Goal: Task Accomplishment & Management: Complete application form

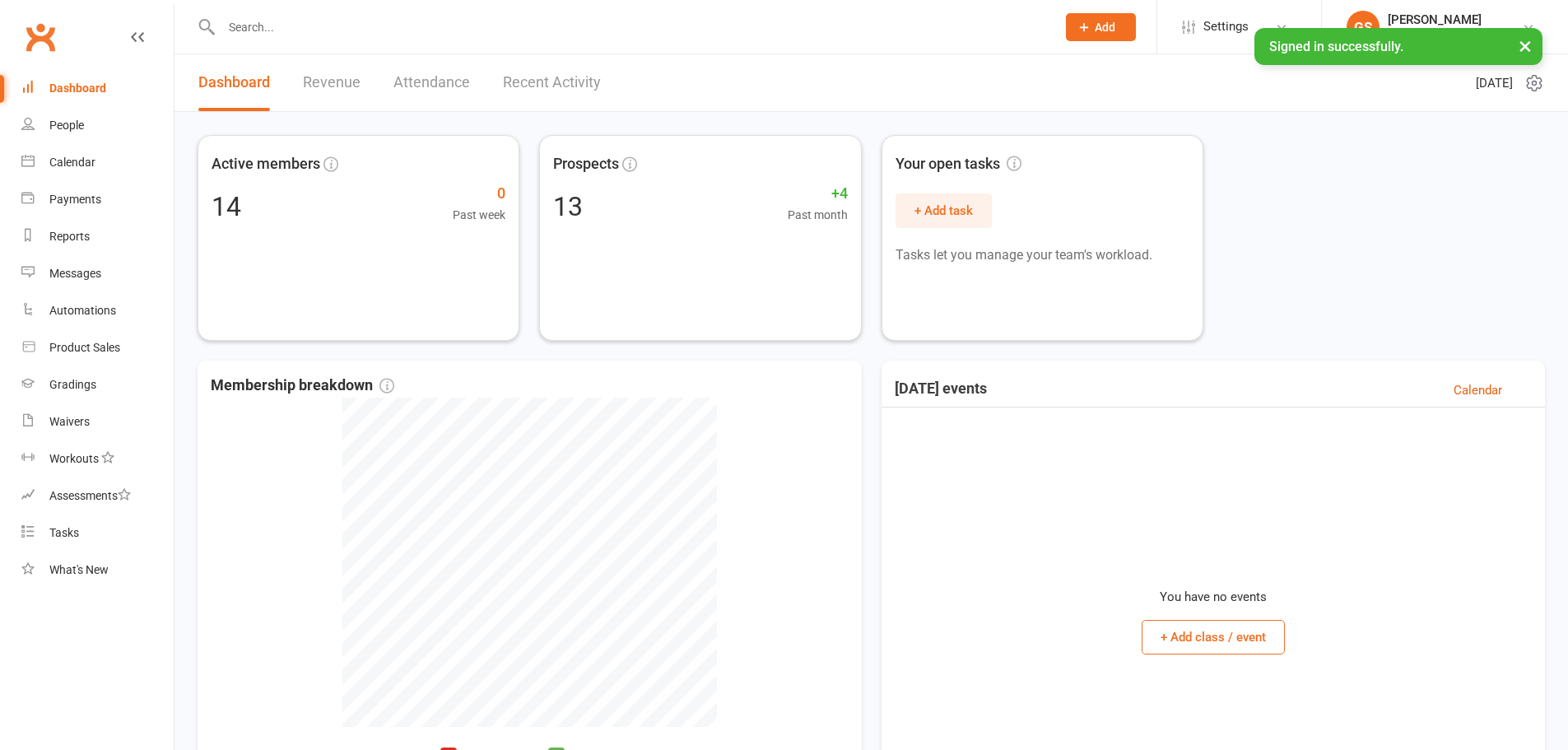
click at [1097, 31] on span "Add" at bounding box center [1104, 27] width 20 height 14
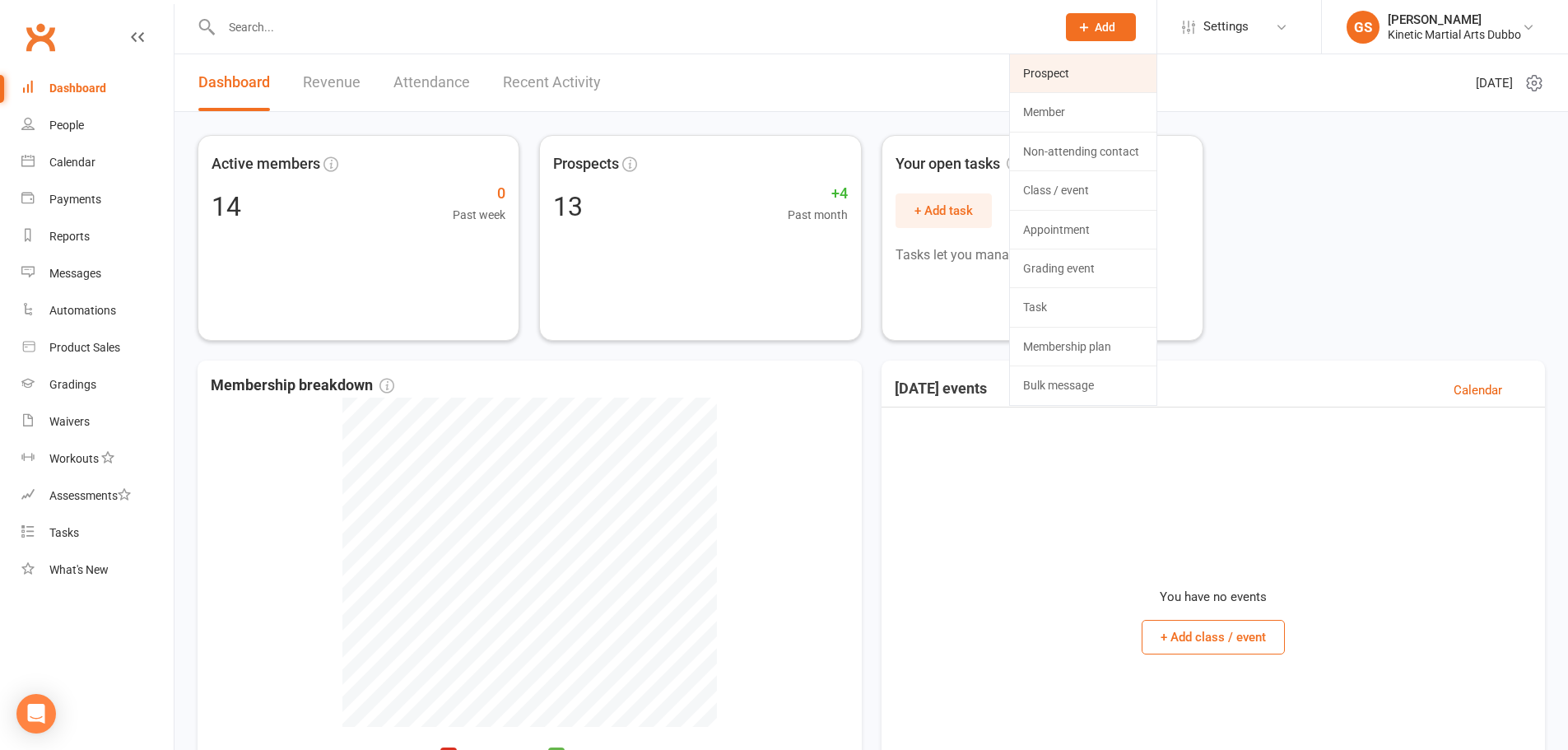
click at [1063, 63] on link "Prospect" at bounding box center [1083, 73] width 147 height 38
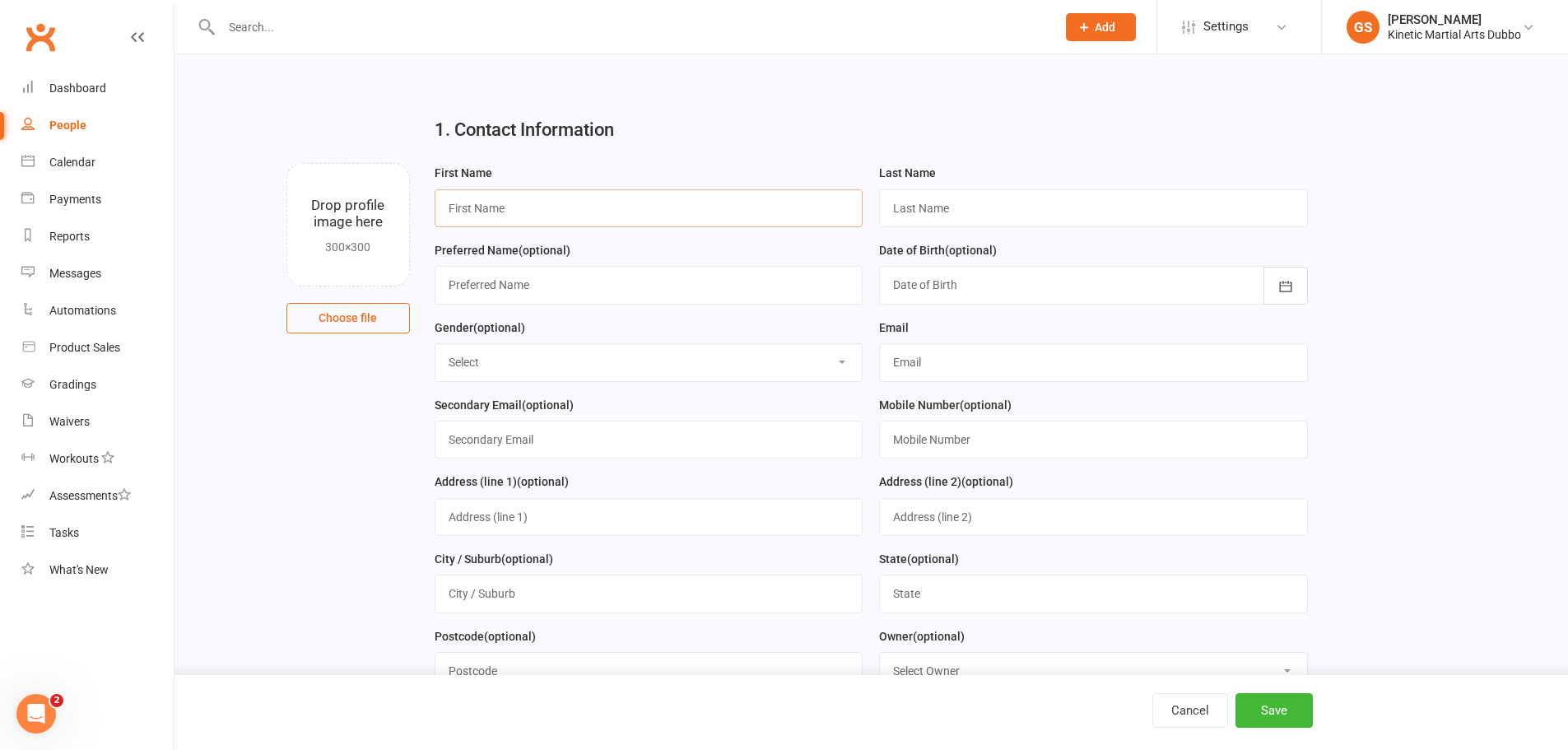
click at [673, 211] on input "text" at bounding box center [649, 208] width 429 height 38
type input "Nimmy"
click at [714, 292] on input "text" at bounding box center [649, 284] width 429 height 38
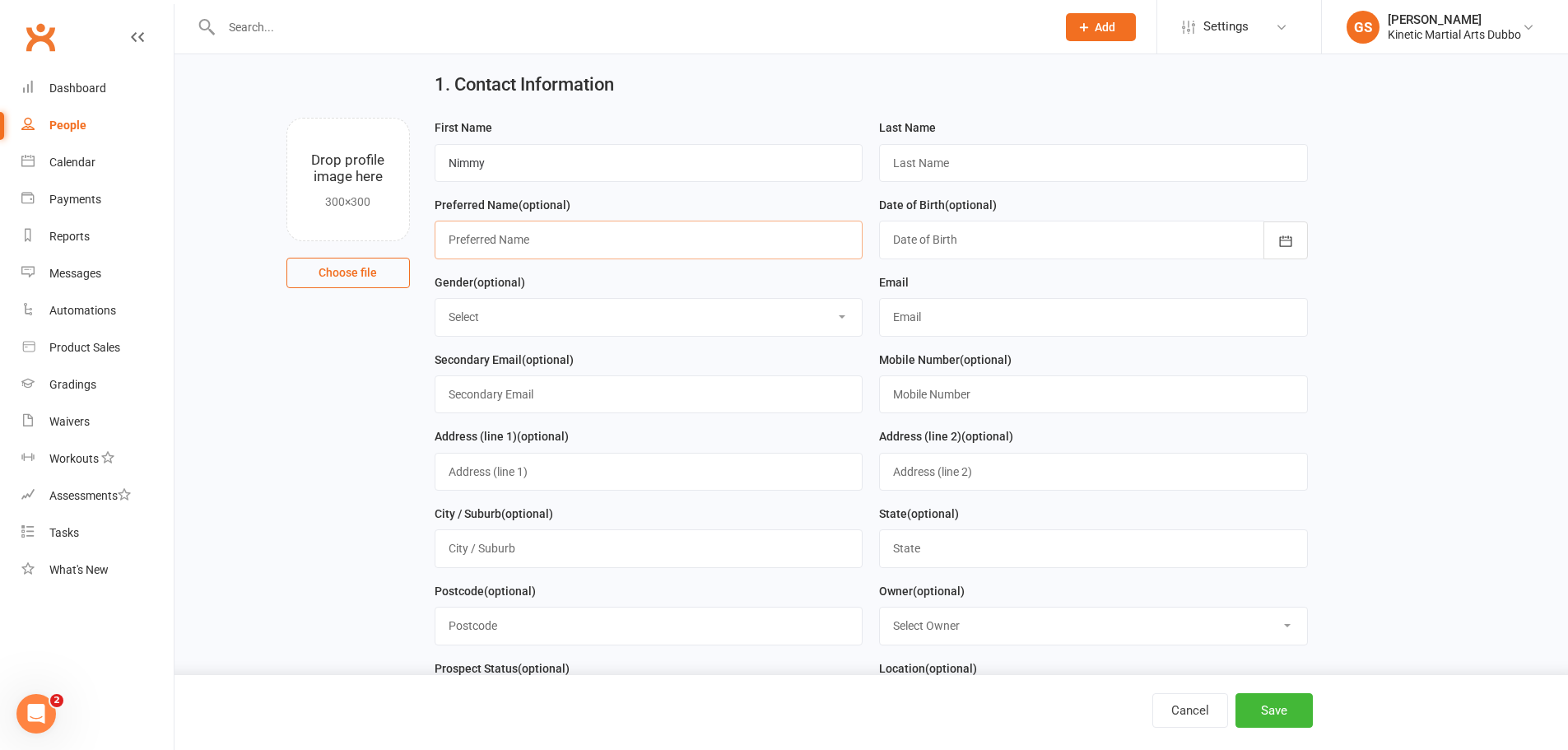
scroll to position [165, 0]
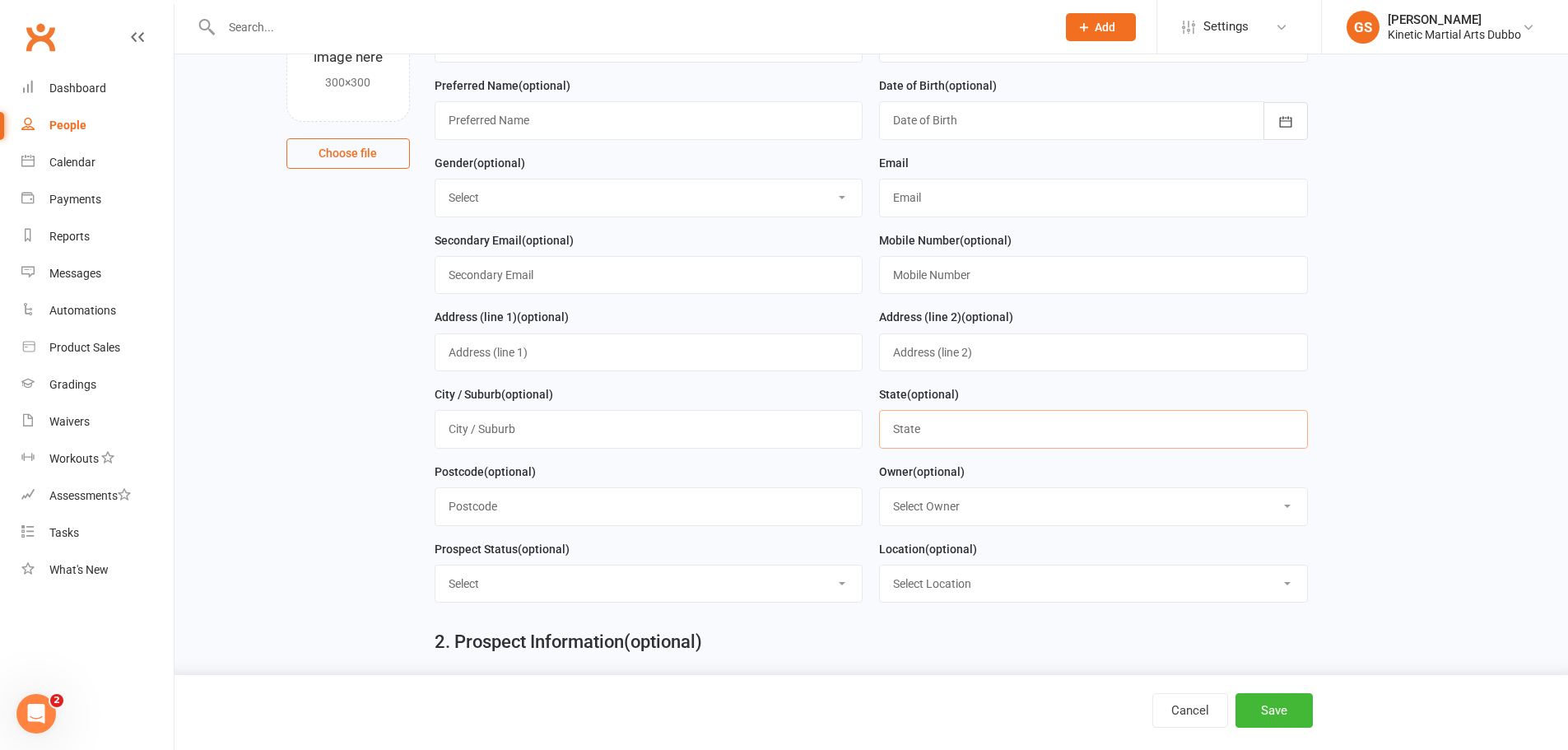
click at [938, 437] on input "text" at bounding box center [1094, 428] width 429 height 38
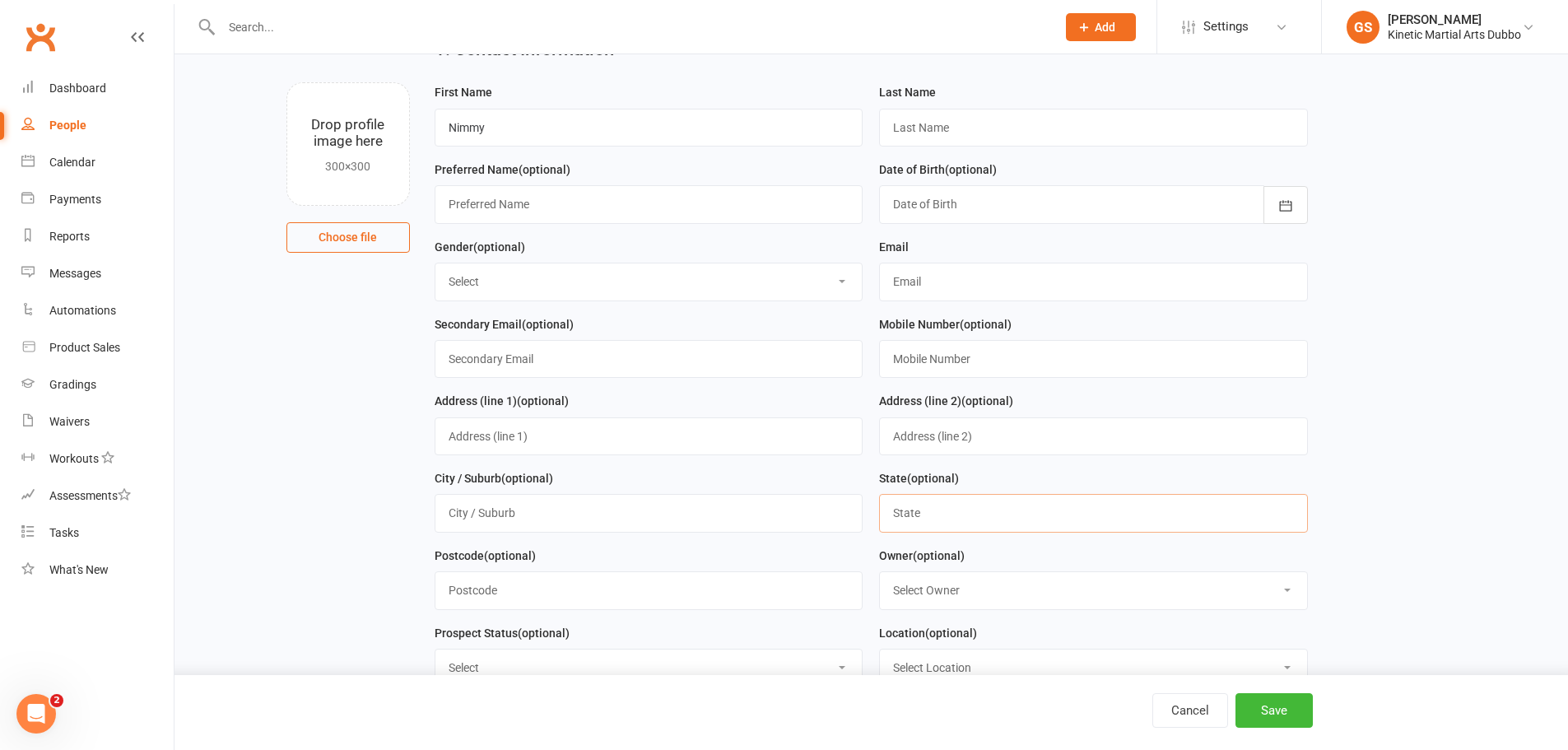
scroll to position [82, 0]
click at [677, 290] on select "Select [DEMOGRAPHIC_DATA] [DEMOGRAPHIC_DATA] Other" at bounding box center [649, 279] width 427 height 36
click at [972, 366] on input "text" at bounding box center [1094, 357] width 429 height 38
type input "0458316551"
click at [609, 516] on input "text" at bounding box center [649, 510] width 429 height 38
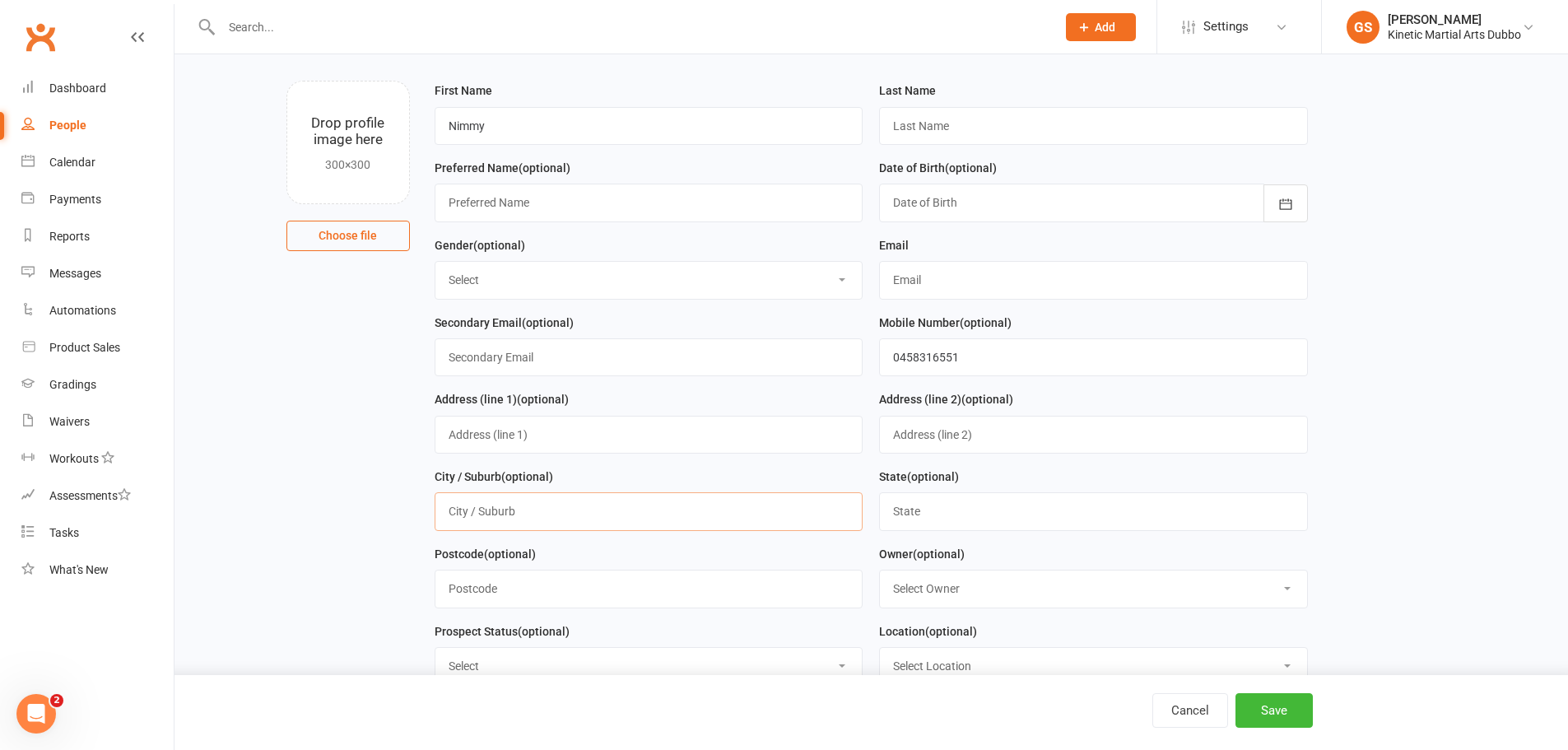
type input "Dubbo"
click at [924, 520] on input "text" at bounding box center [1094, 510] width 429 height 38
type input "[GEOGRAPHIC_DATA]"
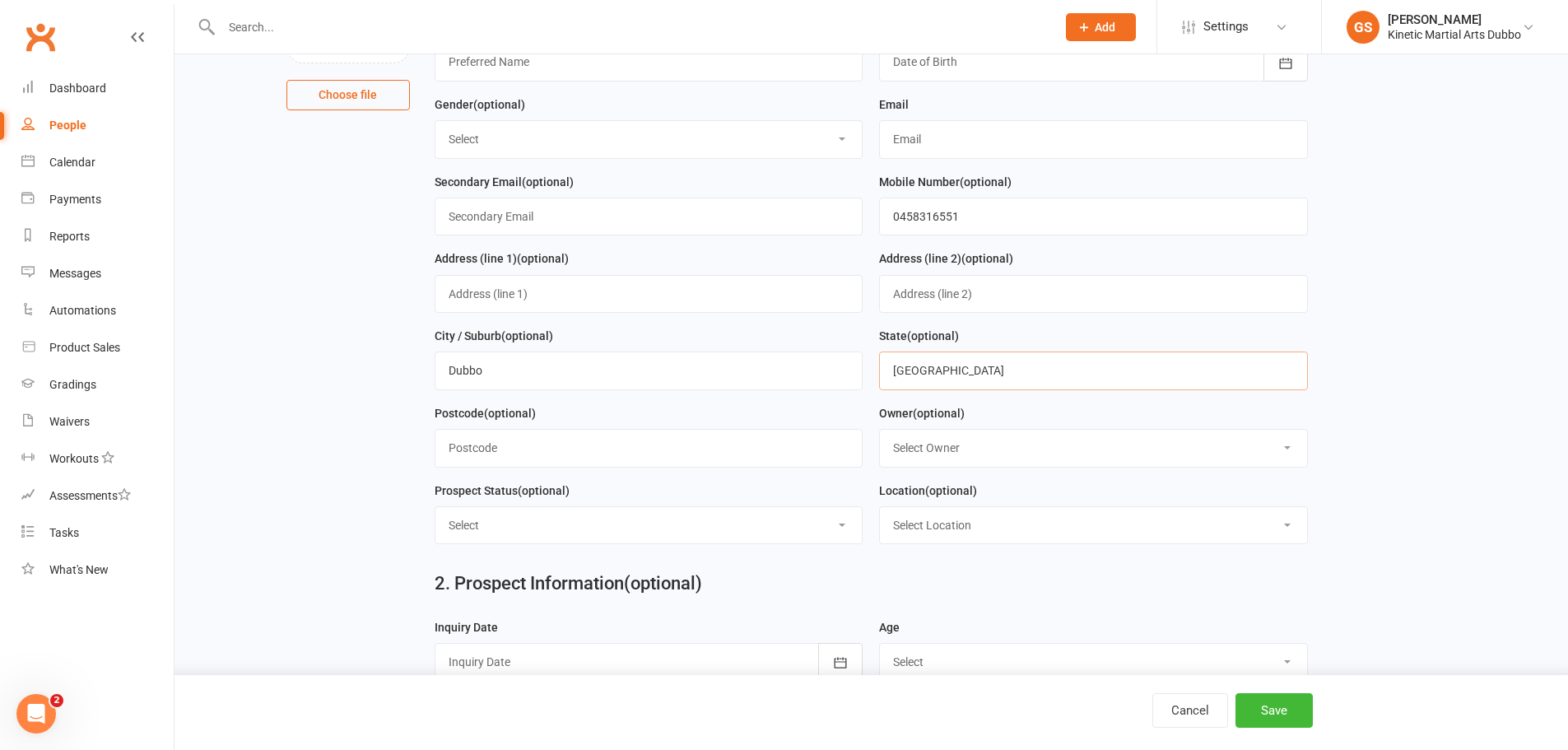
scroll to position [247, 0]
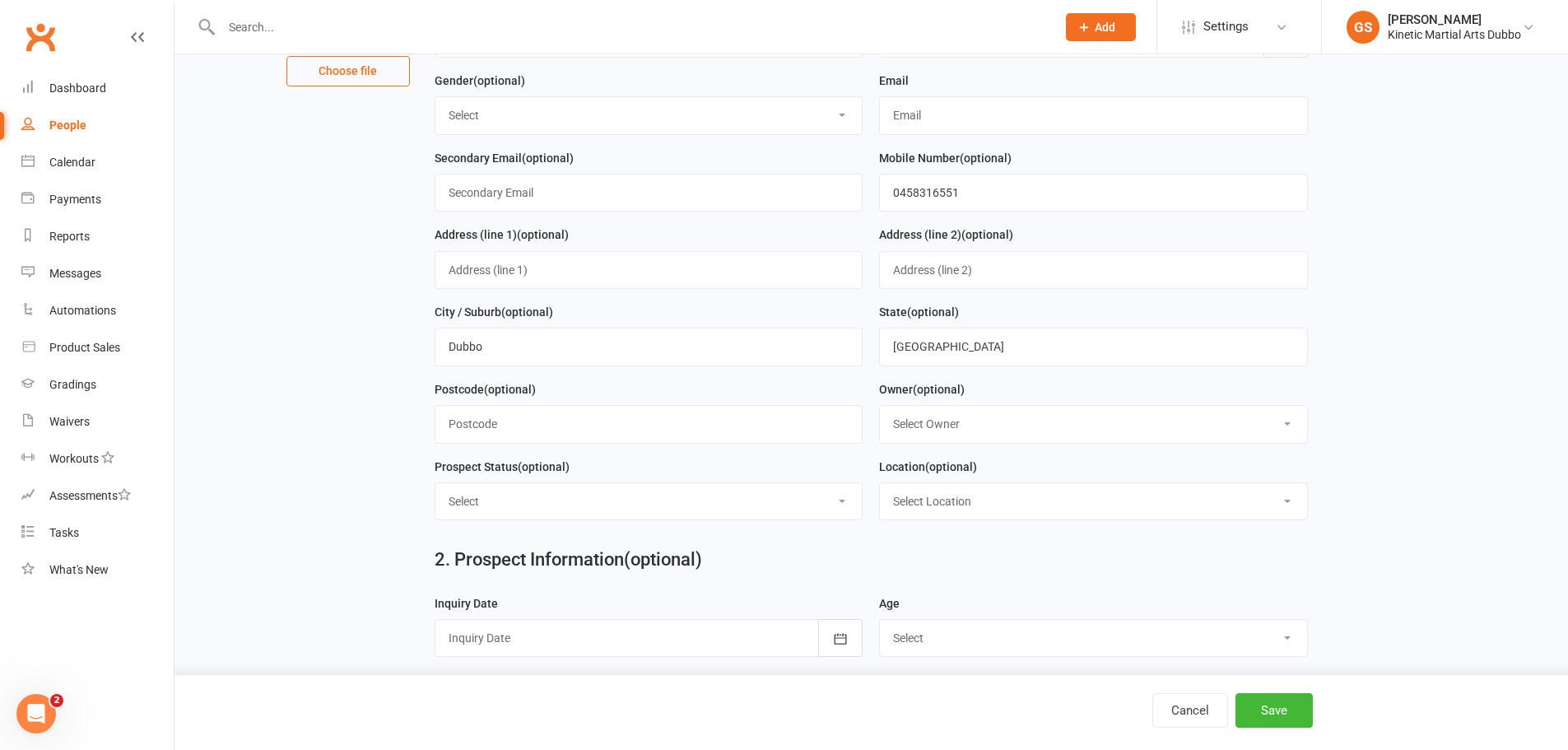
click at [1037, 453] on div "Owner (optional) Select Owner [PERSON_NAME] [PERSON_NAME] [PERSON_NAME] [PERSON…" at bounding box center [1094, 418] width 445 height 78
click at [1029, 429] on select "Select Owner [PERSON_NAME] [PERSON_NAME] [PERSON_NAME] [PERSON_NAME] [PERSON_NA…" at bounding box center [1094, 423] width 427 height 36
select select "3"
click at [880, 411] on select "Select Owner [PERSON_NAME] [PERSON_NAME] [PERSON_NAME] [PERSON_NAME] [PERSON_NA…" at bounding box center [1094, 423] width 427 height 36
click at [555, 428] on input "text" at bounding box center [649, 423] width 429 height 38
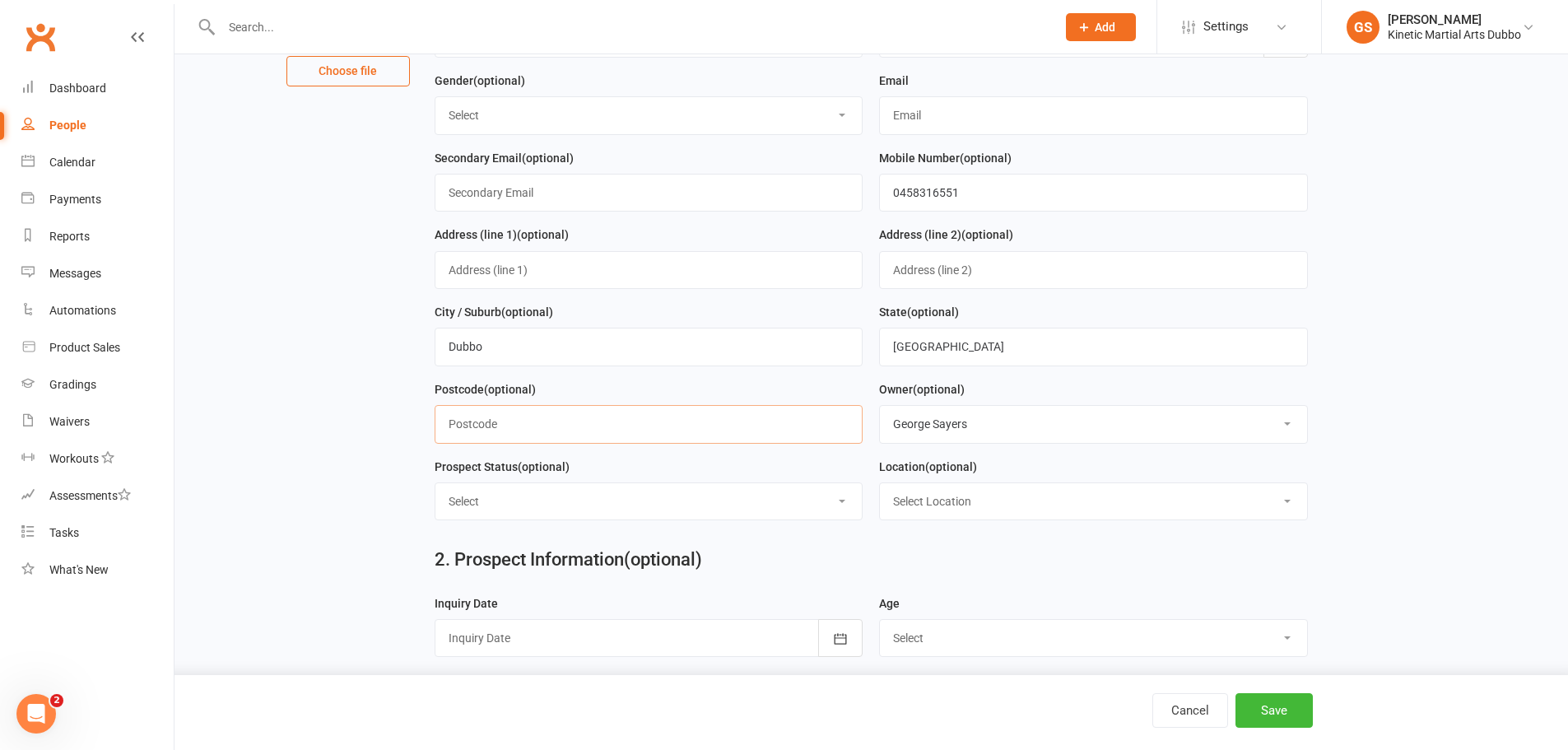
type input "2830"
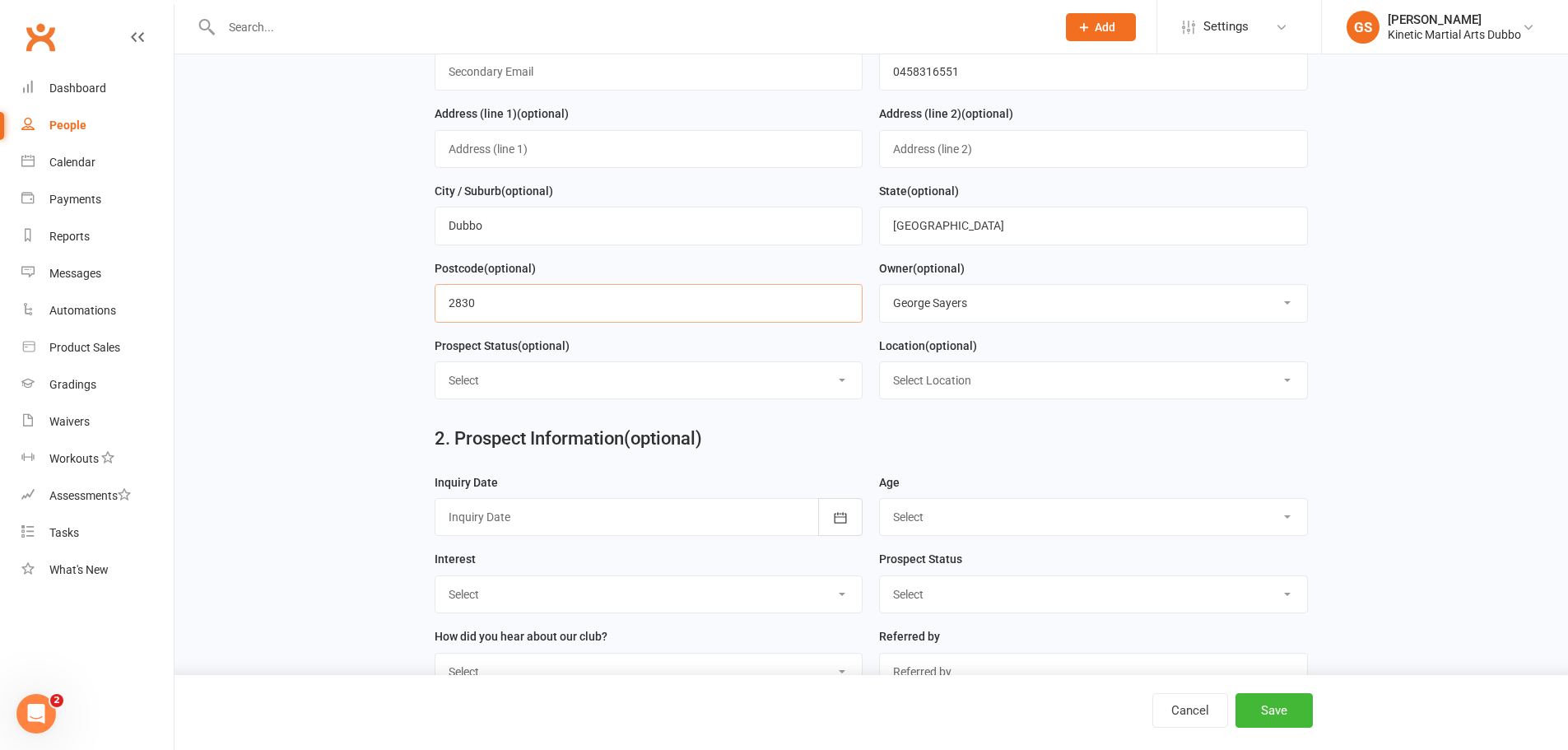
scroll to position [411, 0]
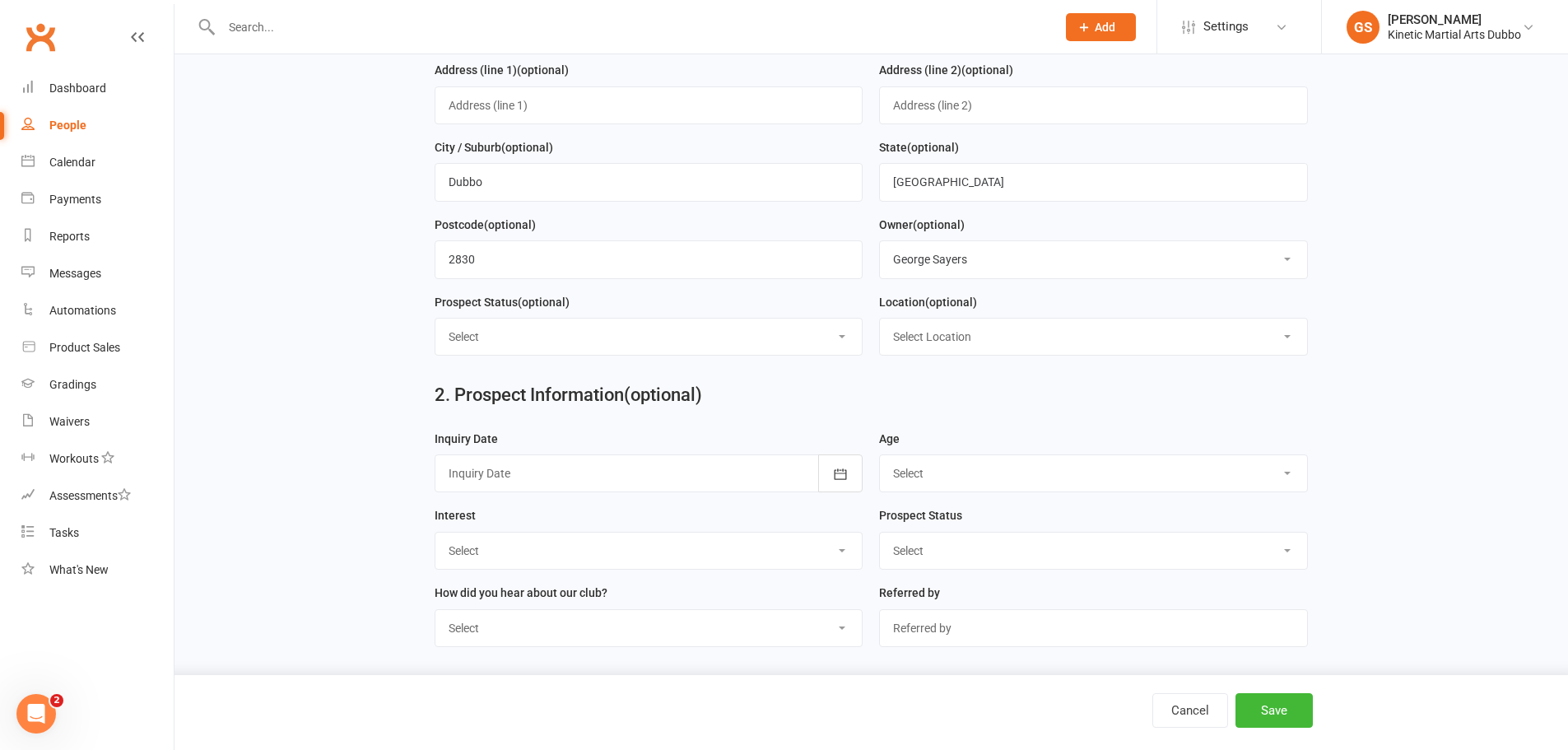
click at [940, 353] on select "Select Location Example Room (Rename me!)" at bounding box center [1094, 336] width 427 height 36
click at [820, 412] on div "2. Prospect Information (optional)" at bounding box center [871, 398] width 898 height 59
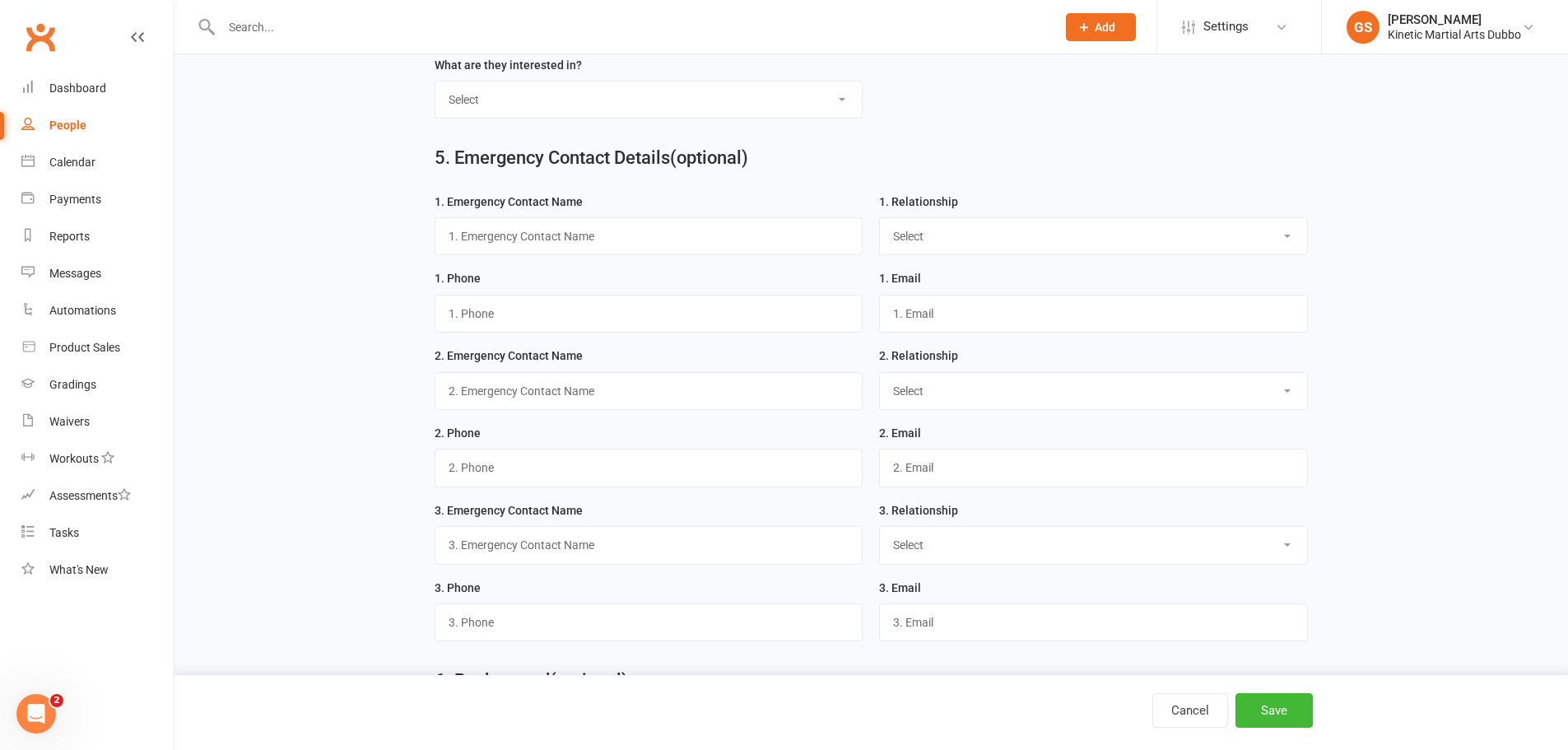
scroll to position [1467, 0]
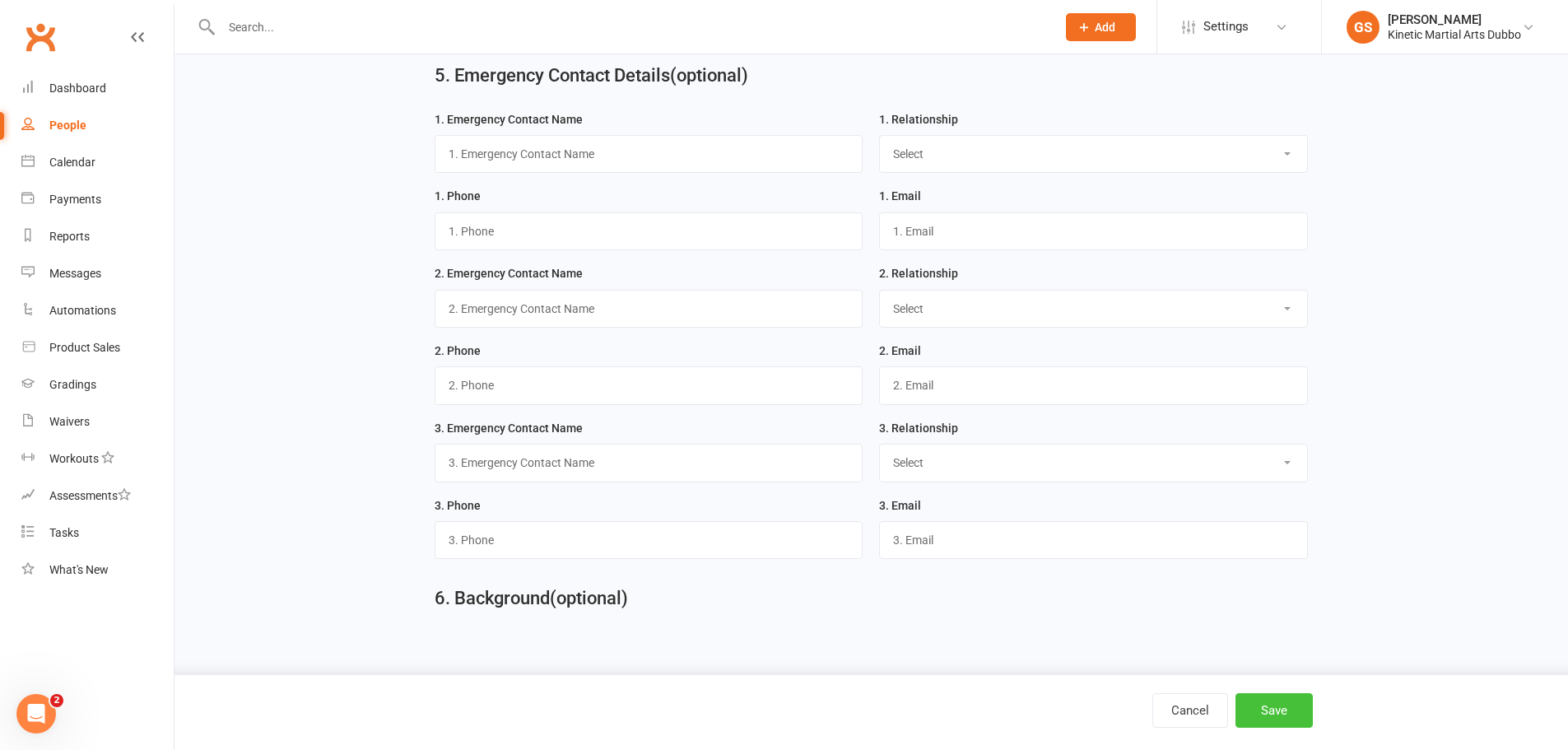
click at [1278, 706] on button "Save" at bounding box center [1274, 710] width 78 height 35
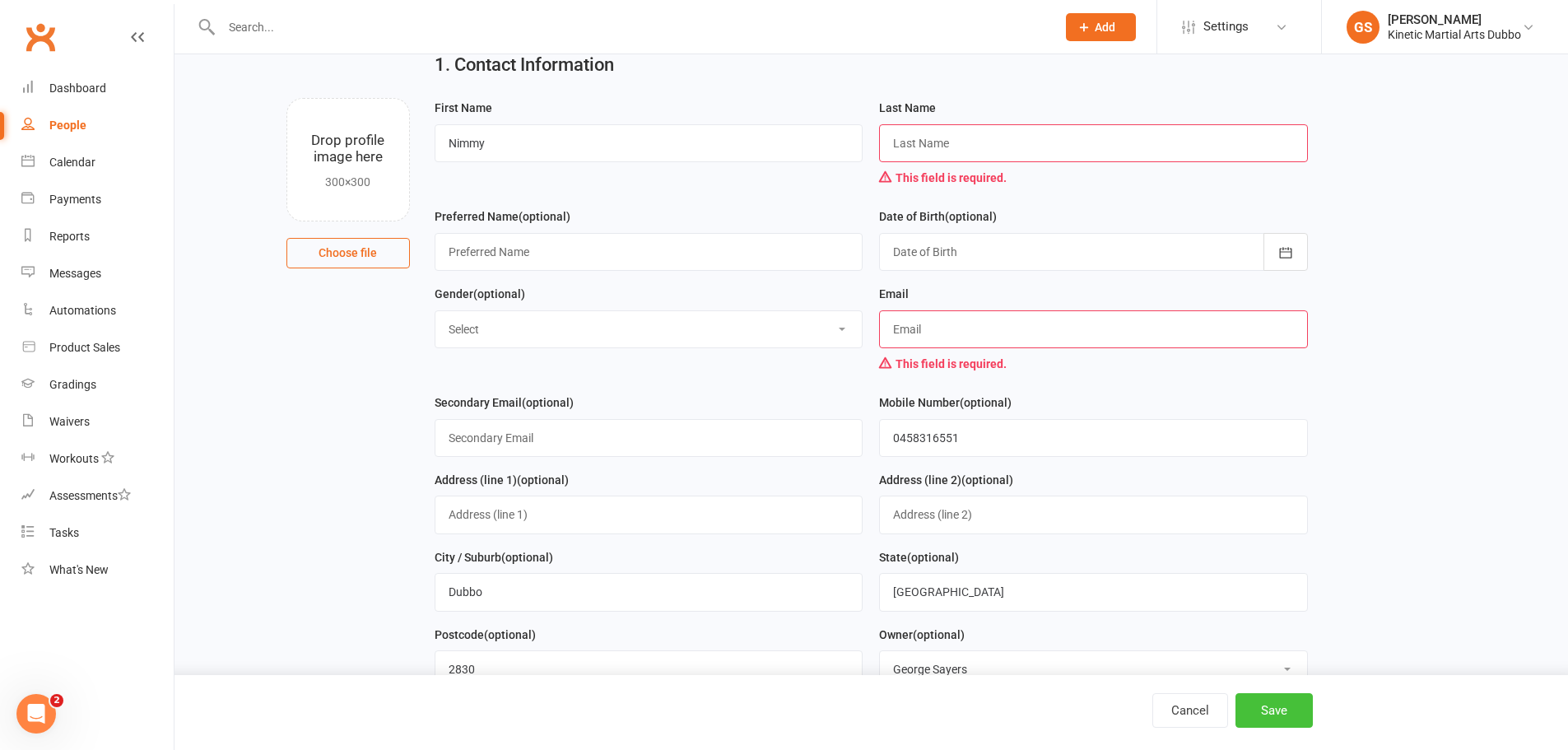
scroll to position [48, 0]
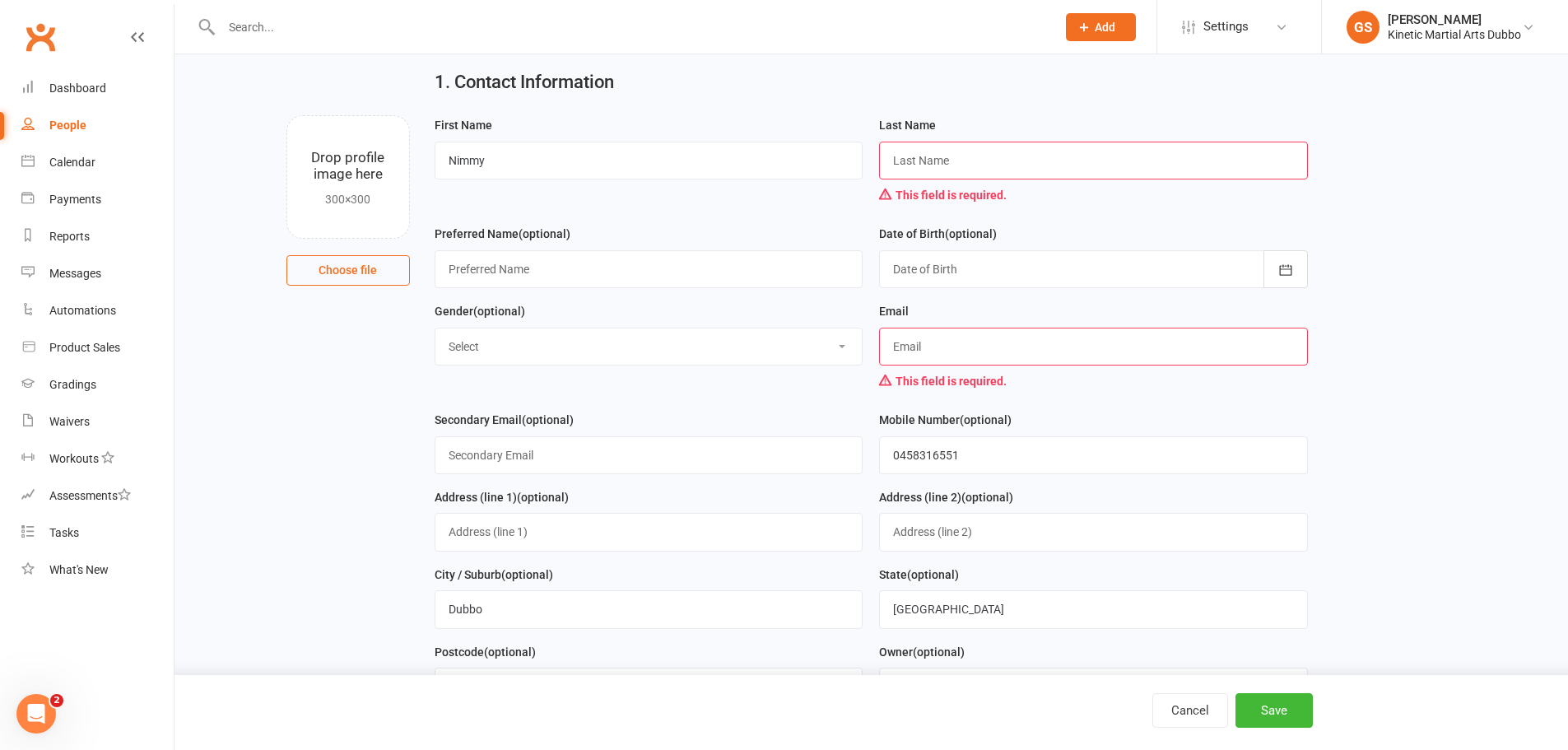
click at [1088, 357] on input "text" at bounding box center [1094, 346] width 429 height 38
drag, startPoint x: 1002, startPoint y: 343, endPoint x: 829, endPoint y: 342, distance: 173.0
click at [831, 342] on form "First Name [PERSON_NAME] Last Name This field is required. Preferred Name (opti…" at bounding box center [870, 456] width 890 height 681
paste input "[EMAIL_ADDRESS][DOMAIN_NAME]"
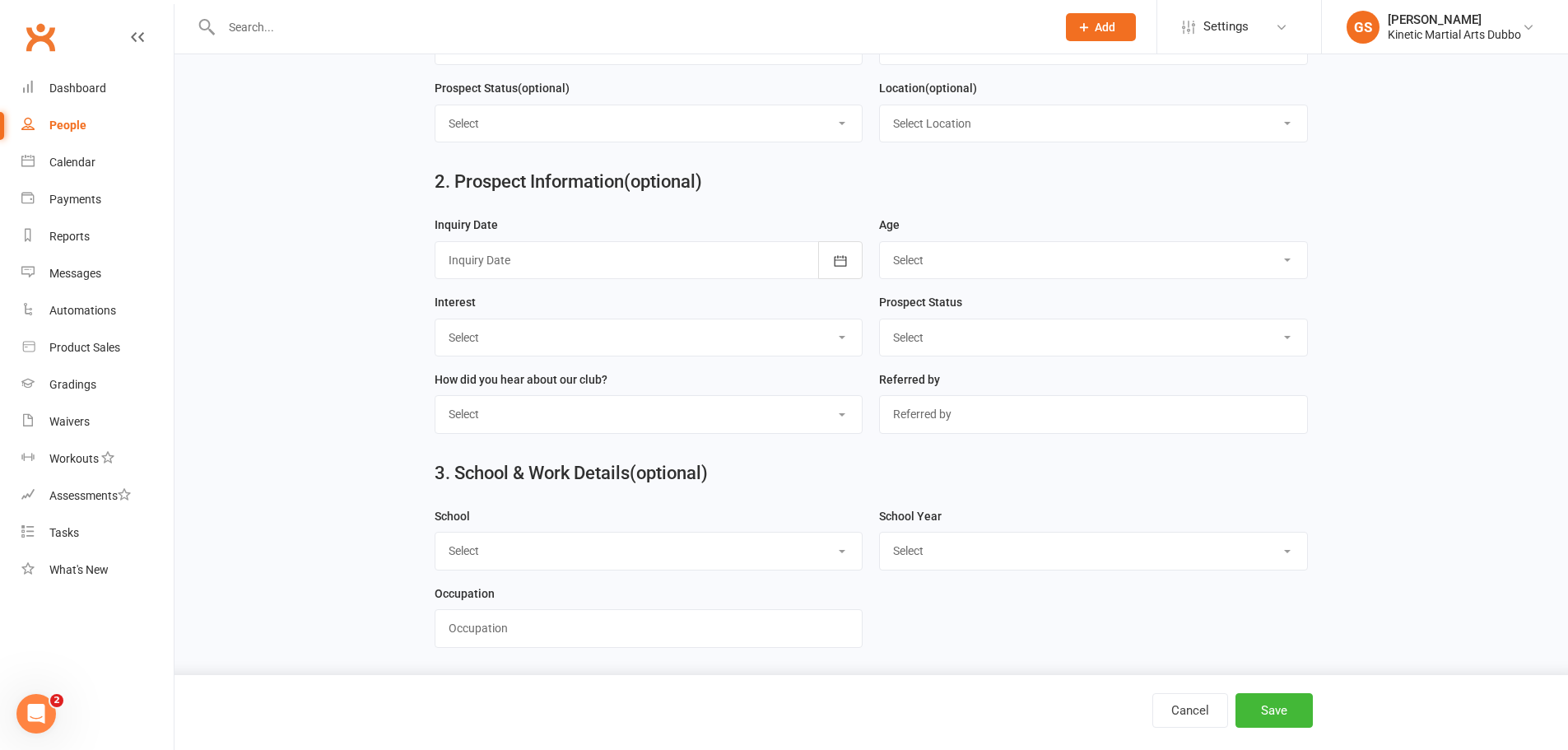
scroll to position [703, 0]
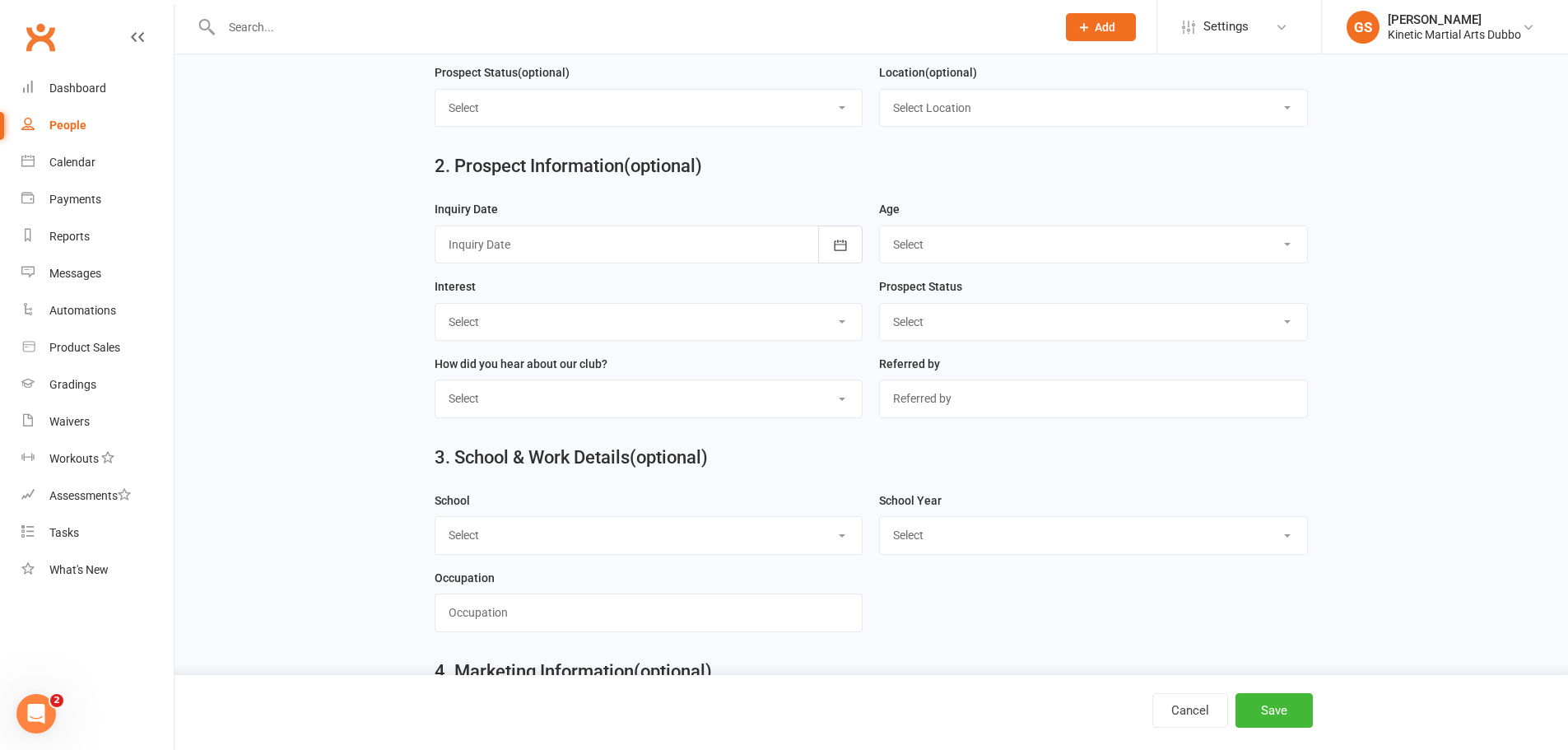
drag, startPoint x: 1450, startPoint y: 287, endPoint x: 1459, endPoint y: 282, distance: 10.3
drag, startPoint x: 1459, startPoint y: 282, endPoint x: 1457, endPoint y: 120, distance: 162.0
click at [1457, 120] on main "1. Contact Information Drop profile image here 300×300 Choose file First Name […" at bounding box center [871, 420] width 1348 height 2040
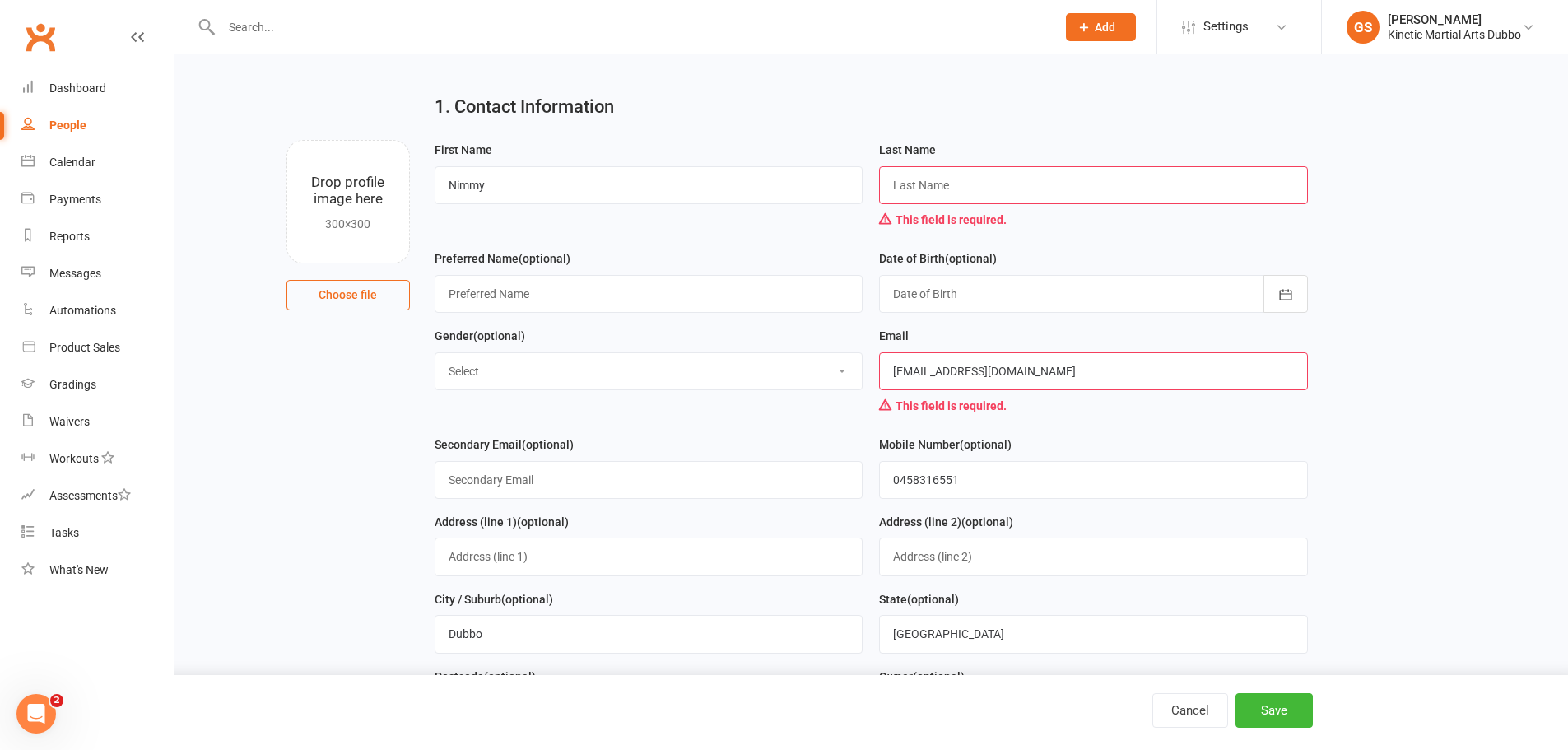
scroll to position [0, 0]
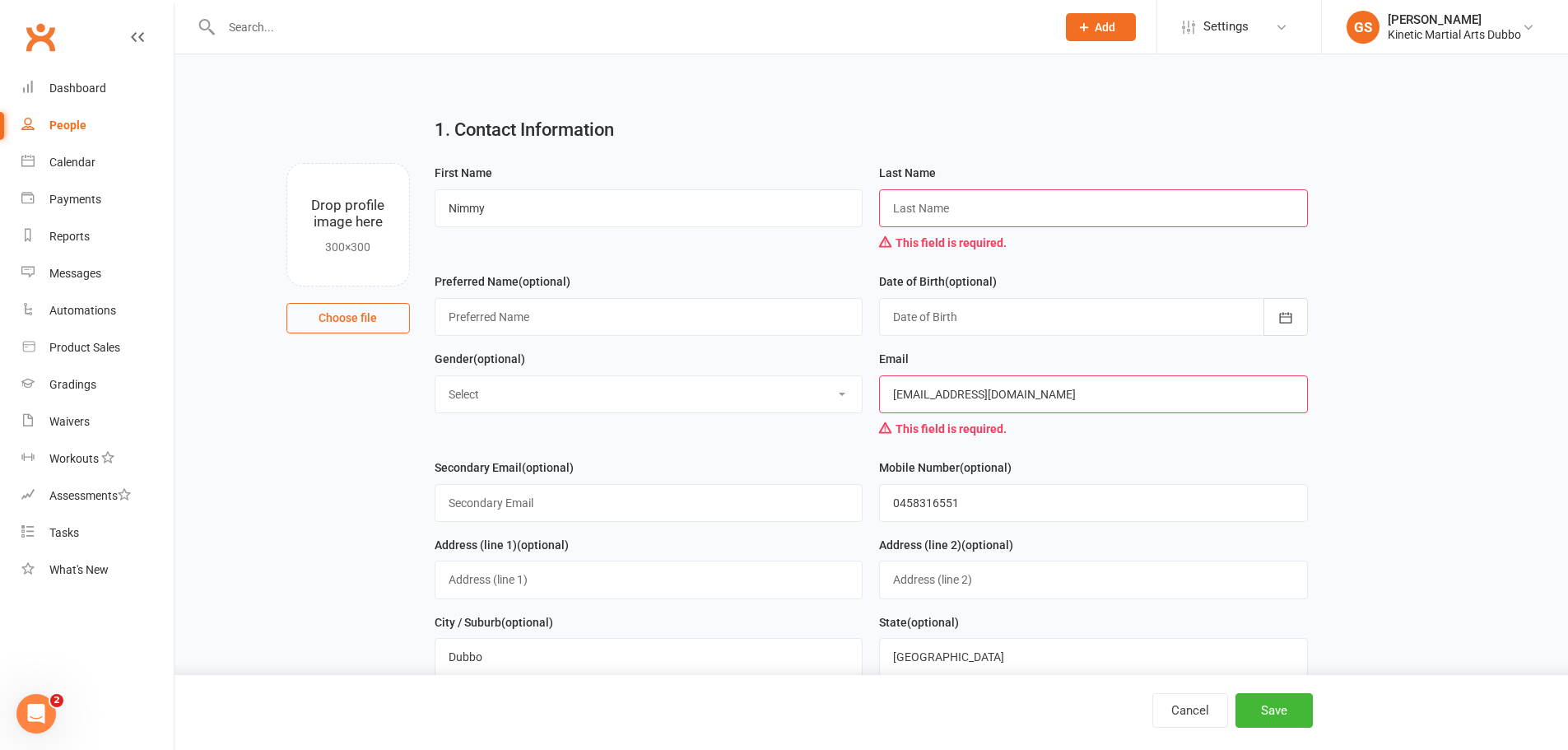
click at [915, 397] on input "[EMAIL_ADDRESS][DOMAIN_NAME]" at bounding box center [1094, 394] width 429 height 38
type input "[EMAIL_ADDRESS][DOMAIN_NAME]"
click at [941, 208] on input "text" at bounding box center [1094, 208] width 429 height 38
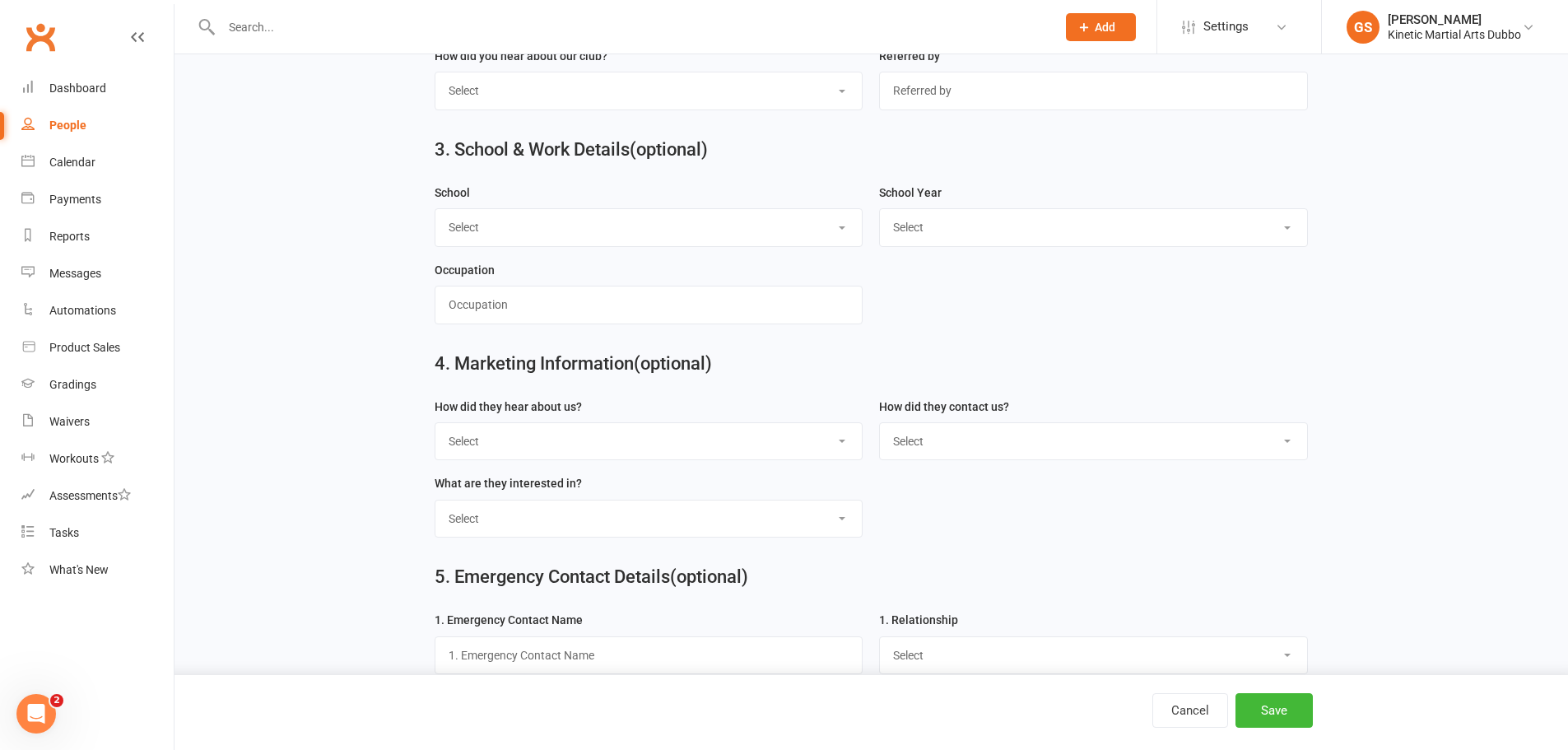
scroll to position [1070, 0]
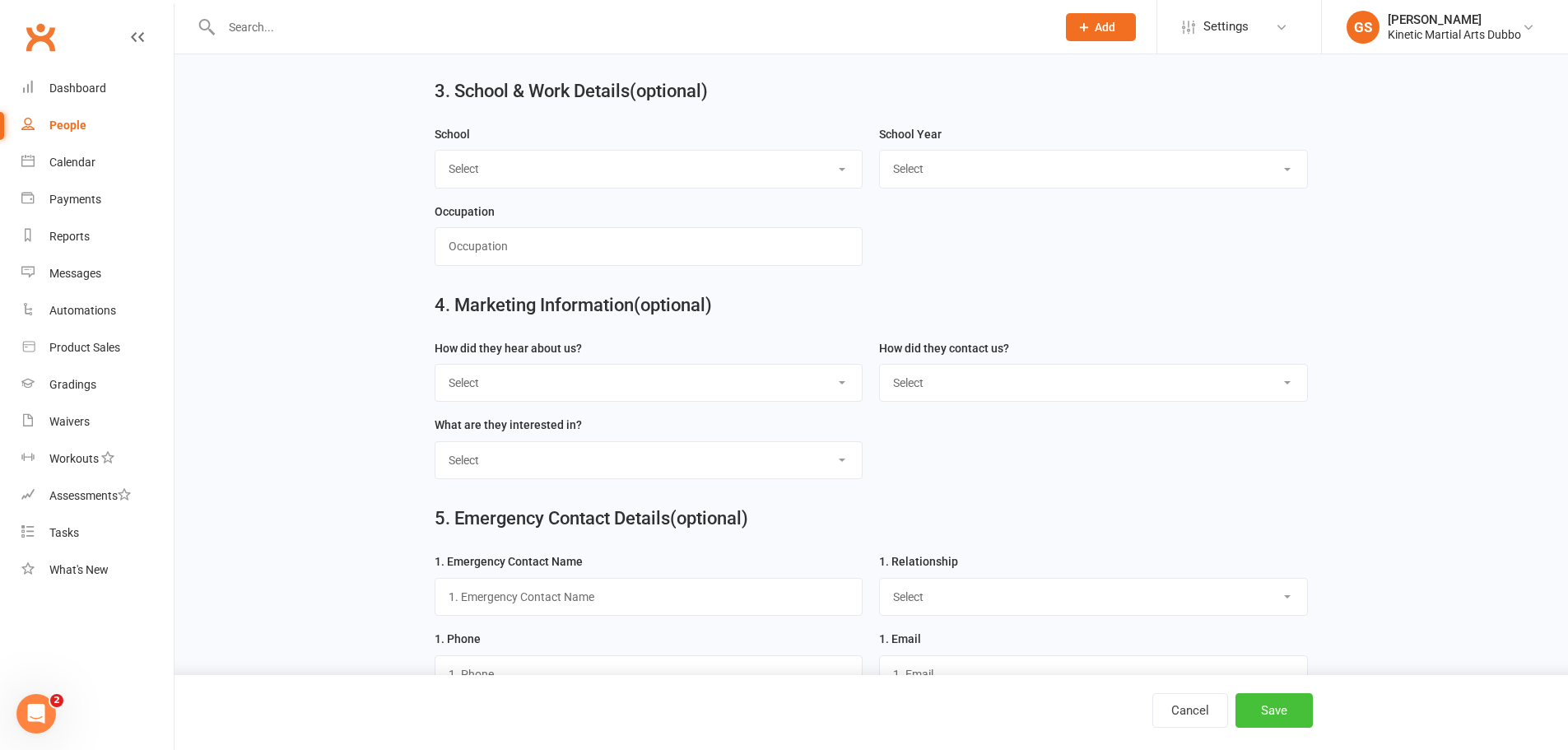
type input "[PERSON_NAME]"
click at [1294, 714] on button "Save" at bounding box center [1274, 710] width 78 height 35
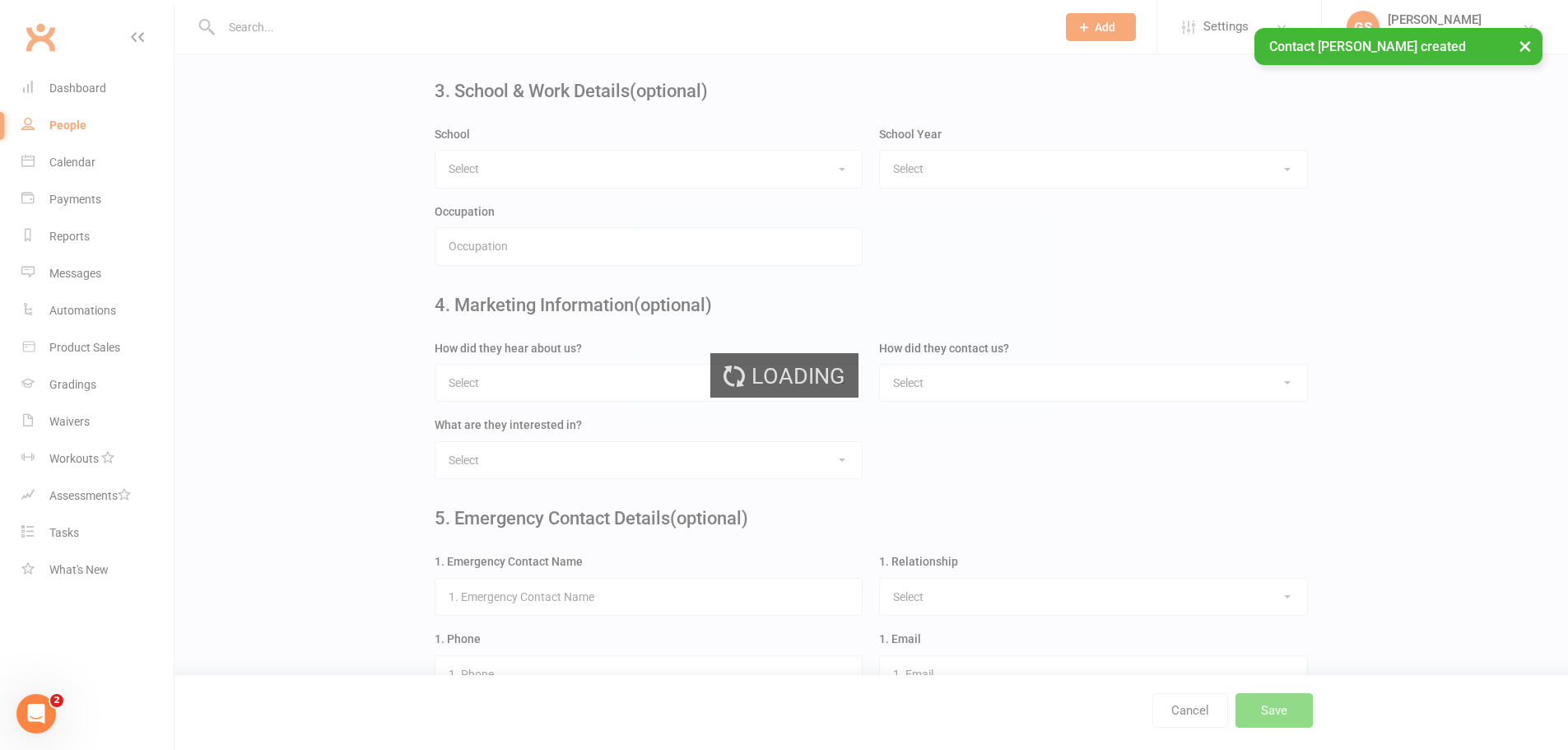
scroll to position [0, 0]
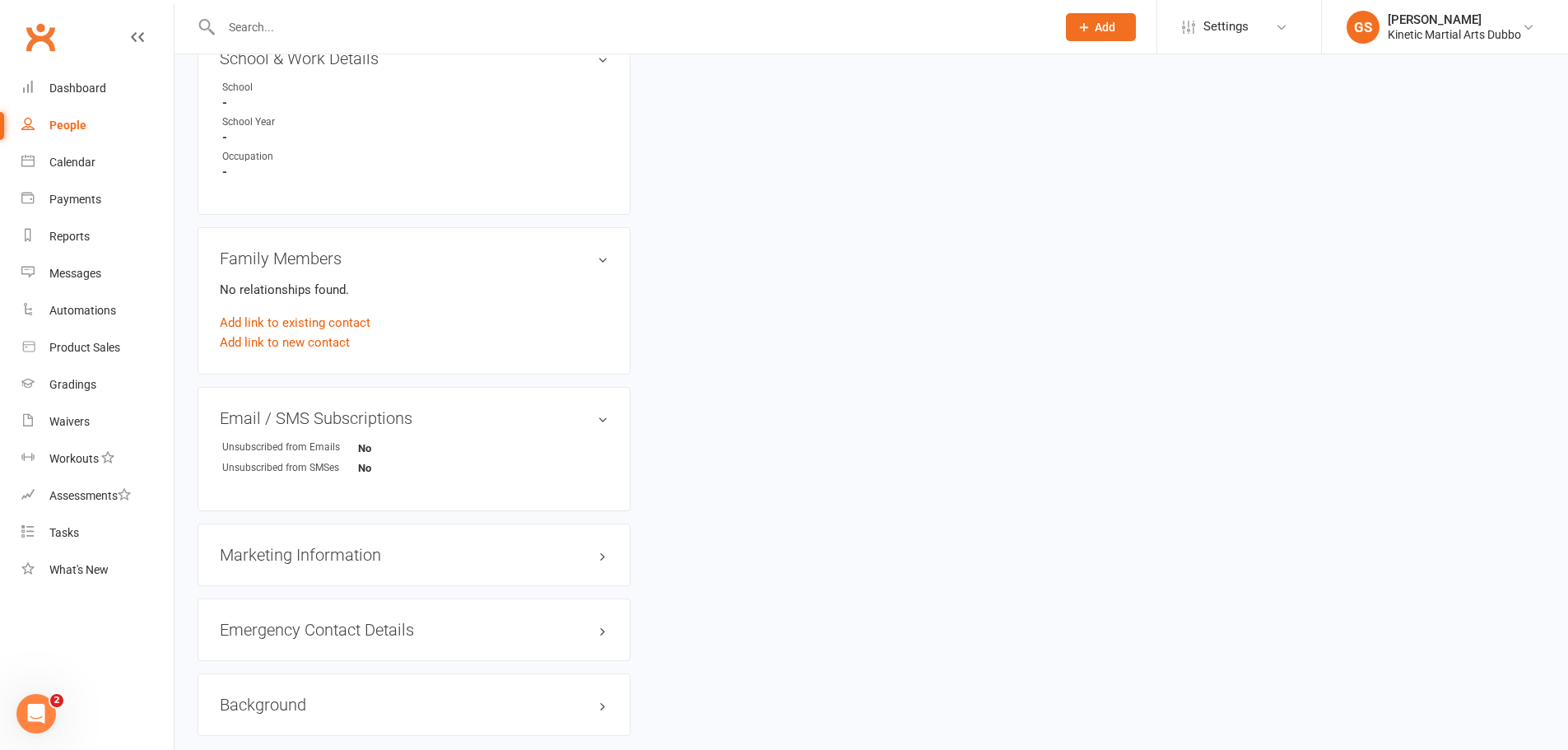
scroll to position [988, 0]
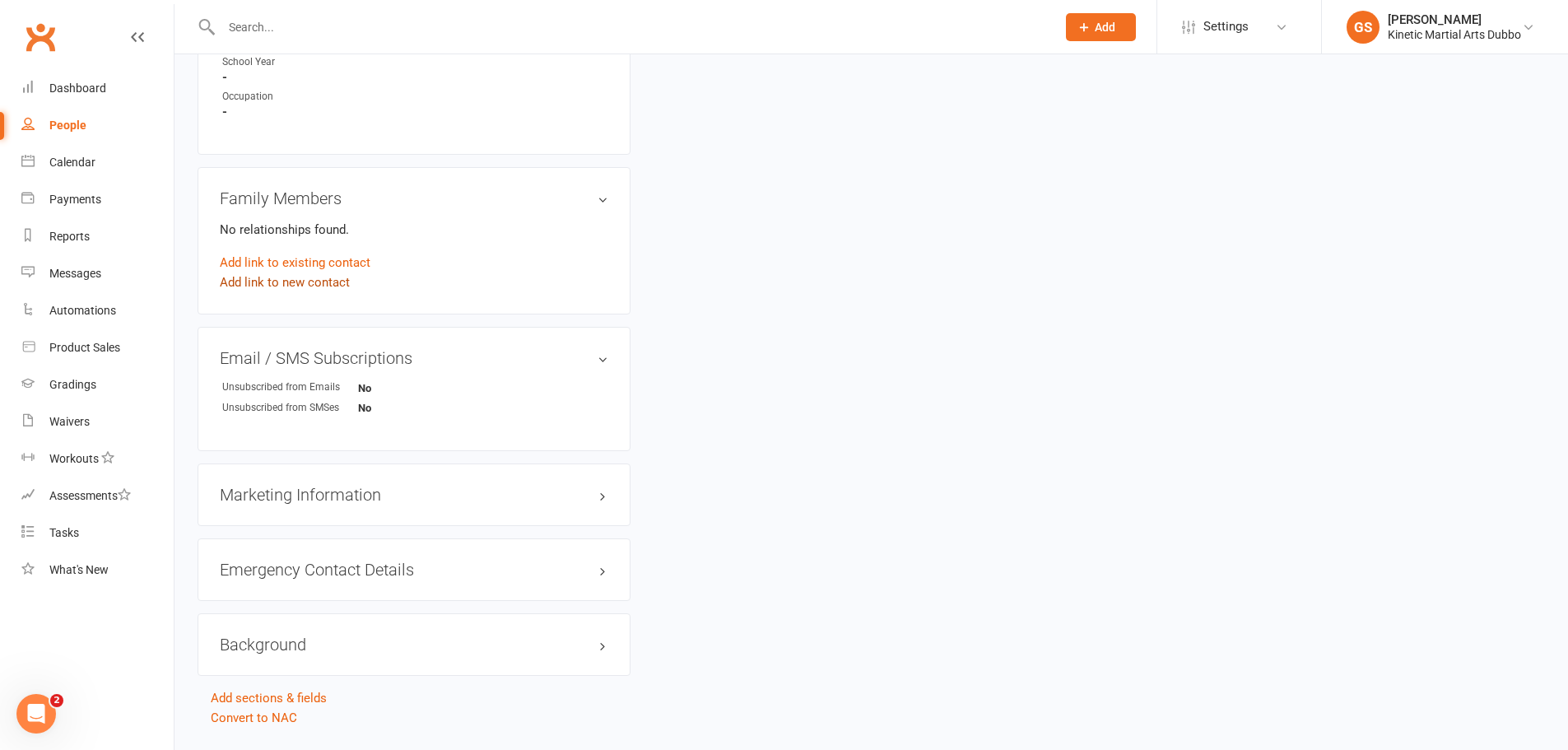
click at [294, 281] on link "Add link to new contact" at bounding box center [285, 282] width 130 height 19
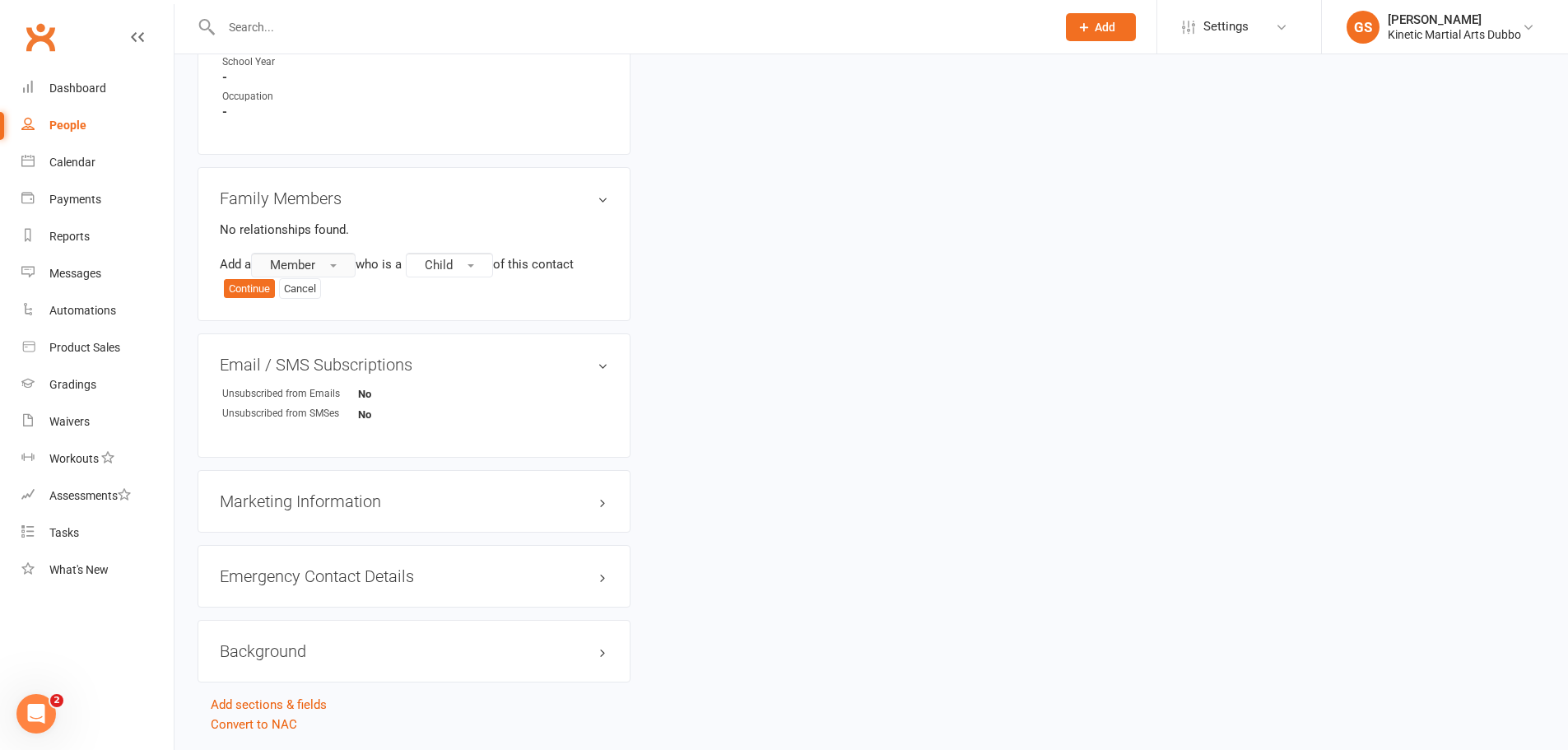
click at [334, 268] on span "button" at bounding box center [333, 265] width 7 height 3
click at [320, 327] on link "Prospect" at bounding box center [334, 333] width 163 height 33
click at [251, 292] on button "Continue" at bounding box center [249, 289] width 51 height 19
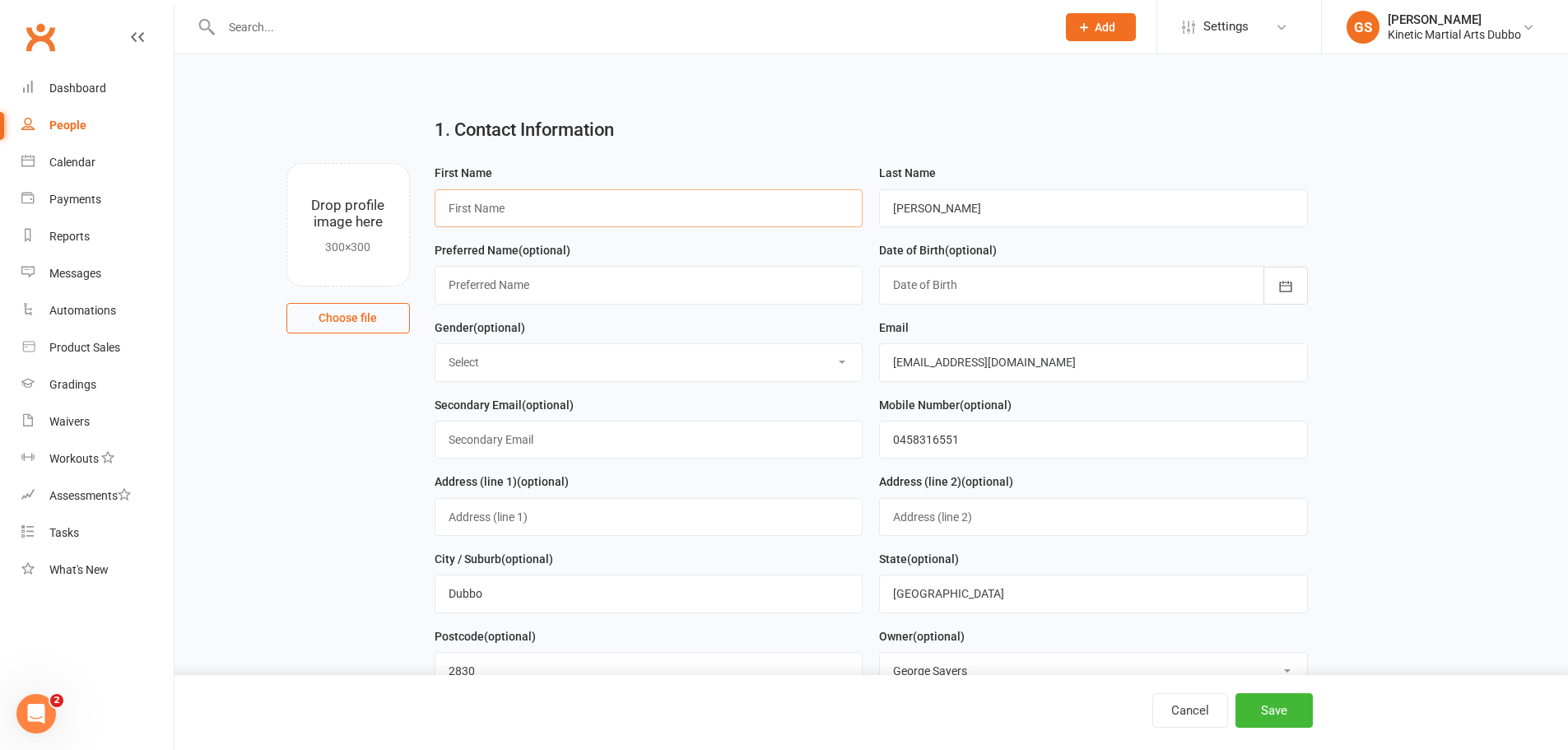
drag, startPoint x: 511, startPoint y: 208, endPoint x: 409, endPoint y: 204, distance: 102.1
click at [409, 163] on div "Drop profile image here 300×300 Choose file First Name Last Name [PERSON_NAME] …" at bounding box center [871, 163] width 1348 height 0
type input "[PERSON_NAME]"
click at [1284, 291] on icon "button" at bounding box center [1286, 286] width 16 height 16
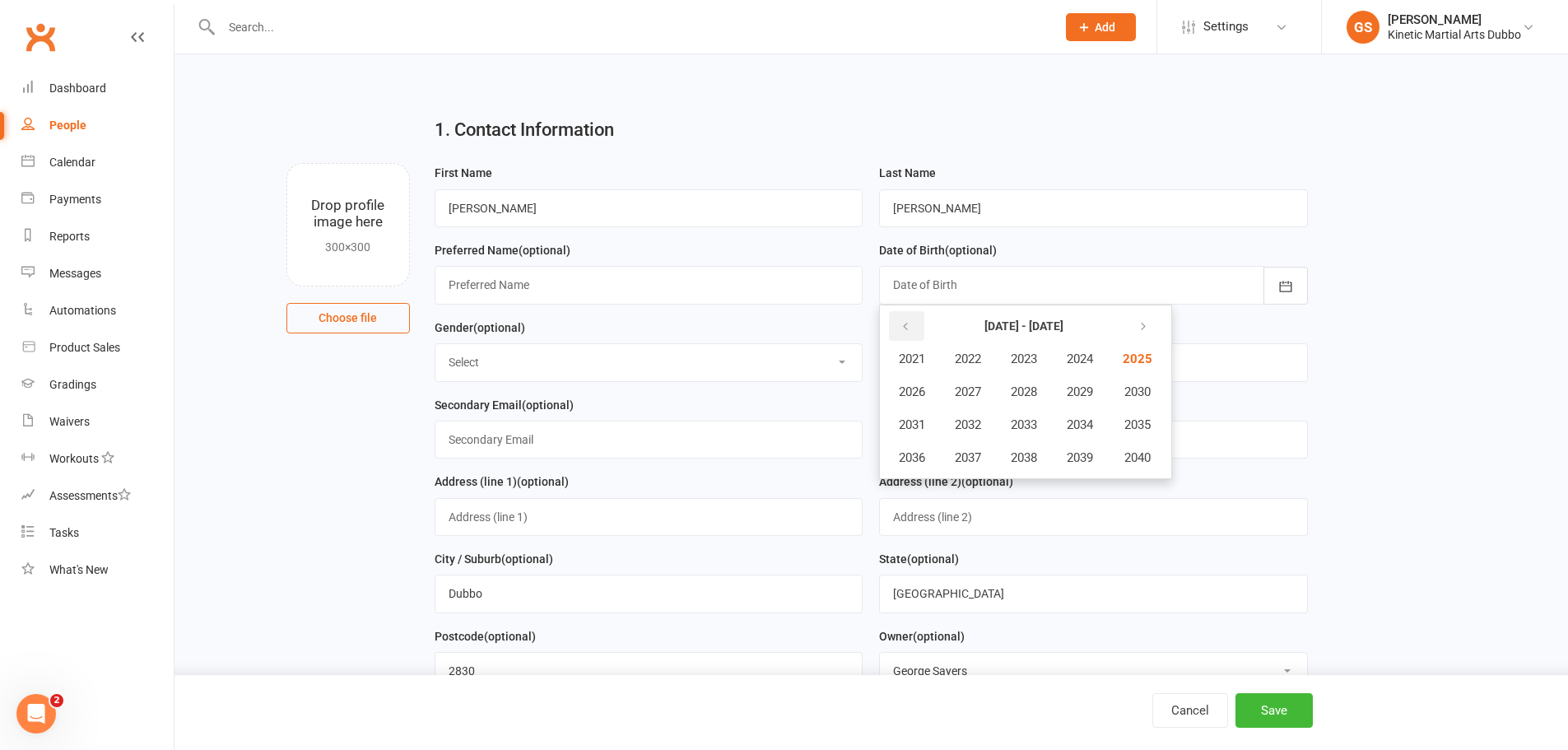
click at [916, 329] on button "button" at bounding box center [906, 326] width 35 height 30
click at [1138, 421] on span "2015" at bounding box center [1135, 424] width 26 height 15
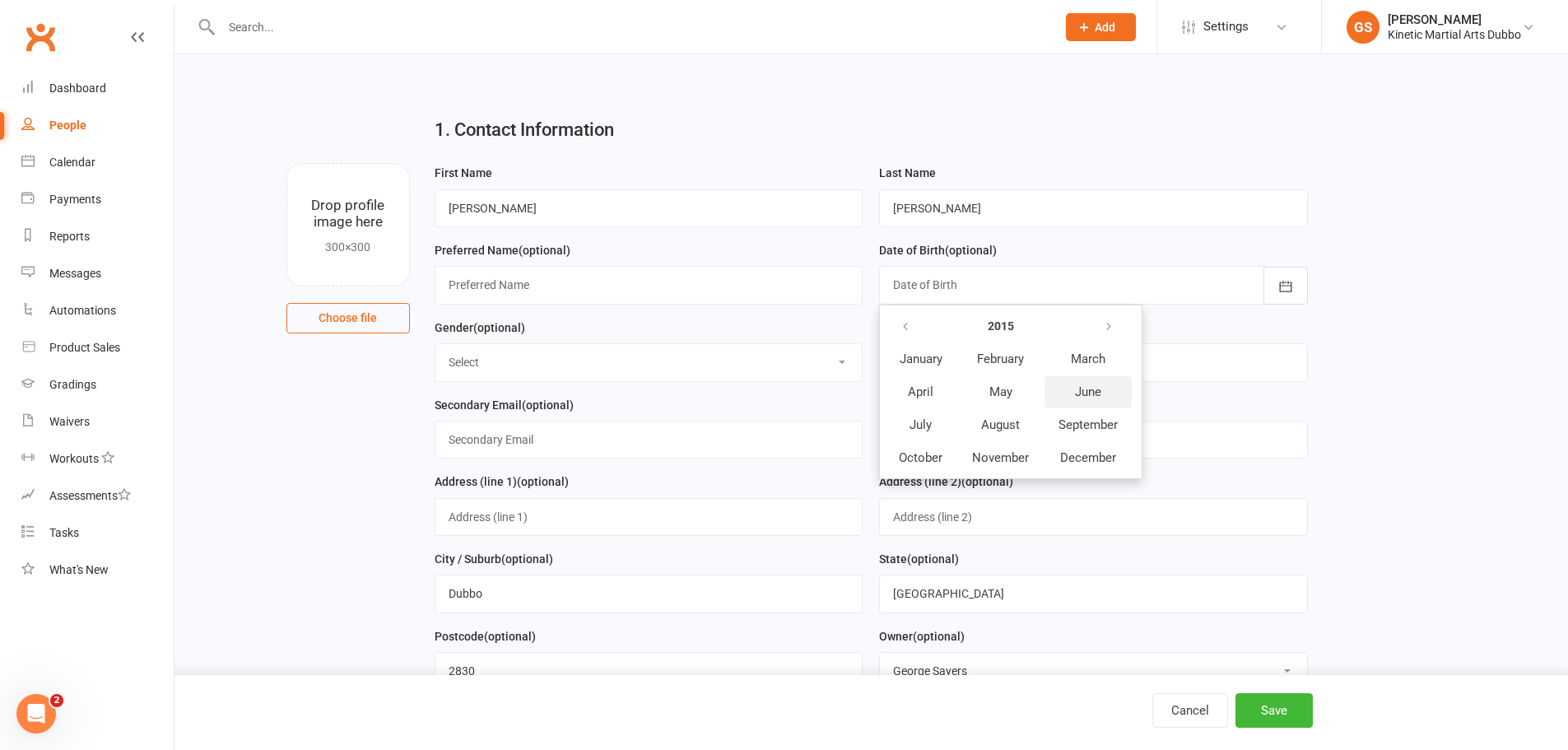
click at [1083, 394] on span "June" at bounding box center [1088, 391] width 26 height 15
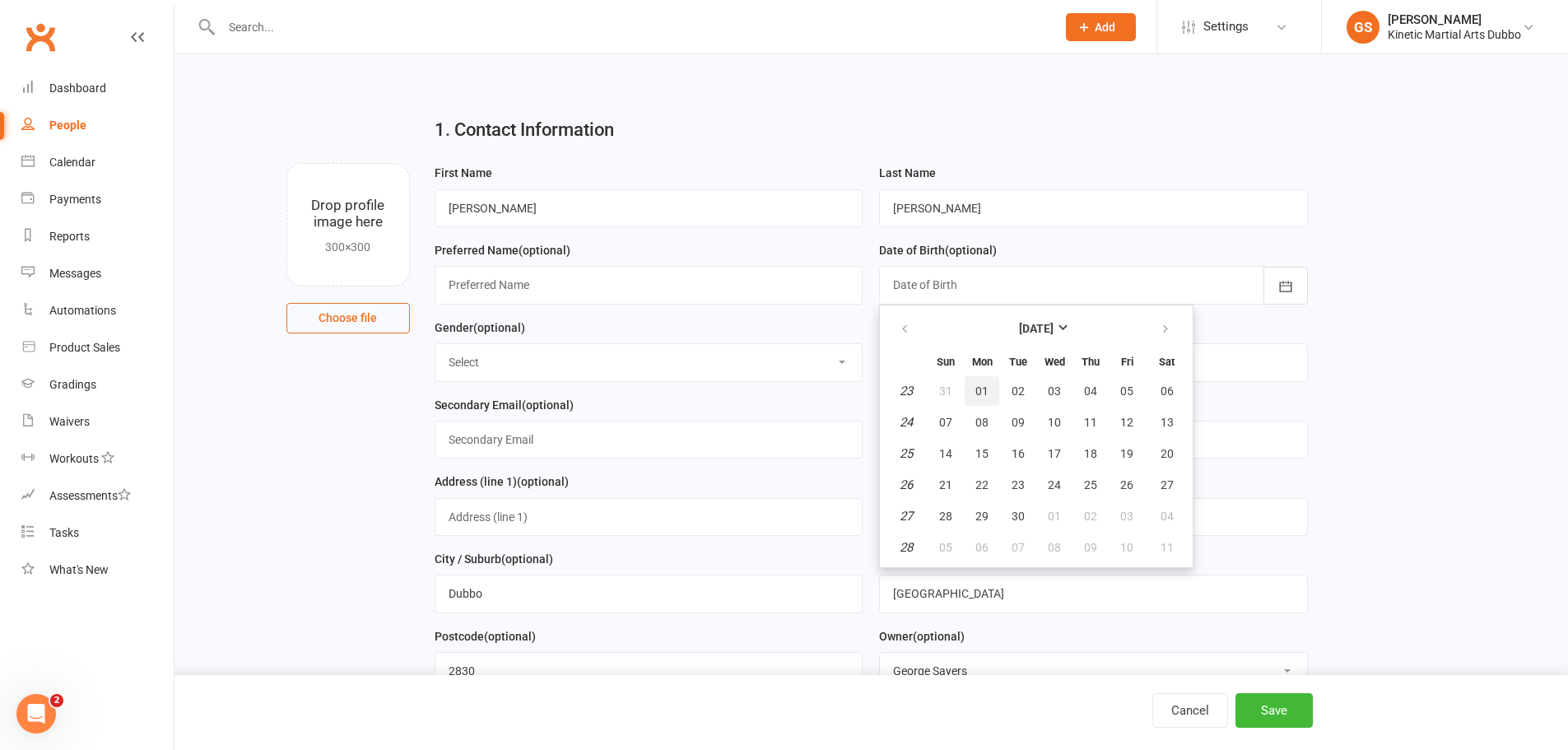
click at [989, 395] on button "01" at bounding box center [982, 391] width 35 height 30
type input "[DATE]"
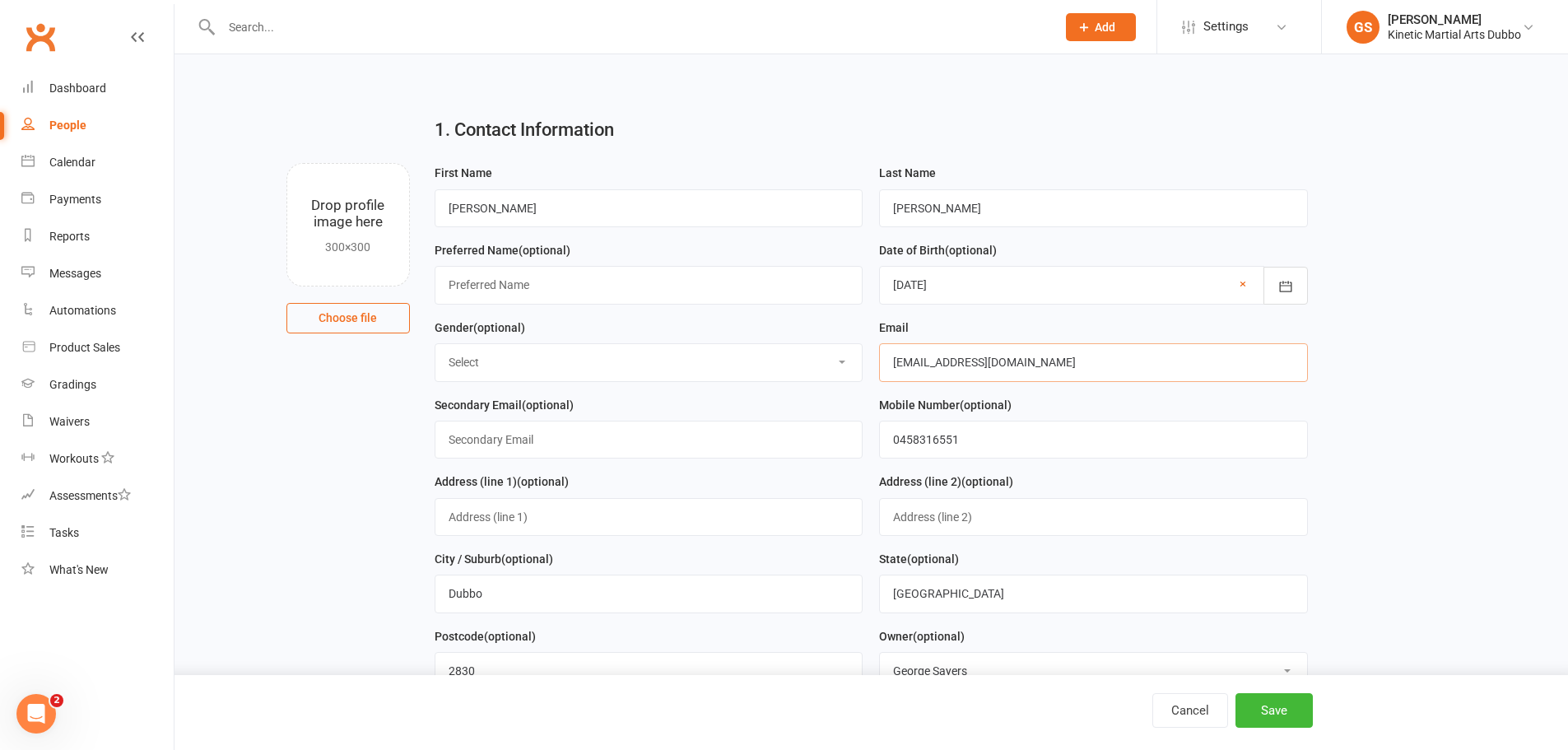
click at [1094, 358] on input "[EMAIL_ADDRESS][DOMAIN_NAME]" at bounding box center [1094, 362] width 429 height 38
drag, startPoint x: 1048, startPoint y: 358, endPoint x: 722, endPoint y: 305, distance: 330.3
click at [723, 305] on form "First Name [PERSON_NAME] Last Name [PERSON_NAME] Preferred Name (optional) Date…" at bounding box center [870, 472] width 890 height 617
type input "[EMAIL_ADDRESS][DOMAIN_NAME]"
drag, startPoint x: 995, startPoint y: 439, endPoint x: 828, endPoint y: 426, distance: 167.5
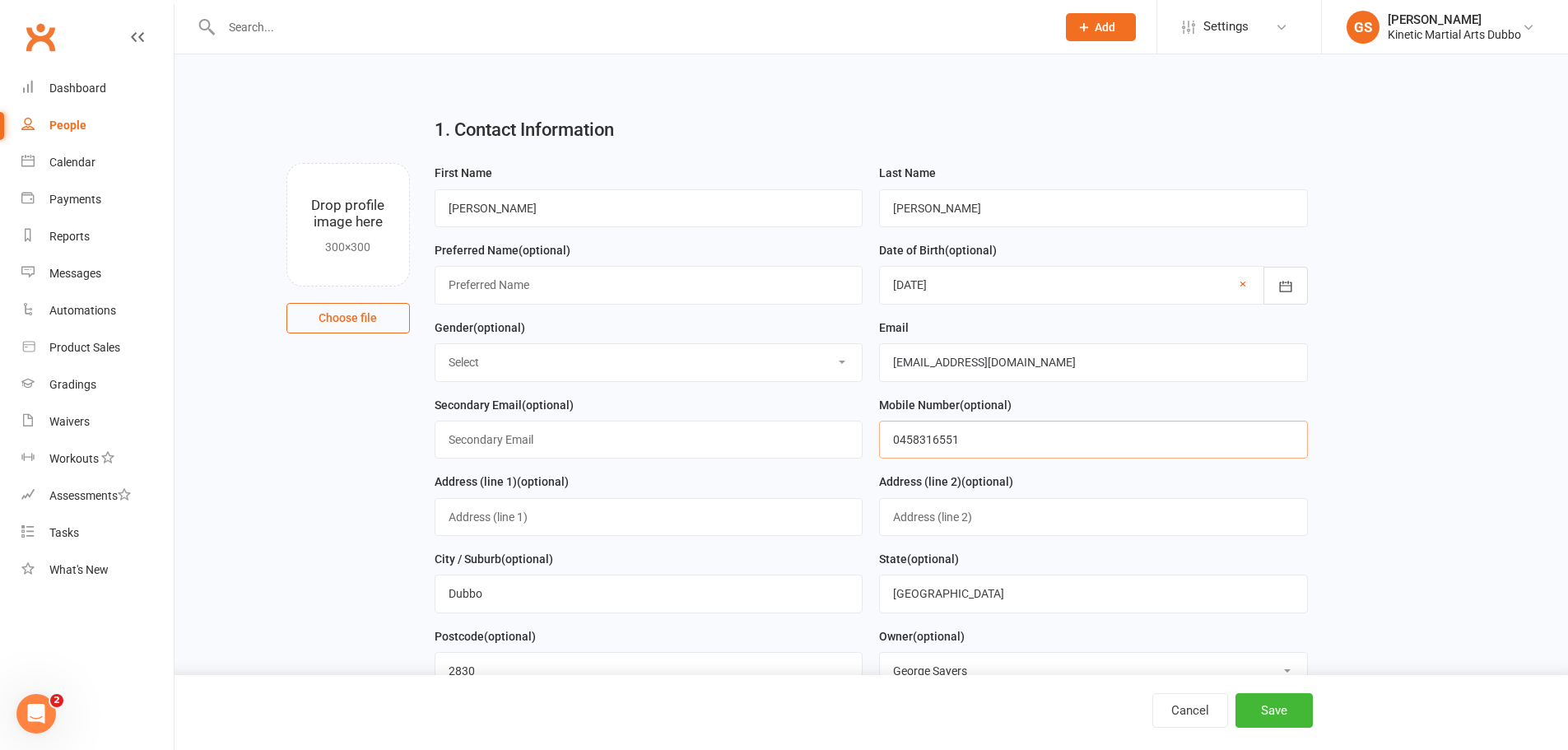
click at [828, 426] on form "First Name [PERSON_NAME] Last Name [PERSON_NAME] Preferred Name (optional) Date…" at bounding box center [870, 472] width 890 height 617
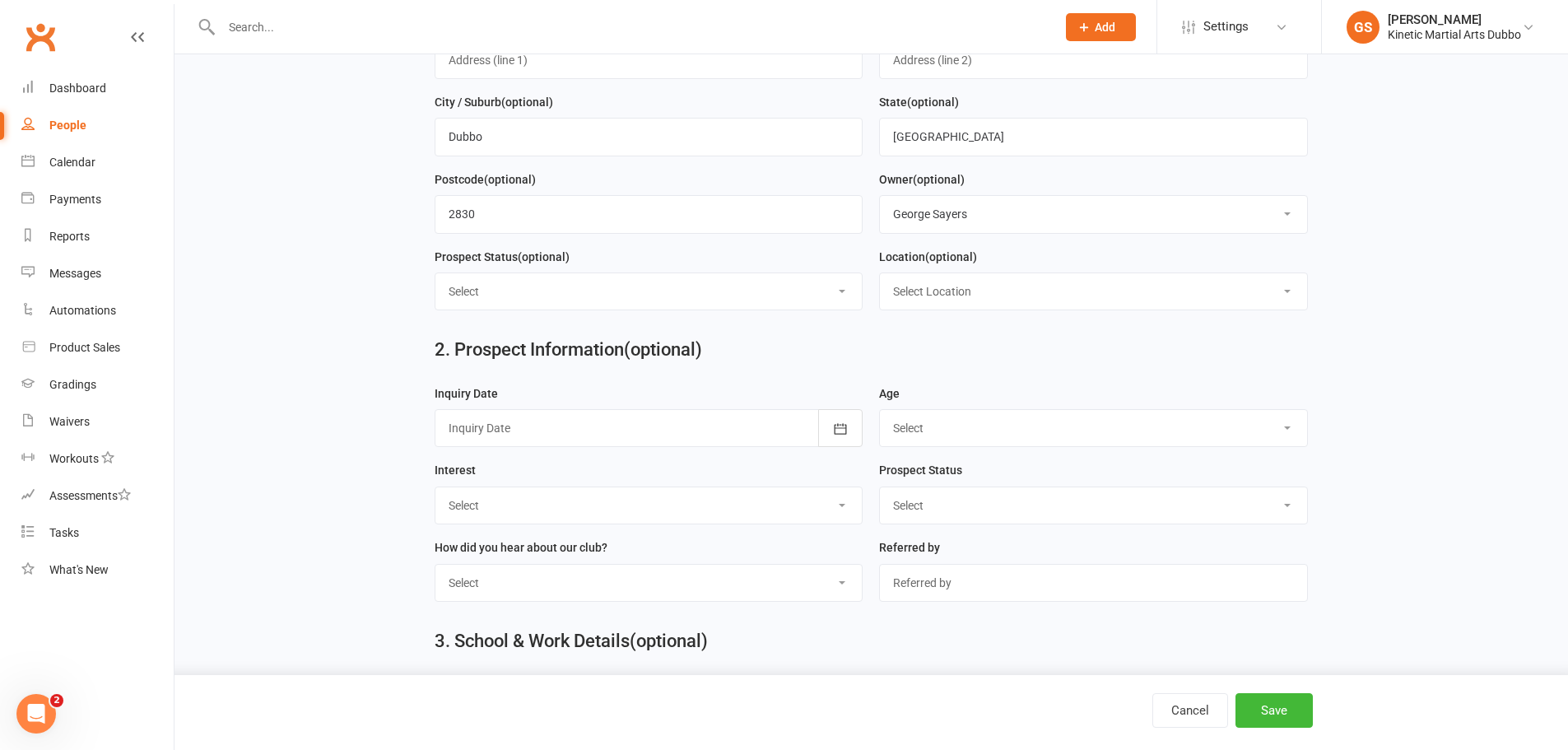
scroll to position [576, 0]
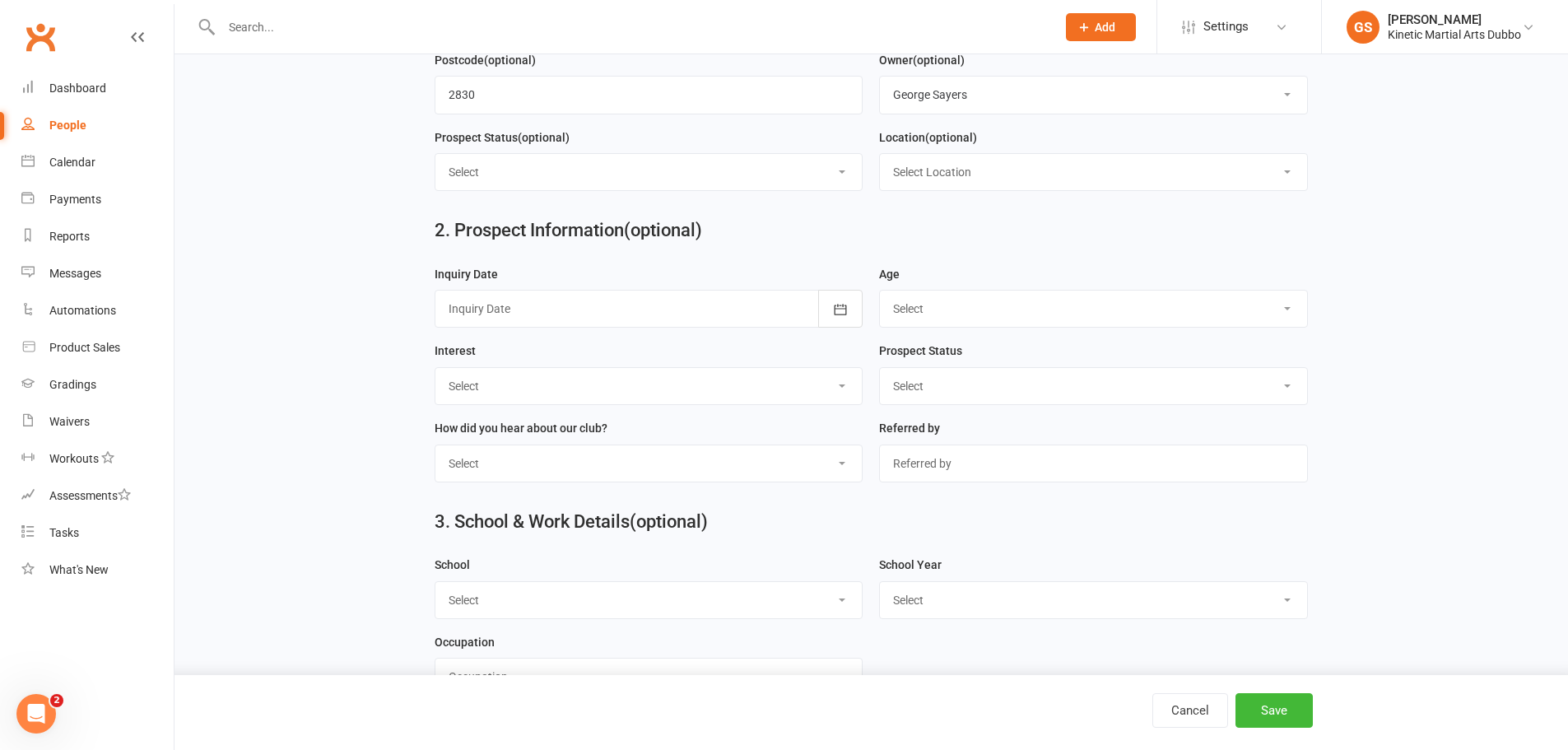
click at [1290, 317] on select "Select 3-5 yrs 6-8 yrs 9-12 yrs 13-16 yrs 17-24 yrs 25-39 yrs 40 yrs + Family g…" at bounding box center [1094, 308] width 427 height 36
select select "9-12 yrs"
click at [880, 298] on select "Select 3-5 yrs 6-8 yrs 9-12 yrs 13-16 yrs 17-24 yrs 25-39 yrs 40 yrs + Family g…" at bounding box center [1094, 308] width 427 height 36
click at [826, 320] on button "button" at bounding box center [840, 309] width 45 height 38
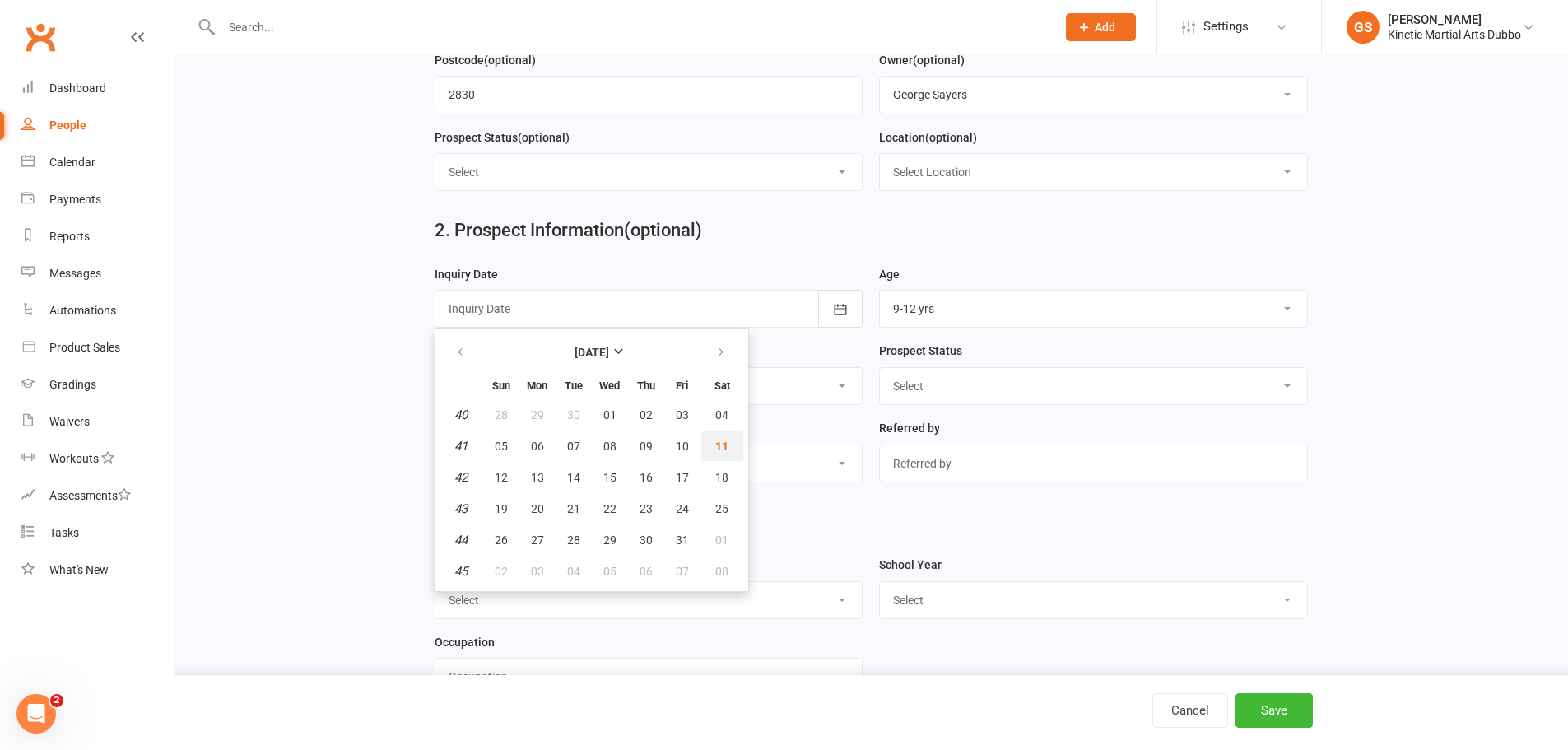
click at [725, 453] on span "11" at bounding box center [722, 446] width 14 height 14
type input "[DATE]"
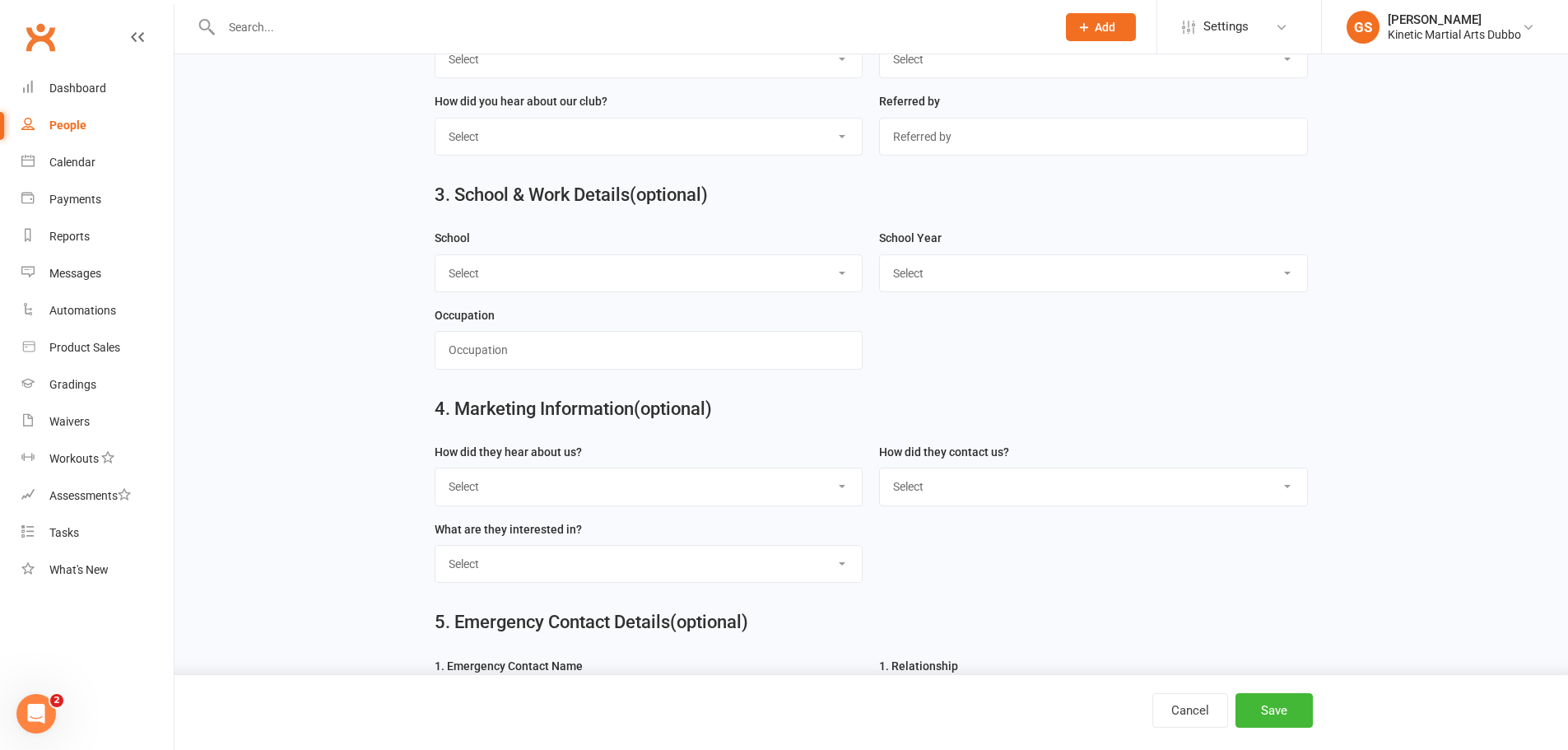
scroll to position [905, 0]
click at [841, 277] on select "Select [GEOGRAPHIC_DATA] [GEOGRAPHIC_DATA][DEMOGRAPHIC_DATA] [GEOGRAPHIC_DATA] …" at bounding box center [649, 270] width 427 height 36
select select "[GEOGRAPHIC_DATA]"
click at [436, 262] on select "Select [GEOGRAPHIC_DATA] [GEOGRAPHIC_DATA][DEMOGRAPHIC_DATA] [GEOGRAPHIC_DATA] …" at bounding box center [649, 270] width 427 height 36
click at [1290, 283] on select "Select Pre-school/Day care Kindergarten - two years before Kindergarten - one y…" at bounding box center [1094, 270] width 427 height 36
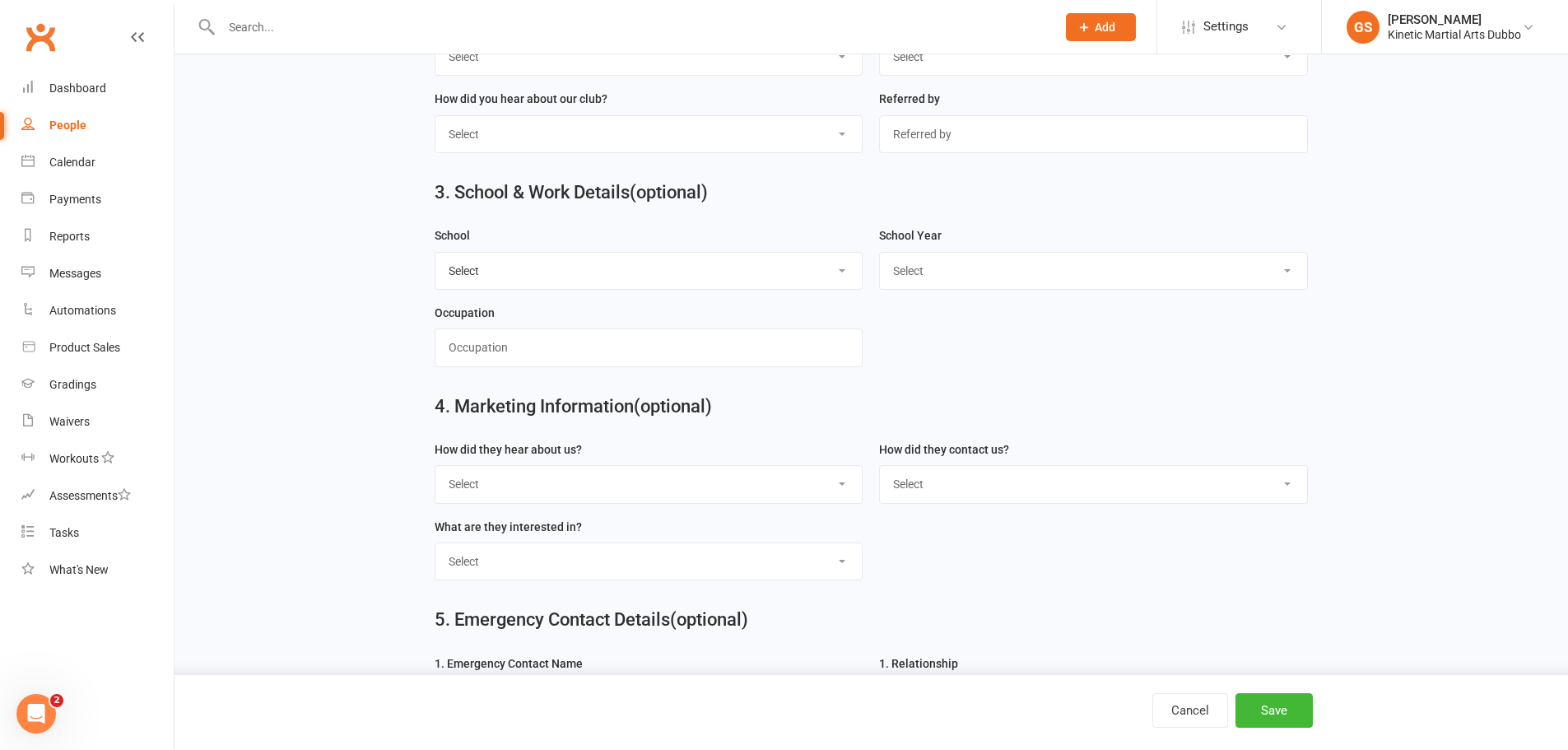
select select "Year 4"
click at [880, 262] on select "Select Pre-school/Day care Kindergarten - two years before Kindergarten - one y…" at bounding box center [1094, 270] width 427 height 36
click at [808, 351] on input "text" at bounding box center [649, 346] width 429 height 38
type input "School Student"
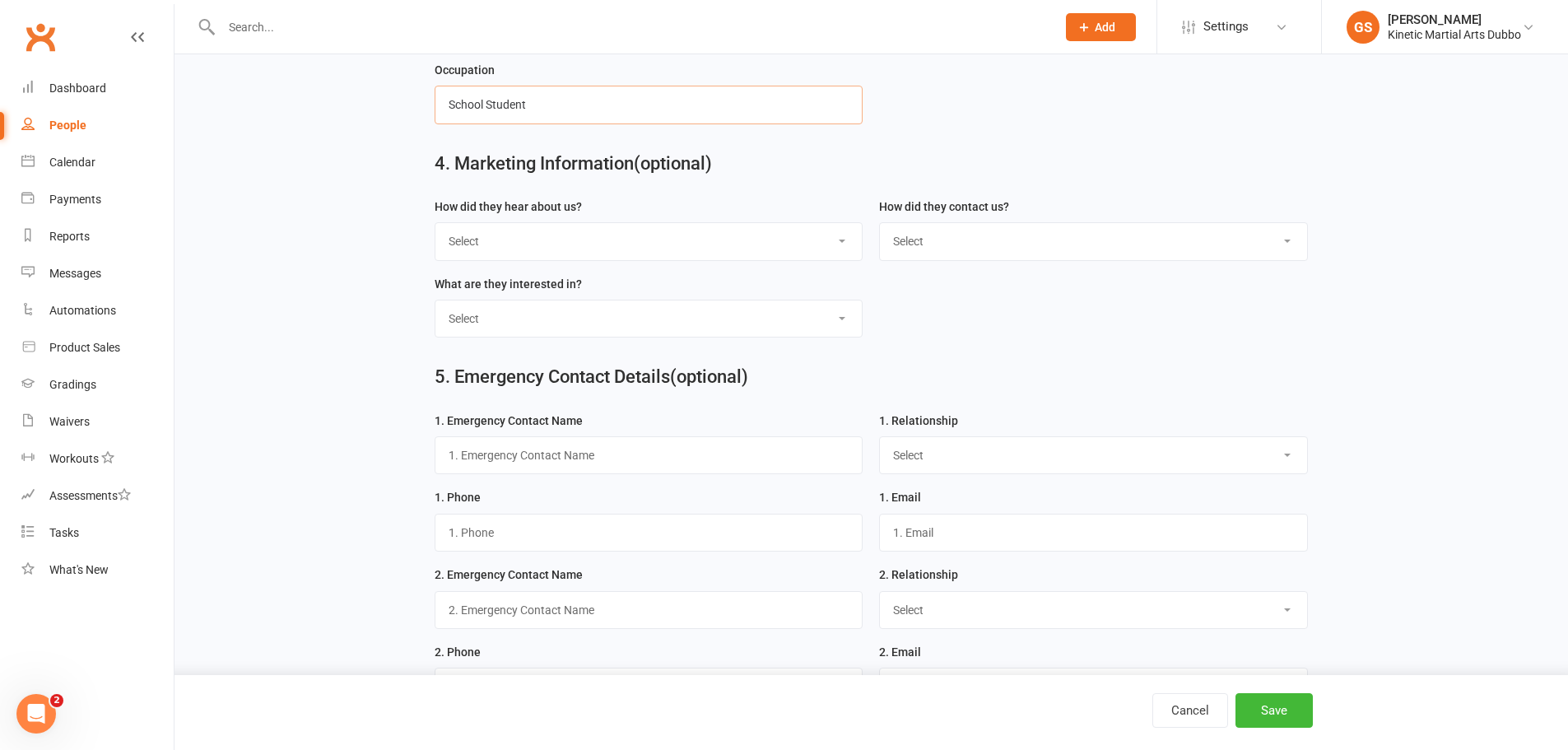
scroll to position [1153, 0]
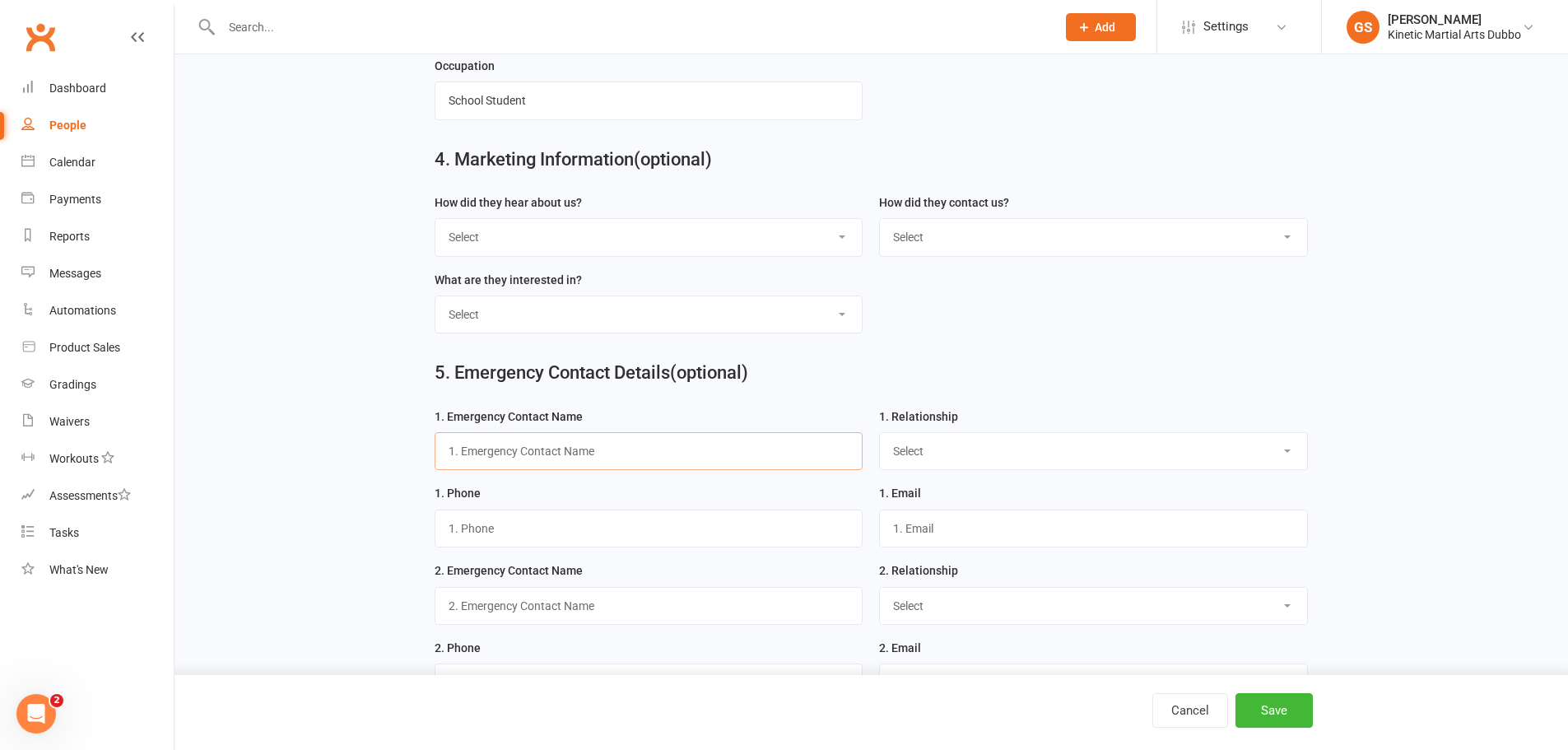
click at [735, 470] on input "text" at bounding box center [649, 450] width 429 height 38
type input "Nimmy"
click at [1291, 466] on select "Select Mother Father Wife / Girlfriend Husband / Boyfriend Grandmother / Aunt G…" at bounding box center [1094, 450] width 427 height 36
select select "Mother"
click at [880, 446] on select "Select Mother Father Wife / Girlfriend Husband / Boyfriend Grandmother / Aunt G…" at bounding box center [1094, 450] width 427 height 36
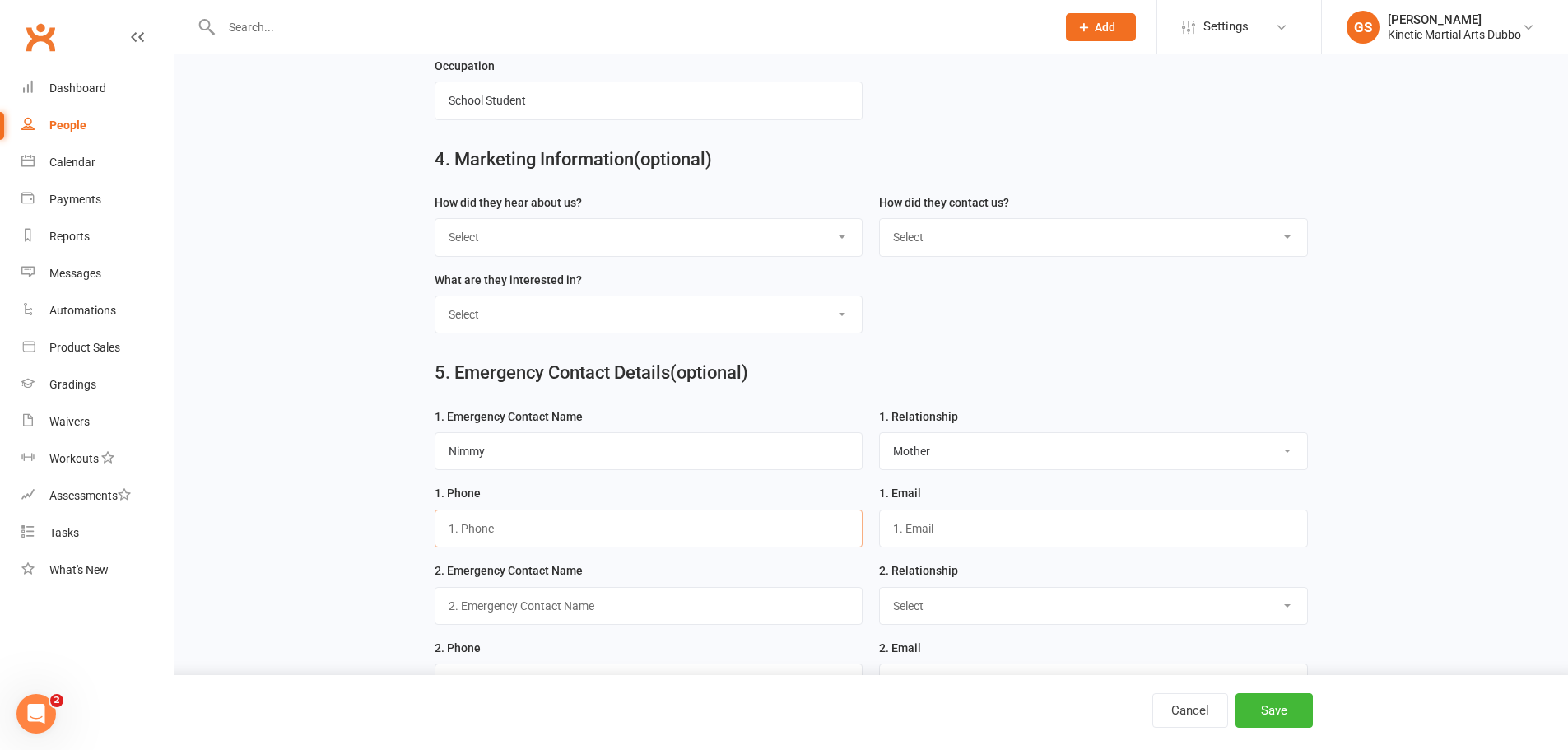
click at [487, 542] on input "string" at bounding box center [649, 528] width 429 height 38
type input "0458316551"
click at [1024, 545] on input "text" at bounding box center [1094, 528] width 429 height 38
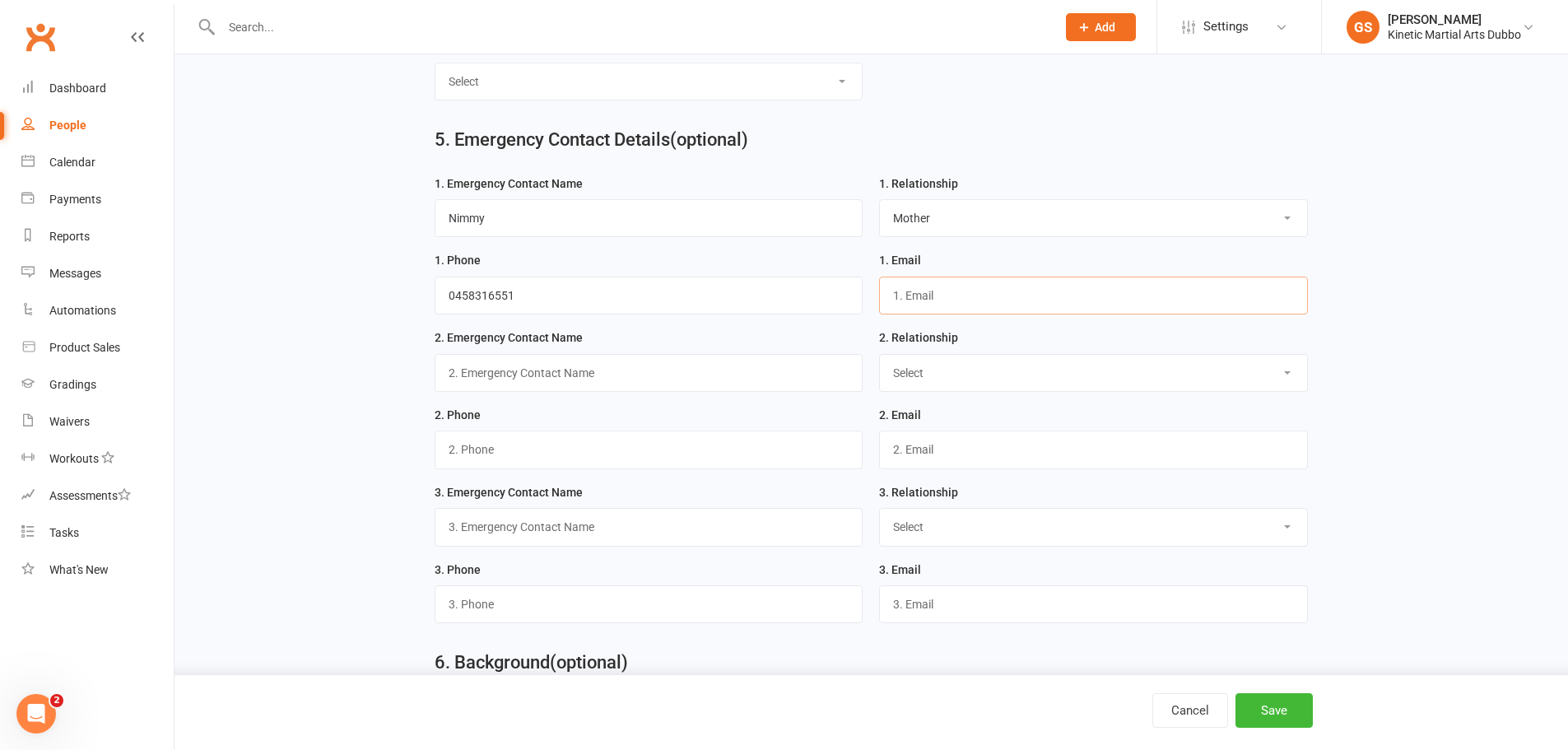
scroll to position [1399, 0]
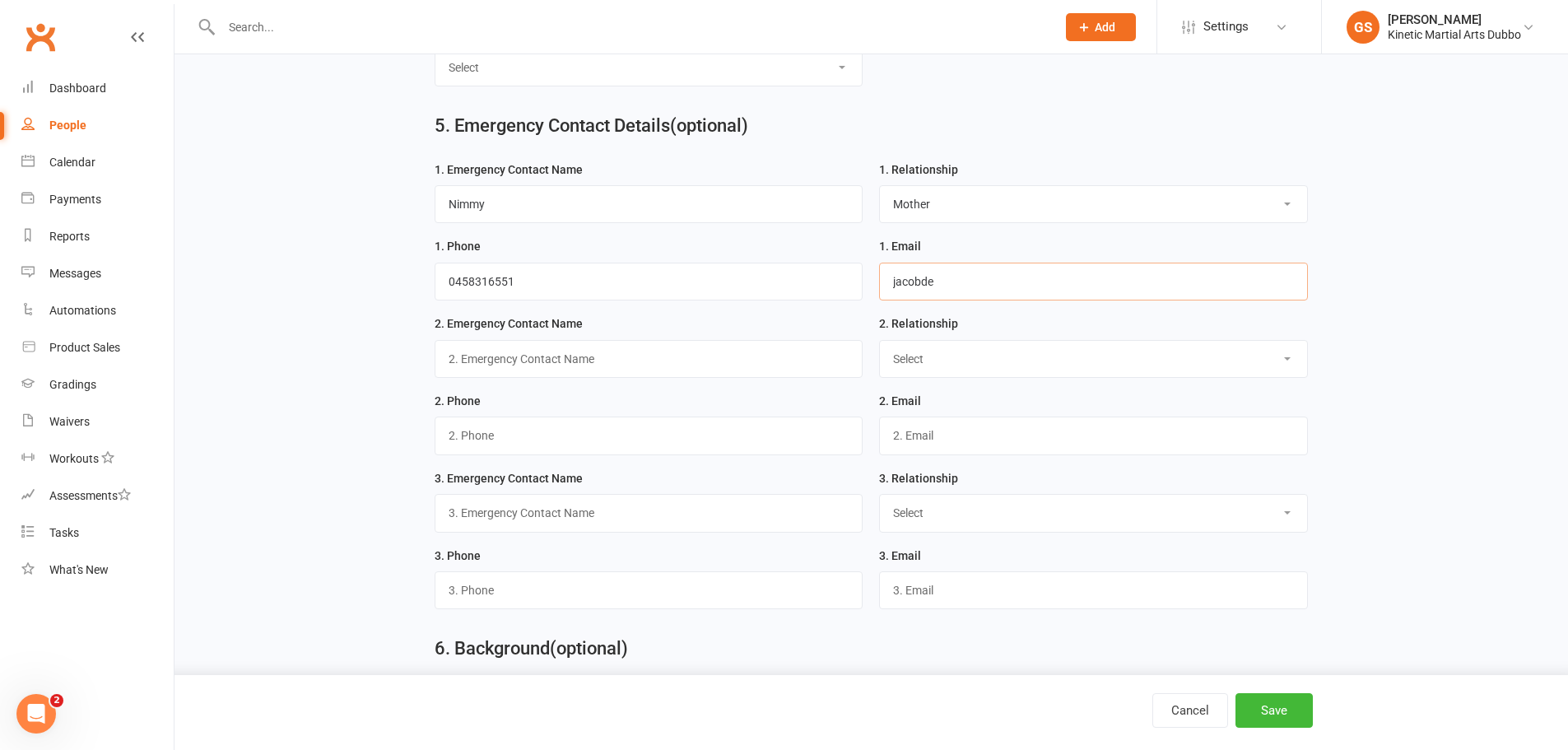
drag, startPoint x: 964, startPoint y: 295, endPoint x: 889, endPoint y: 295, distance: 75.0
click at [889, 295] on input "jacobde" at bounding box center [1094, 281] width 429 height 38
paste input "[EMAIL_ADDRESS][DOMAIN_NAME]"
click at [913, 295] on input "[EMAIL_ADDRESS][DOMAIN_NAME]" at bounding box center [1094, 281] width 429 height 38
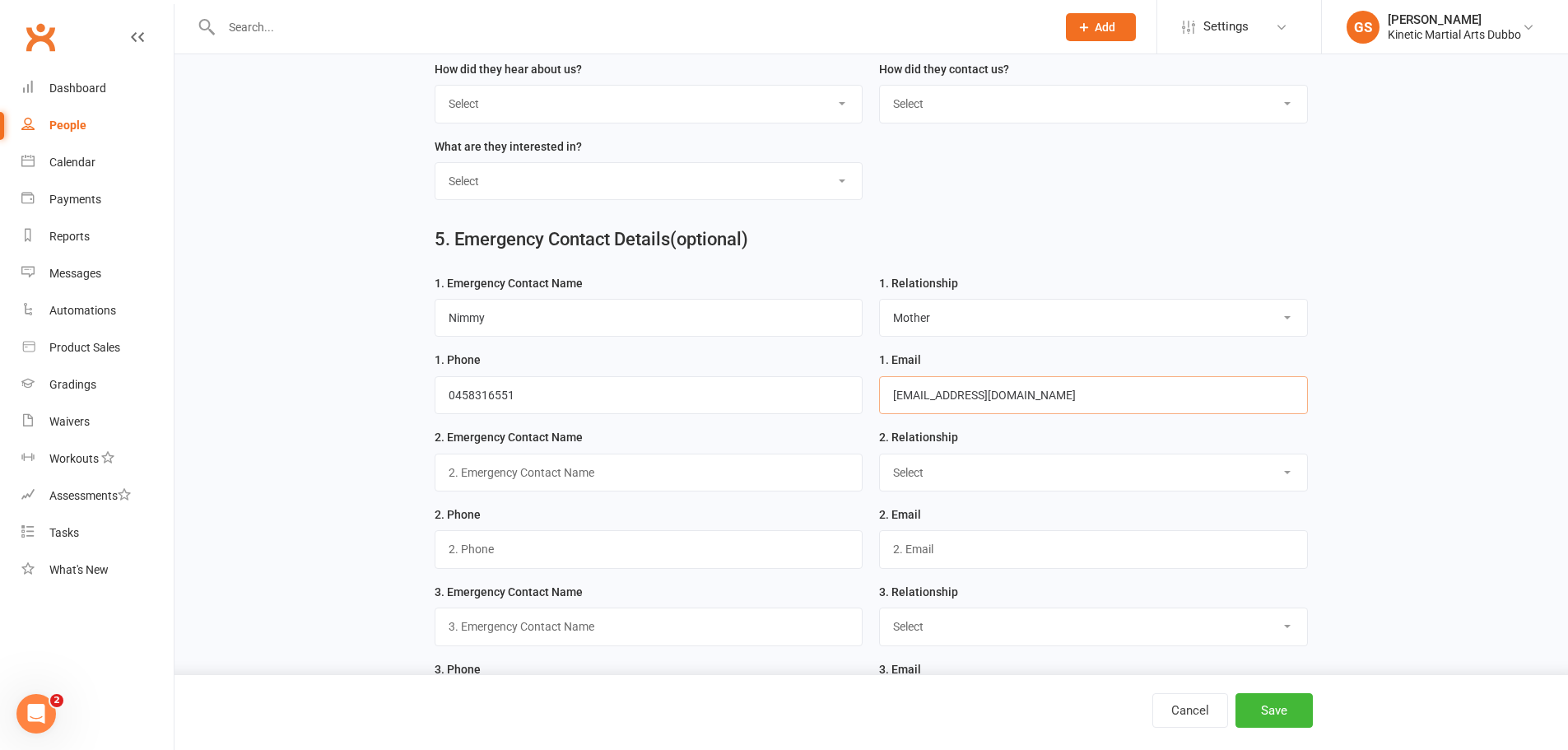
scroll to position [1467, 0]
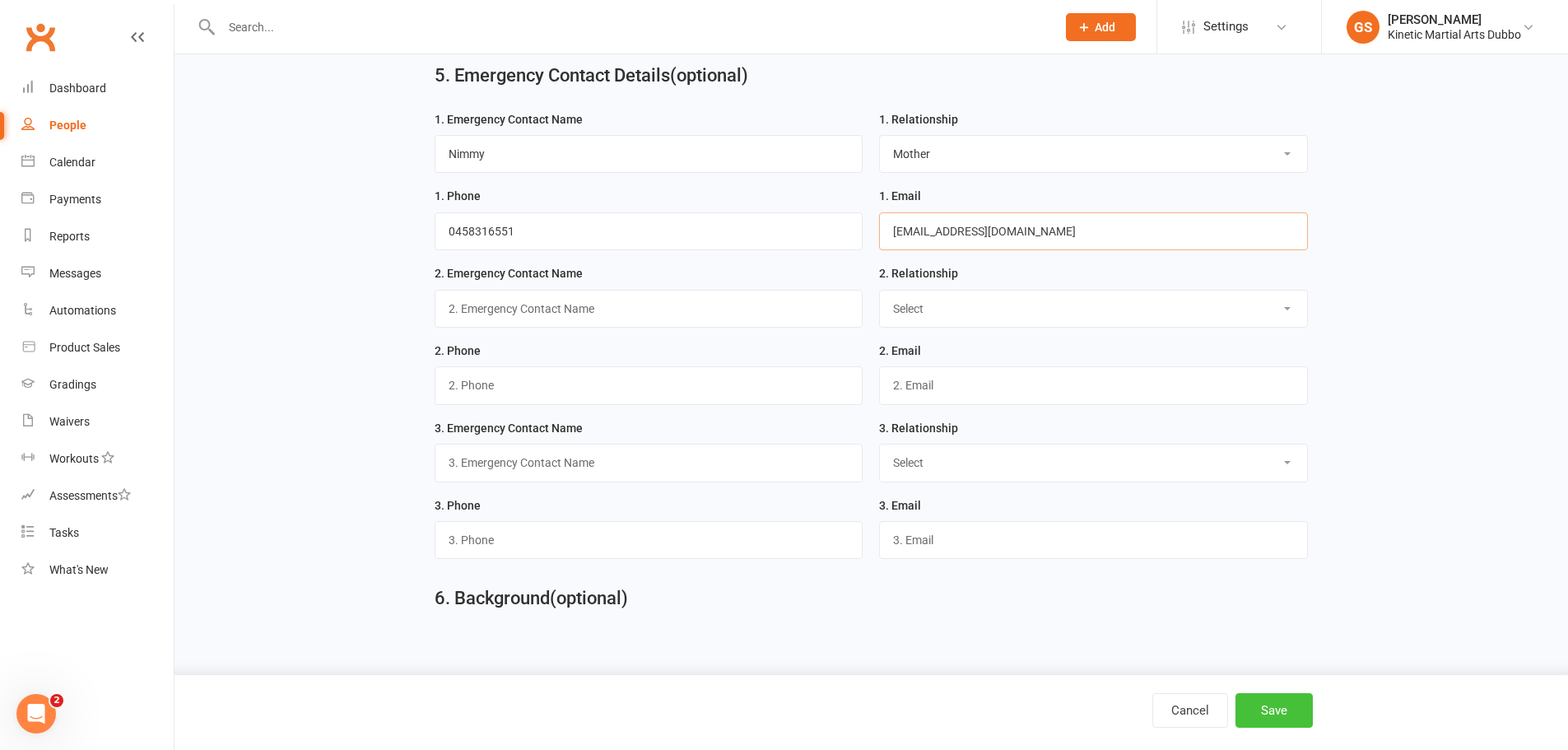
type input "[EMAIL_ADDRESS][DOMAIN_NAME]"
click at [1284, 701] on button "Save" at bounding box center [1274, 710] width 78 height 35
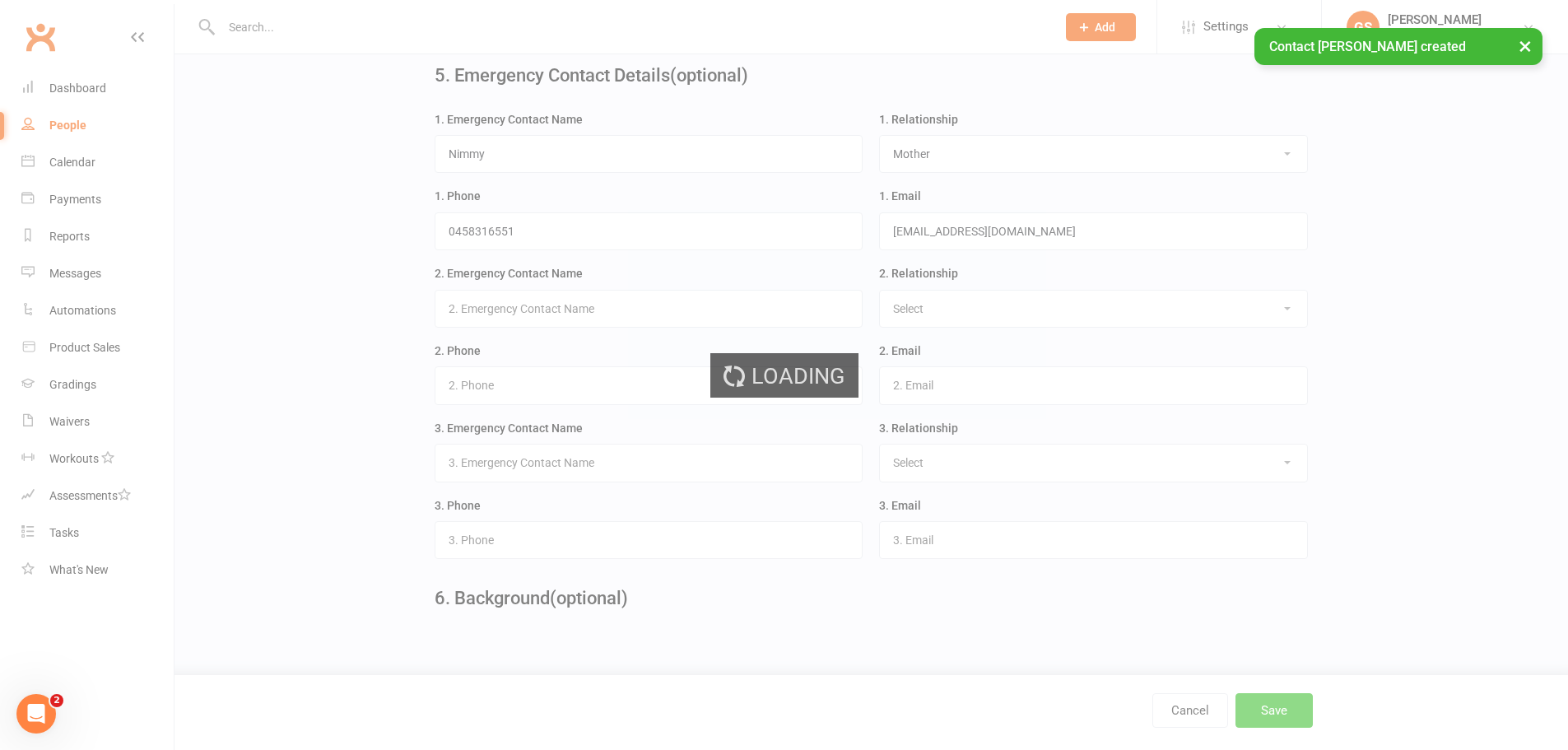
scroll to position [0, 0]
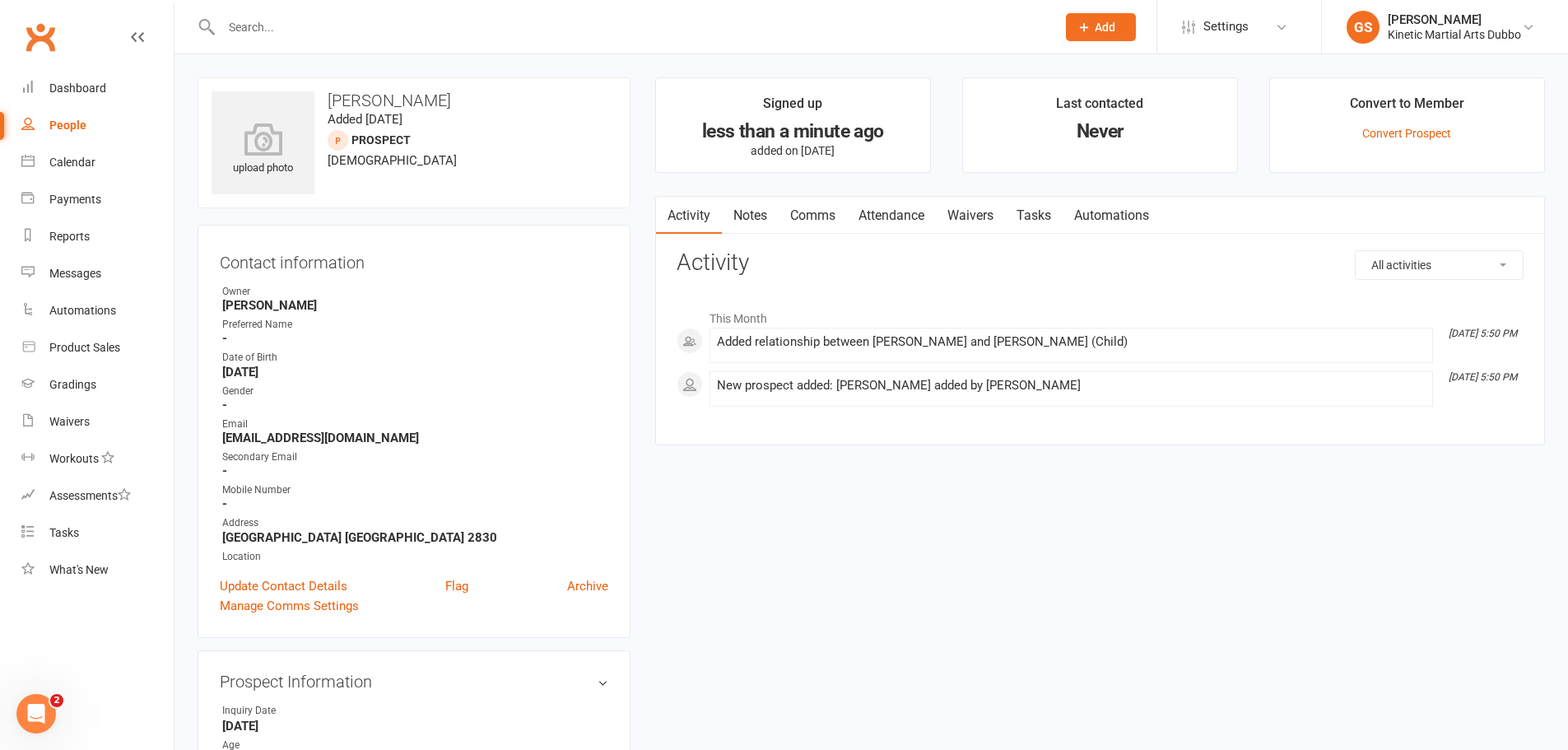
click at [497, 17] on input "text" at bounding box center [630, 27] width 828 height 23
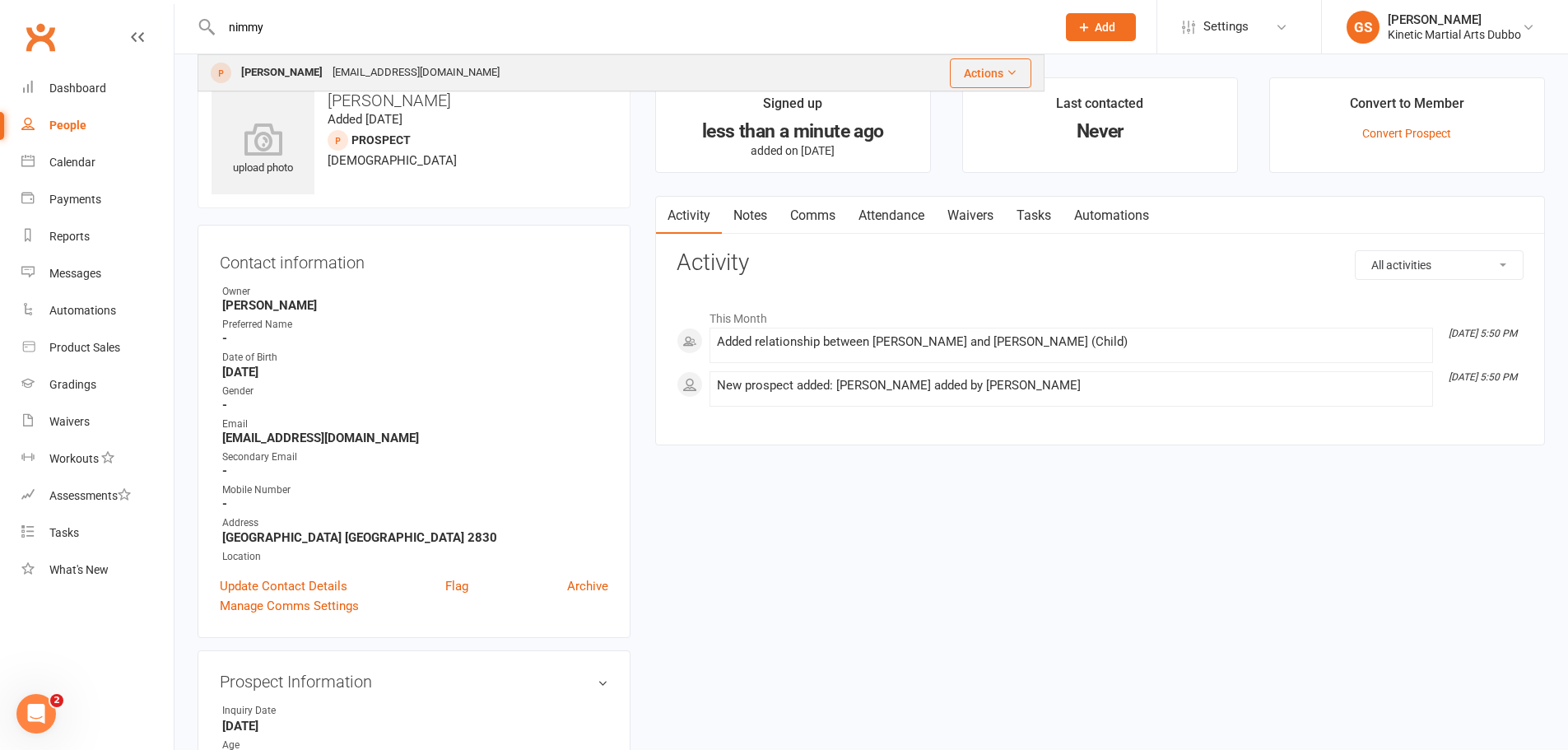
type input "nimmy"
click at [349, 74] on div "[EMAIL_ADDRESS][DOMAIN_NAME]" at bounding box center [416, 73] width 177 height 24
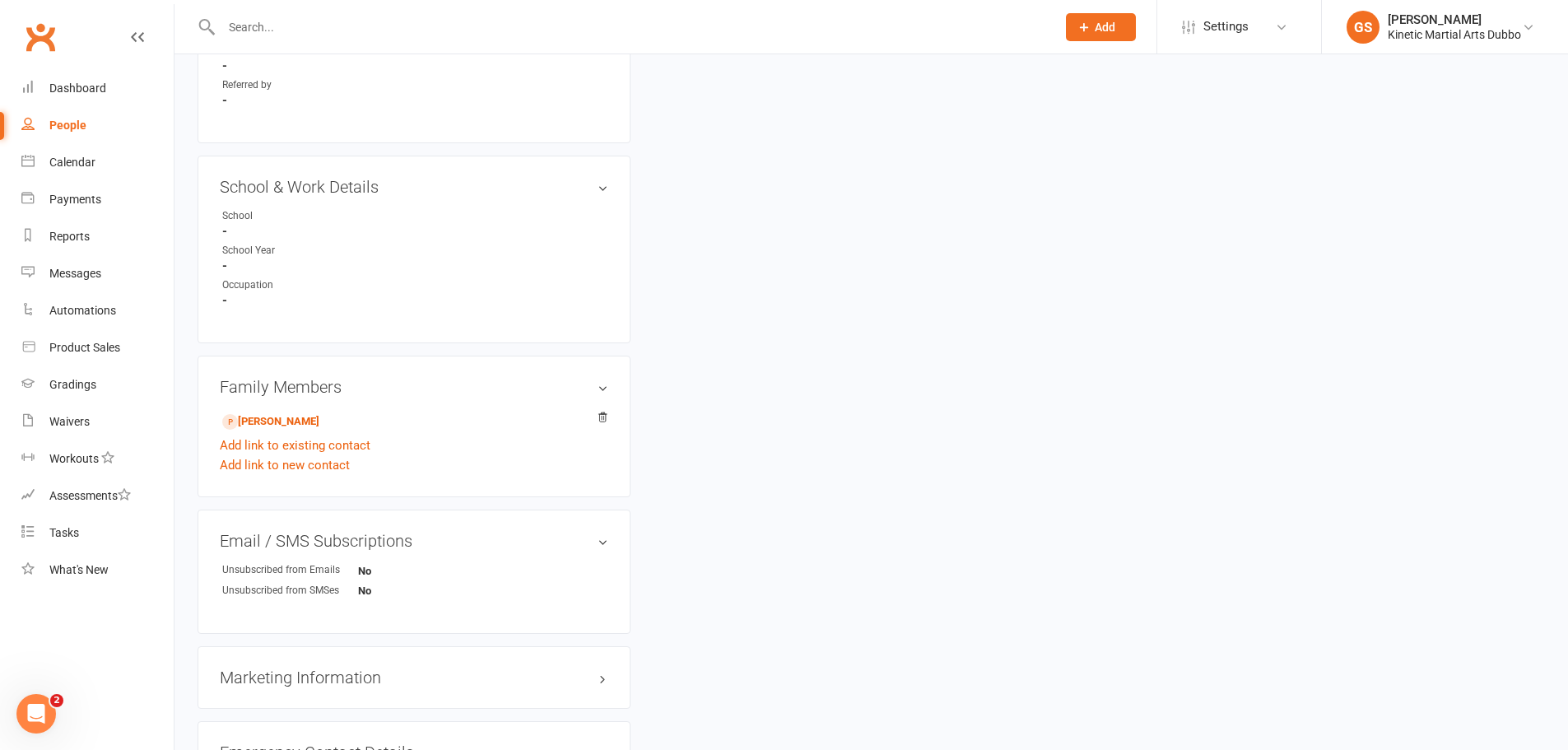
scroll to position [823, 0]
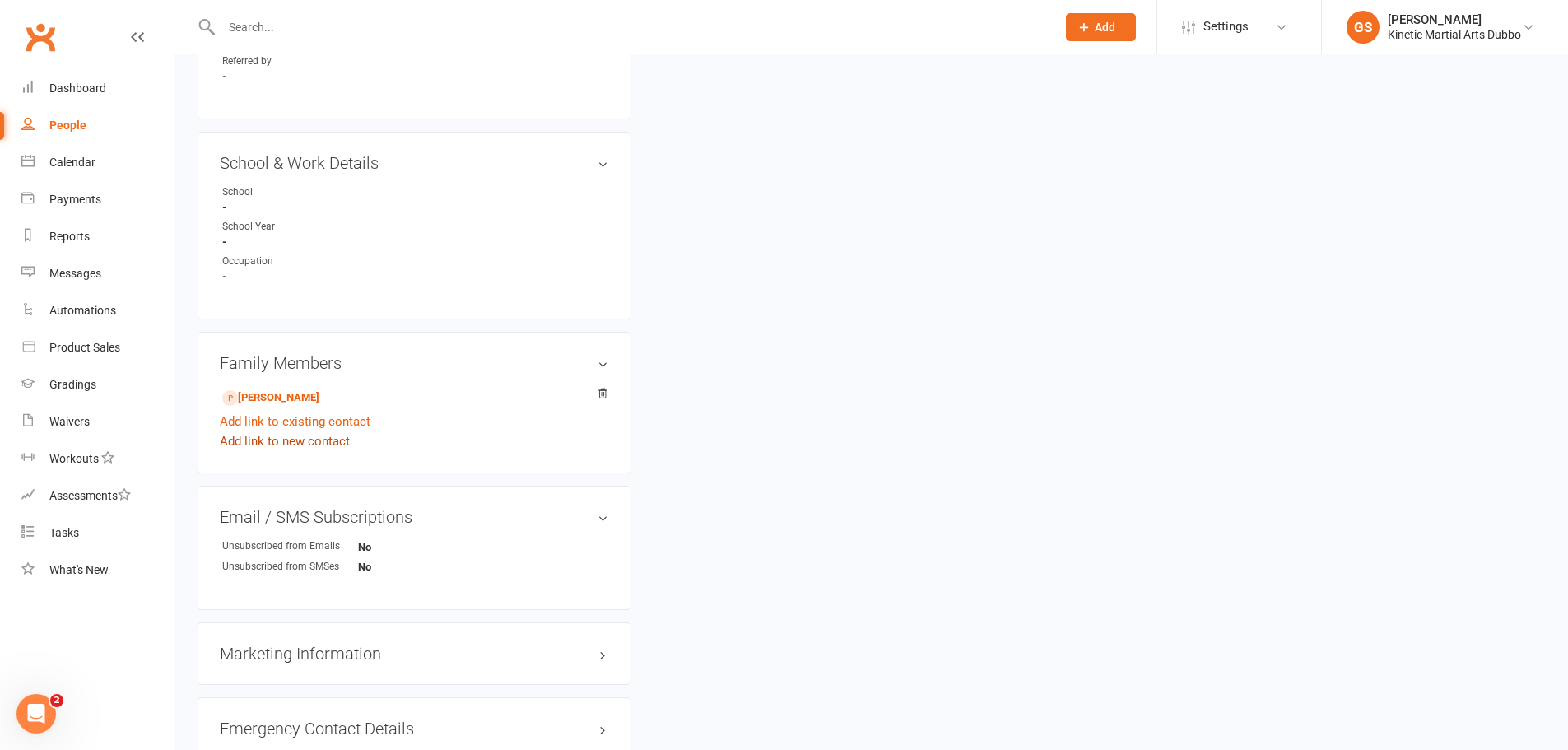
click at [343, 448] on link "Add link to new contact" at bounding box center [285, 441] width 130 height 19
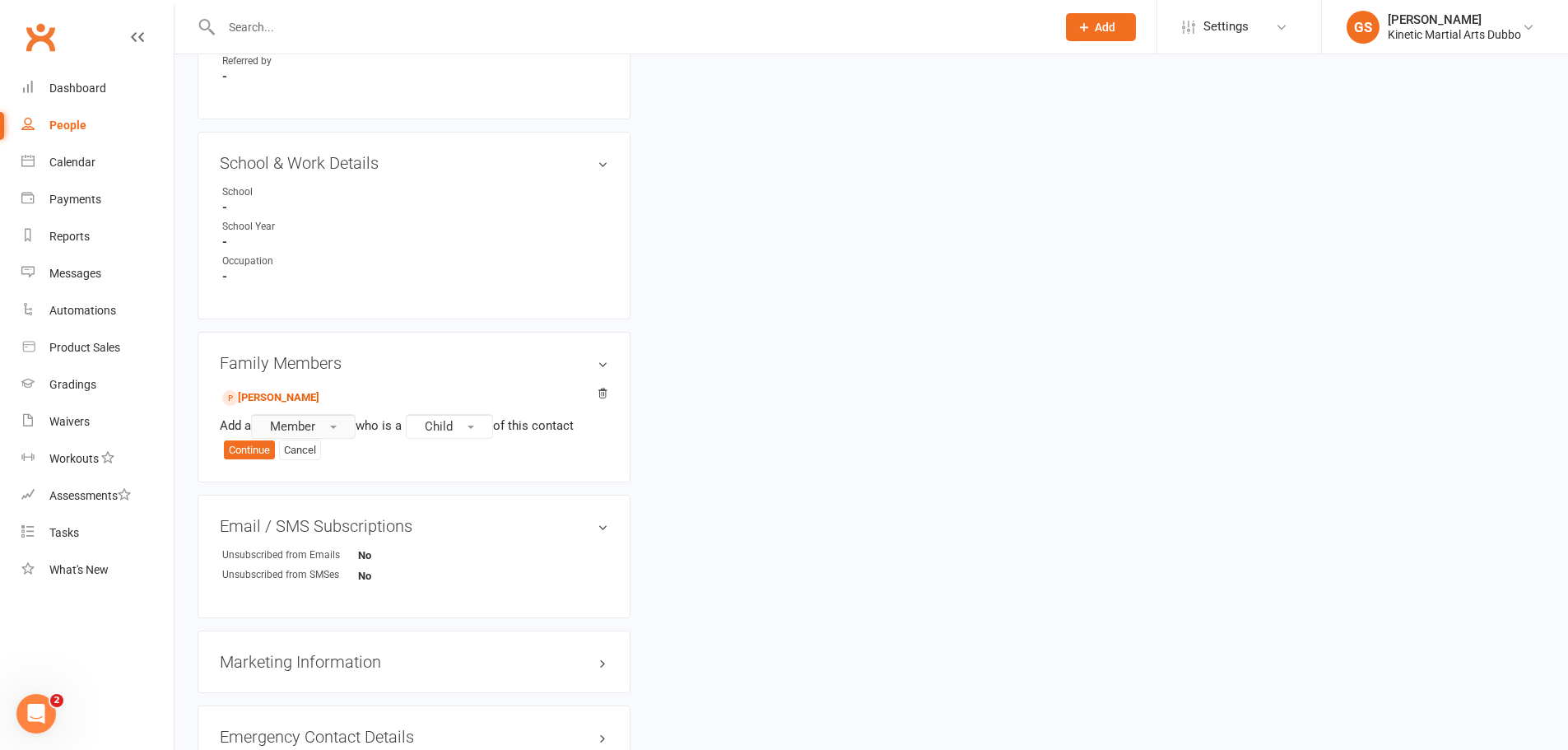
click at [337, 426] on span "button" at bounding box center [333, 427] width 7 height 3
click at [339, 489] on link "Prospect" at bounding box center [334, 494] width 163 height 33
click at [261, 451] on button "Continue" at bounding box center [249, 450] width 51 height 19
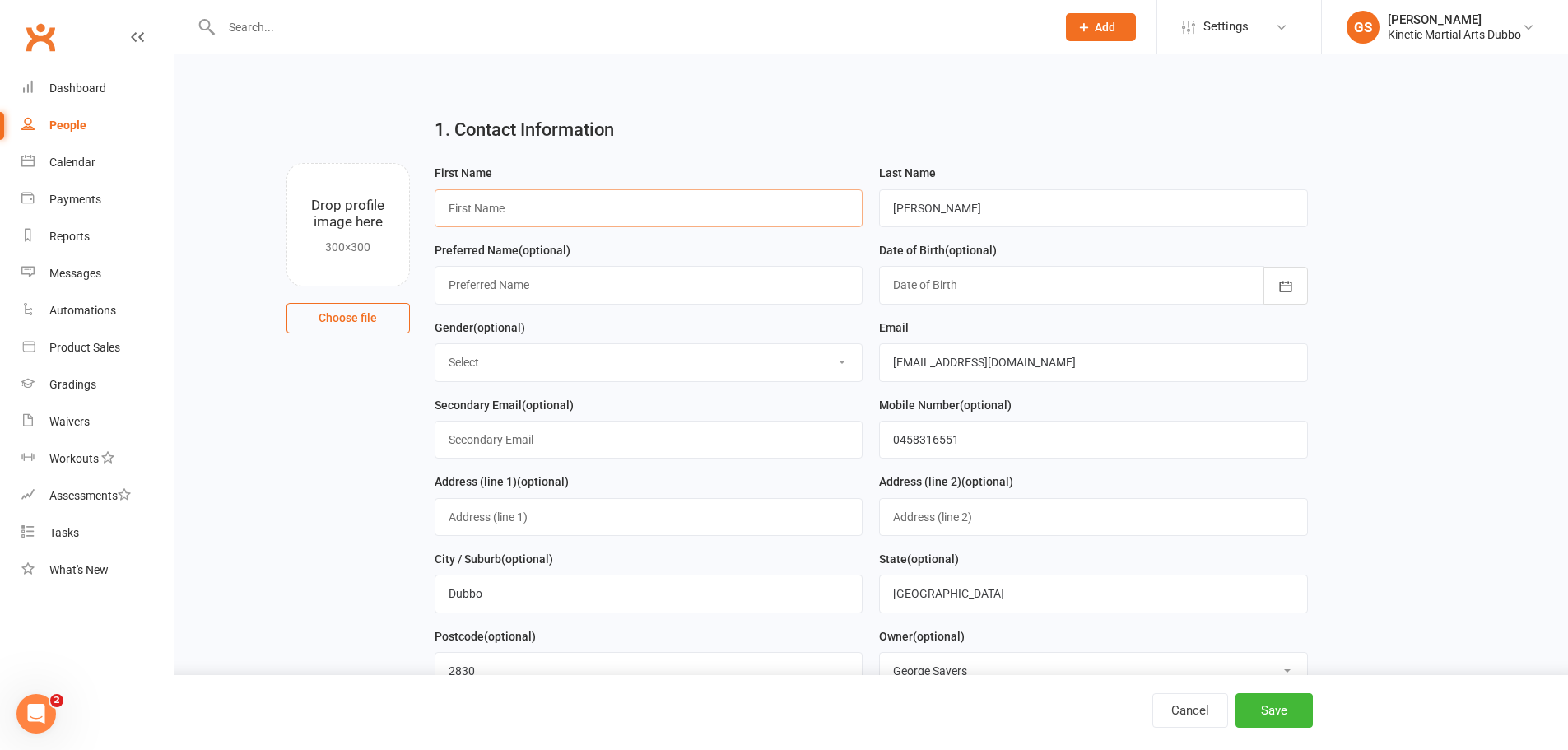
click at [541, 212] on input "text" at bounding box center [649, 208] width 429 height 38
type input "[PERSON_NAME]"
click at [1287, 288] on icon "button" at bounding box center [1286, 286] width 16 height 16
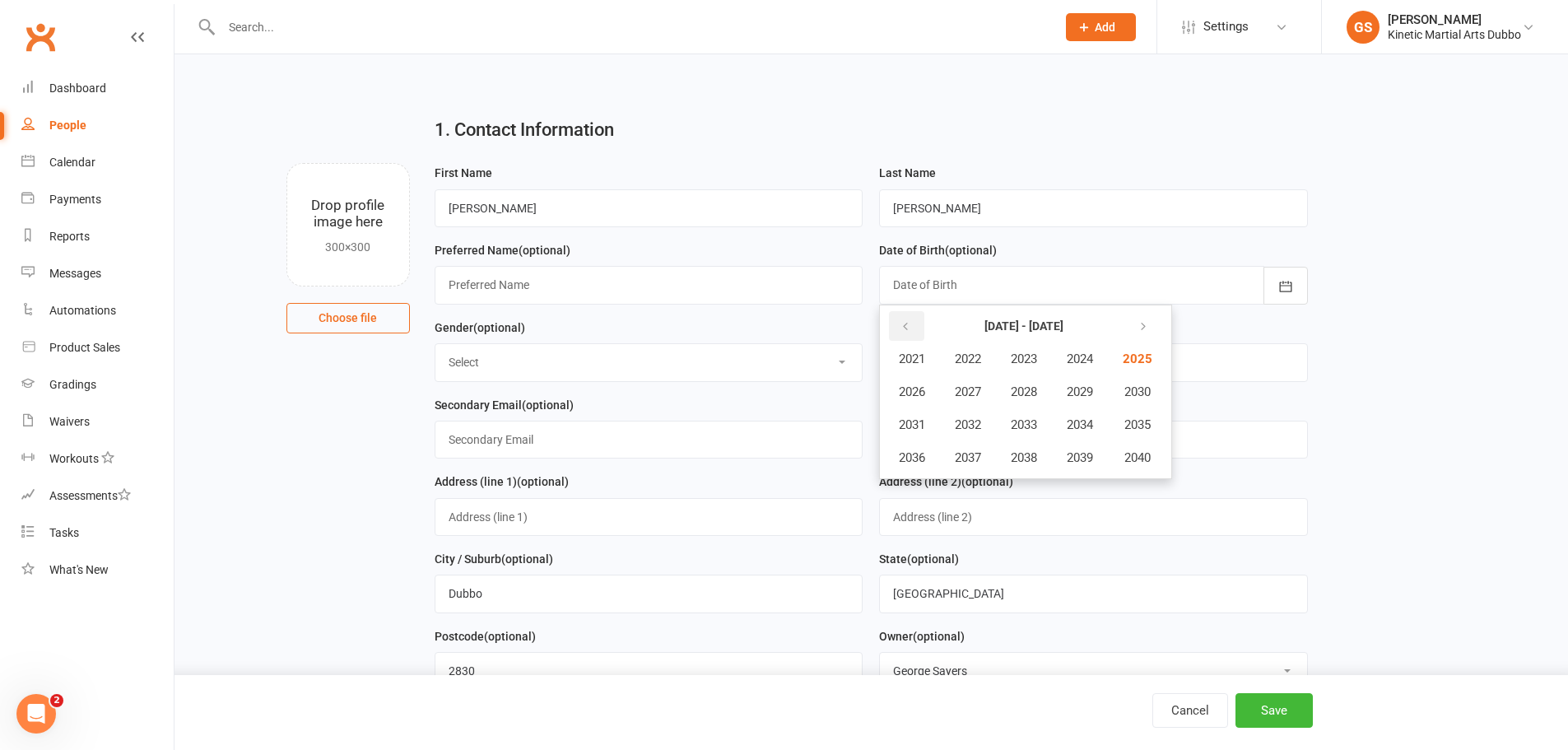
click at [915, 333] on button "button" at bounding box center [906, 326] width 35 height 30
click at [1018, 457] on span "2018" at bounding box center [1024, 457] width 26 height 15
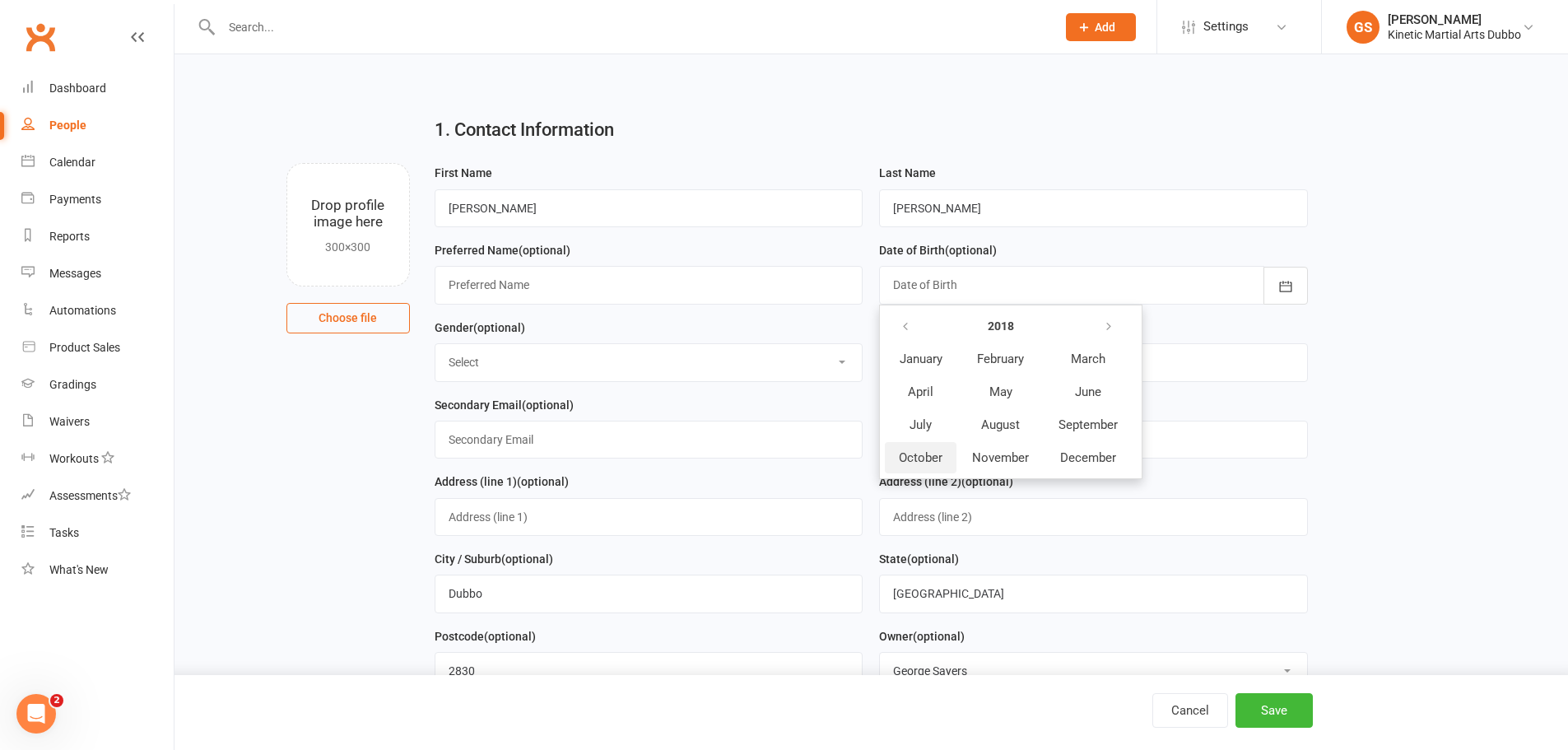
click at [929, 455] on span "October" at bounding box center [920, 457] width 44 height 15
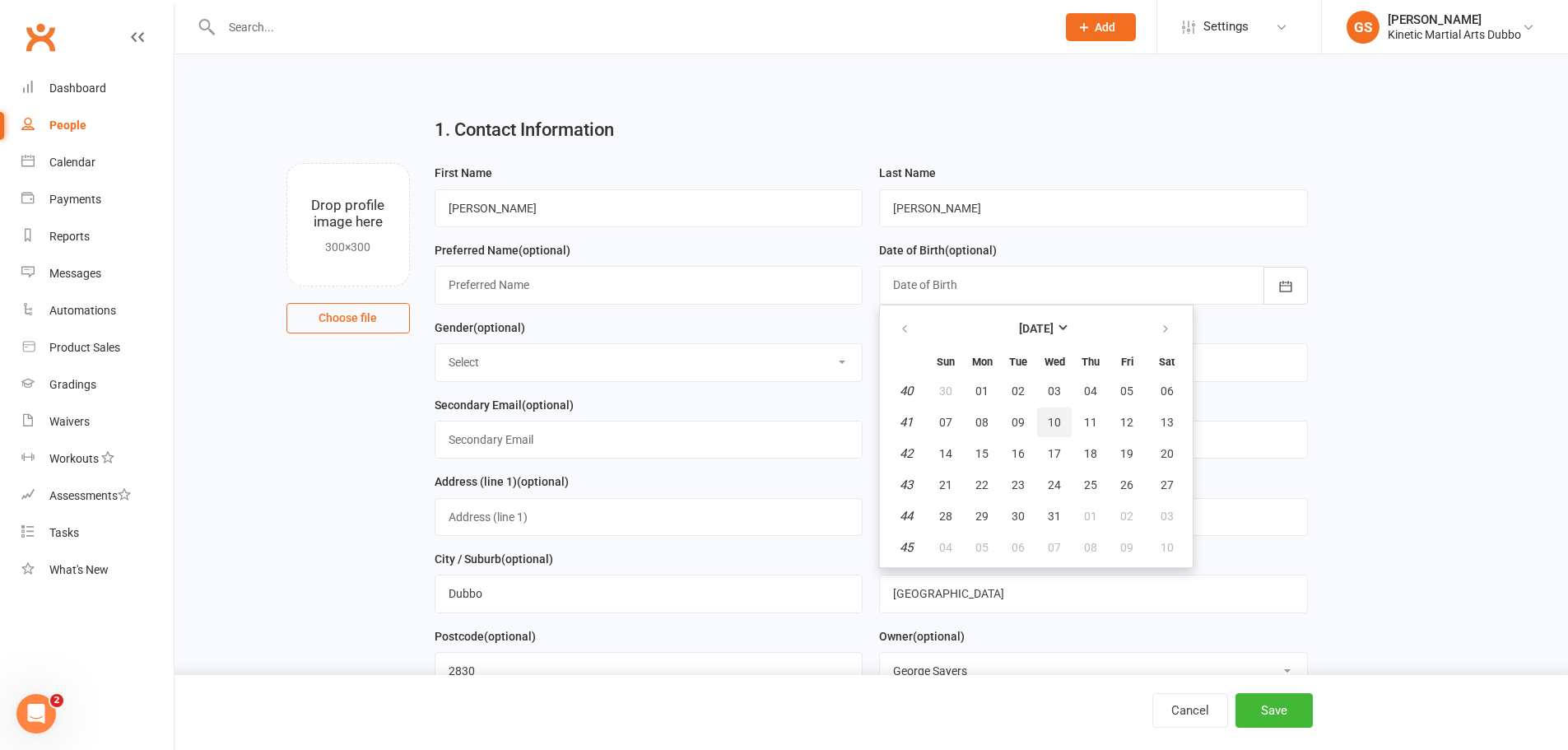
click at [1050, 426] on span "10" at bounding box center [1055, 422] width 14 height 14
type input "[DATE]"
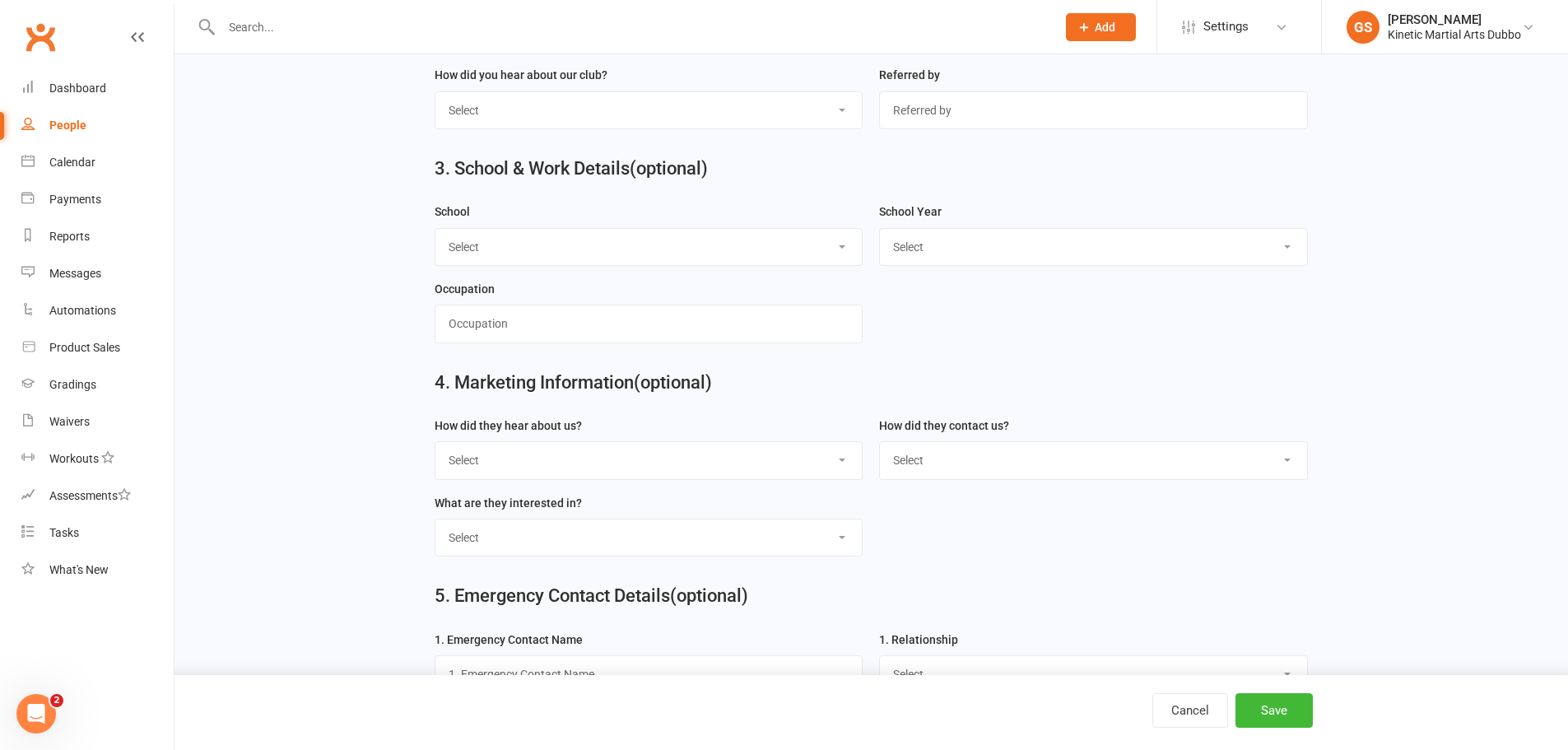
scroll to position [905, 0]
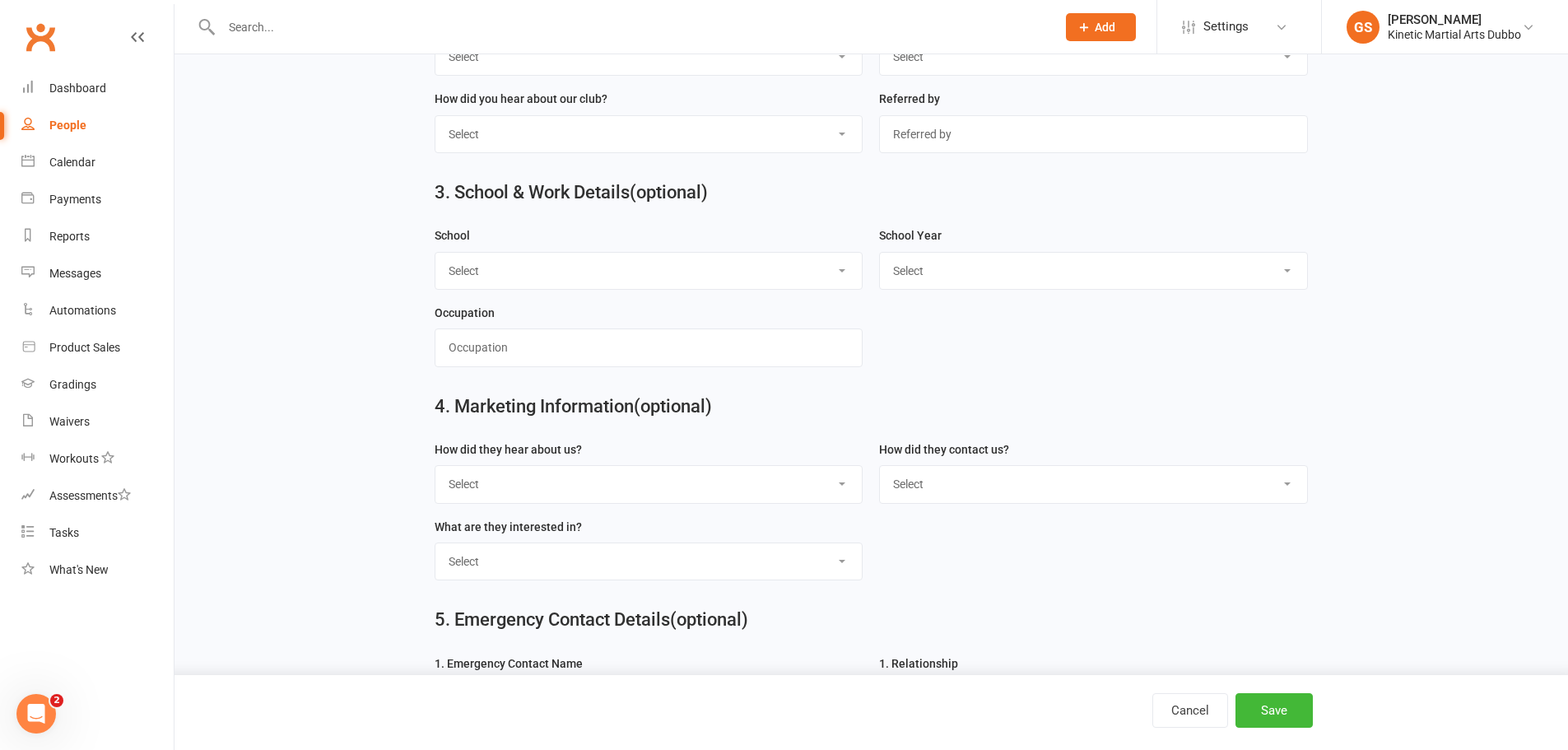
click at [844, 282] on select "Select [GEOGRAPHIC_DATA] [GEOGRAPHIC_DATA][DEMOGRAPHIC_DATA] [GEOGRAPHIC_DATA] …" at bounding box center [649, 270] width 427 height 36
select select "[GEOGRAPHIC_DATA]"
click at [436, 262] on select "Select [GEOGRAPHIC_DATA] [GEOGRAPHIC_DATA][DEMOGRAPHIC_DATA] [GEOGRAPHIC_DATA] …" at bounding box center [649, 270] width 427 height 36
click at [1281, 284] on select "Select Pre-school/Day care Kindergarten - two years before Kindergarten - one y…" at bounding box center [1094, 270] width 427 height 36
select select "Year 1"
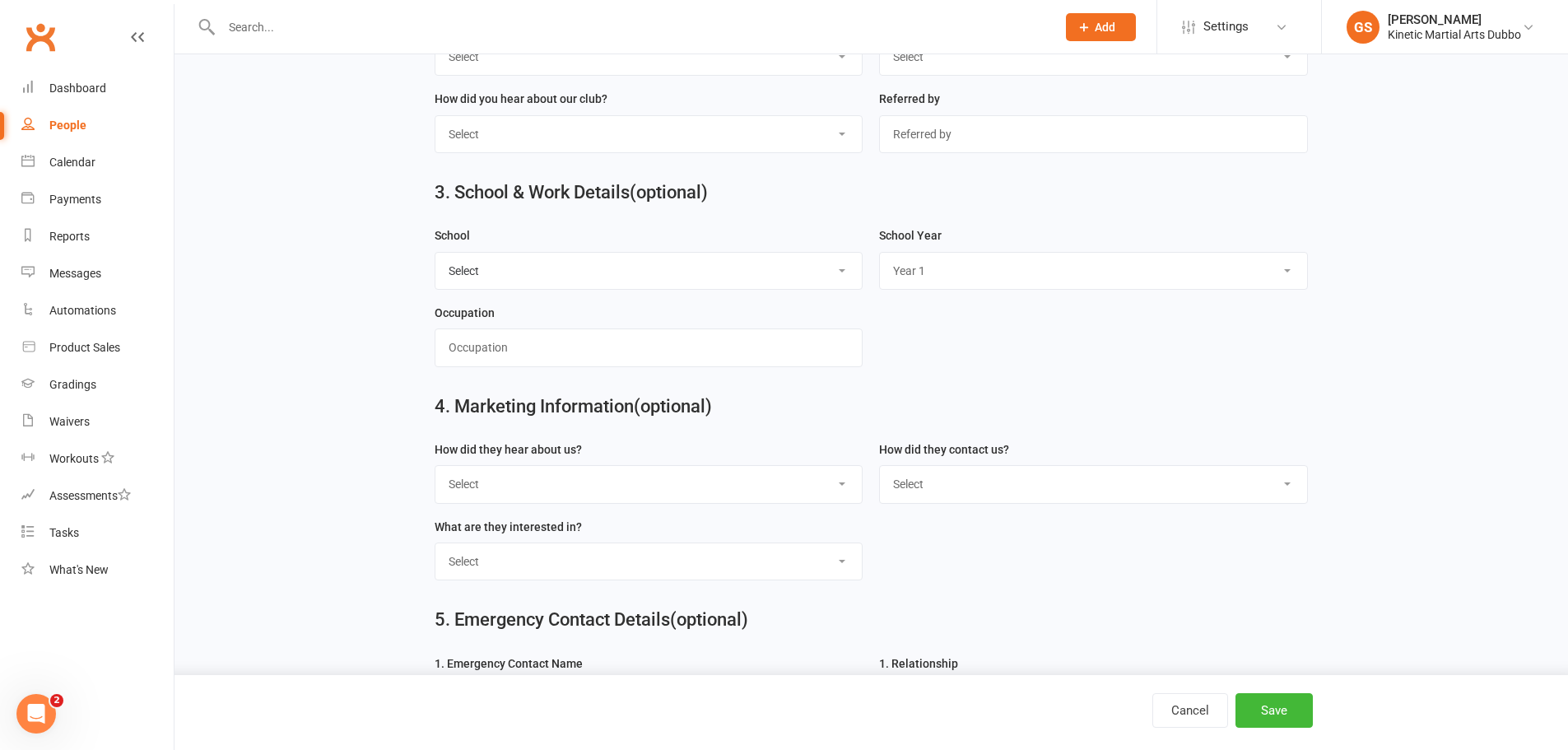
click at [880, 262] on select "Select Pre-school/Day care Kindergarten - two years before Kindergarten - one y…" at bounding box center [1094, 270] width 427 height 36
click at [724, 364] on input "text" at bounding box center [649, 346] width 429 height 38
type input "School Student"
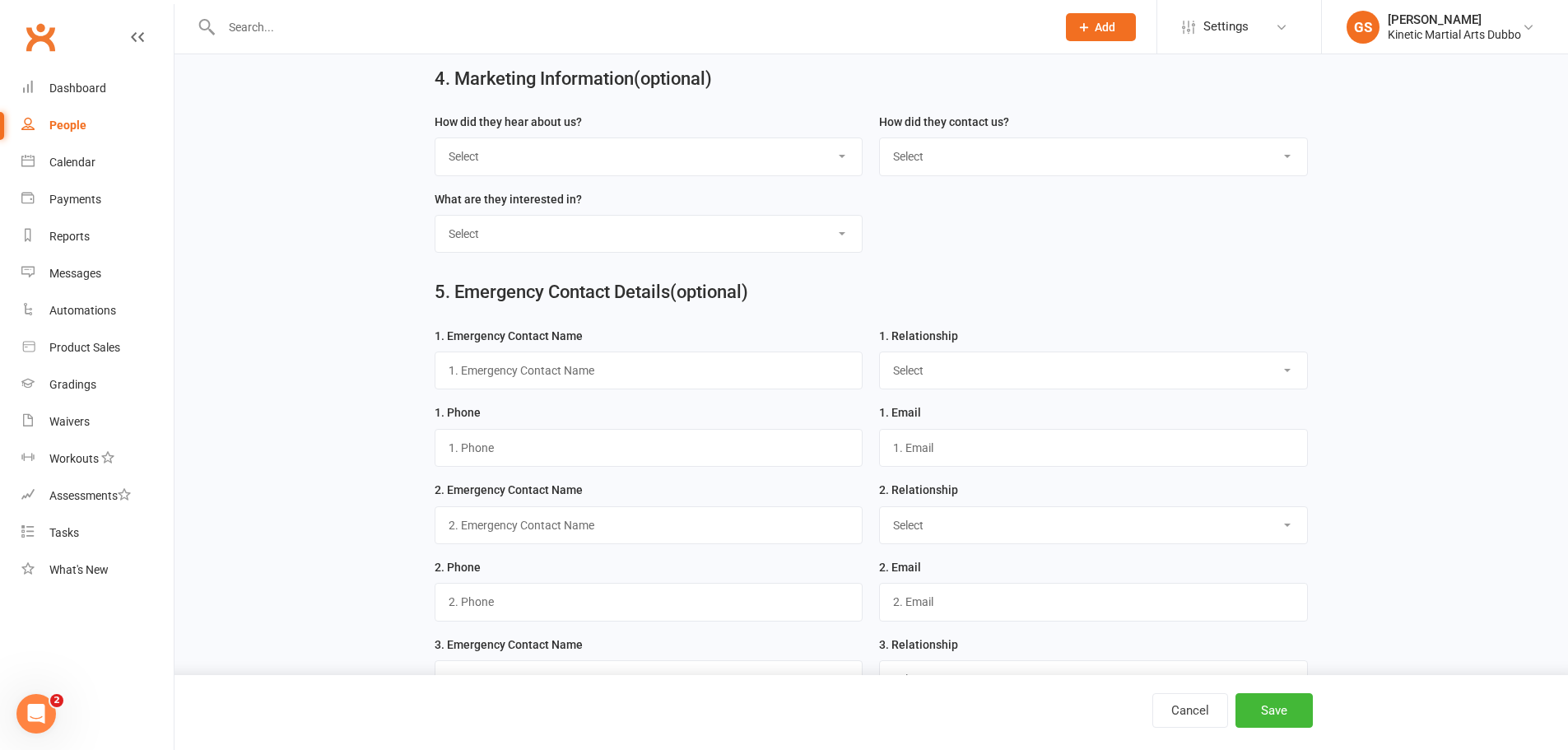
scroll to position [1235, 0]
click at [765, 387] on input "text" at bounding box center [649, 369] width 429 height 38
type input "Nimmy"
click at [928, 387] on select "Select Mother Father Wife / Girlfriend Husband / Boyfriend Grandmother / Aunt G…" at bounding box center [1094, 368] width 427 height 36
select select "Mother"
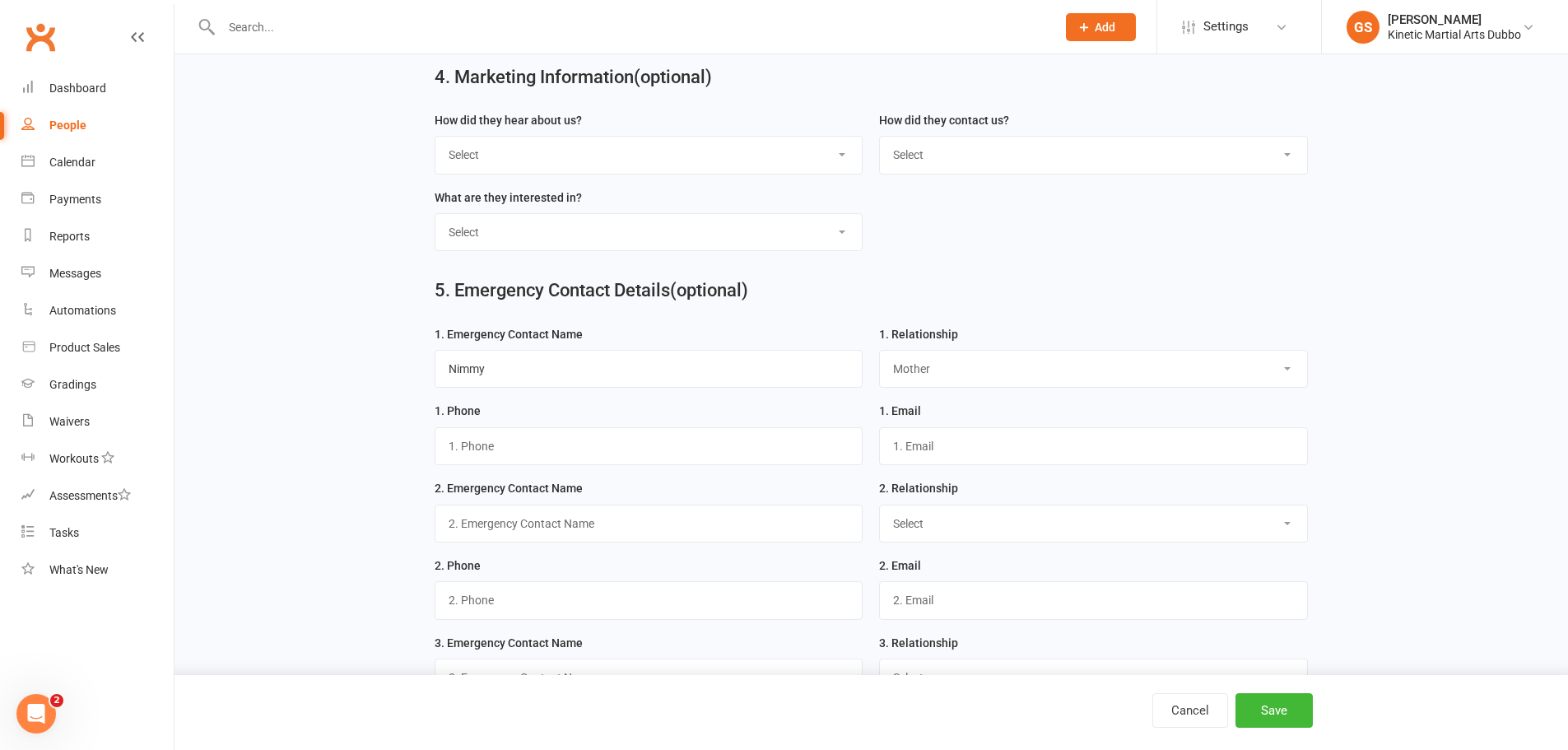
click at [880, 364] on select "Select Mother Father Wife / Girlfriend Husband / Boyfriend Grandmother / Aunt G…" at bounding box center [1094, 368] width 427 height 36
drag, startPoint x: 943, startPoint y: 459, endPoint x: 881, endPoint y: 457, distance: 62.0
click at [881, 457] on input "text" at bounding box center [1094, 445] width 429 height 38
paste input "[EMAIL_ADDRESS][DOMAIN_NAME]"
click at [912, 456] on input "[EMAIL_ADDRESS][DOMAIN_NAME]" at bounding box center [1094, 445] width 429 height 38
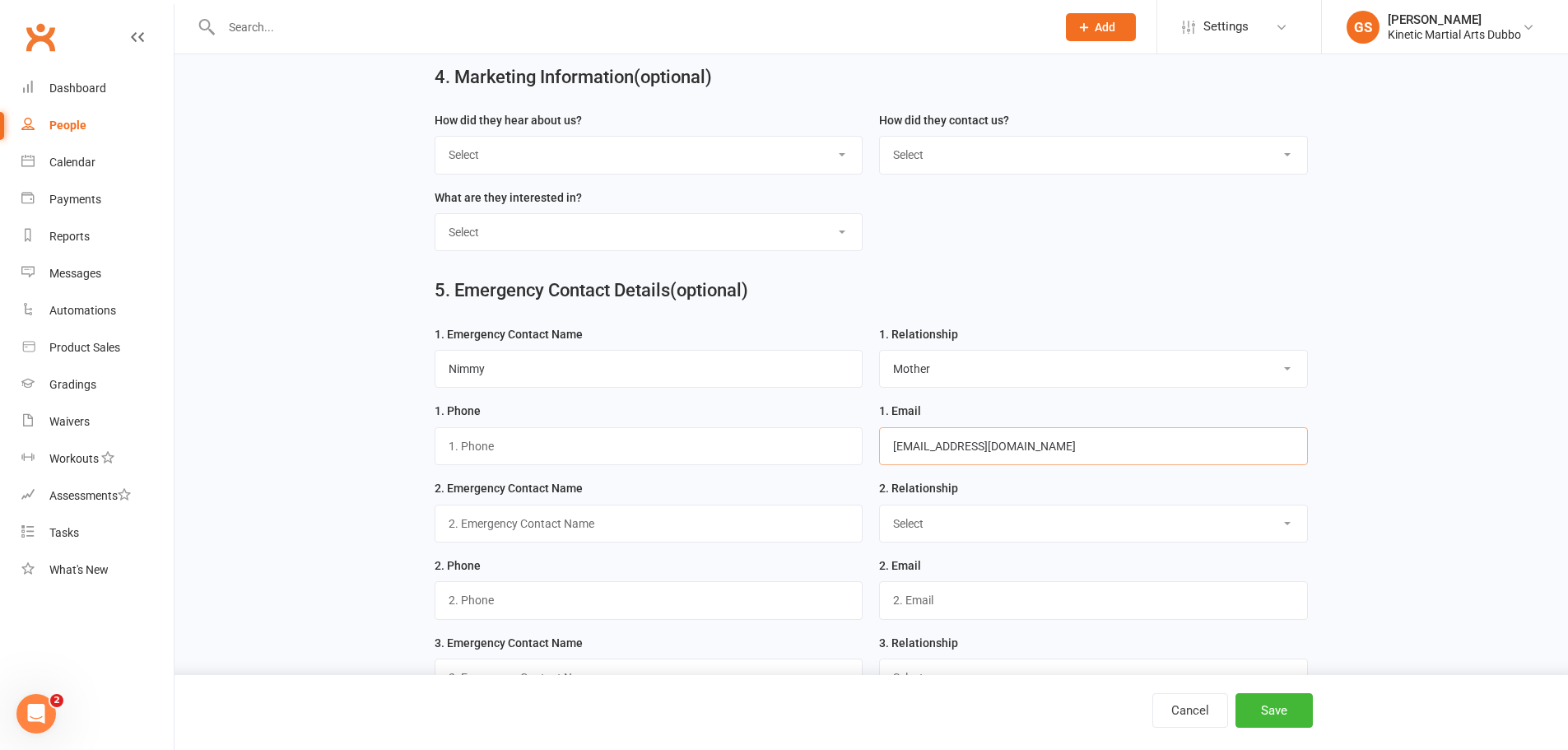
type input "[EMAIL_ADDRESS][DOMAIN_NAME]"
click at [714, 453] on input "string" at bounding box center [649, 445] width 429 height 38
type input "0458316551"
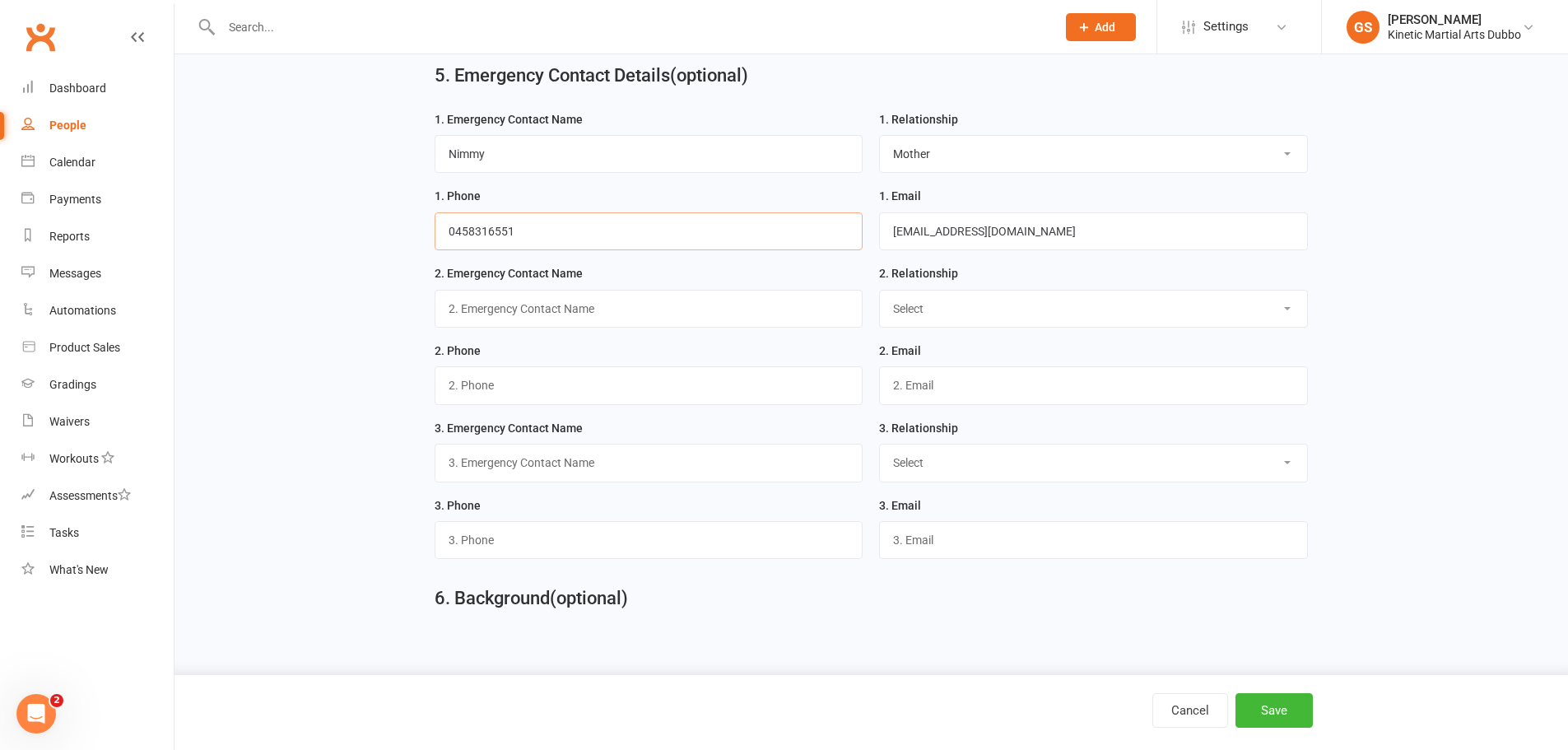
scroll to position [1467, 0]
click at [1289, 716] on button "Save" at bounding box center [1274, 710] width 78 height 35
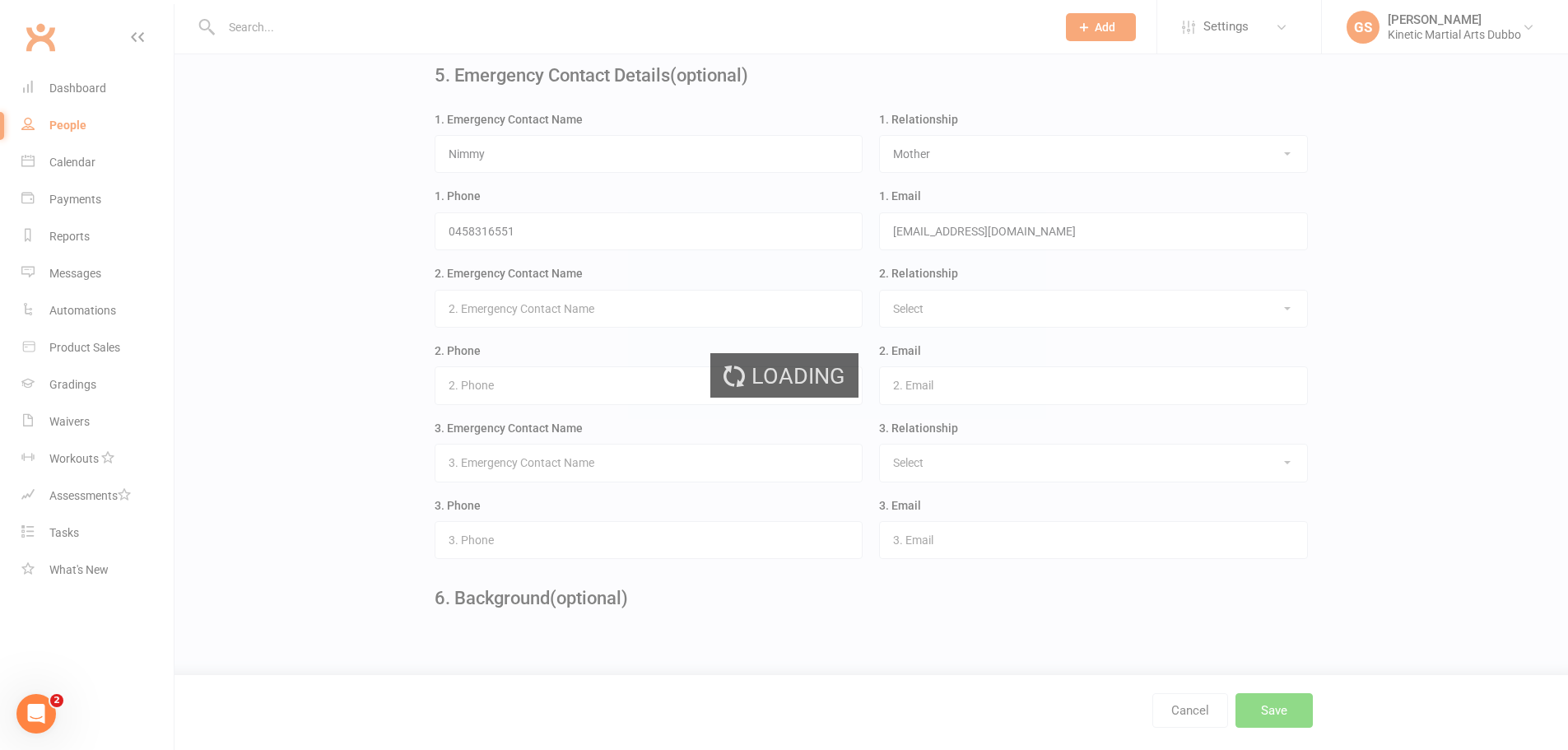
scroll to position [0, 0]
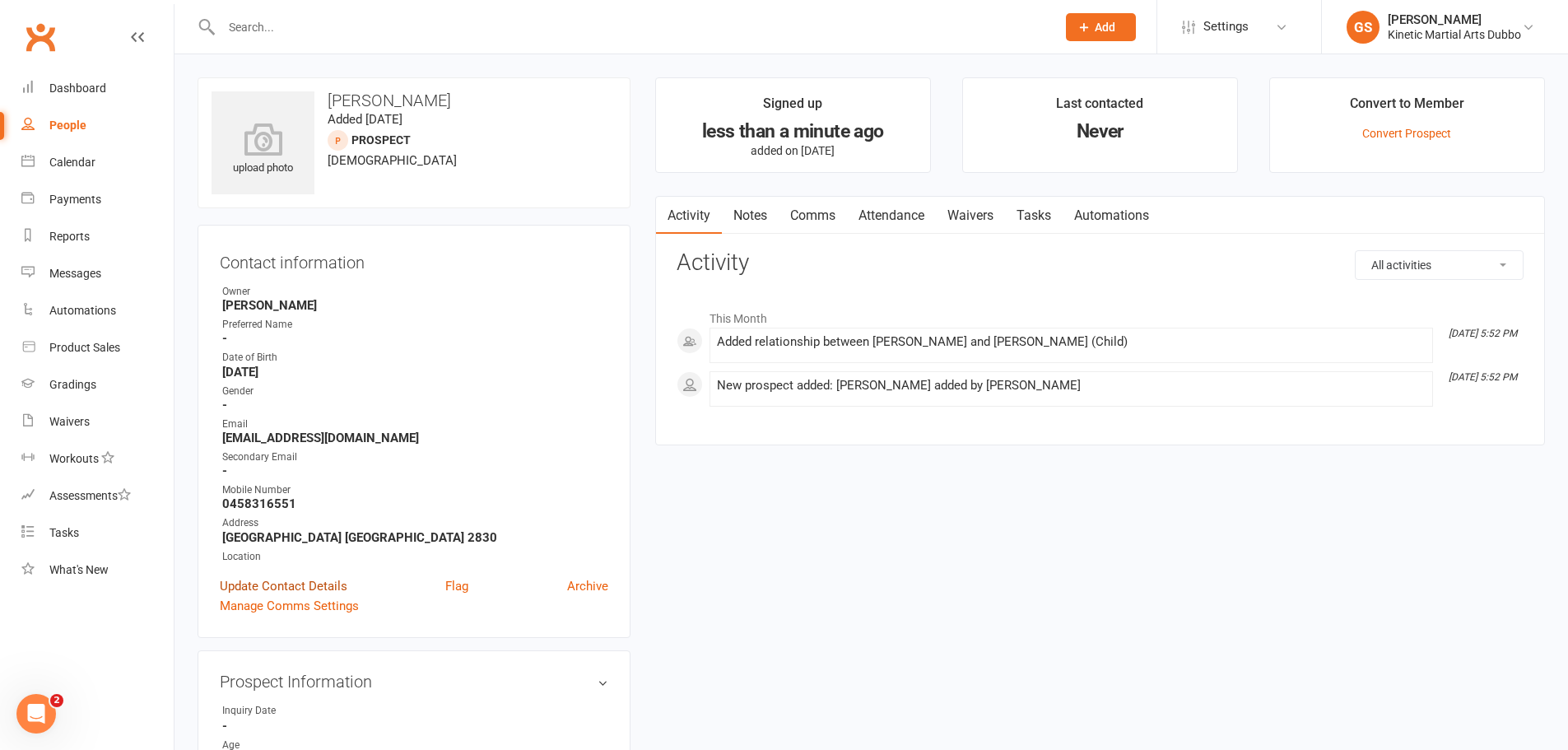
click at [323, 585] on link "Update Contact Details" at bounding box center [283, 586] width 127 height 19
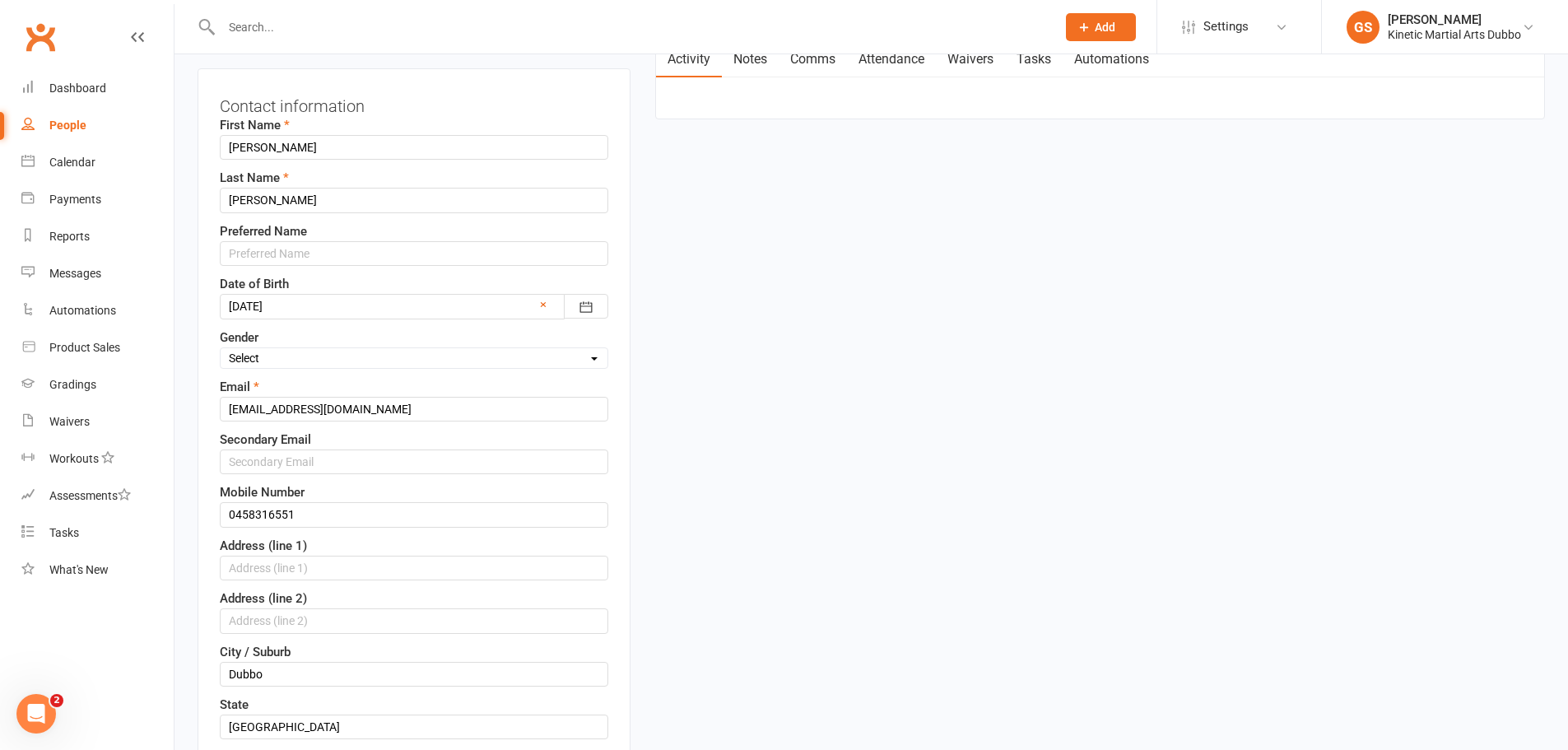
scroll to position [160, 0]
drag, startPoint x: 439, startPoint y: 410, endPoint x: 168, endPoint y: 394, distance: 271.5
type input "[EMAIL_ADDRESS][DOMAIN_NAME]"
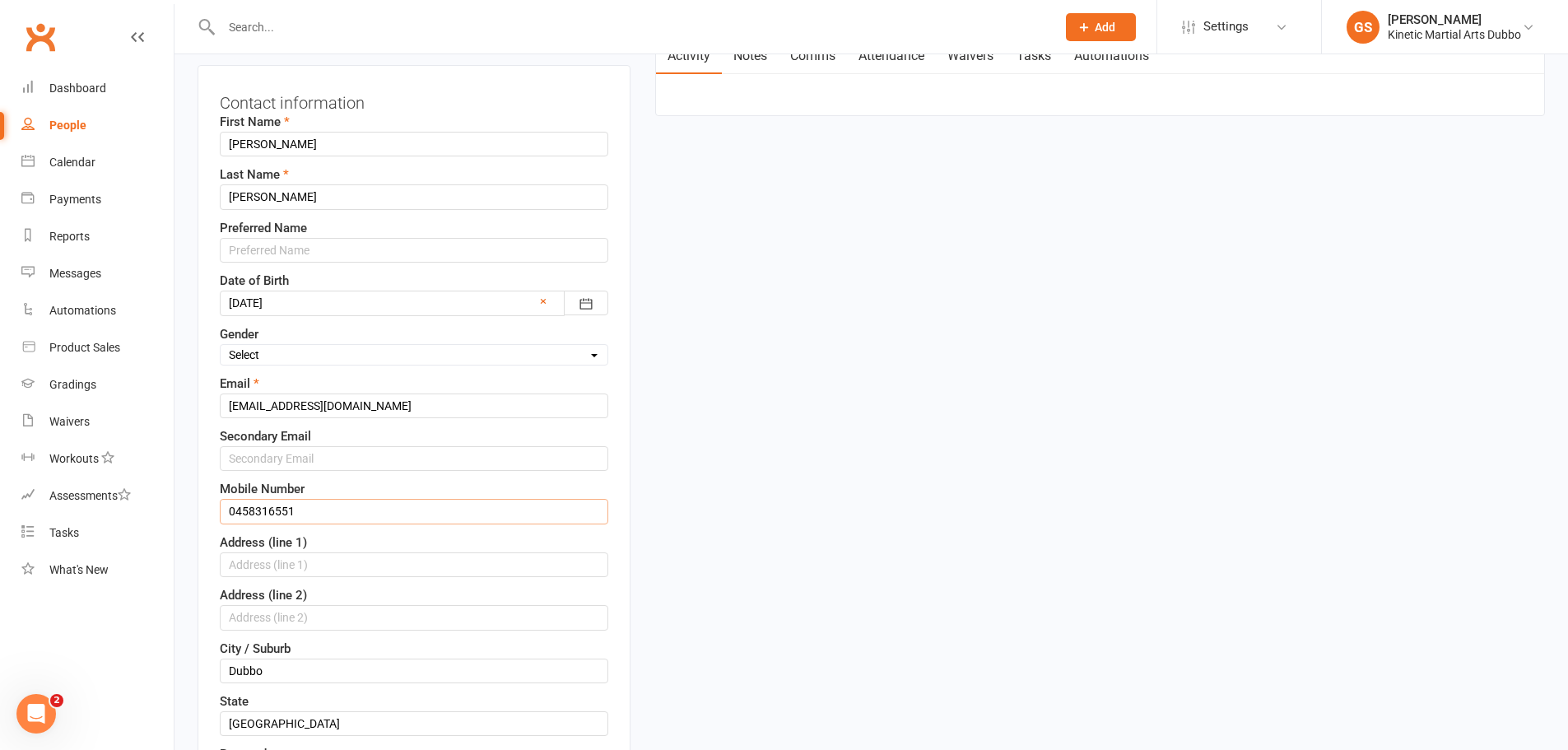
drag, startPoint x: 272, startPoint y: 513, endPoint x: 189, endPoint y: 512, distance: 83.0
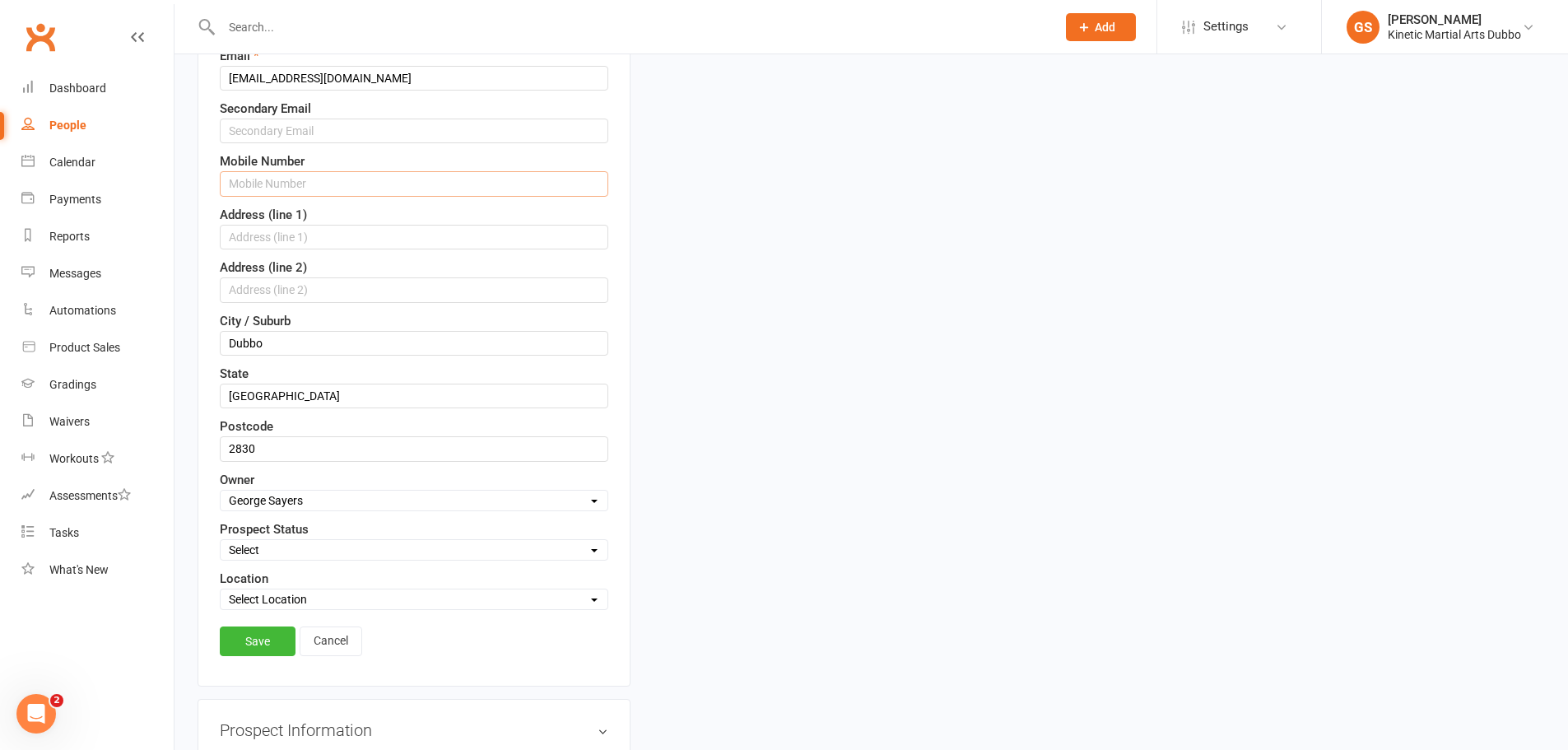
scroll to position [489, 0]
click at [264, 644] on link "Save" at bounding box center [258, 639] width 76 height 30
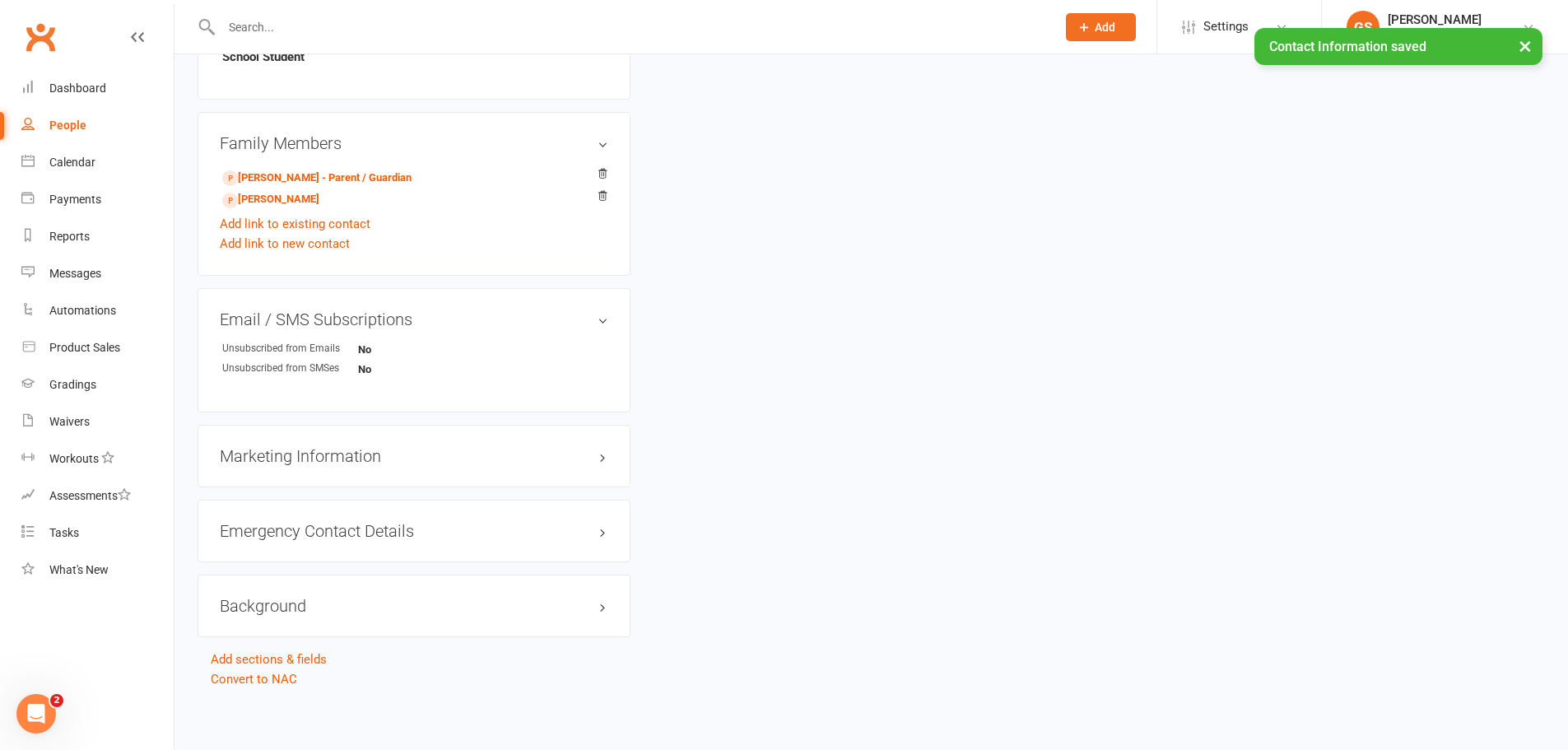
scroll to position [1047, 0]
click at [394, 449] on h3 "Marketing Information edit" at bounding box center [414, 451] width 388 height 18
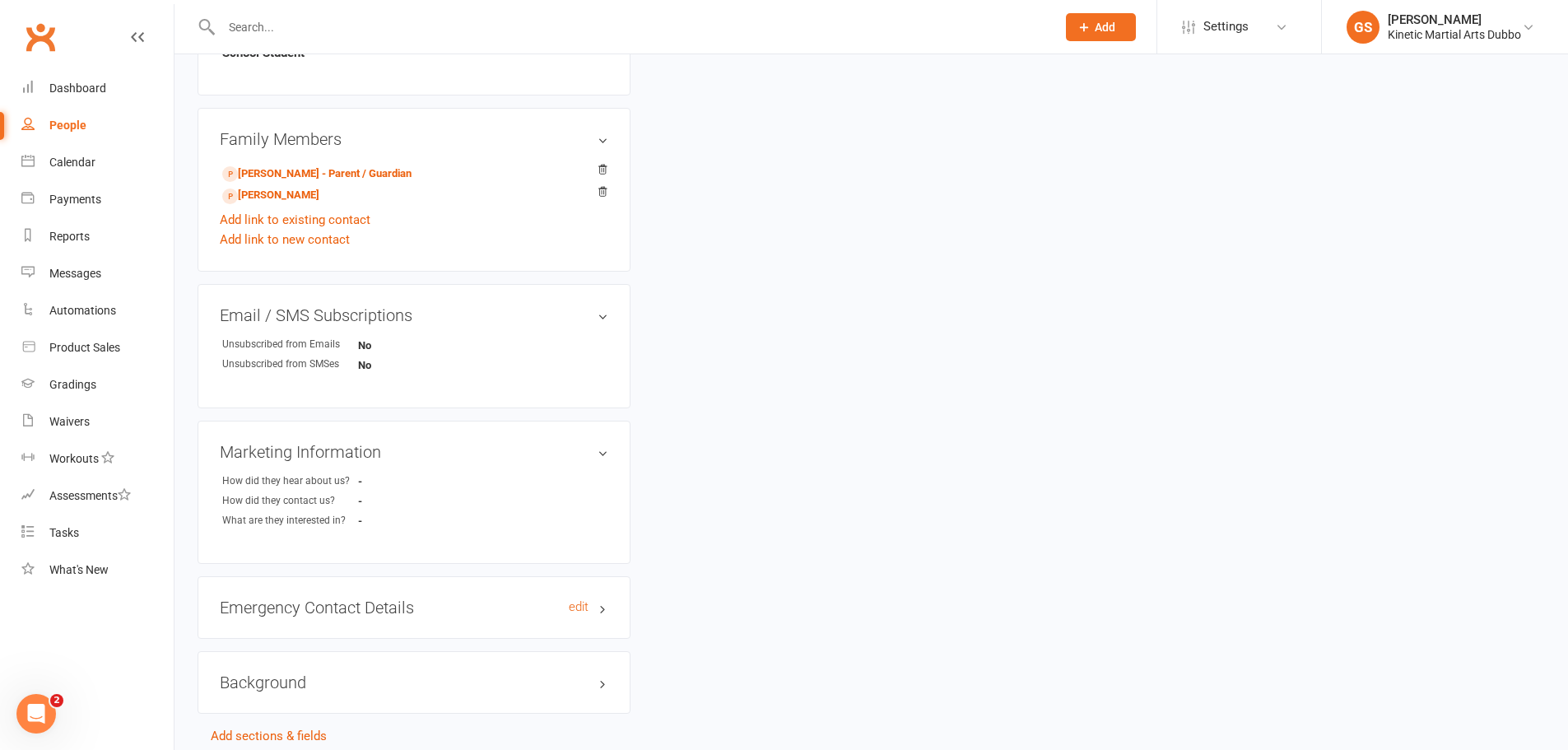
click at [415, 604] on h3 "Emergency Contact Details edit" at bounding box center [414, 607] width 388 height 18
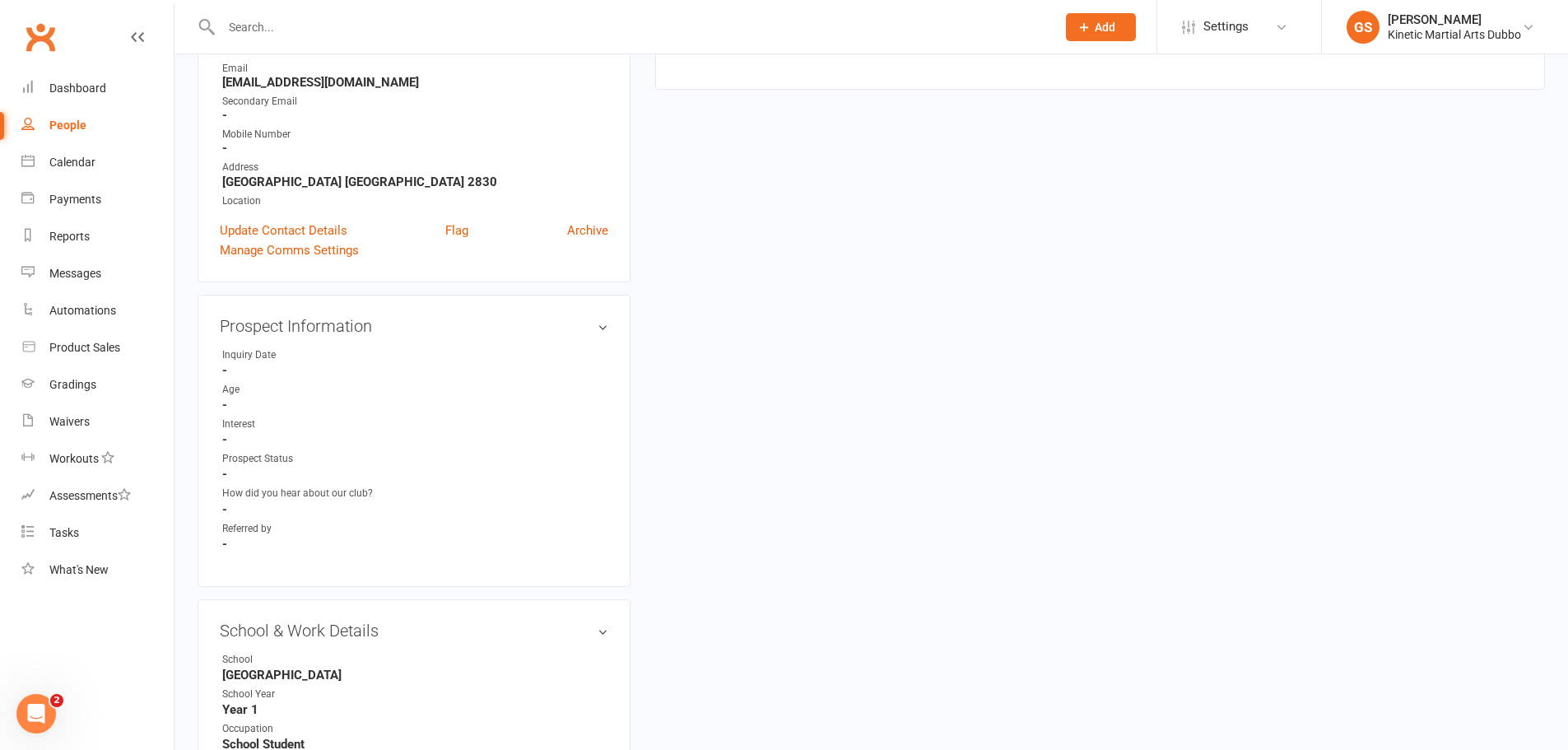
scroll to position [307, 0]
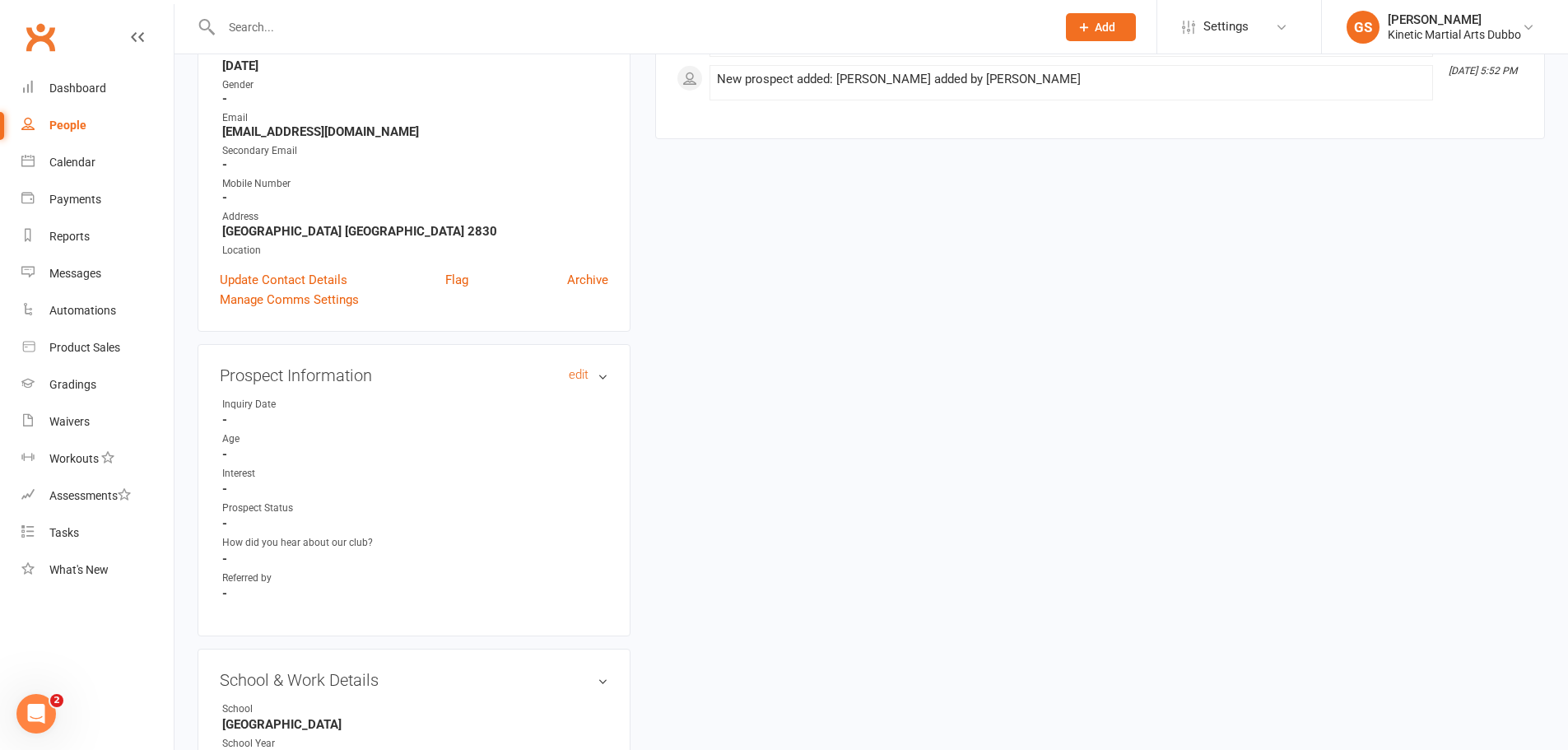
click at [603, 375] on h3 "Prospect Information edit" at bounding box center [414, 375] width 388 height 18
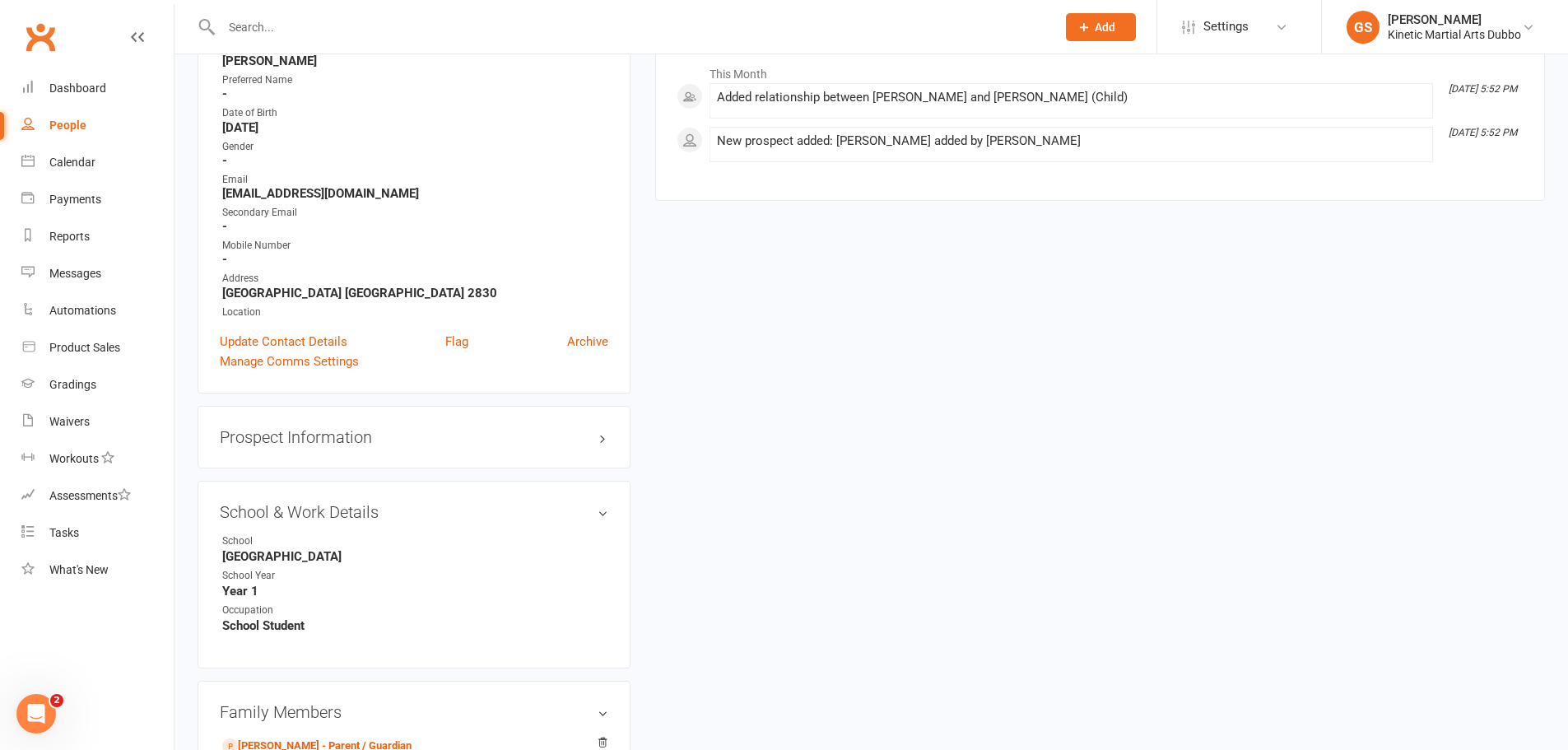
scroll to position [247, 0]
click at [604, 440] on h3 "Prospect Information edit" at bounding box center [414, 435] width 388 height 18
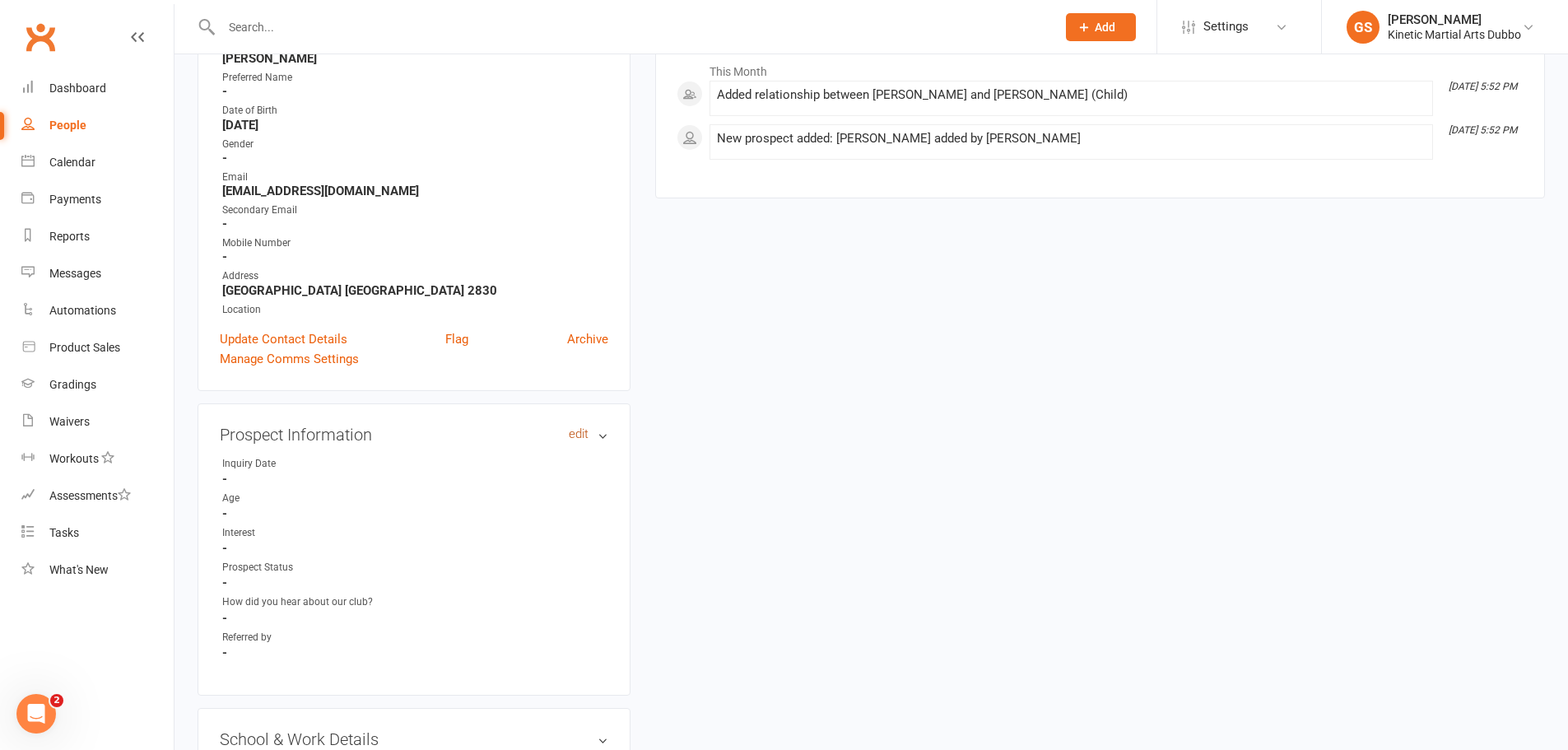
click at [577, 437] on link "edit" at bounding box center [578, 434] width 19 height 14
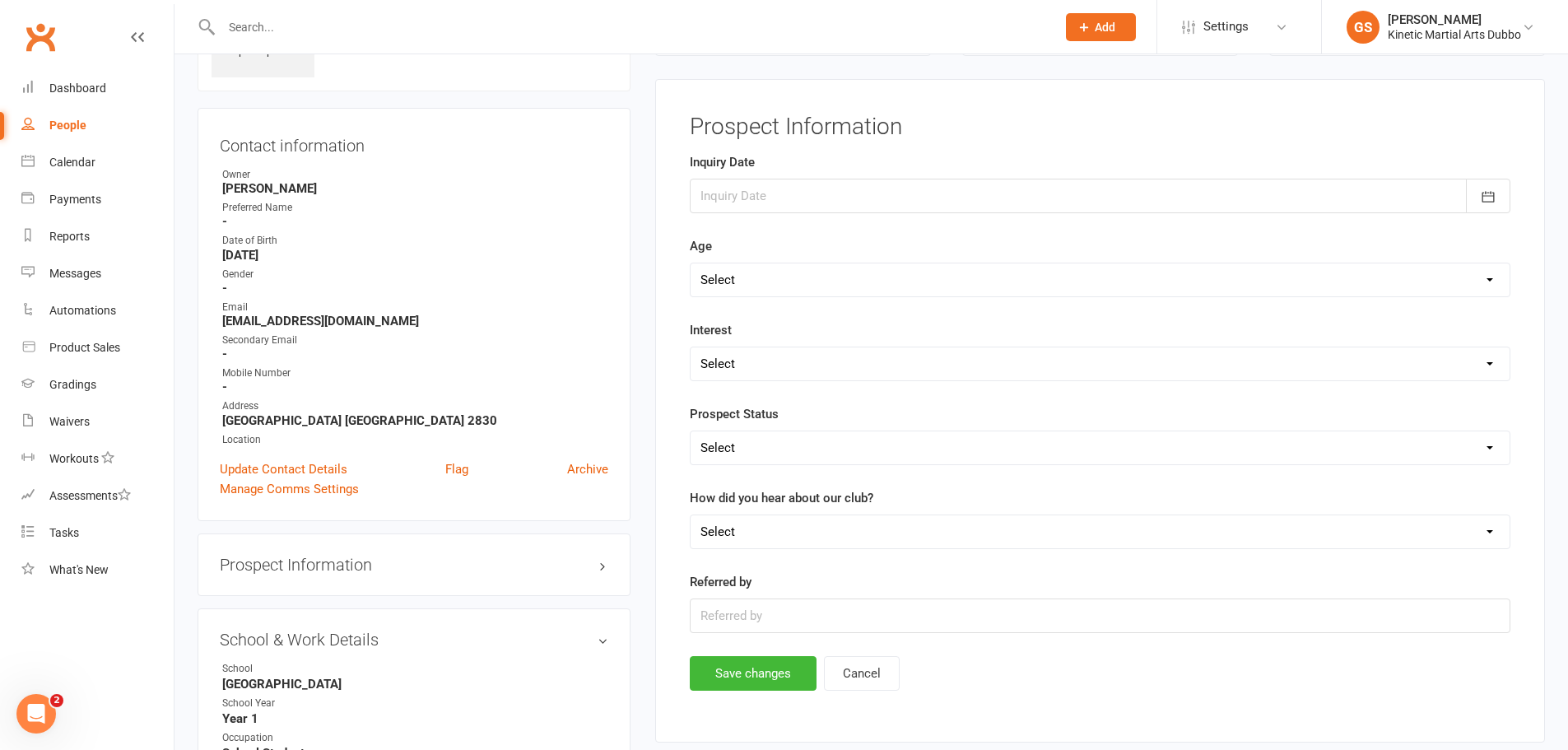
scroll to position [114, 0]
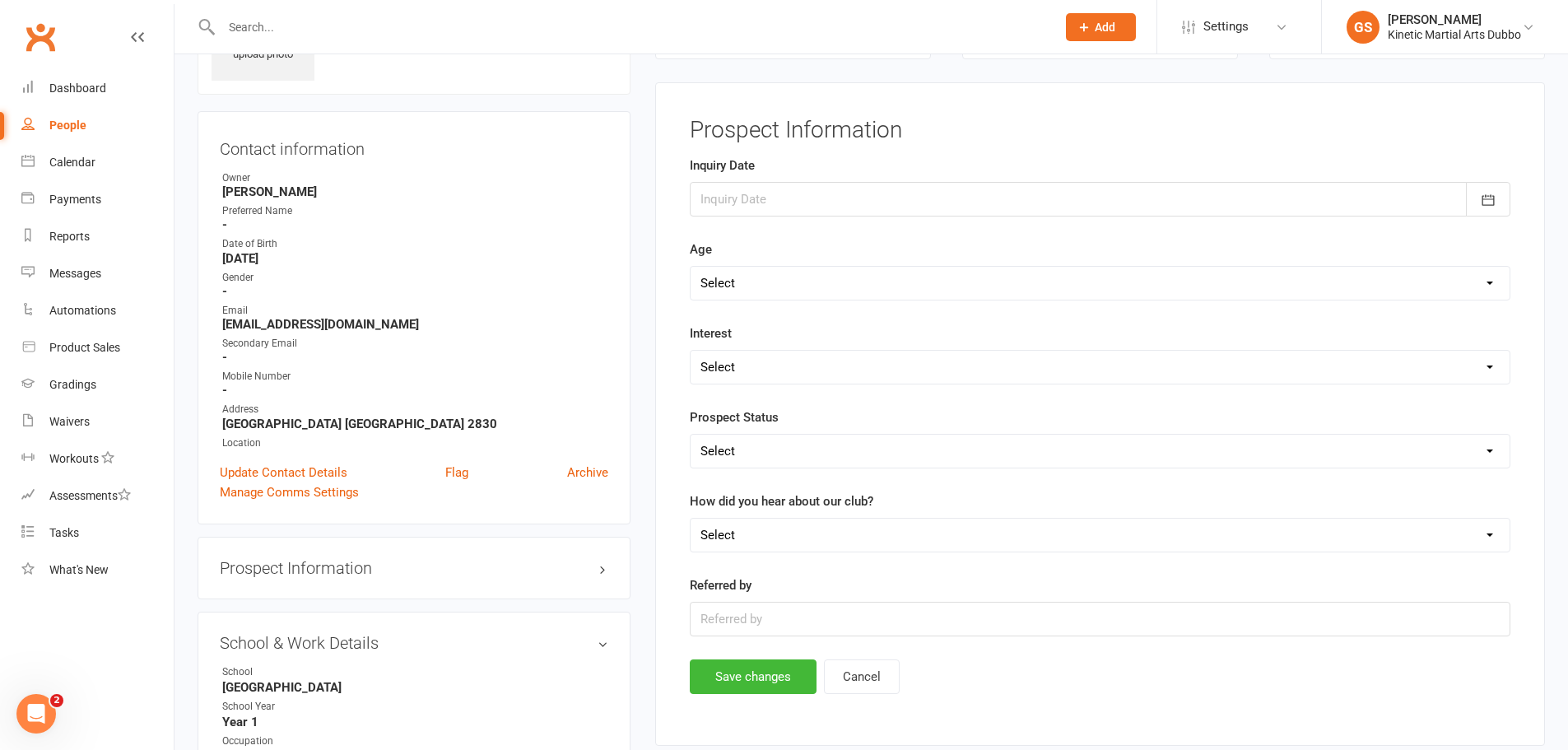
click at [1485, 289] on select "Select 3-5 yrs 6-8 yrs 9-12 yrs 13-16 yrs 17-24 yrs 25-39 yrs 40 yrs + Family g…" at bounding box center [1100, 283] width 819 height 33
select select "6-8 yrs"
click at [691, 267] on select "Select 3-5 yrs 6-8 yrs 9-12 yrs 13-16 yrs 17-24 yrs 25-39 yrs 40 yrs + Family g…" at bounding box center [1100, 283] width 819 height 33
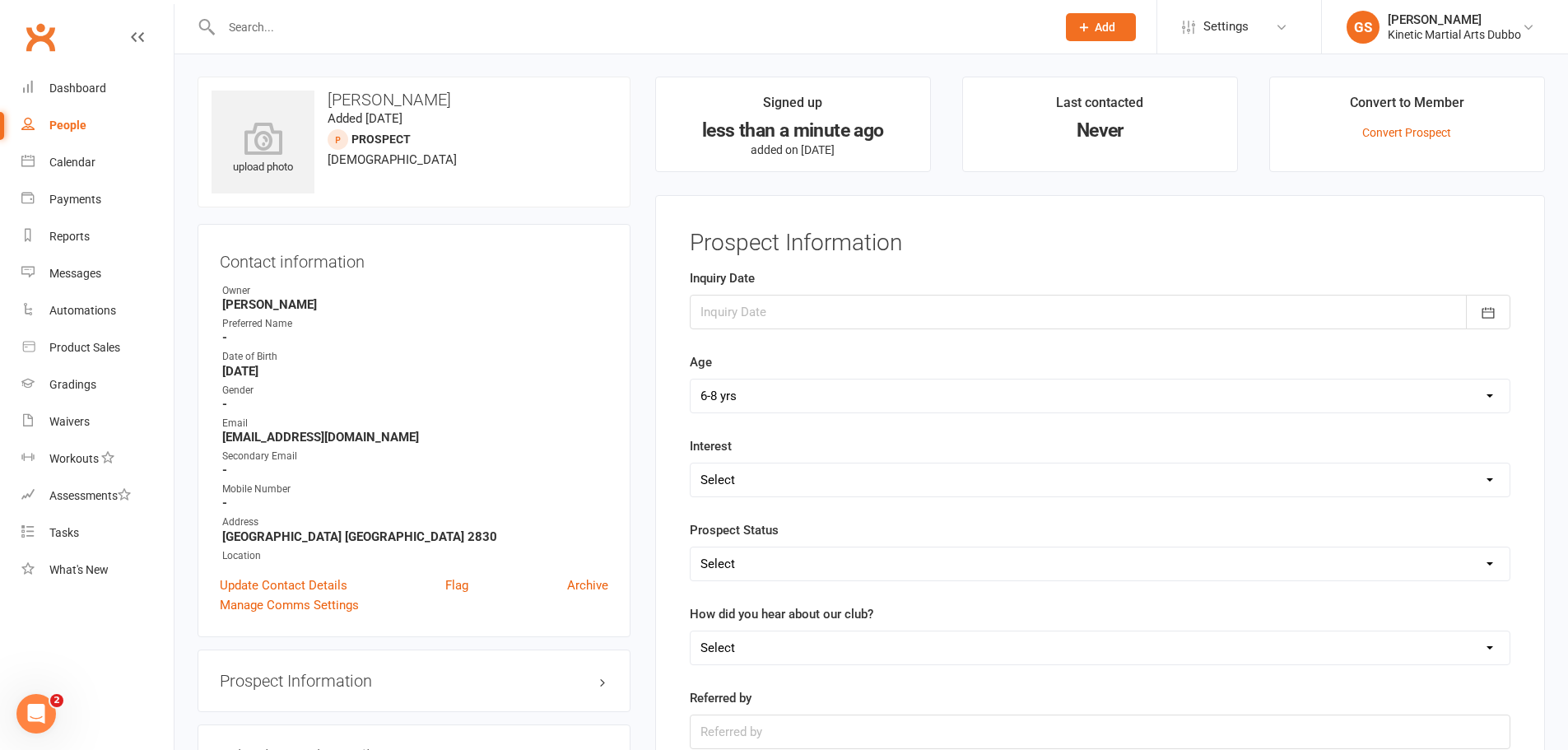
scroll to position [0, 0]
click at [1094, 488] on select "Select Child's Performance in School / Grades Competition Physical Fitness Ment…" at bounding box center [1100, 480] width 819 height 33
click at [1093, 391] on select "Select 3-5 yrs 6-8 yrs 9-12 yrs 13-16 yrs 17-24 yrs 25-39 yrs 40 yrs + Family g…" at bounding box center [1100, 397] width 819 height 33
click at [1525, 480] on div "Prospect Information Inquiry Date [DATE] Sun Mon Tue Wed Thu Fri Sat 40 28 29 3…" at bounding box center [1099, 528] width 890 height 665
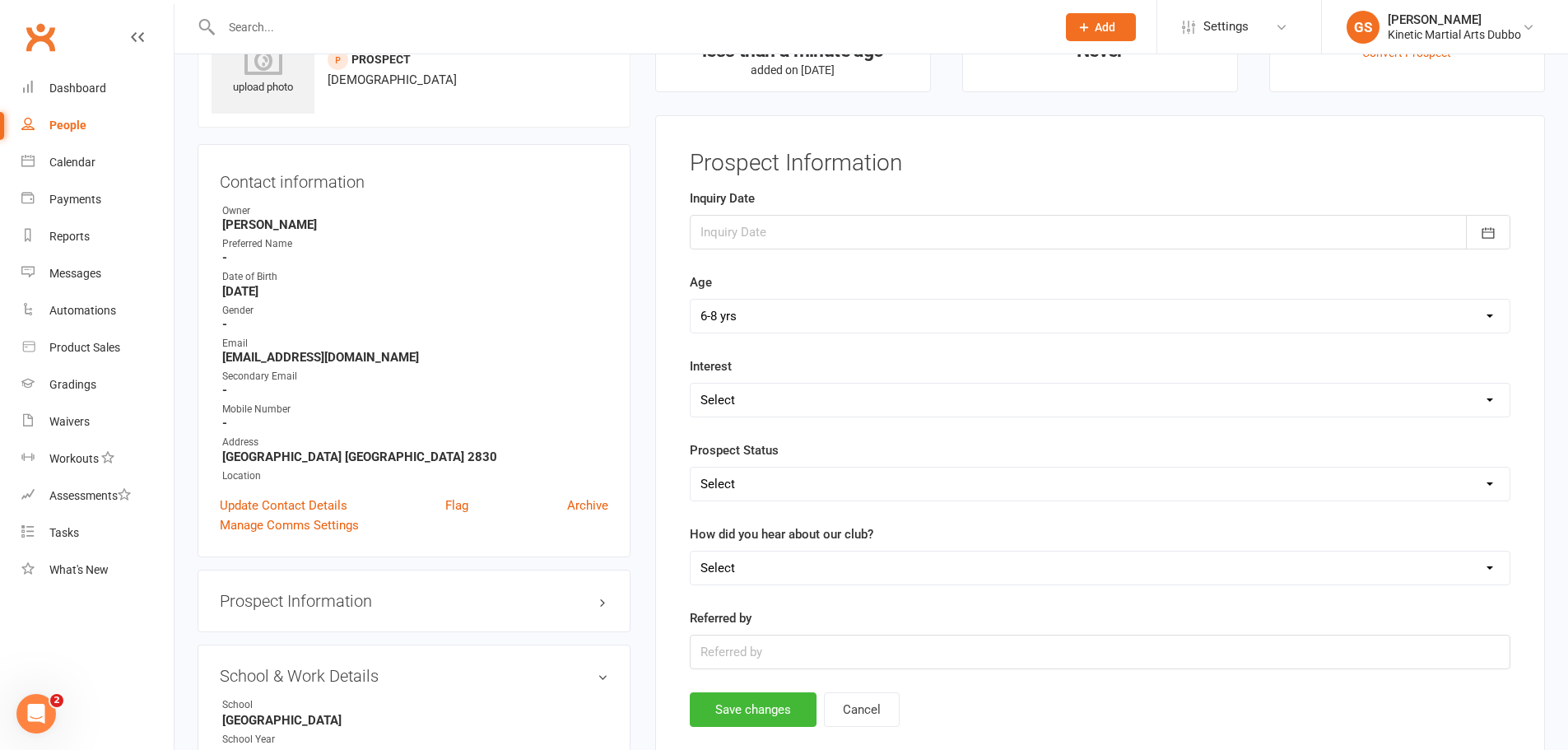
scroll to position [82, 0]
click at [1485, 229] on icon "button" at bounding box center [1487, 231] width 16 height 16
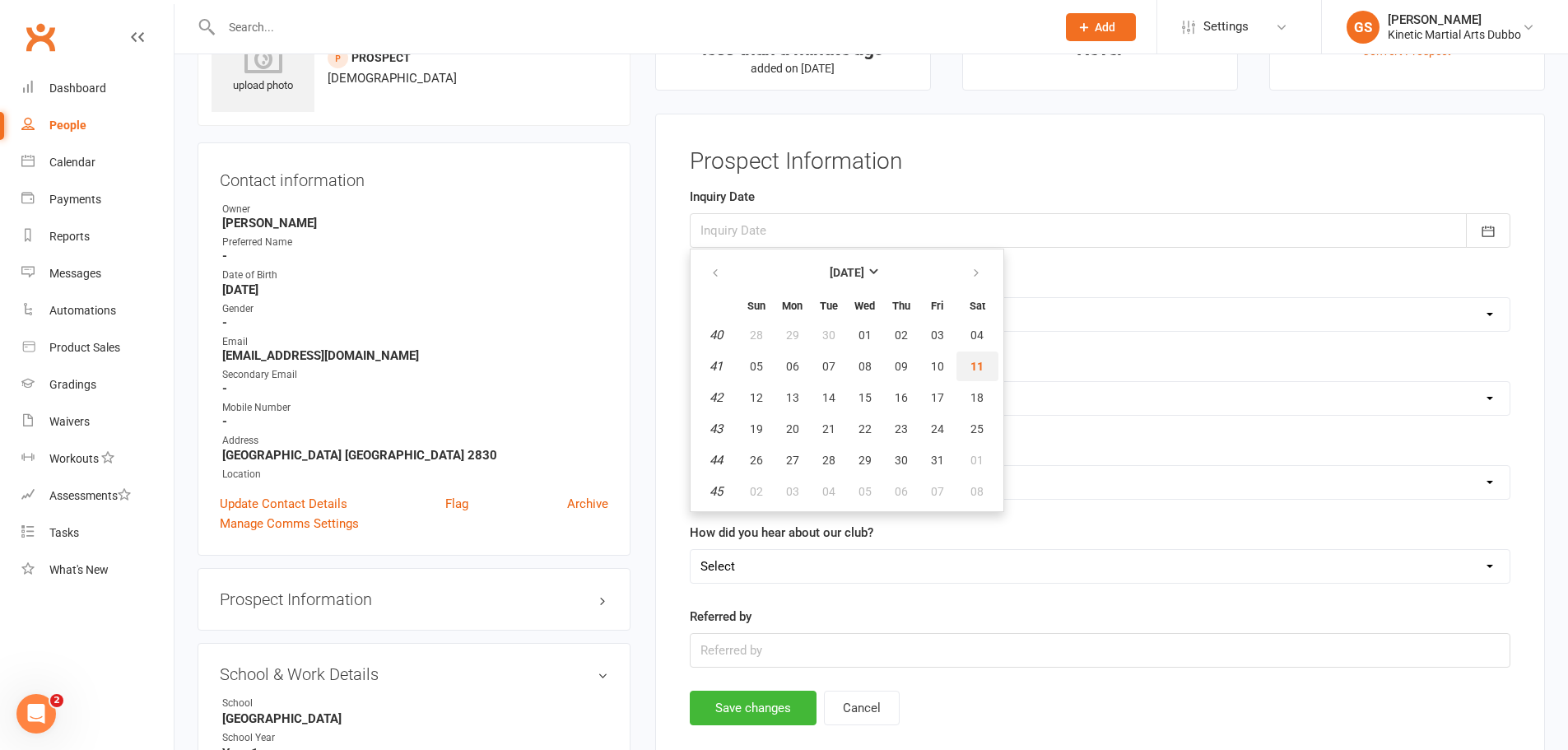
click at [967, 355] on button "11" at bounding box center [977, 366] width 42 height 30
type input "[DATE]"
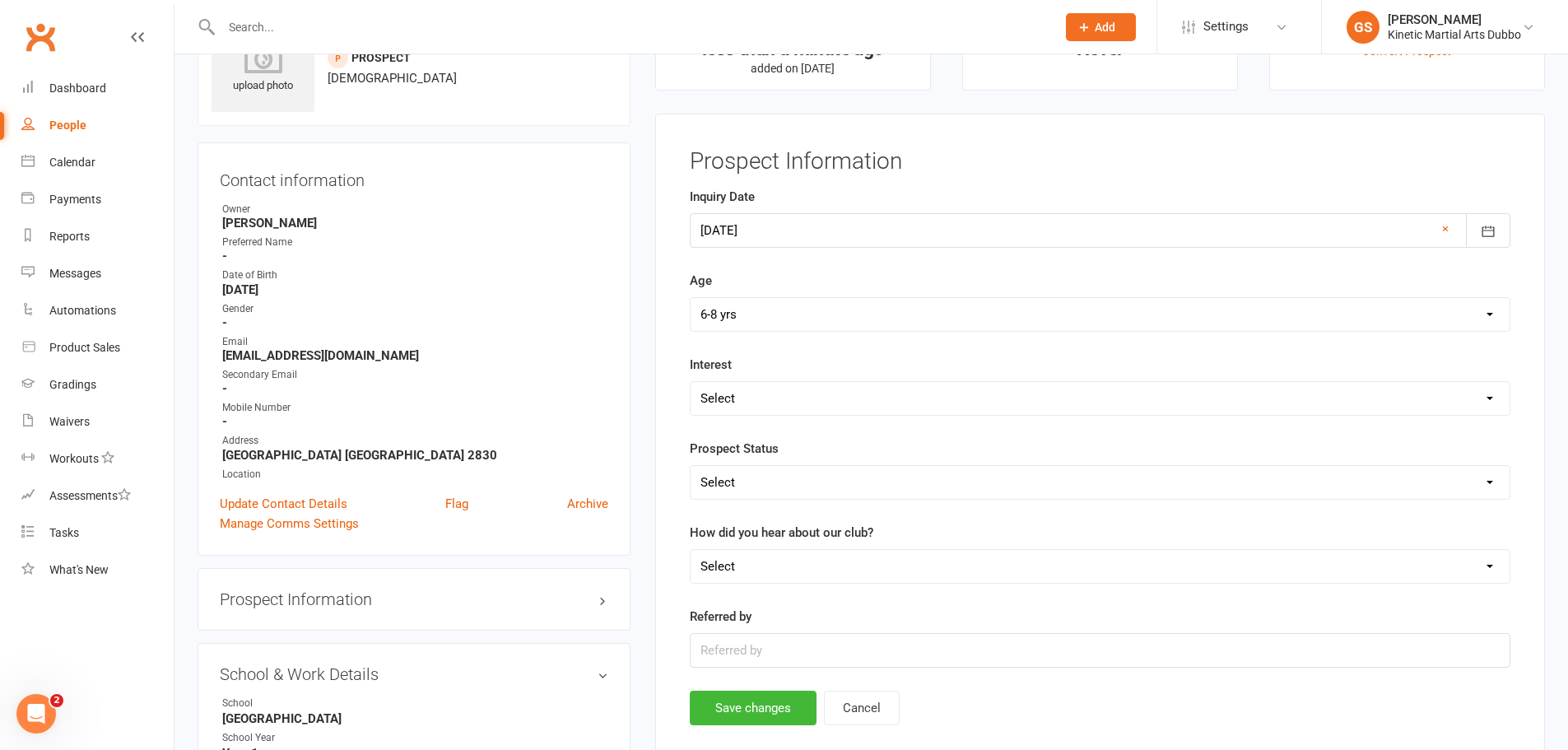
click at [1058, 166] on h3 "Prospect Information" at bounding box center [1100, 162] width 821 height 25
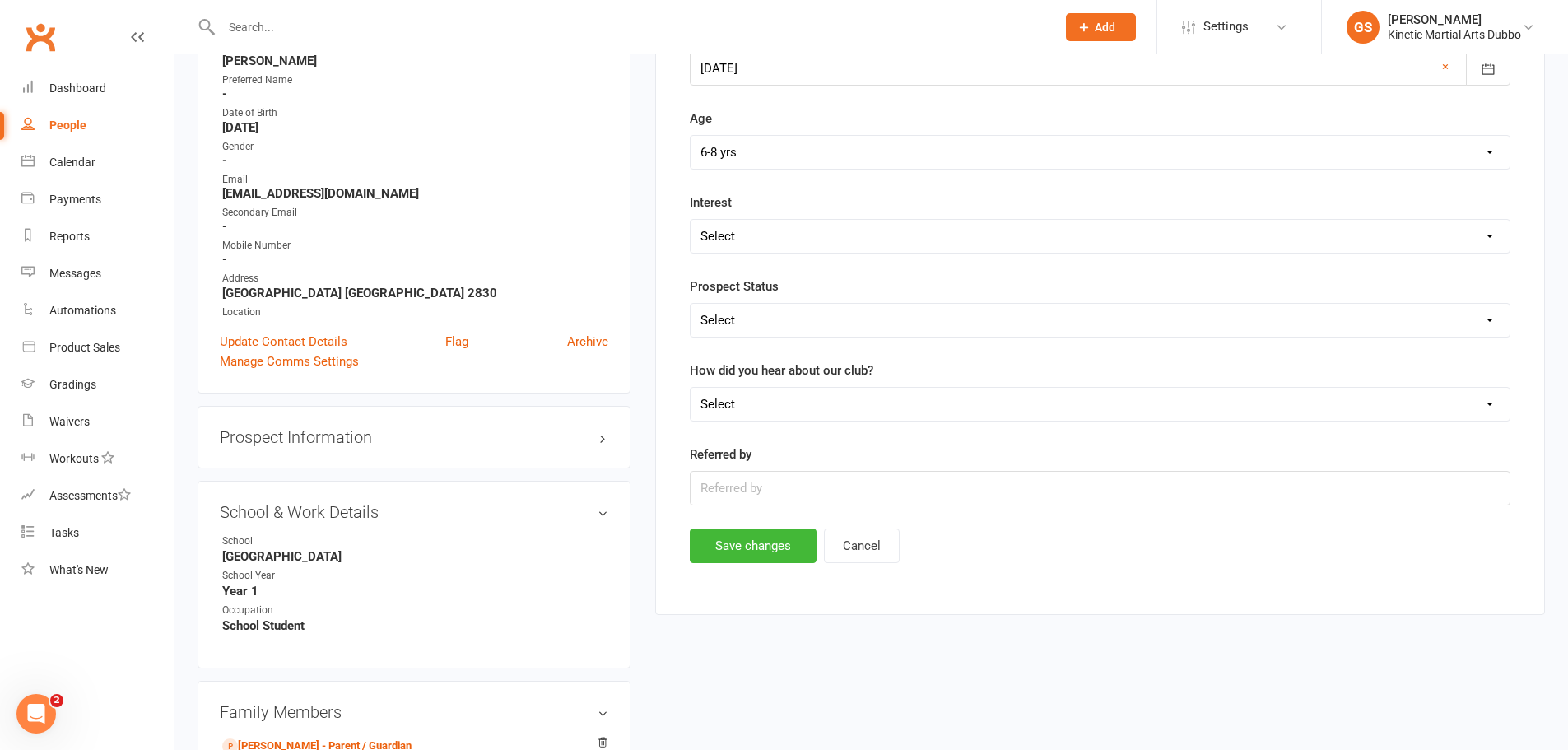
scroll to position [247, 0]
drag, startPoint x: 1486, startPoint y: 402, endPoint x: 1474, endPoint y: 405, distance: 12.4
click at [1485, 403] on select "Select Referral Website / Search Engine Social Media Street Sign Print Media Ev…" at bounding box center [1100, 402] width 819 height 33
select select "Website / Search Engine"
click at [691, 385] on select "Select Referral Website / Search Engine Social Media Street Sign Print Media Ev…" at bounding box center [1100, 402] width 819 height 33
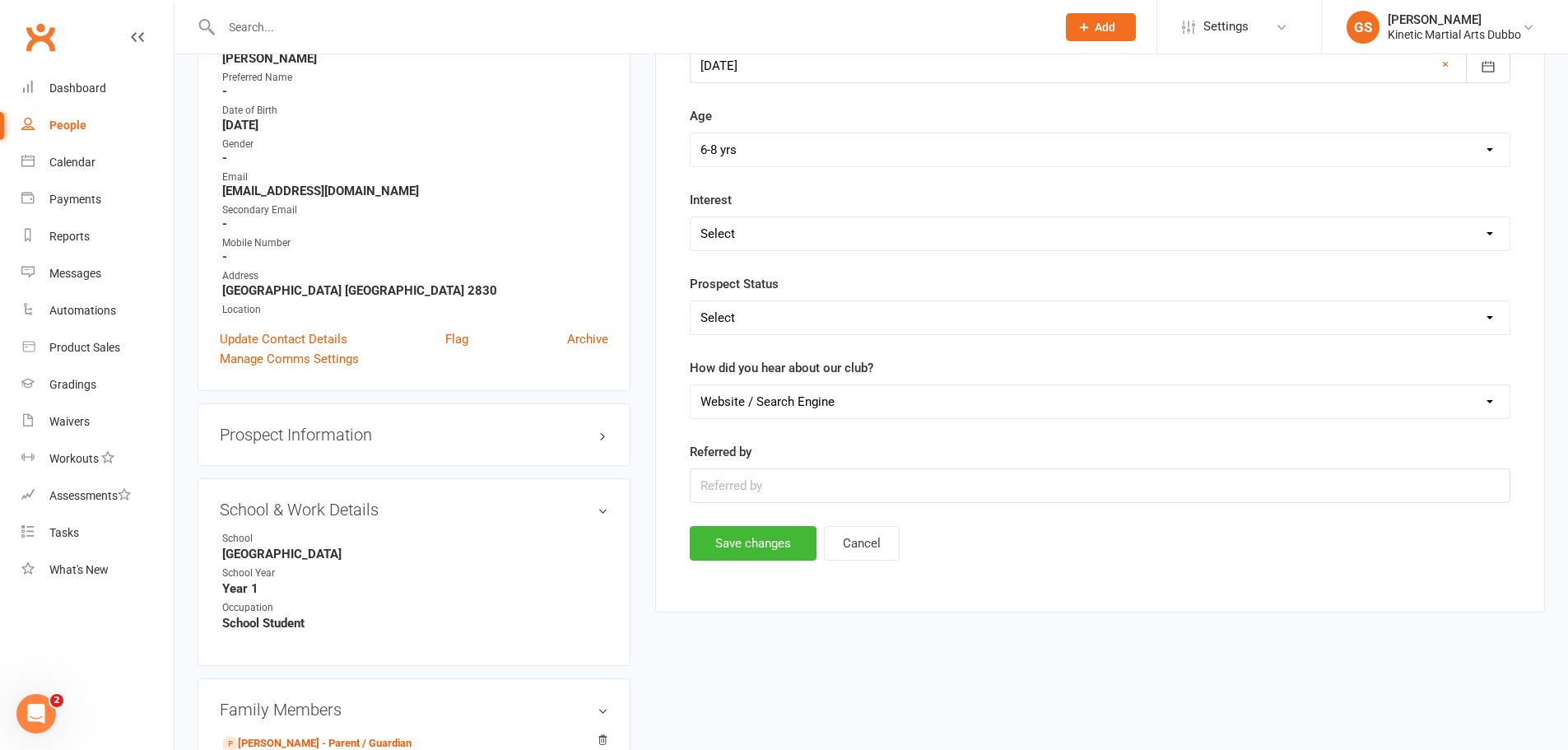
click at [1155, 526] on div "Save changes Cancel" at bounding box center [1100, 543] width 821 height 35
click at [1486, 397] on select "Select Referral Website / Search Engine Social Media Street Sign Print Media Ev…" at bounding box center [1100, 402] width 819 height 33
click at [791, 545] on button "Save changes" at bounding box center [753, 543] width 127 height 35
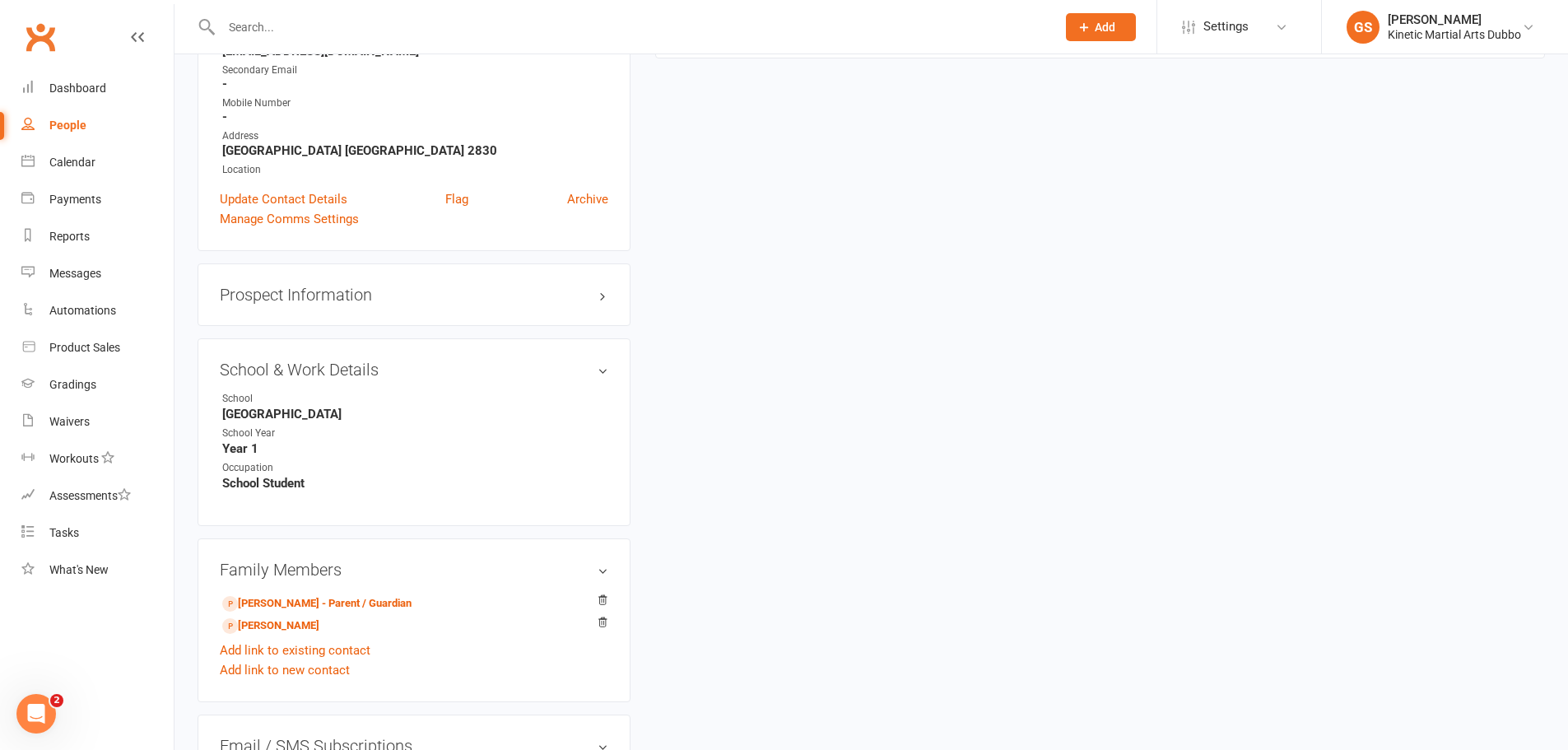
scroll to position [494, 0]
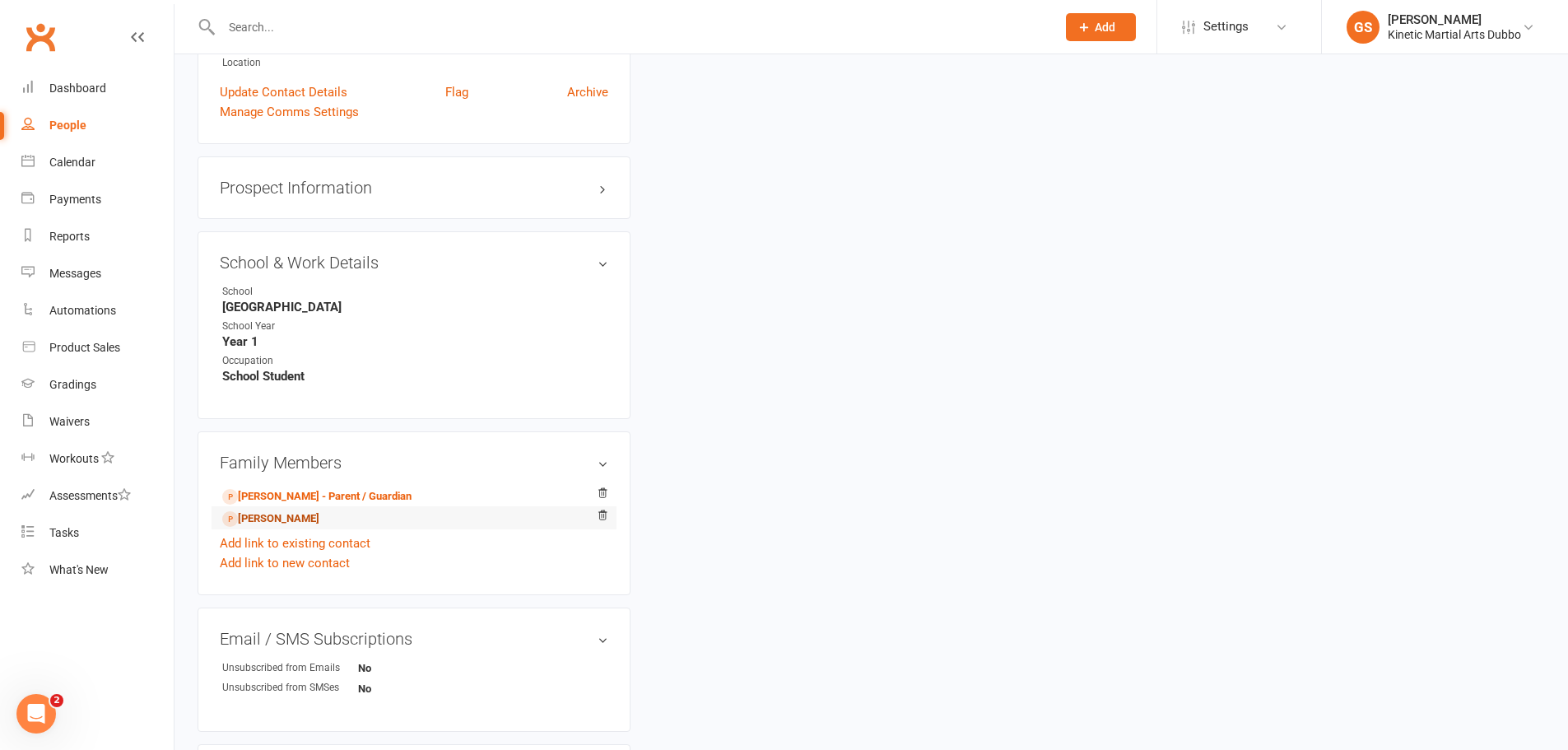
click at [279, 520] on link "[PERSON_NAME]" at bounding box center [271, 519] width 97 height 17
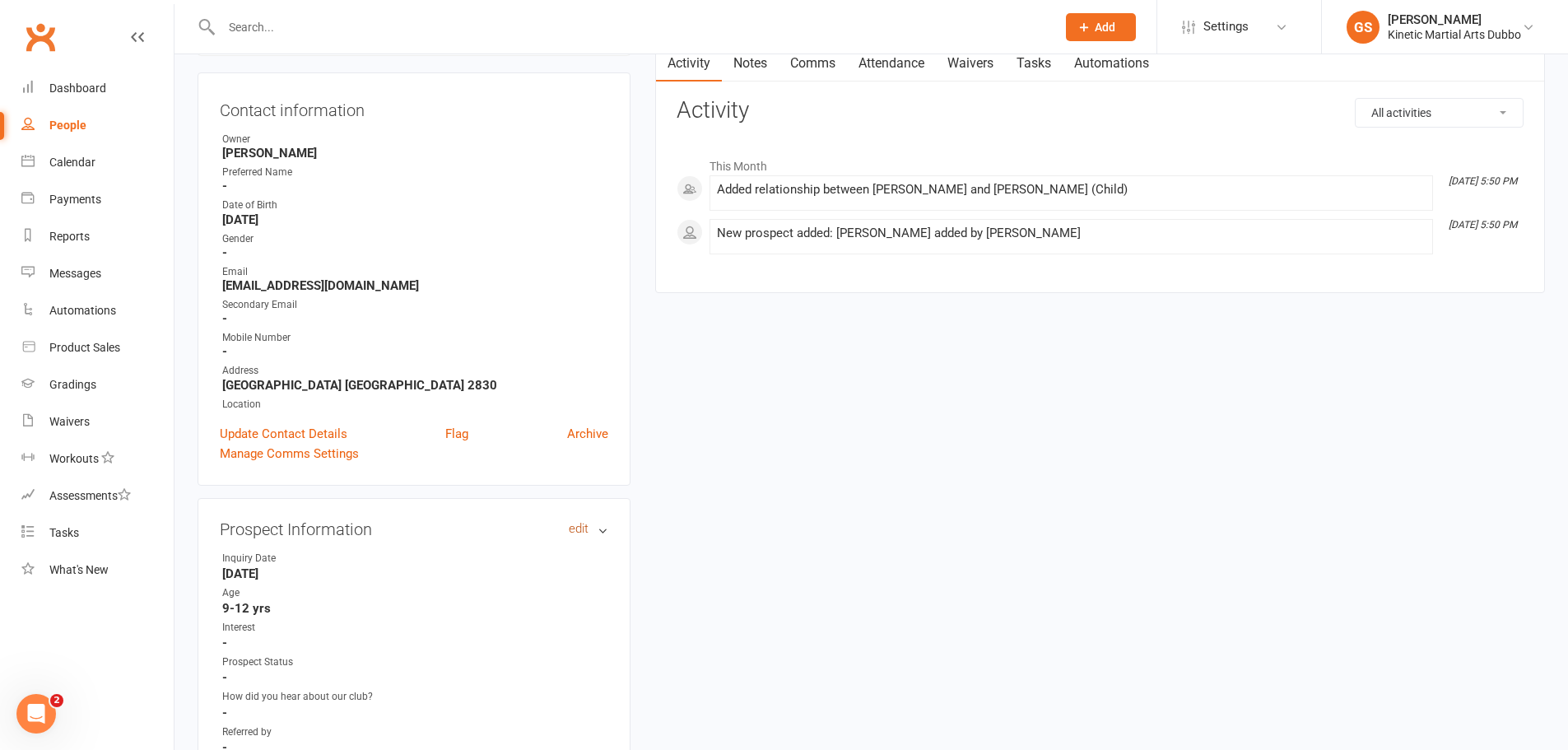
scroll to position [165, 0]
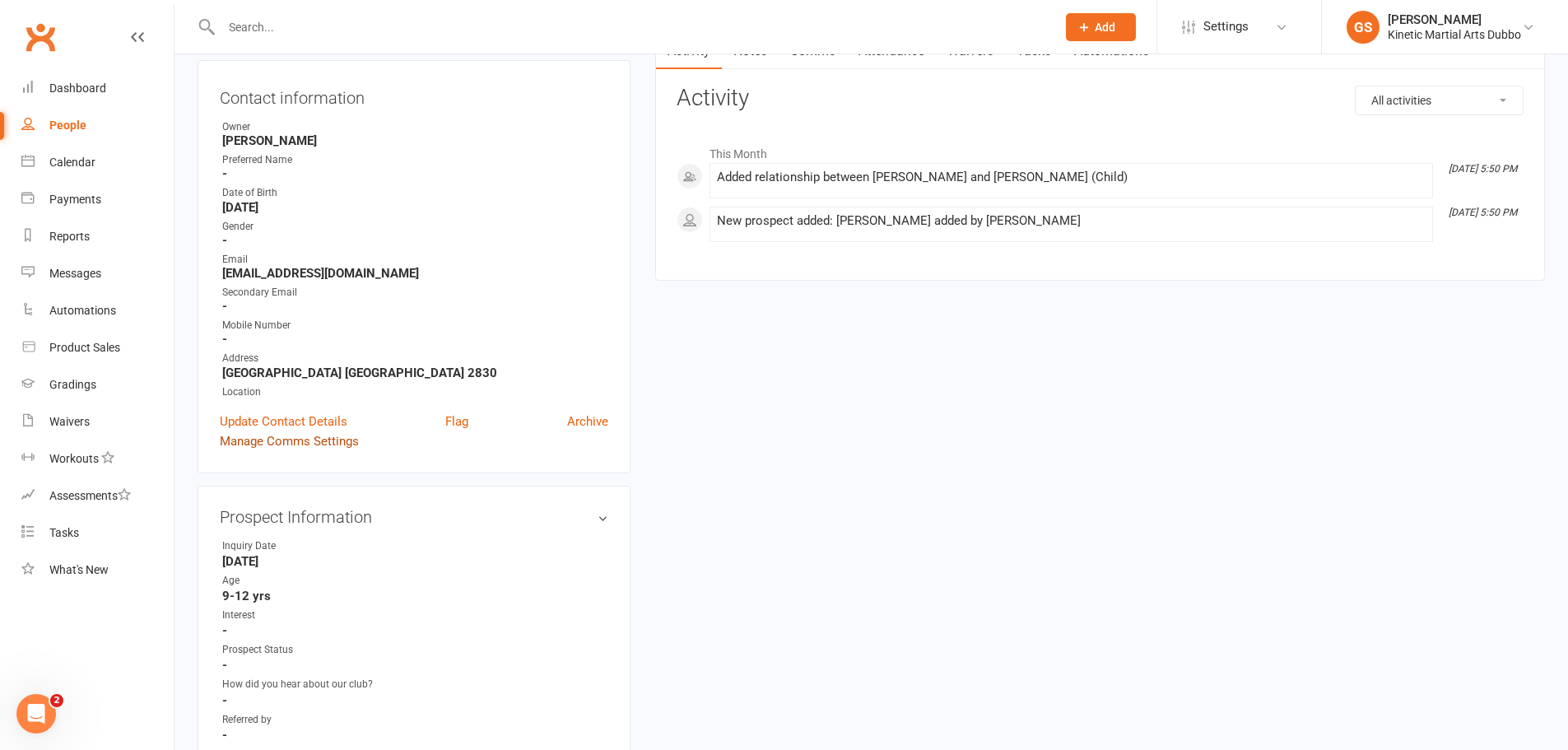
click at [317, 442] on link "Manage Comms Settings" at bounding box center [289, 441] width 139 height 19
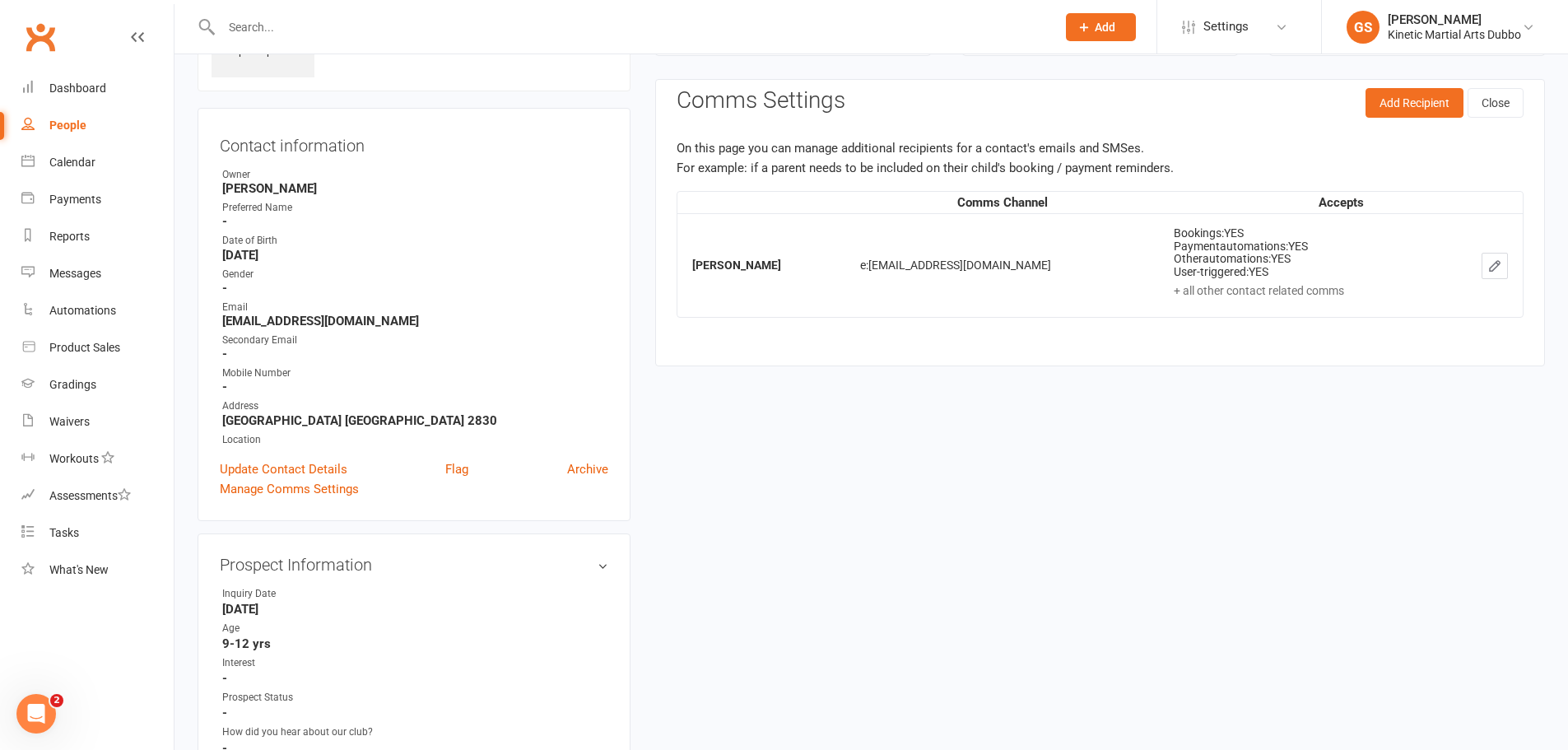
scroll to position [114, 0]
click at [1403, 95] on button "Add Recipient" at bounding box center [1414, 106] width 98 height 30
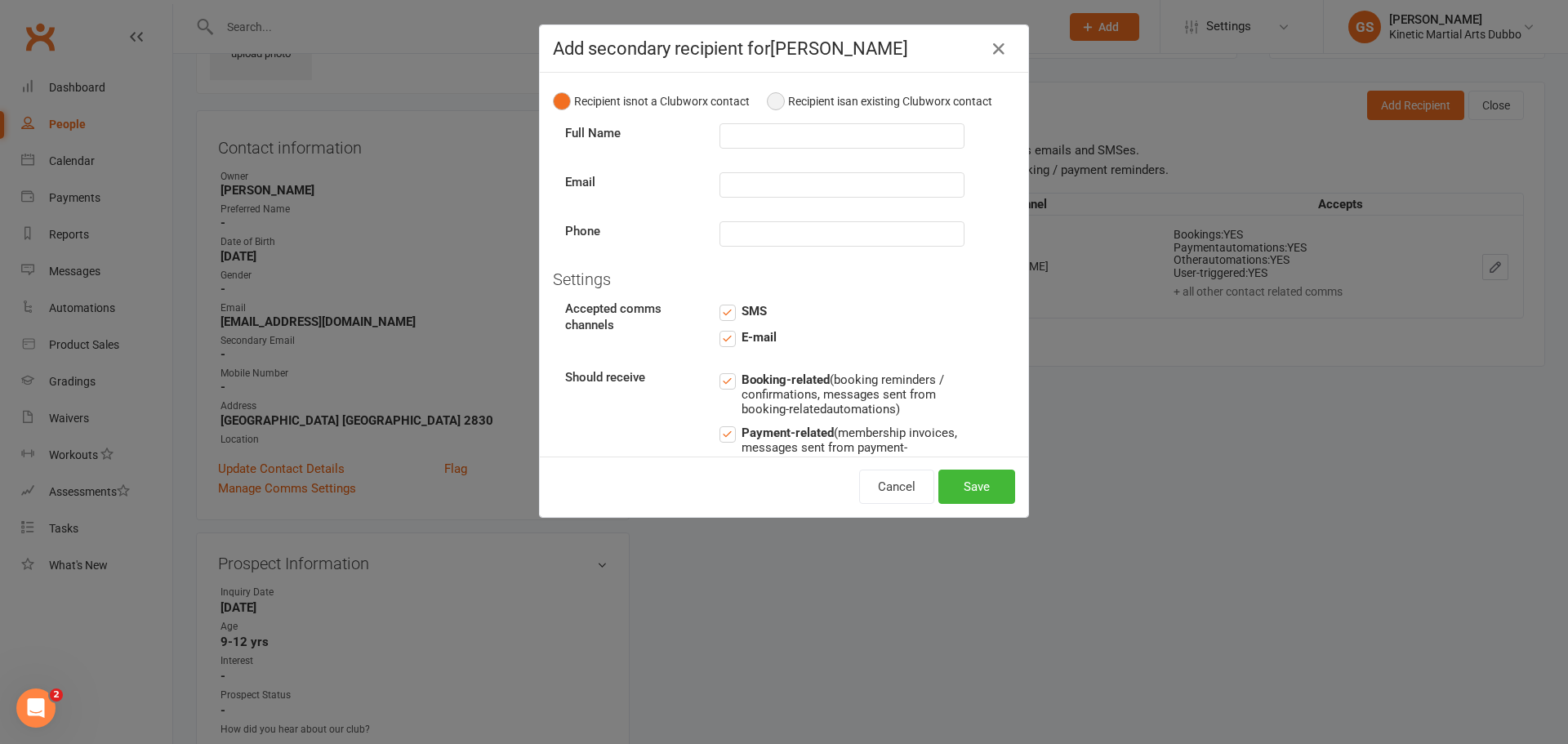
click at [768, 111] on button "Recipient is an existing Clubworx contact" at bounding box center [880, 101] width 225 height 31
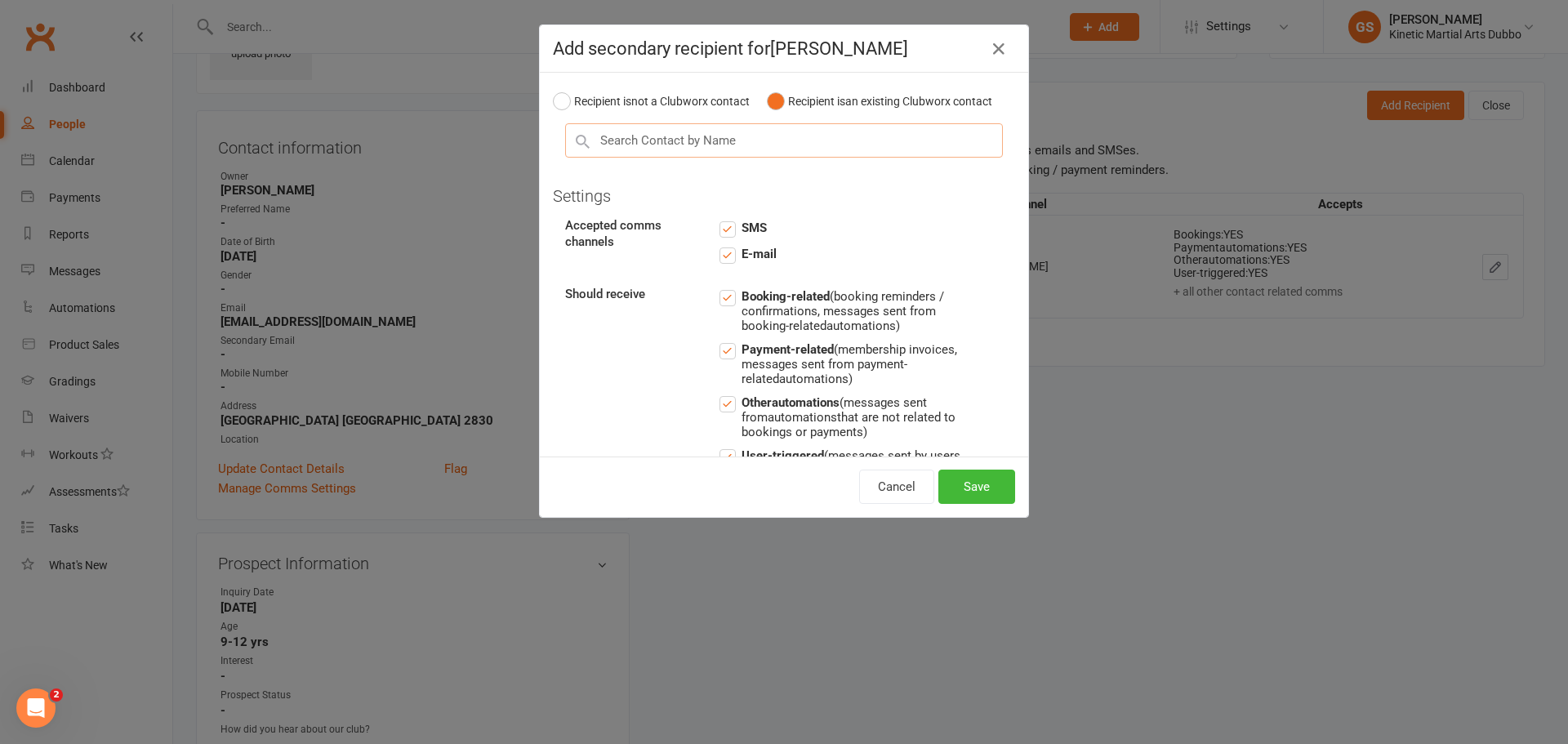
click at [746, 158] on input "text" at bounding box center [784, 141] width 438 height 35
type input "nim"
click at [735, 185] on div "NJ [PERSON_NAME]" at bounding box center [784, 171] width 436 height 26
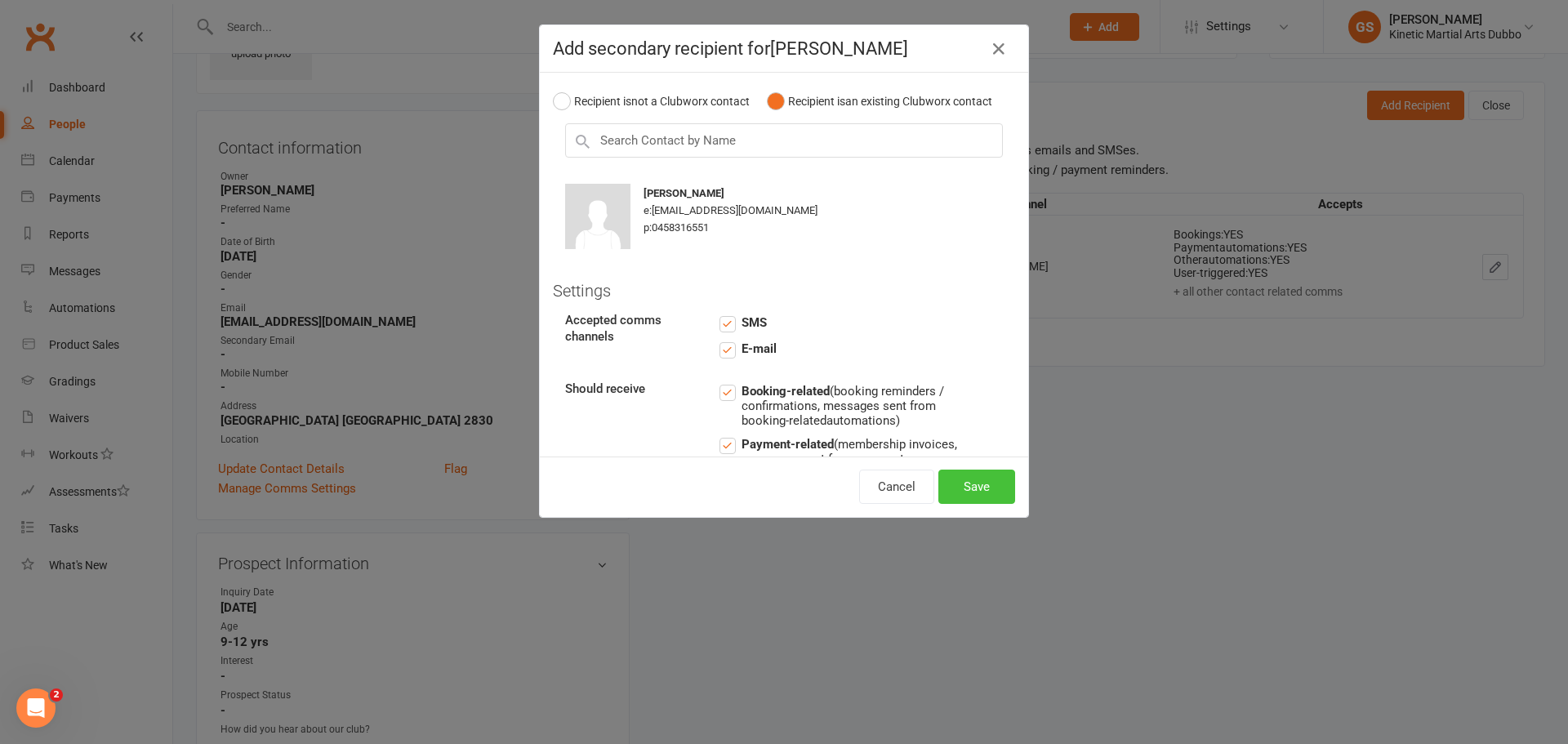
click at [982, 491] on button "Save" at bounding box center [977, 487] width 77 height 35
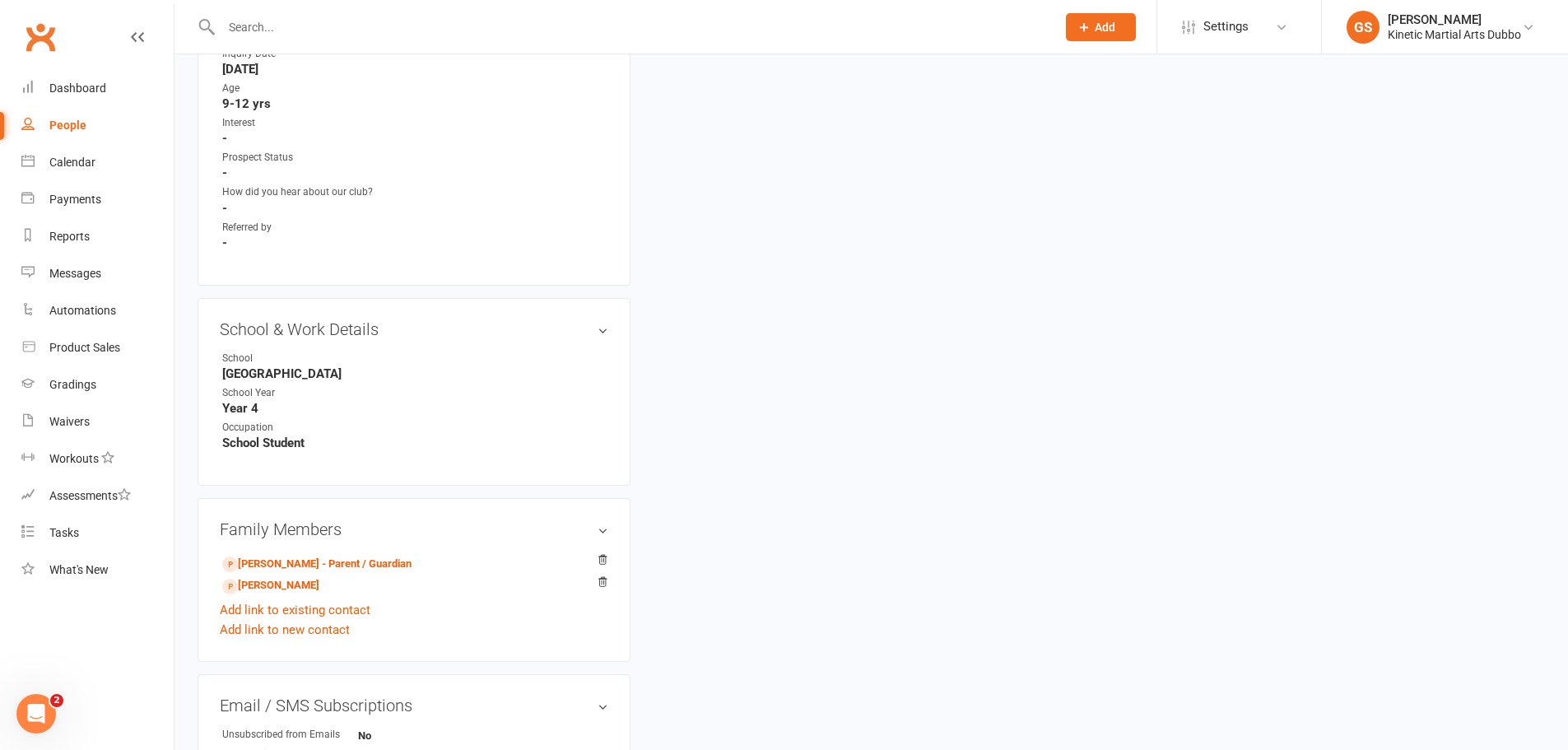
scroll to position [659, 0]
click at [278, 585] on link "[PERSON_NAME]" at bounding box center [271, 584] width 97 height 17
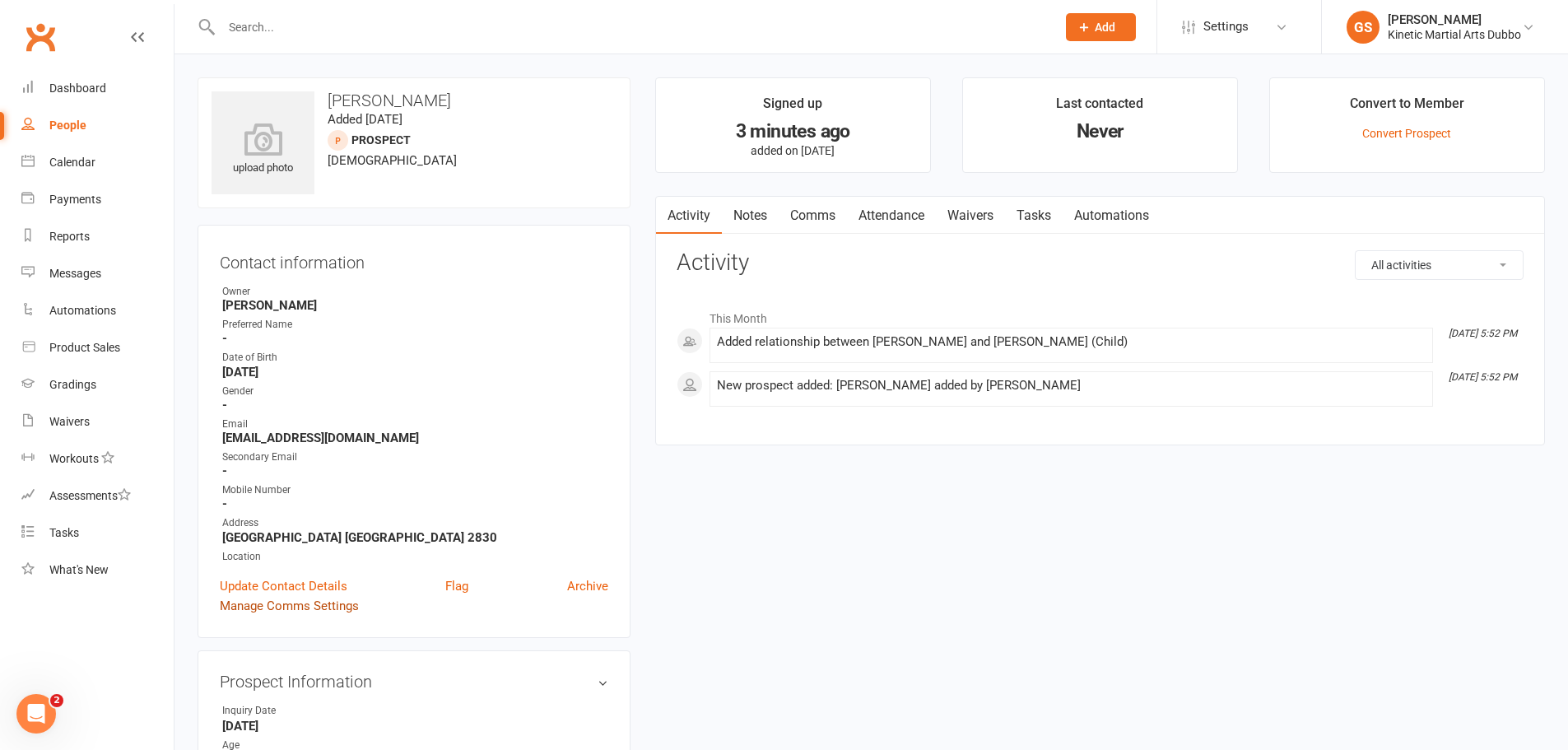
click at [263, 605] on link "Manage Comms Settings" at bounding box center [289, 605] width 139 height 19
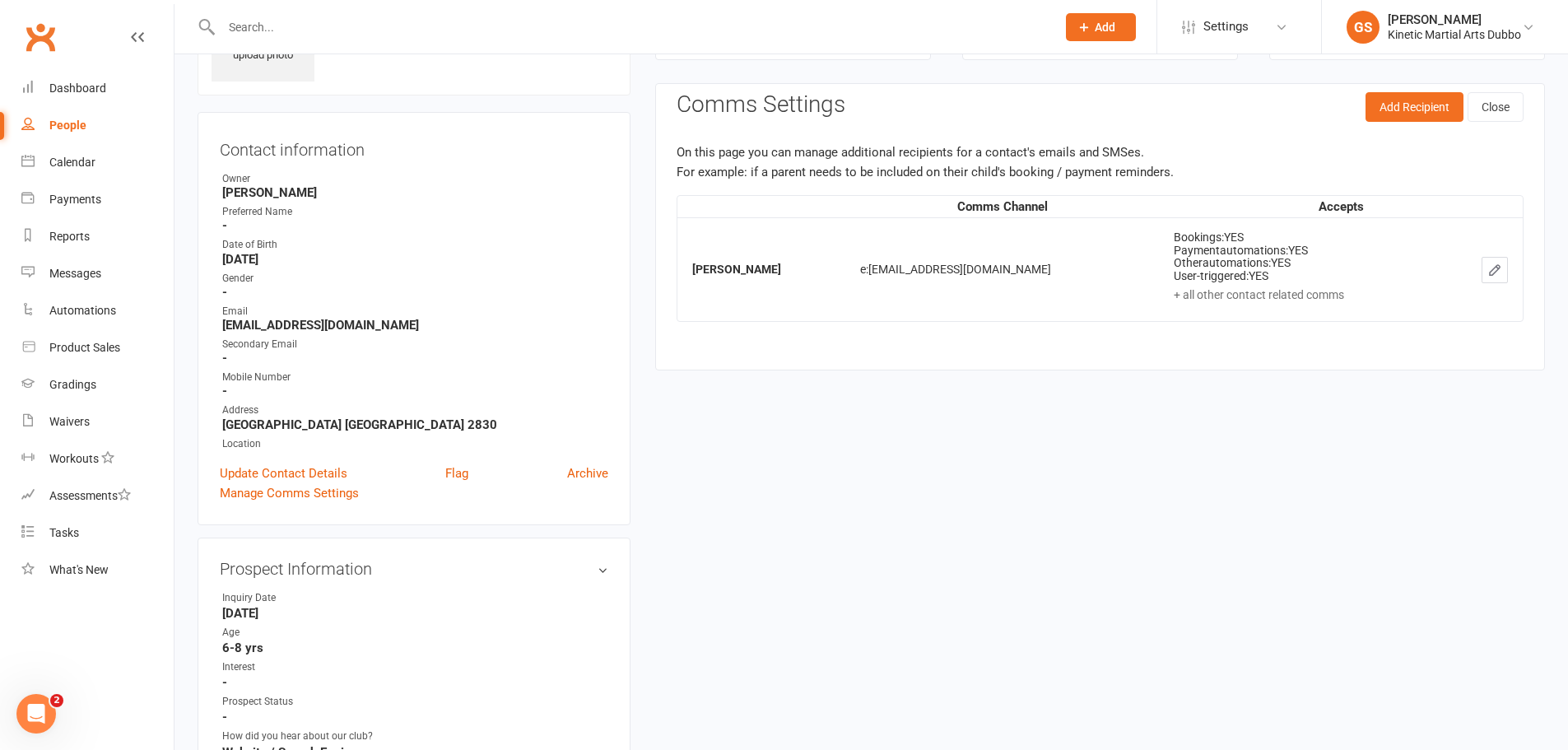
scroll to position [114, 0]
click at [1393, 116] on button "Add Recipient" at bounding box center [1414, 106] width 98 height 30
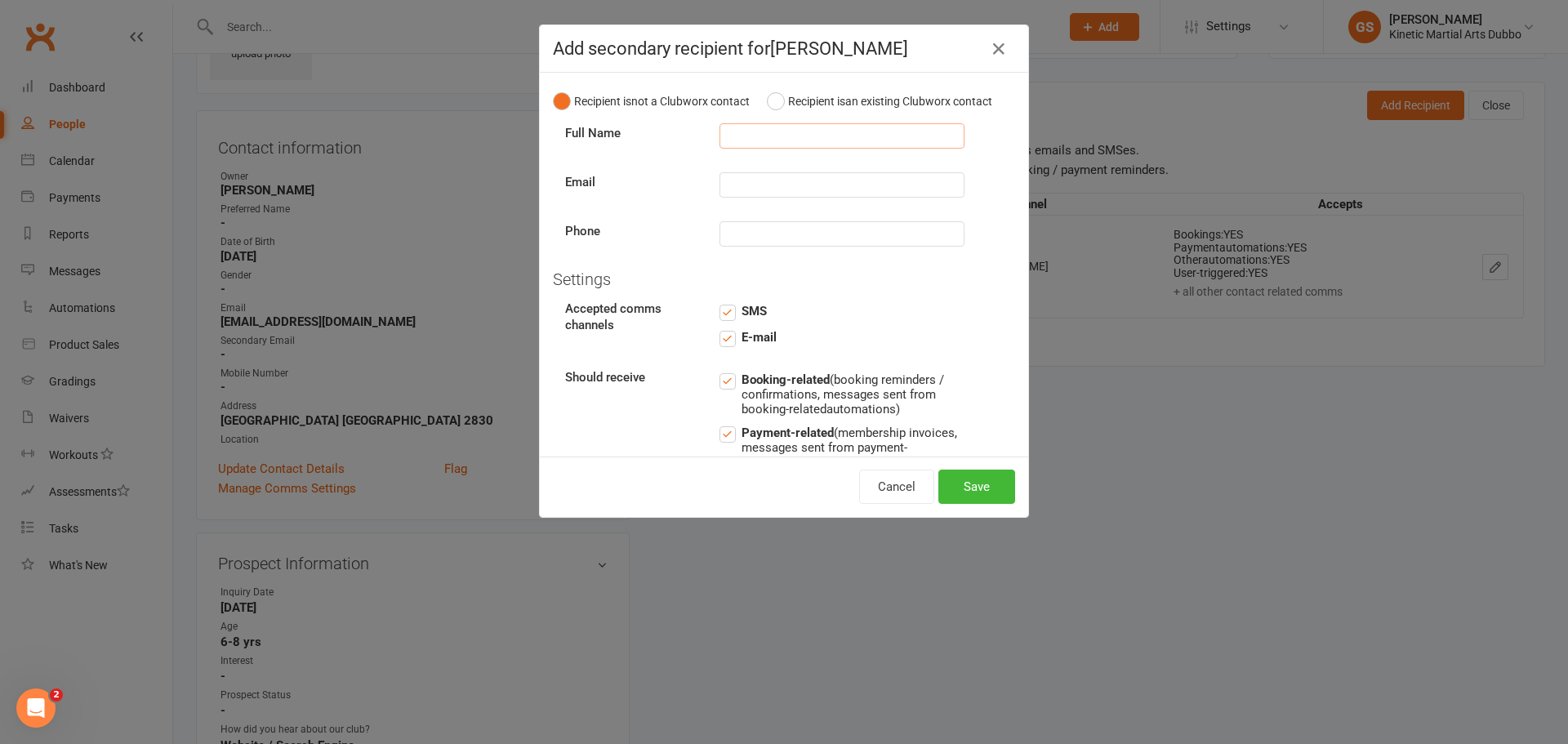
click at [758, 148] on input "text" at bounding box center [841, 136] width 245 height 25
click at [767, 106] on button "Recipient is an existing Clubworx contact" at bounding box center [880, 101] width 225 height 31
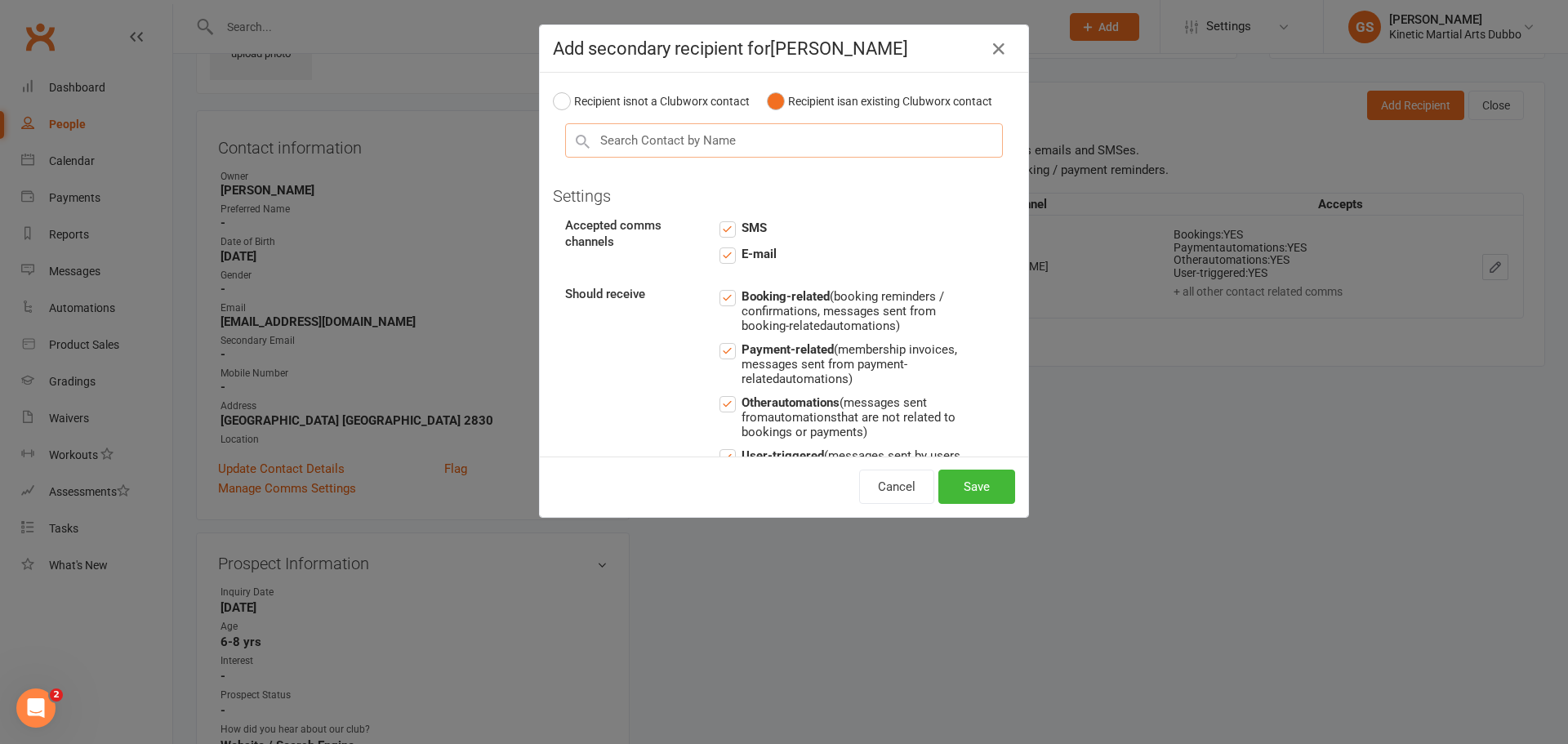
click at [733, 158] on input "text" at bounding box center [784, 141] width 438 height 35
type input "nim"
click at [713, 185] on div "NJ [PERSON_NAME]" at bounding box center [784, 171] width 436 height 26
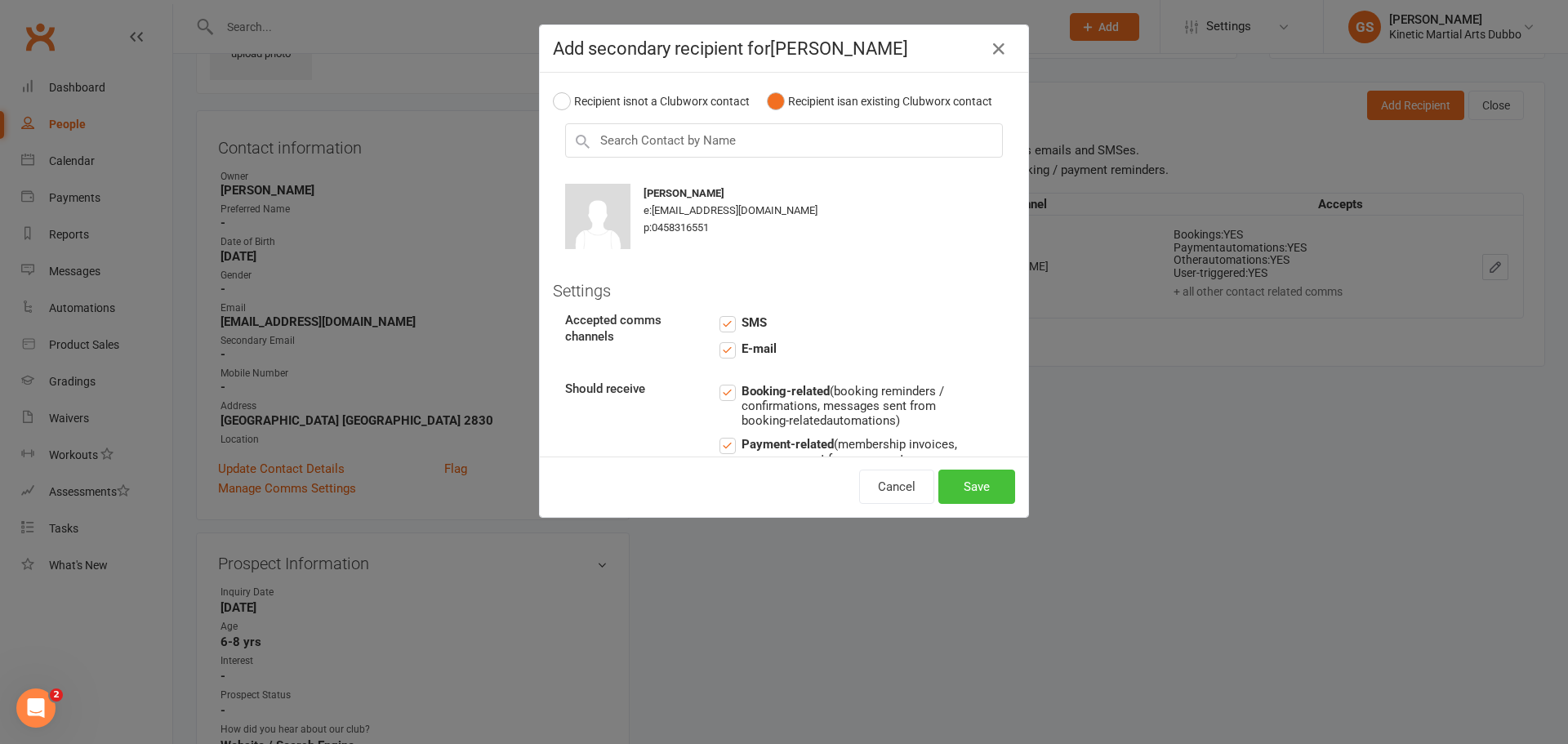
click at [976, 486] on button "Save" at bounding box center [977, 487] width 77 height 35
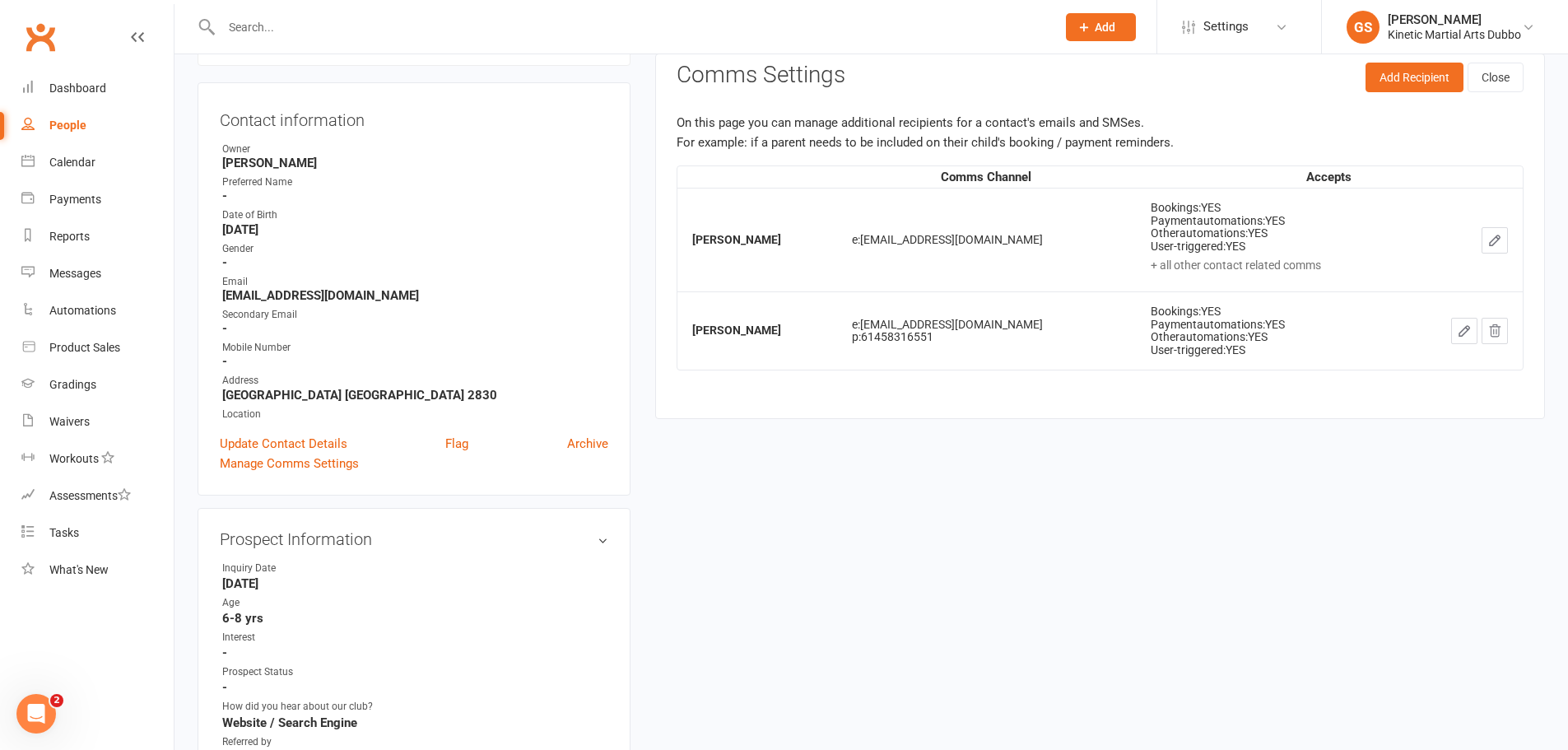
scroll to position [0, 0]
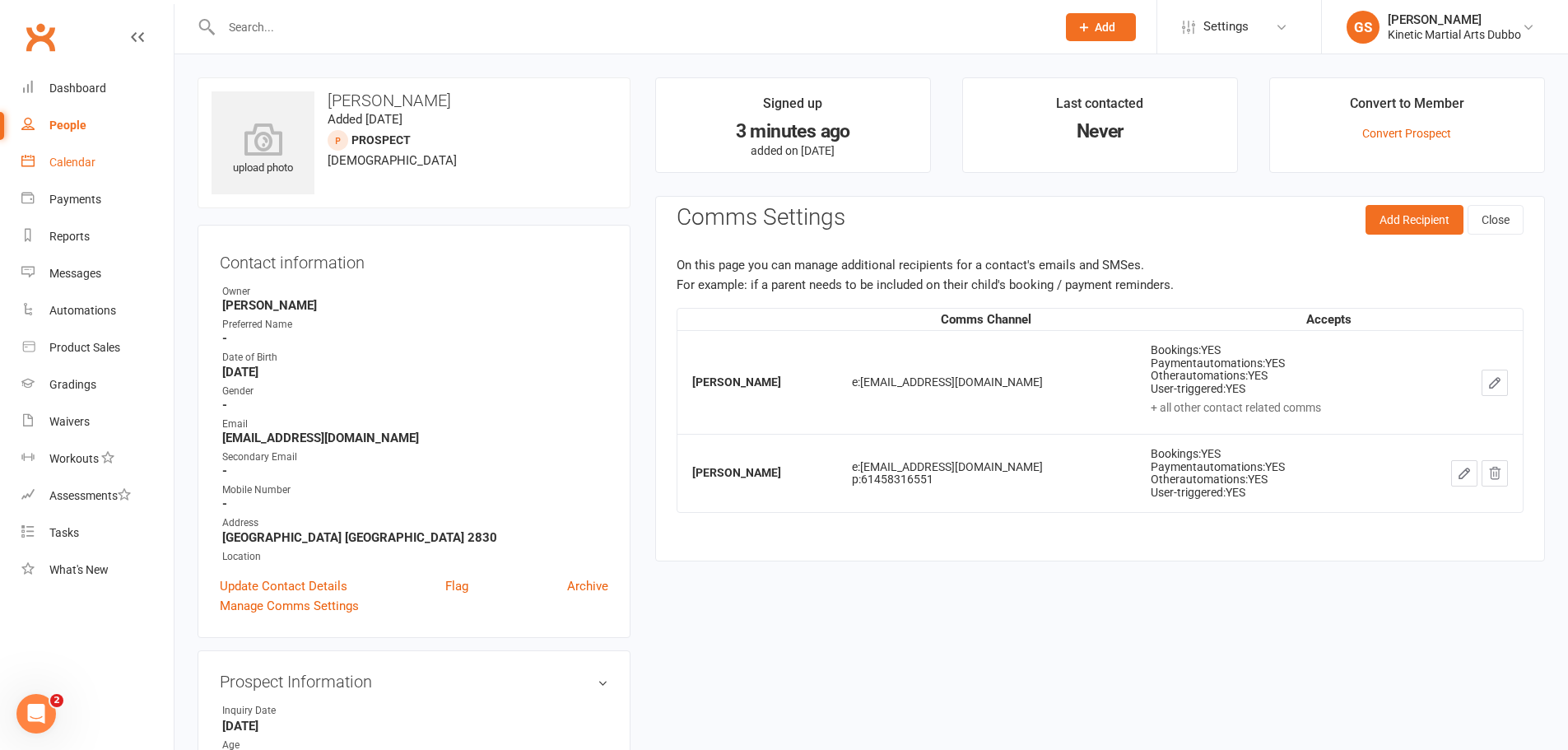
click at [73, 161] on div "Calendar" at bounding box center [73, 162] width 47 height 14
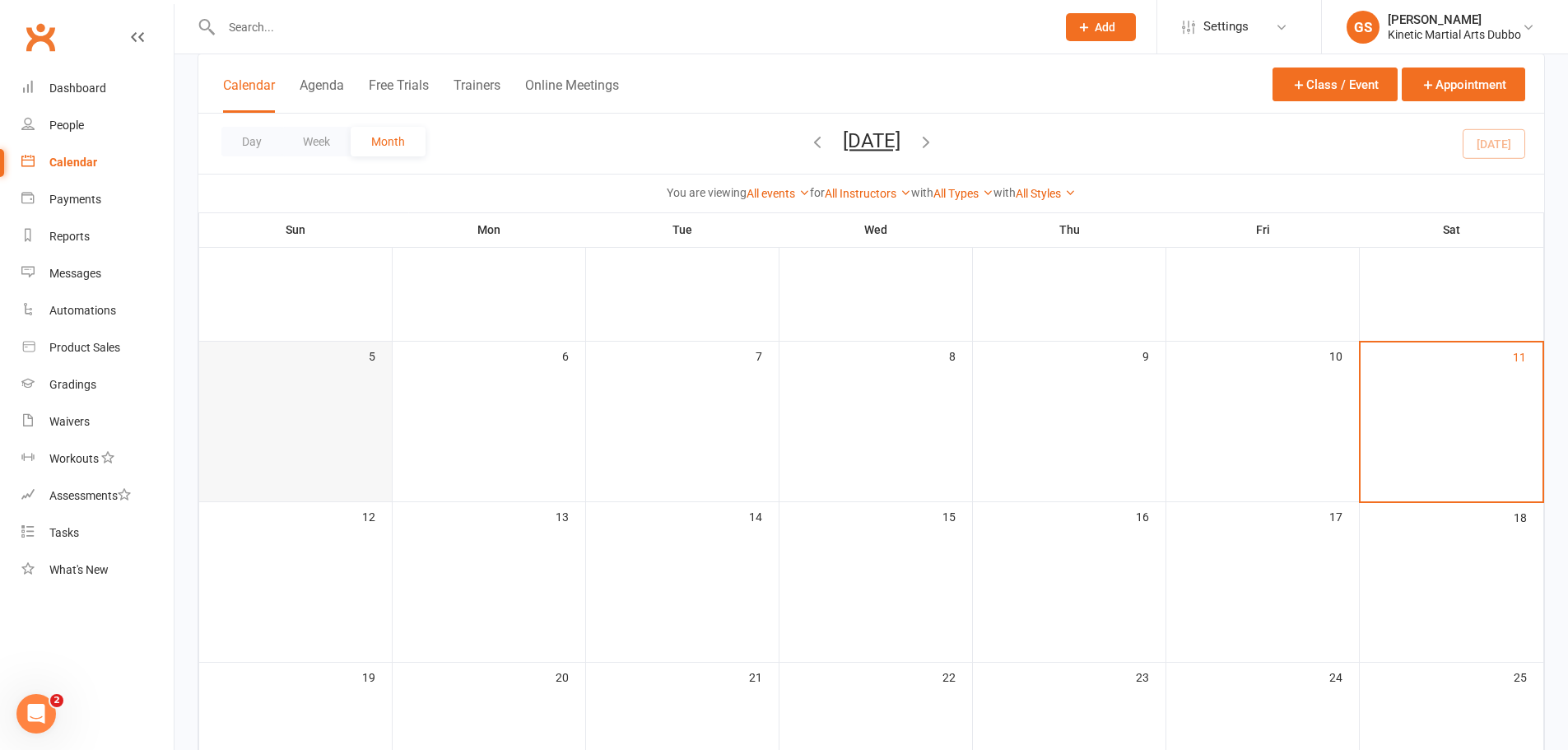
scroll to position [165, 0]
click at [388, 100] on button "Free Trials" at bounding box center [399, 95] width 60 height 35
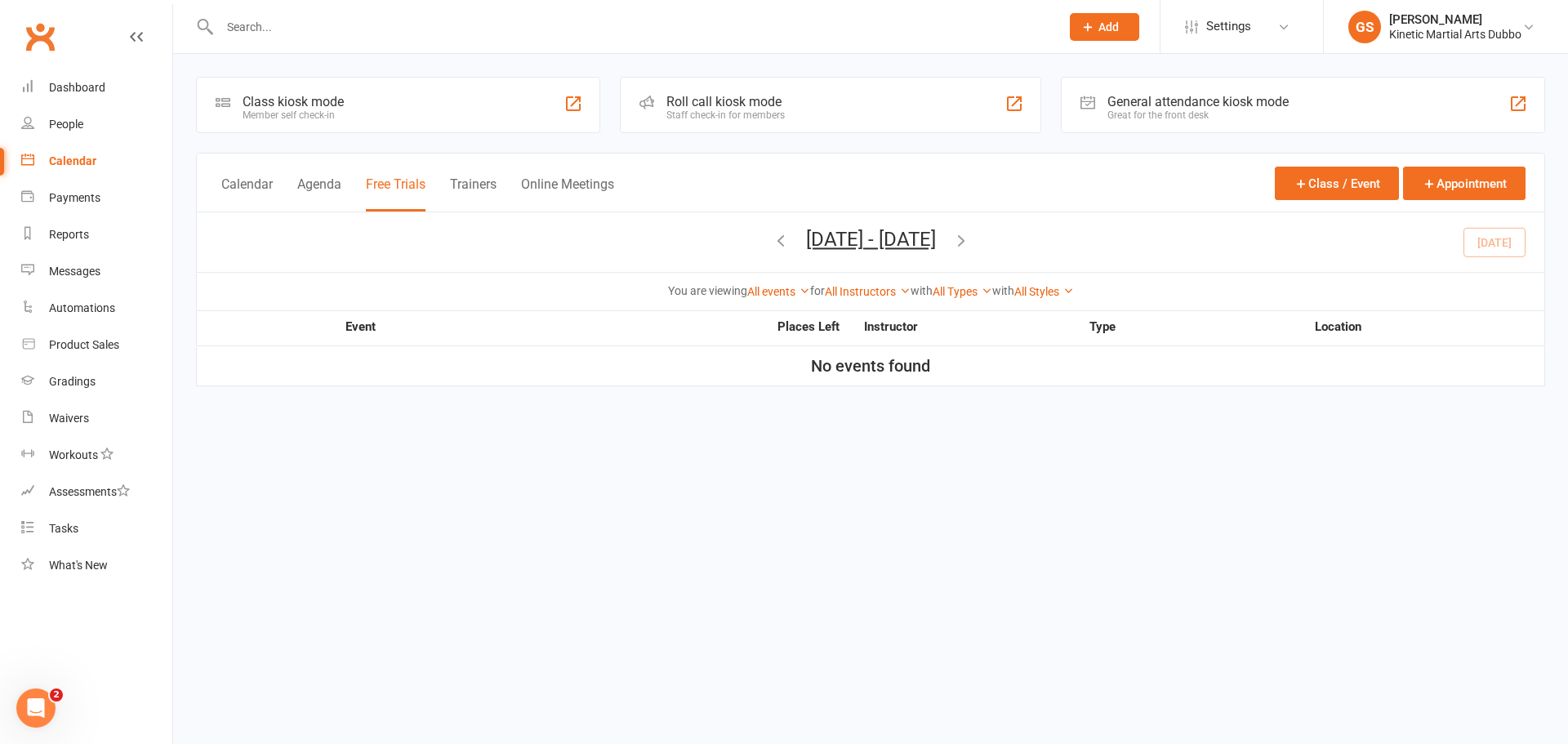
click at [90, 165] on div "Calendar" at bounding box center [72, 161] width 47 height 13
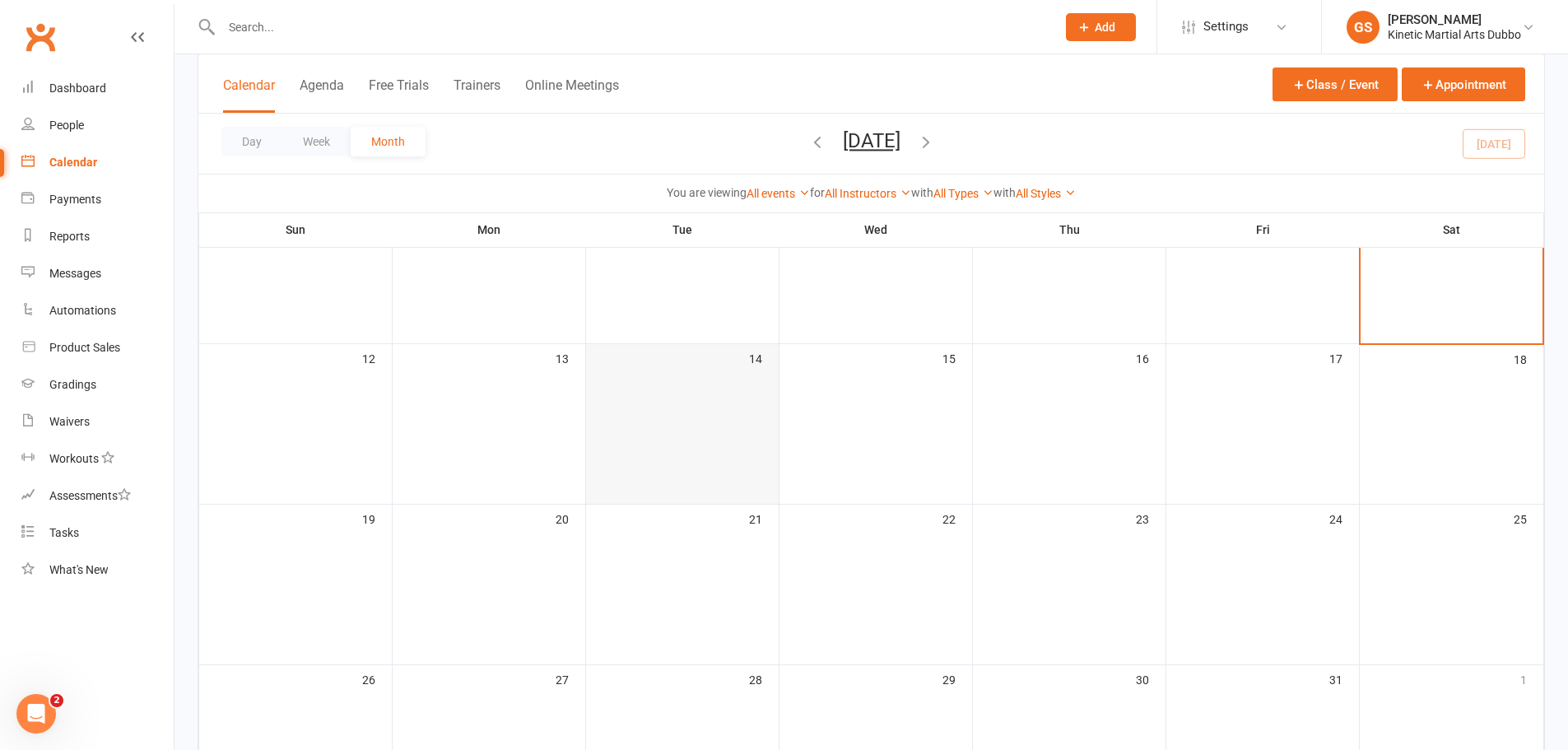
scroll to position [329, 0]
click at [295, 394] on div "12" at bounding box center [295, 421] width 193 height 160
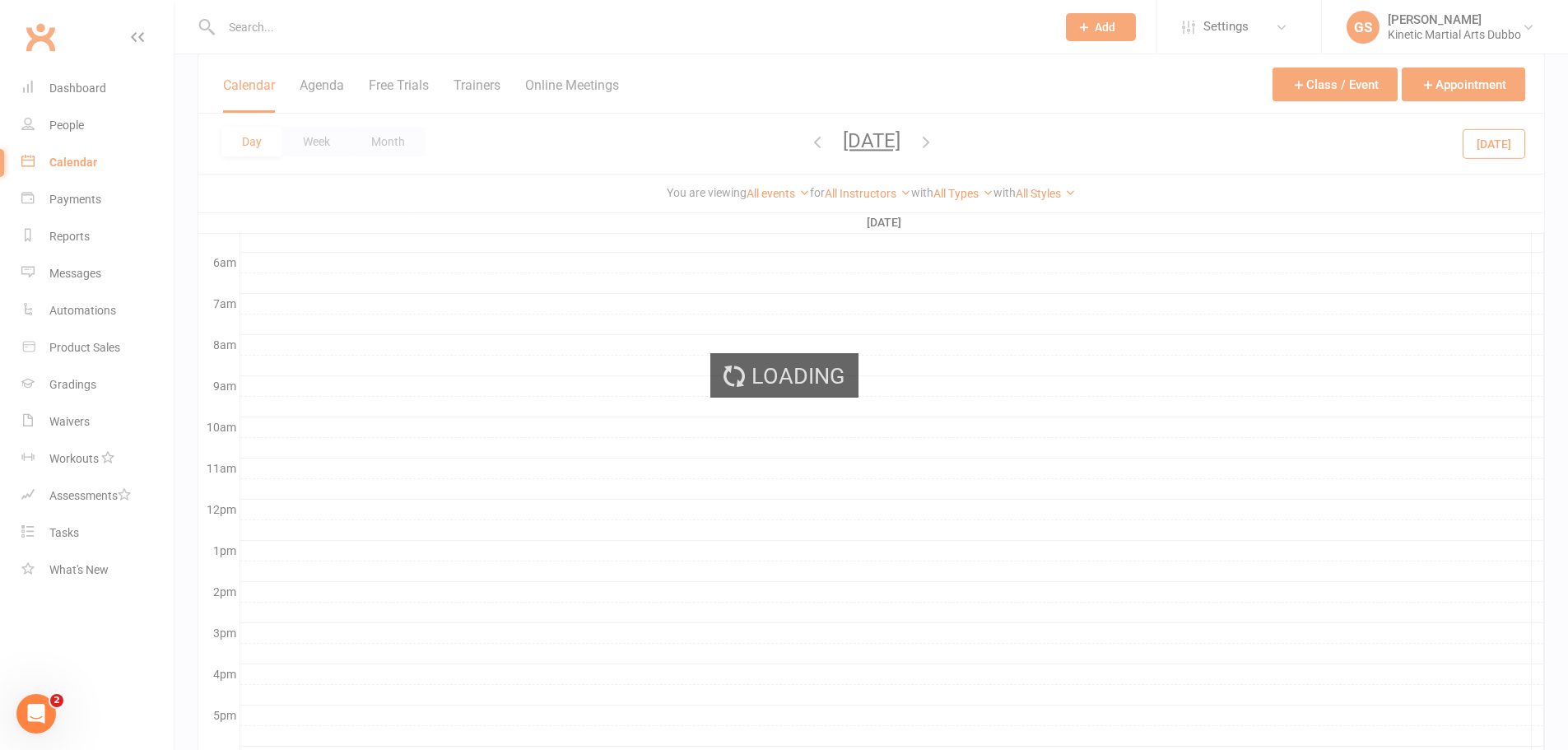
scroll to position [0, 0]
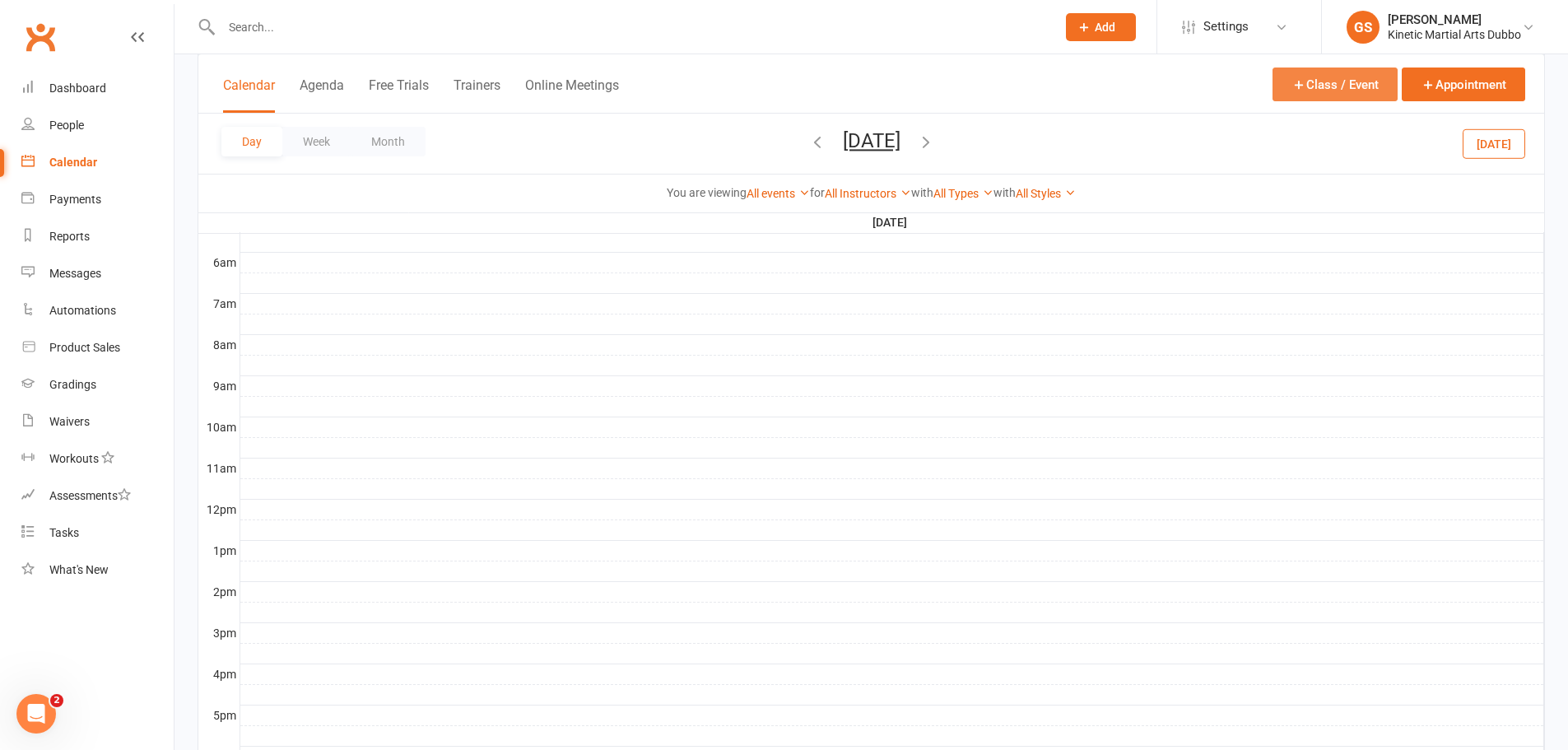
click at [1301, 87] on icon "button" at bounding box center [1298, 84] width 15 height 15
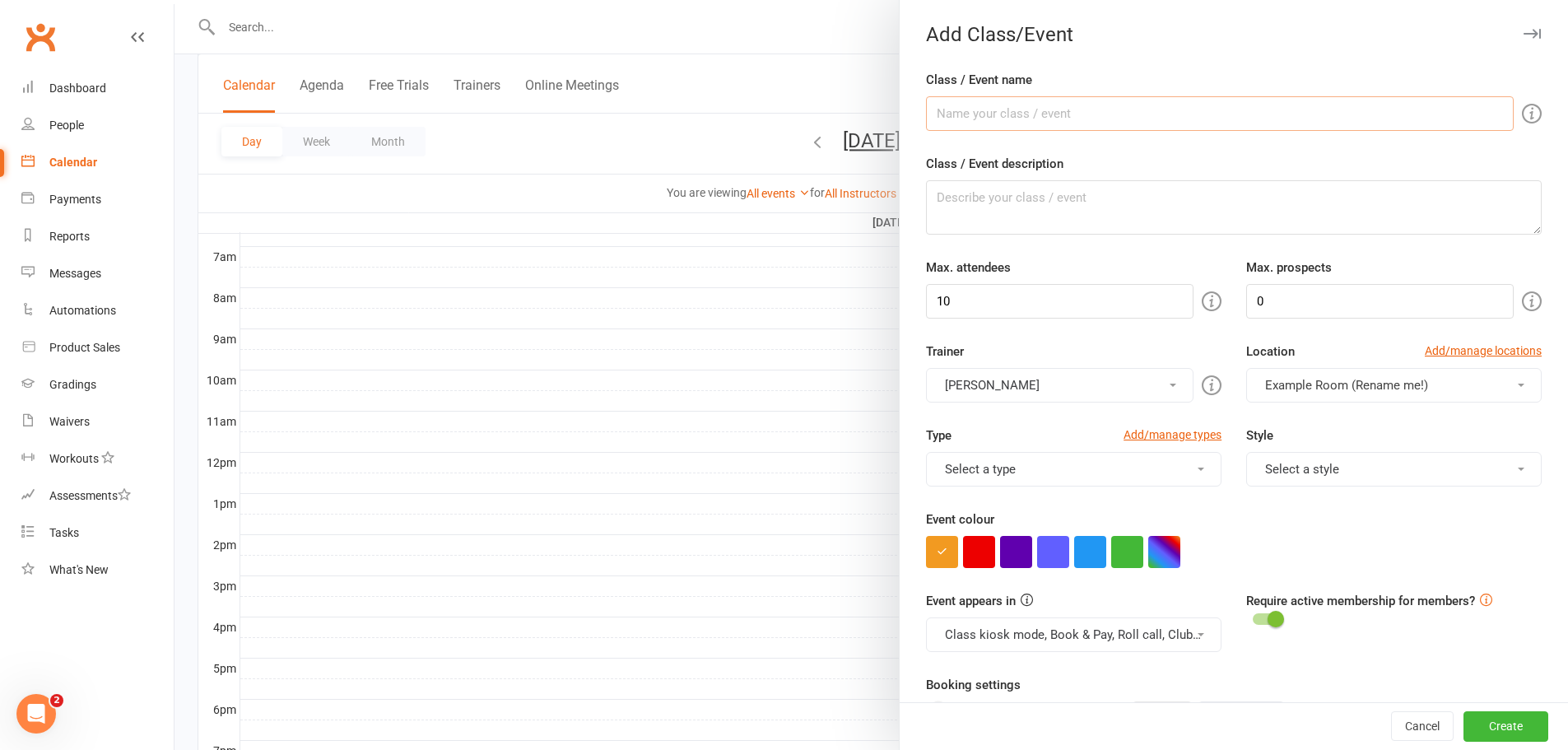
scroll to position [329, 0]
click at [1404, 728] on button "Cancel" at bounding box center [1422, 727] width 62 height 30
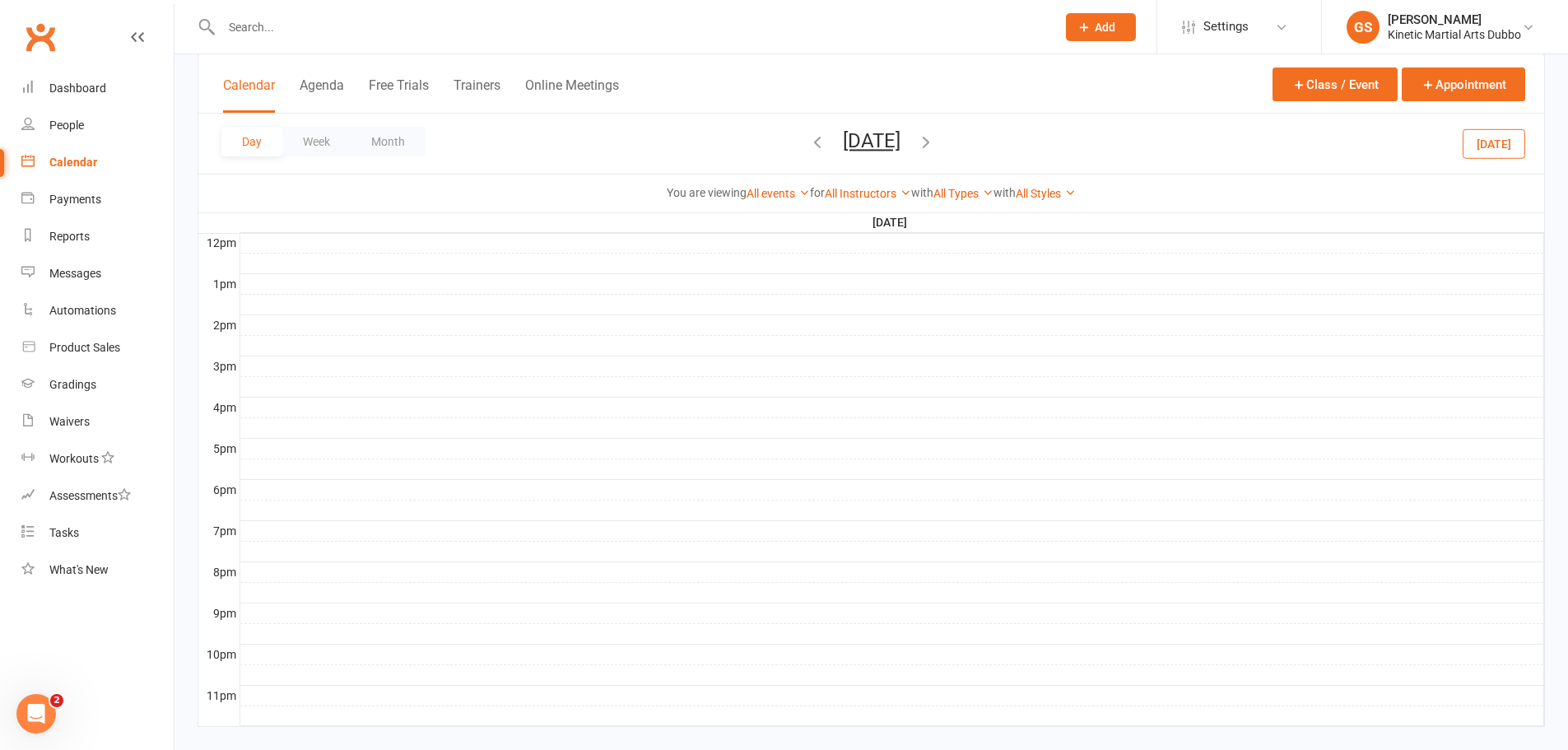
scroll to position [620, 0]
click at [323, 92] on button "Agenda" at bounding box center [322, 95] width 45 height 35
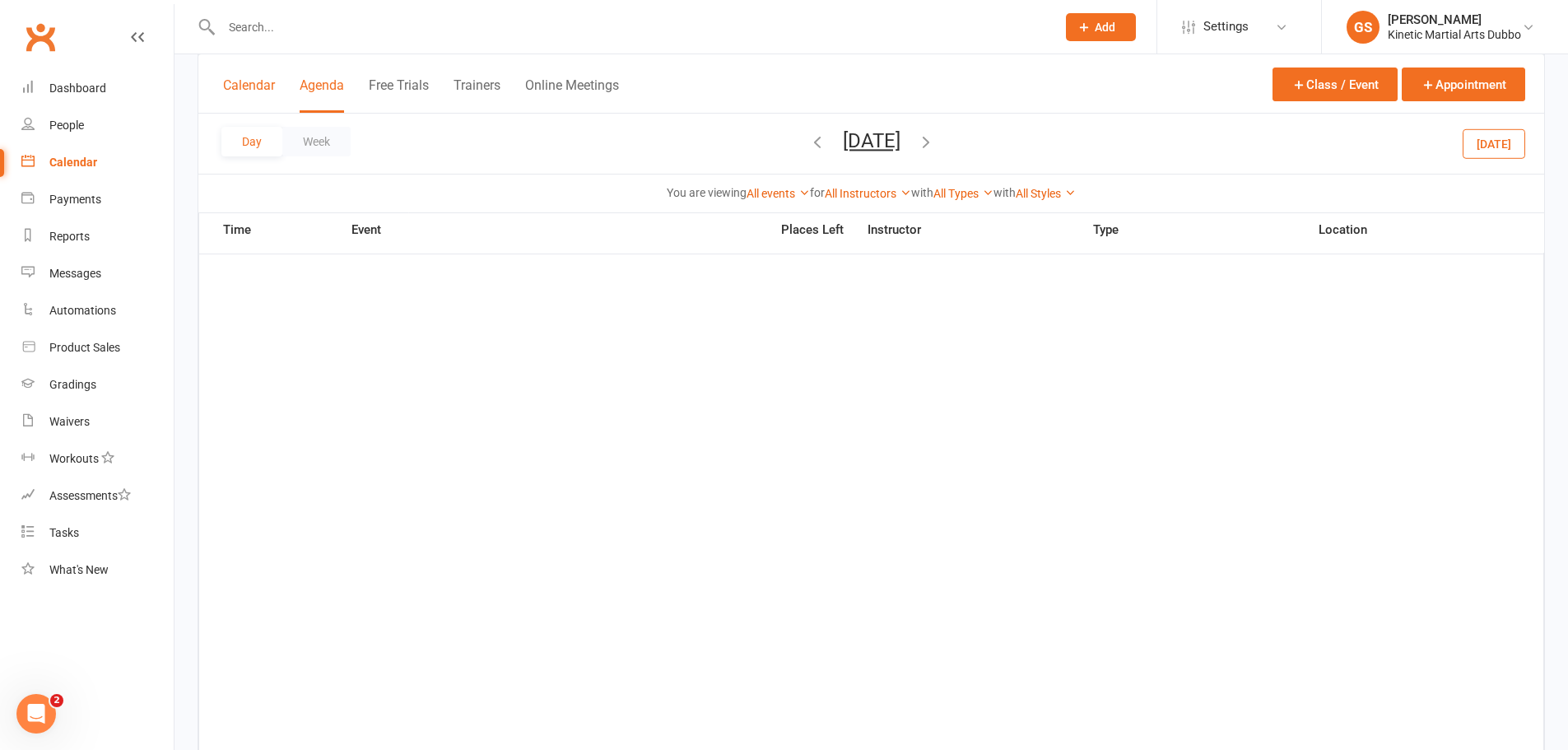
click at [261, 79] on button "Calendar" at bounding box center [248, 95] width 51 height 35
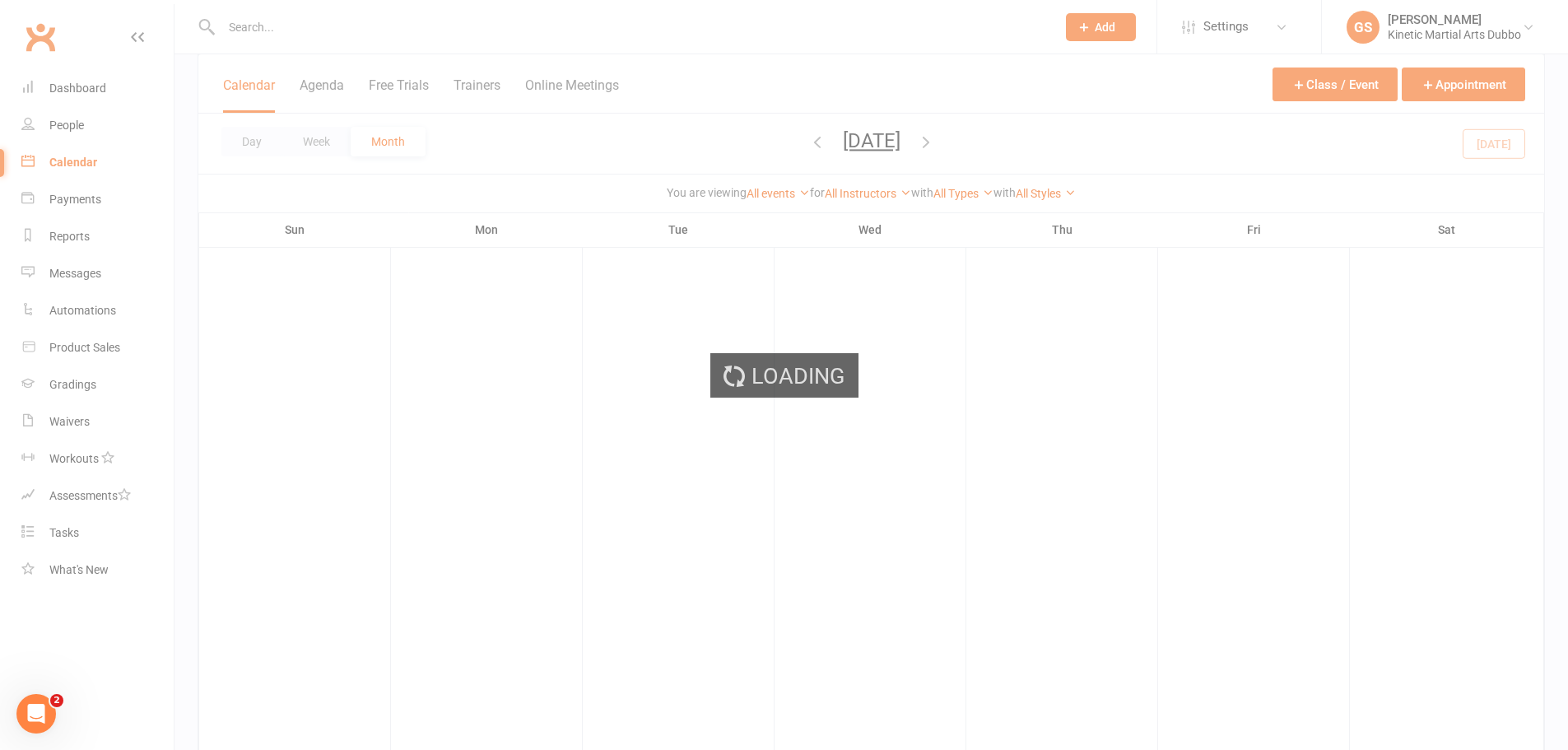
scroll to position [604, 0]
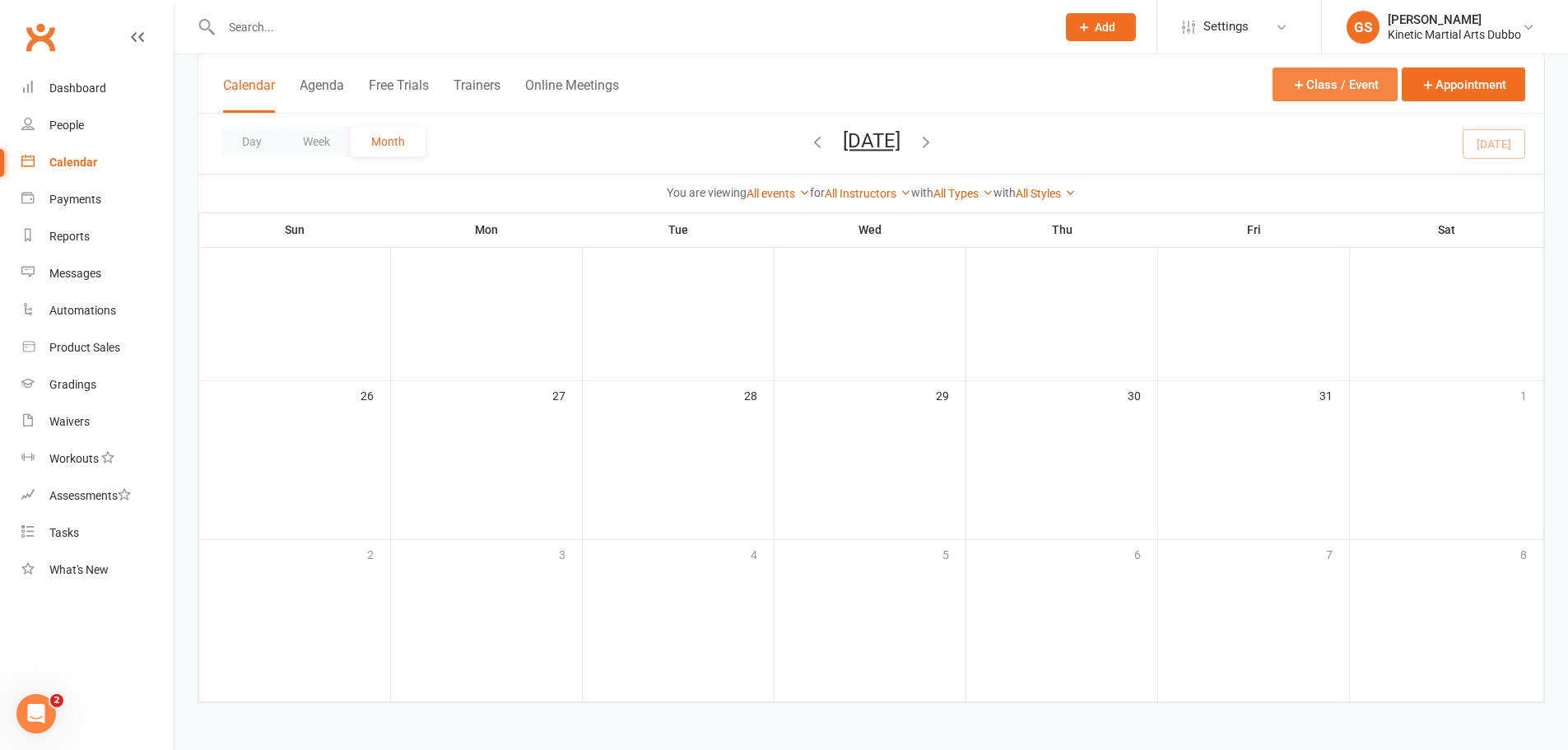
click at [1323, 77] on button "Class / Event" at bounding box center [1335, 84] width 125 height 34
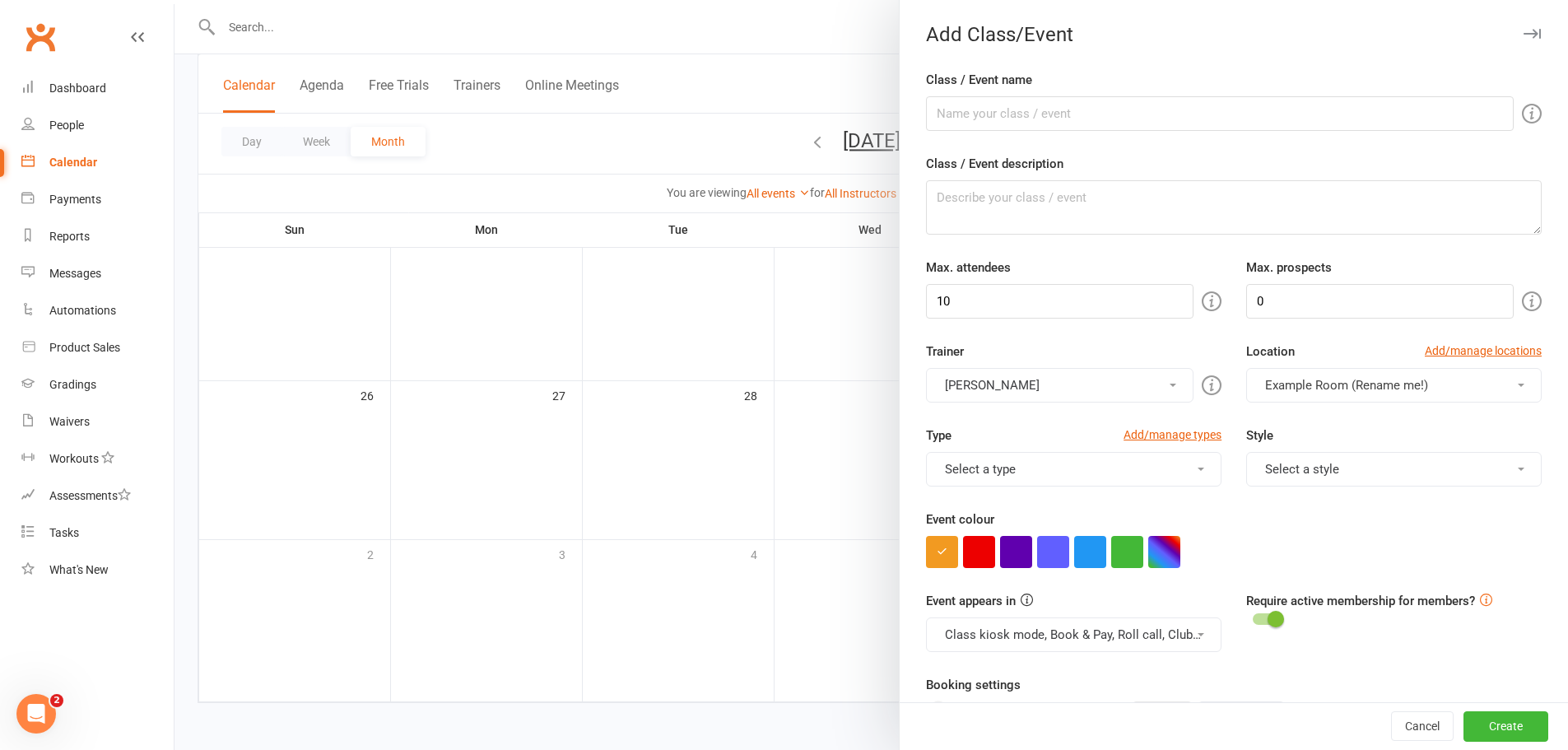
click at [453, 179] on div at bounding box center [871, 375] width 1393 height 750
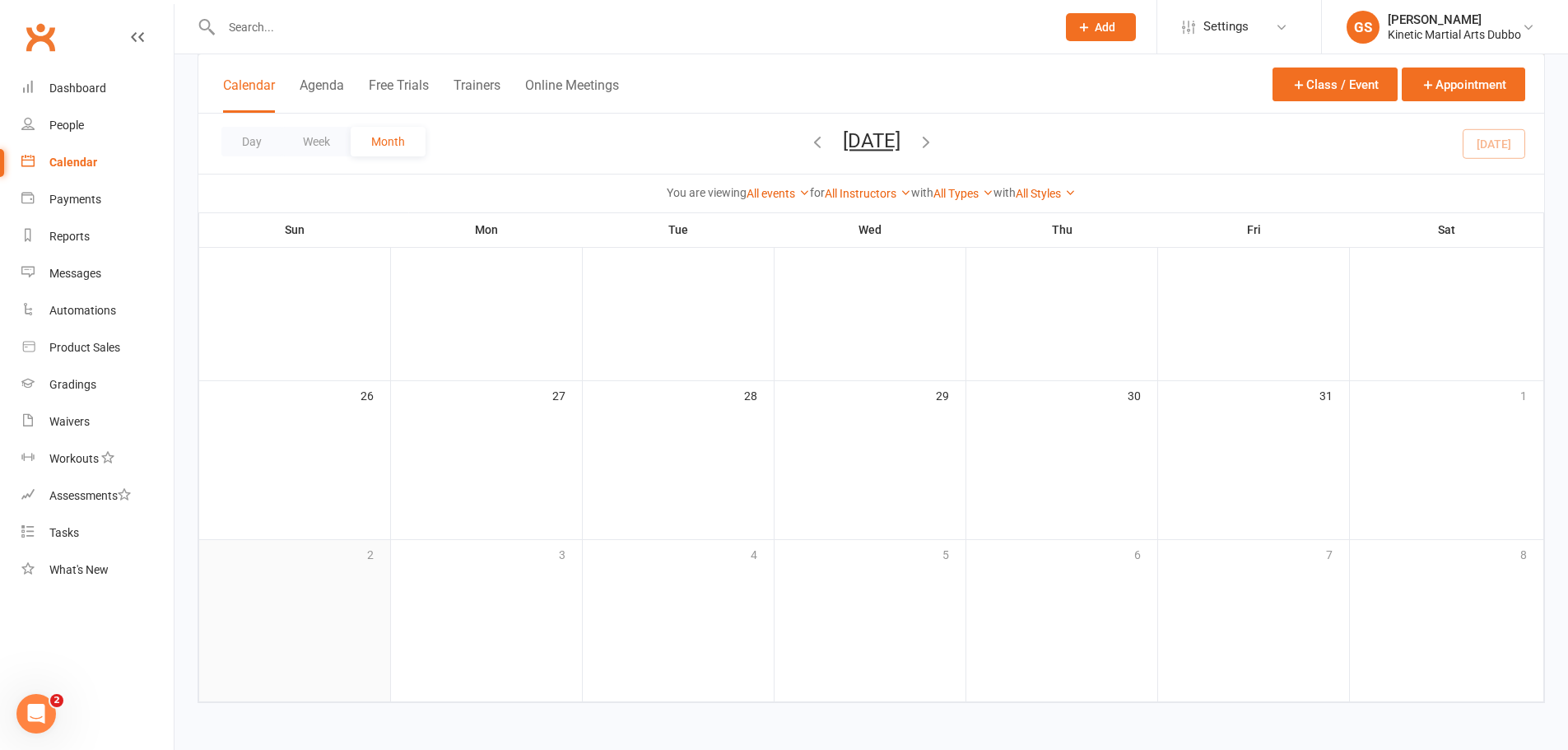
click at [285, 653] on div "2" at bounding box center [294, 621] width 191 height 161
click at [267, 443] on div at bounding box center [893, 440] width 1304 height 19
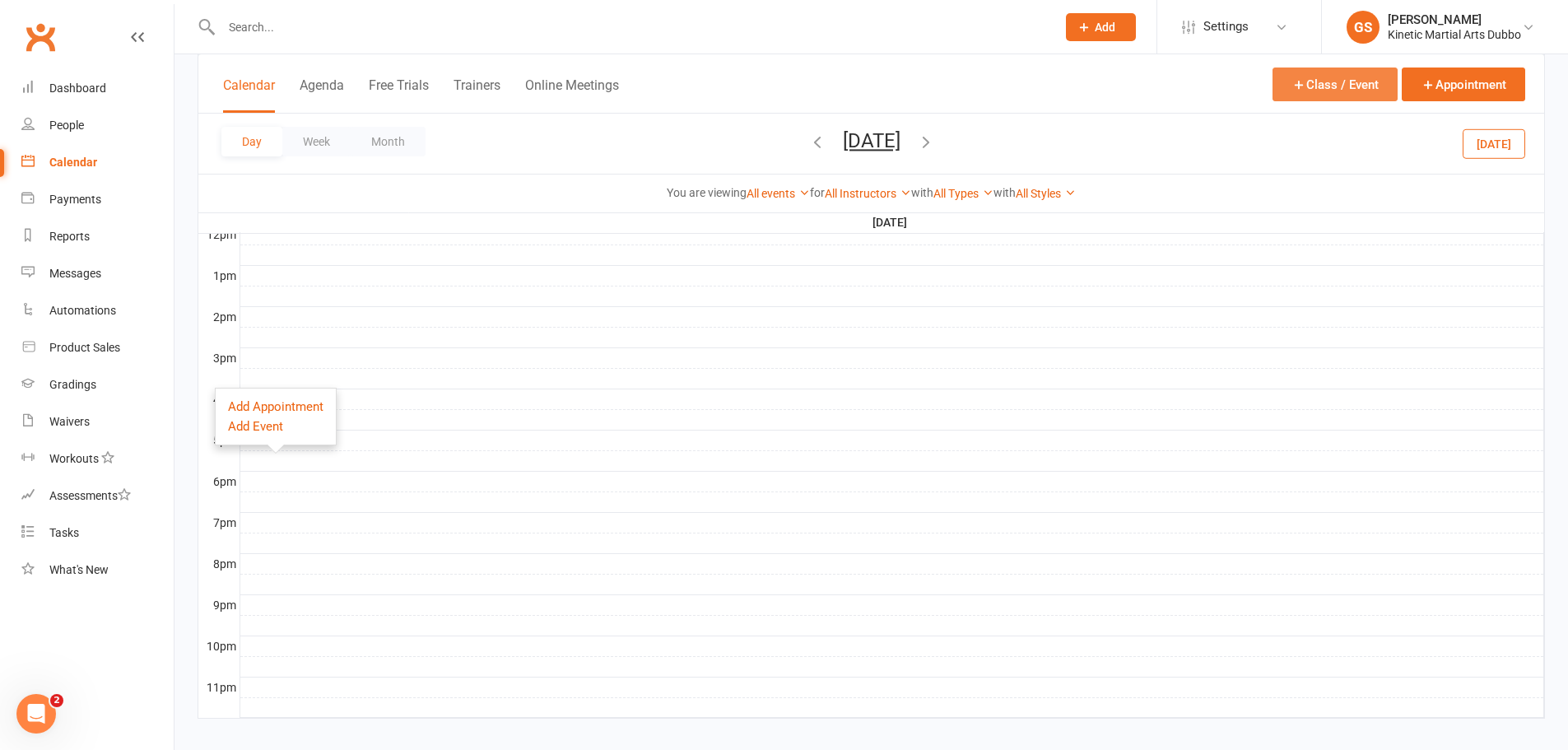
click at [1304, 86] on icon "button" at bounding box center [1298, 84] width 15 height 15
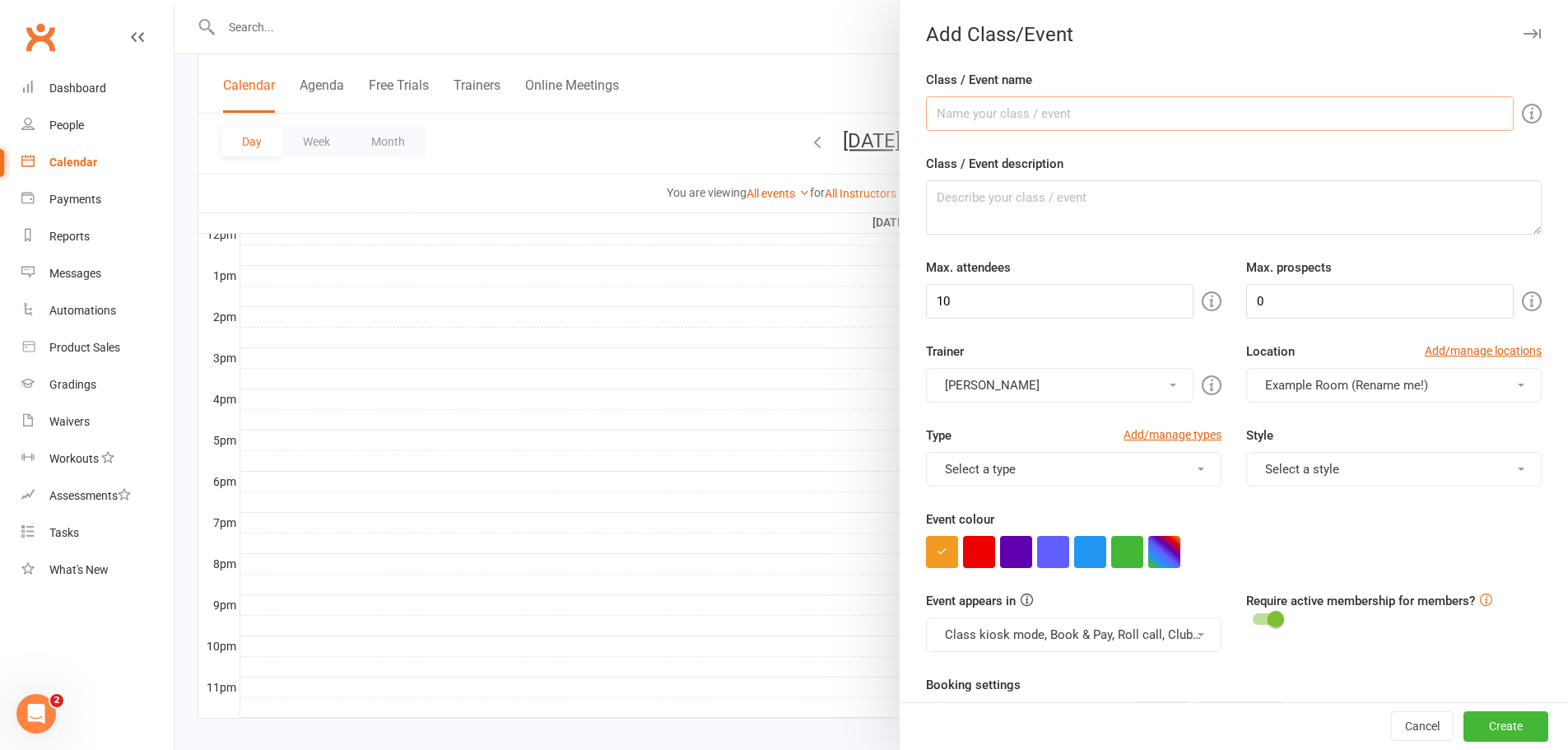
click at [1039, 118] on input "Class / Event name" at bounding box center [1220, 114] width 588 height 35
type input "Eagles/Condors"
click at [1065, 208] on textarea "Class / Event description" at bounding box center [1233, 208] width 616 height 54
type textarea "Eagles/Condors Class"
click at [1127, 294] on input "10" at bounding box center [1060, 302] width 268 height 35
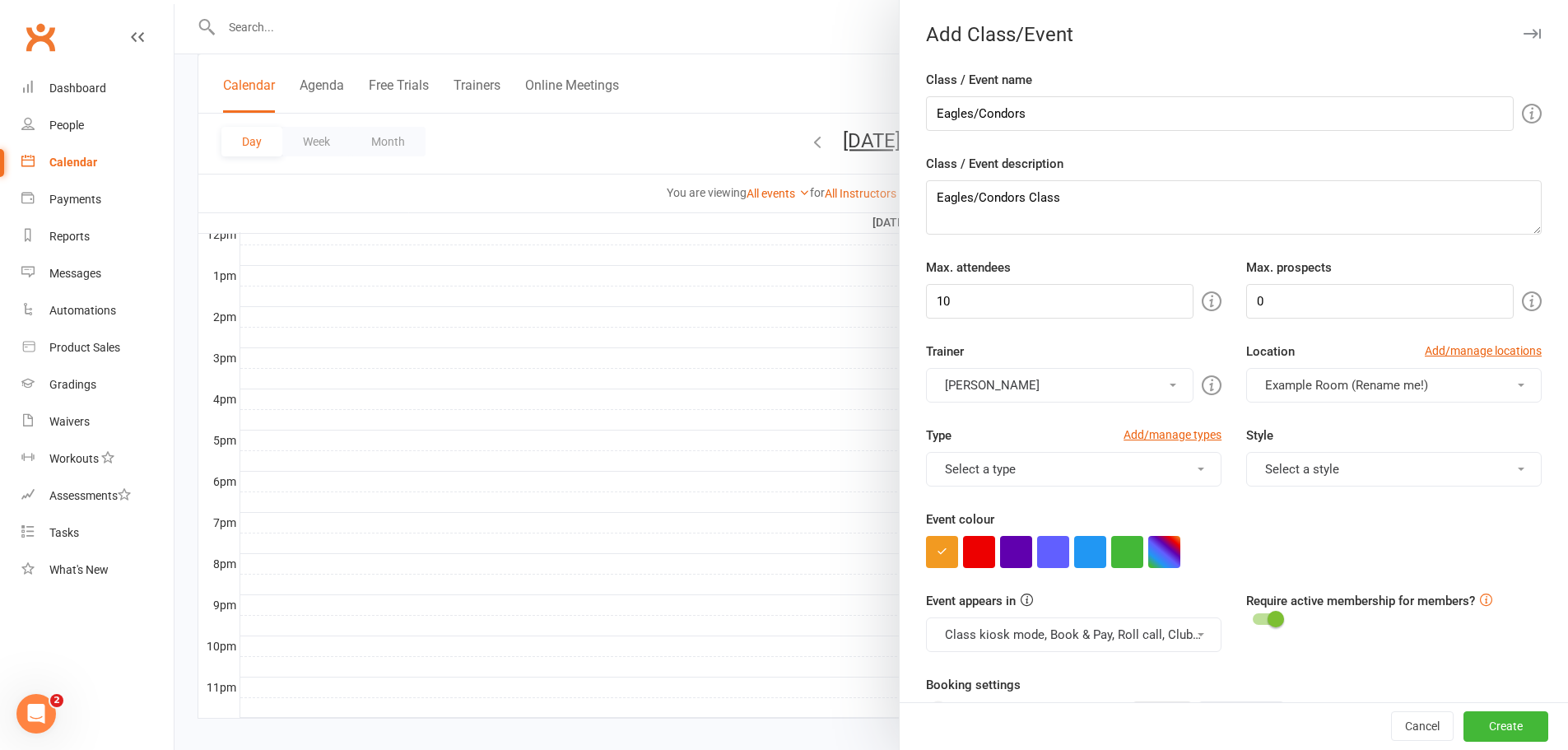
click at [1170, 384] on span at bounding box center [1173, 384] width 7 height 3
click at [1113, 357] on div "Trainer [PERSON_NAME] [PERSON_NAME]" at bounding box center [1074, 372] width 320 height 61
click at [1393, 725] on button "Cancel" at bounding box center [1422, 727] width 62 height 30
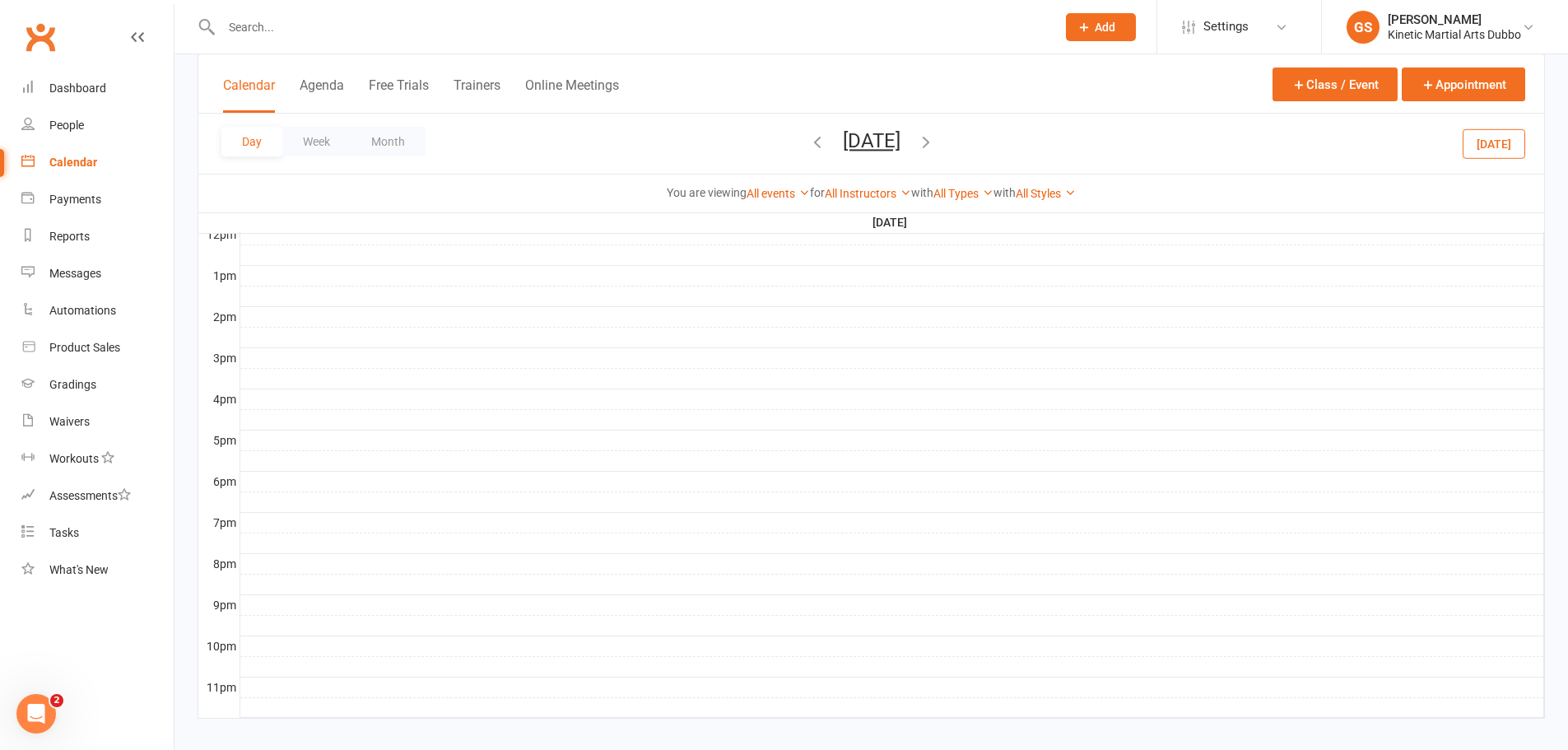
click at [285, 443] on div at bounding box center [893, 440] width 1304 height 19
click at [285, 435] on button "Add Event" at bounding box center [274, 426] width 55 height 19
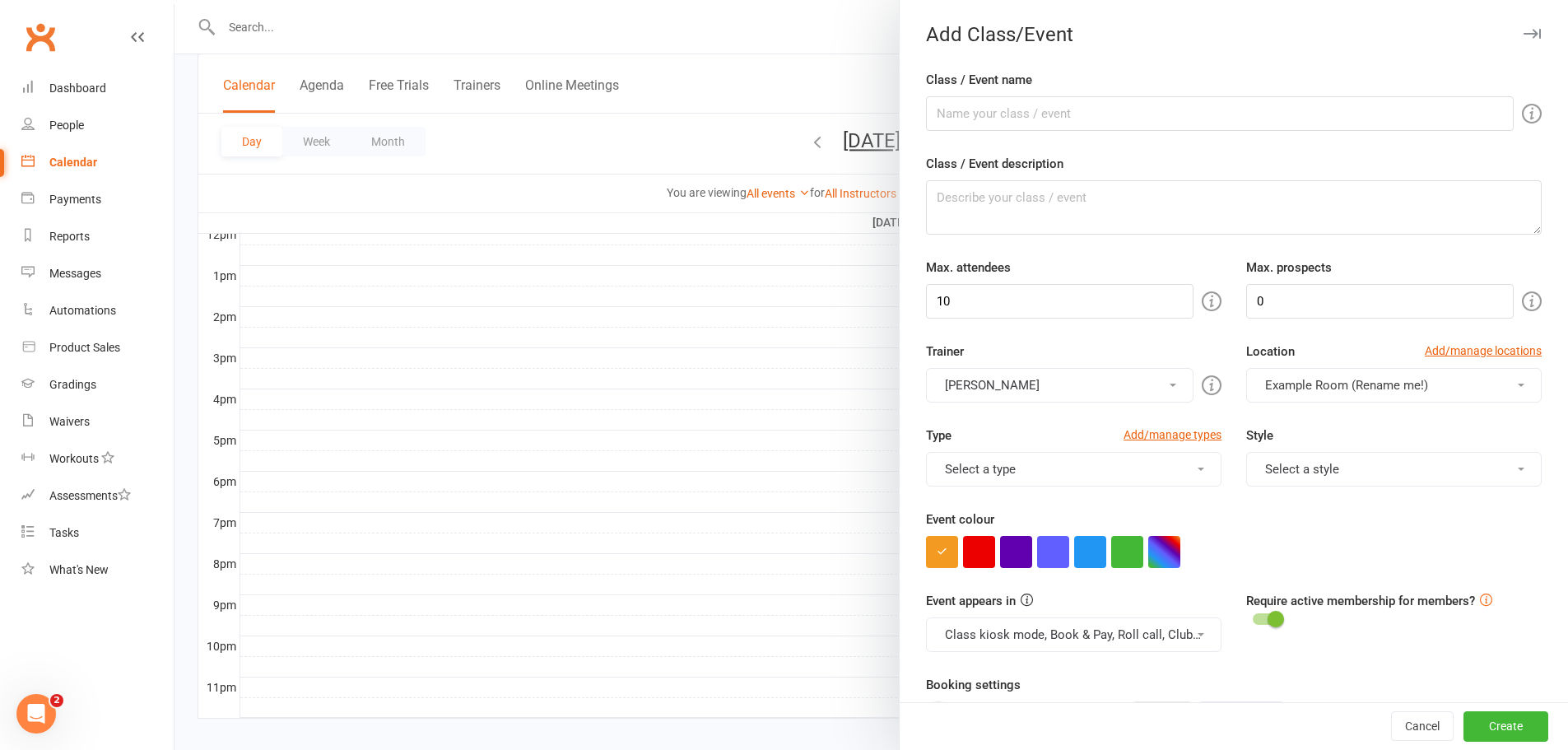
click at [325, 91] on div at bounding box center [871, 375] width 1393 height 750
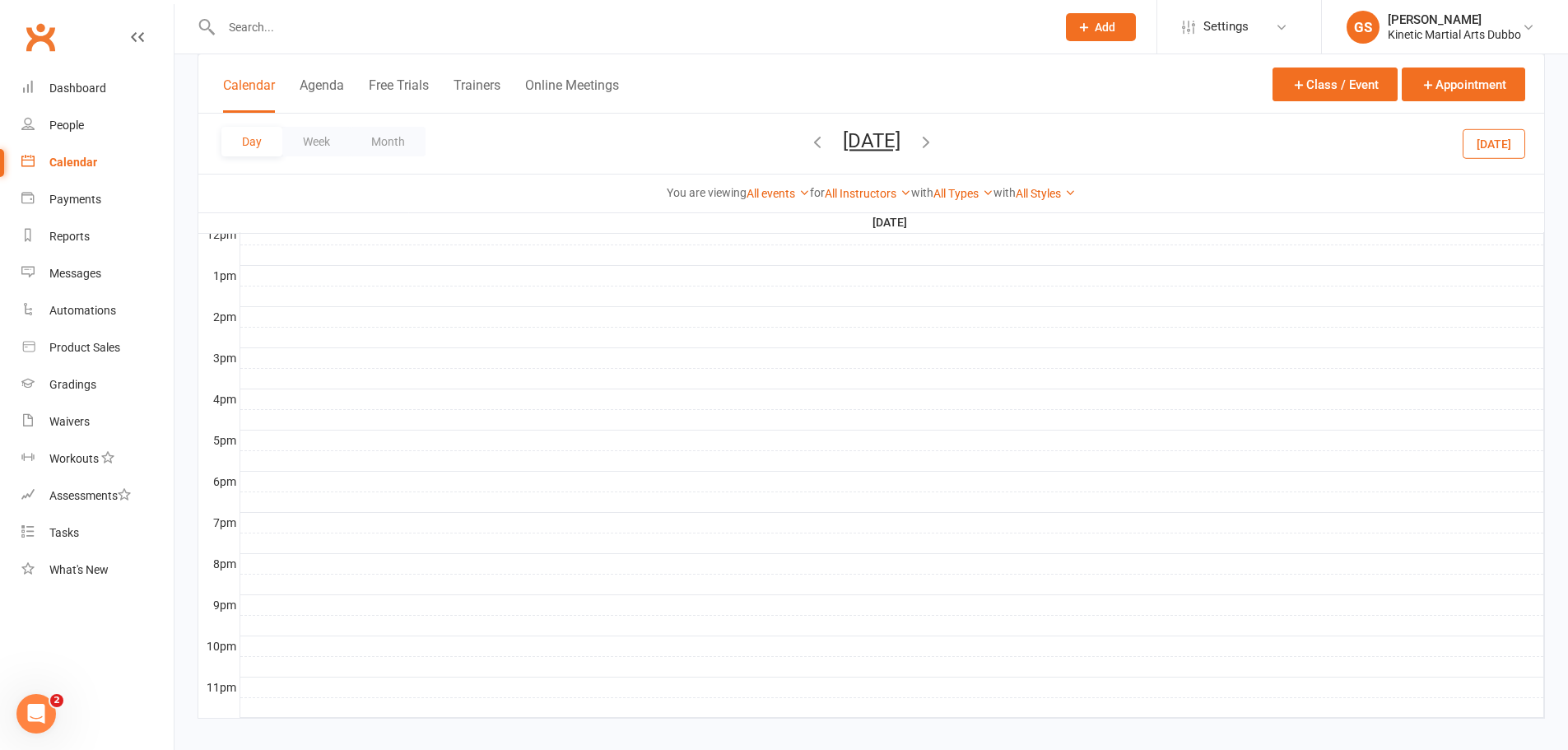
click at [324, 93] on button "Agenda" at bounding box center [322, 95] width 45 height 35
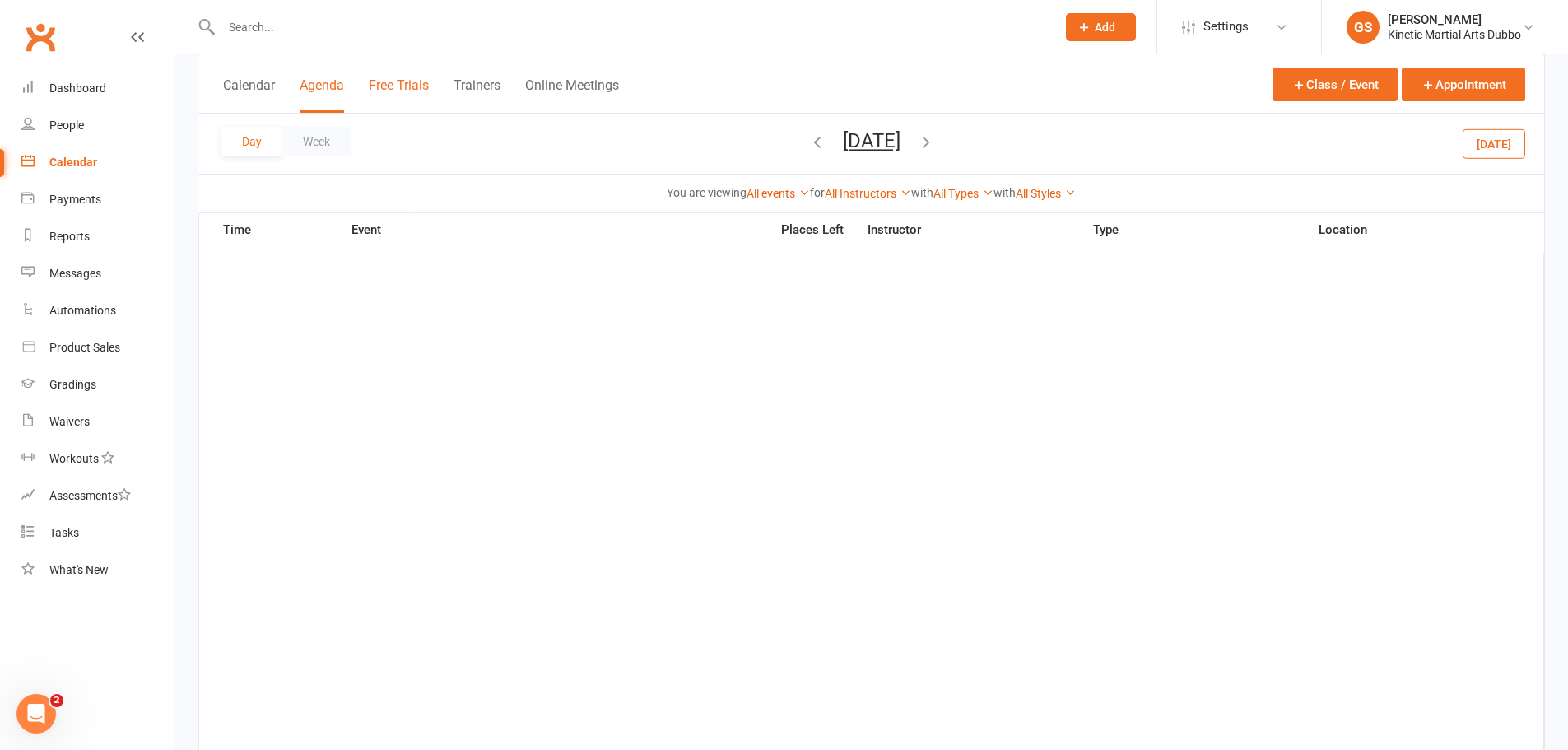
click at [395, 89] on button "Free Trials" at bounding box center [399, 95] width 60 height 35
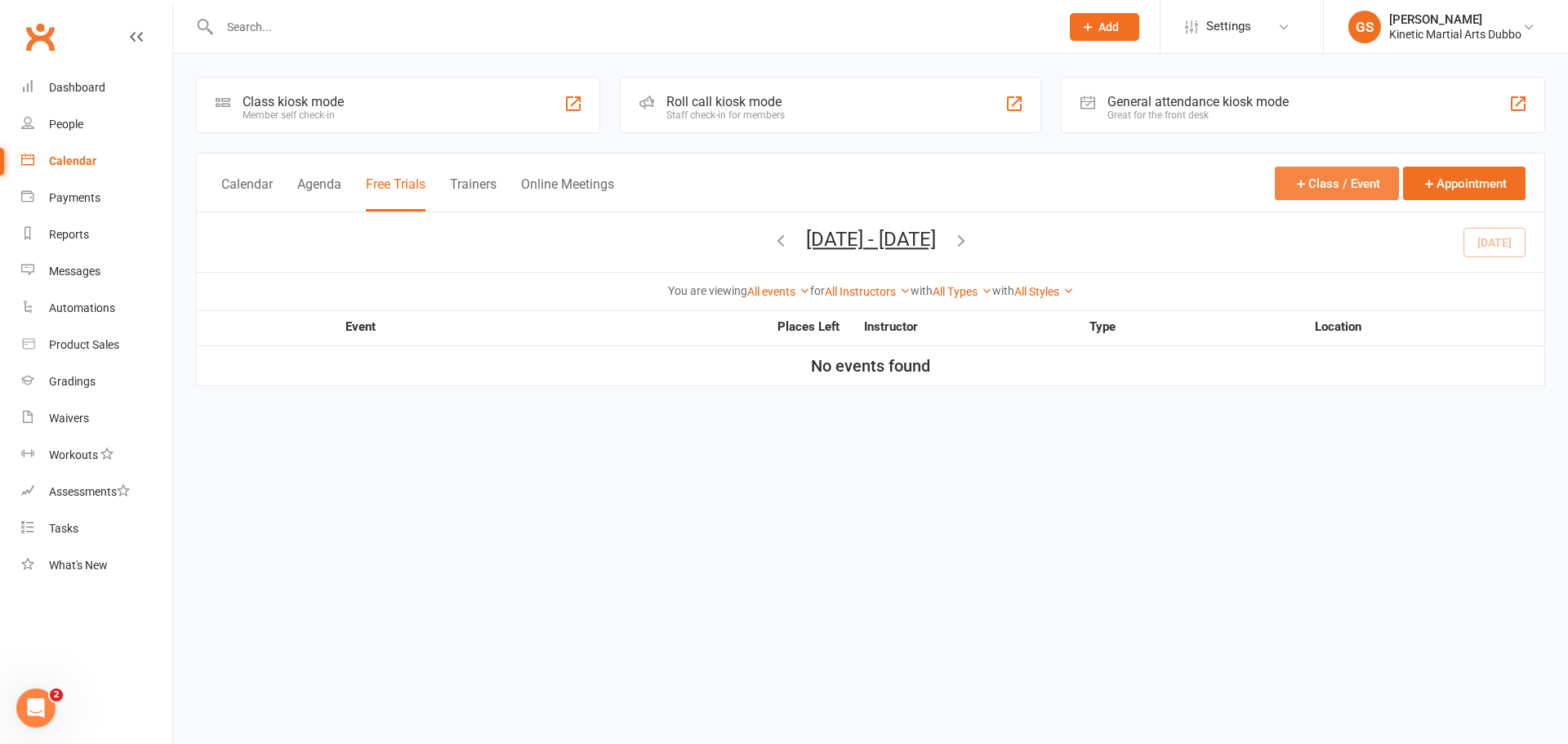
click at [1346, 185] on button "Class / Event" at bounding box center [1336, 183] width 124 height 34
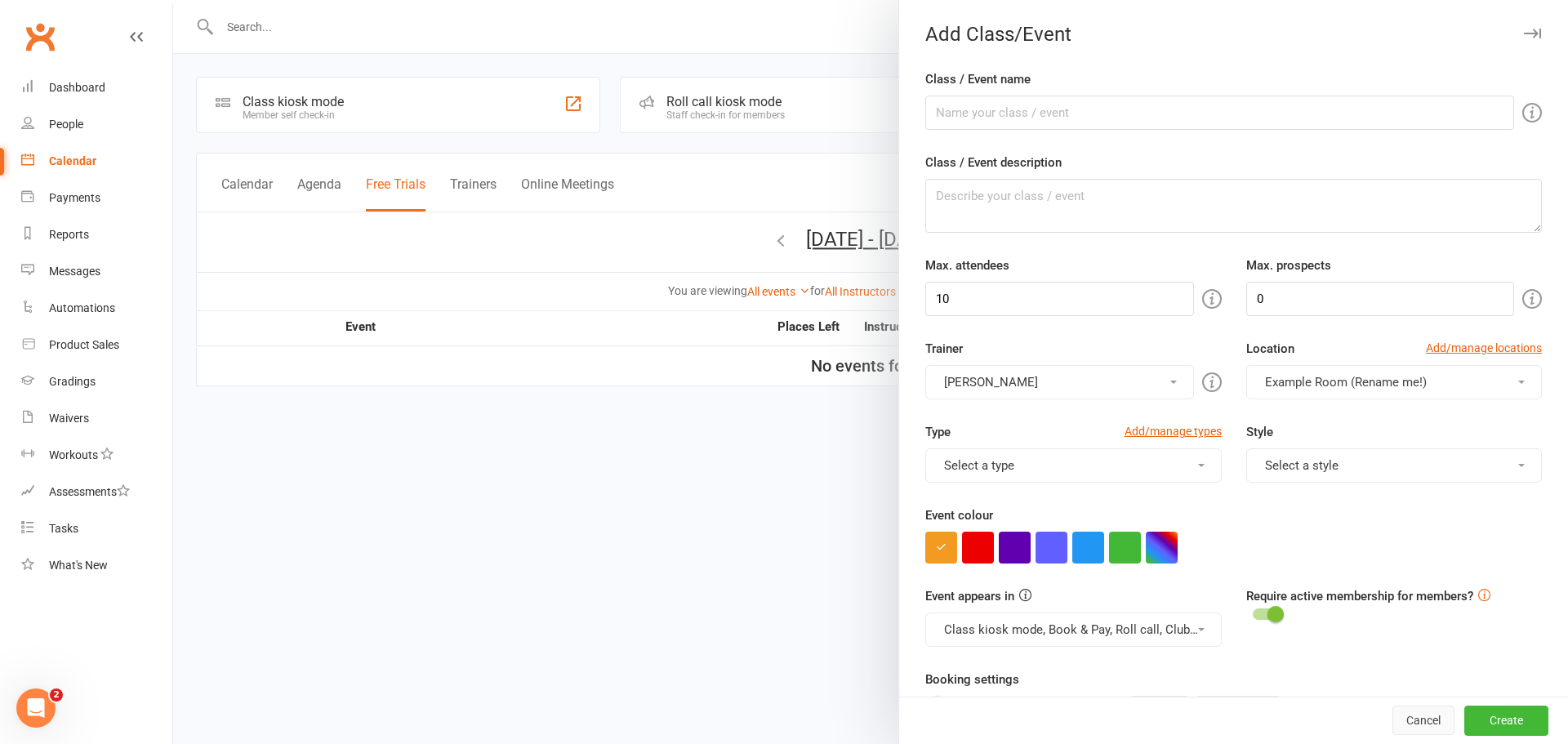
click at [1397, 725] on button "Cancel" at bounding box center [1423, 721] width 62 height 30
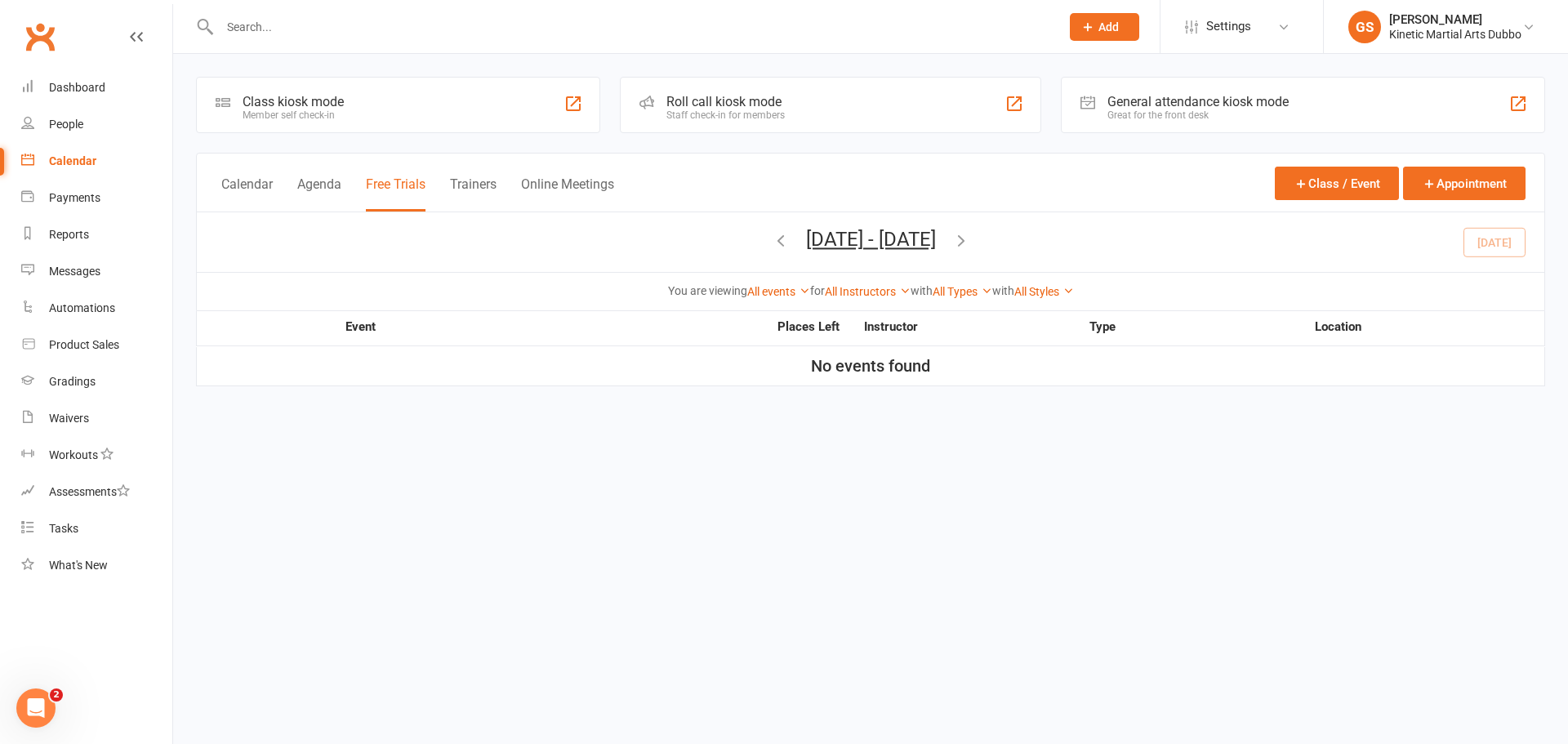
click at [450, 28] on input "text" at bounding box center [631, 27] width 834 height 23
type input "[PERSON_NAME]"
